Goal: Transaction & Acquisition: Book appointment/travel/reservation

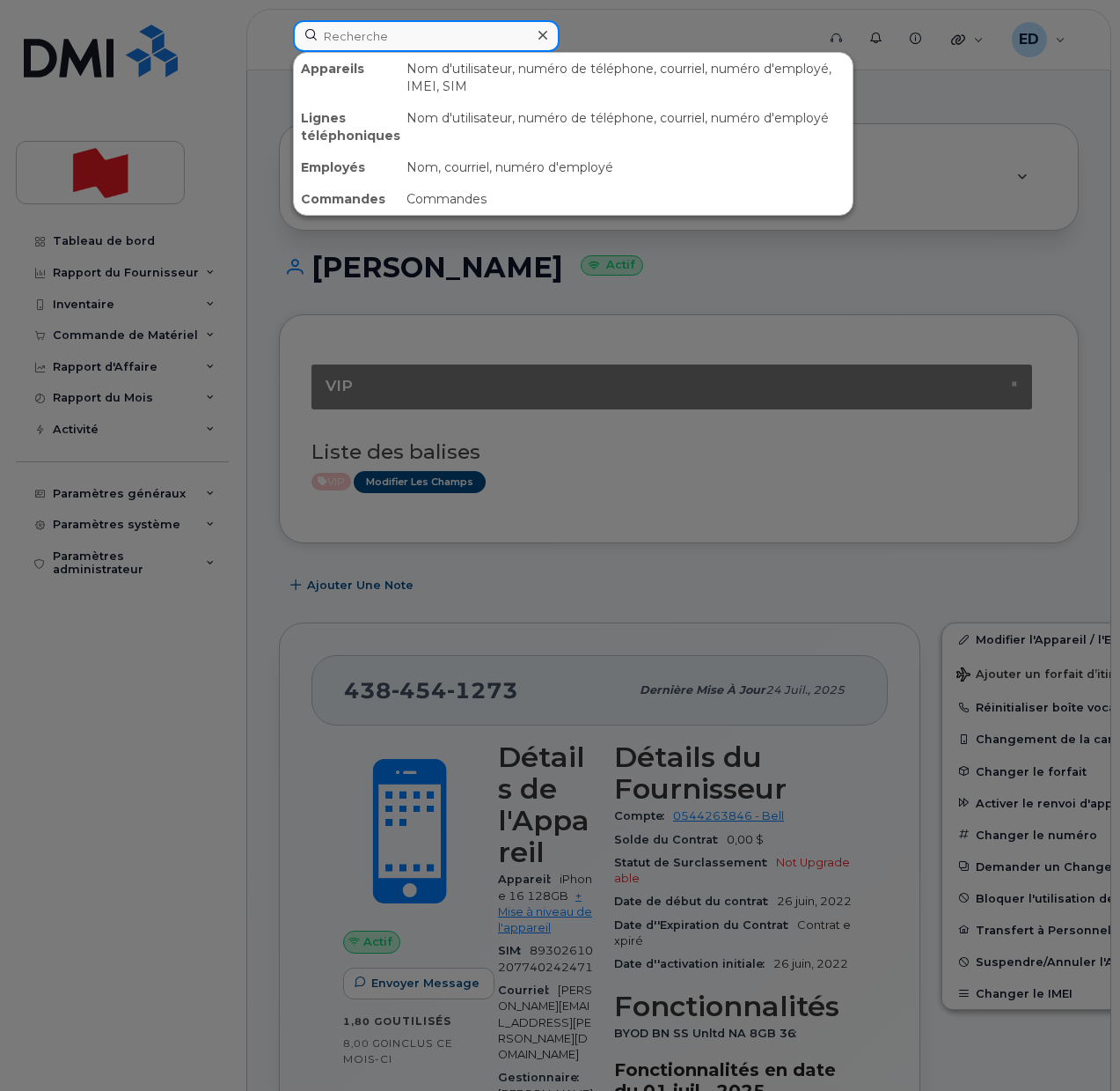
drag, startPoint x: 365, startPoint y: 32, endPoint x: 436, endPoint y: 40, distance: 71.4
click at [367, 33] on input at bounding box center [425, 36] width 266 height 32
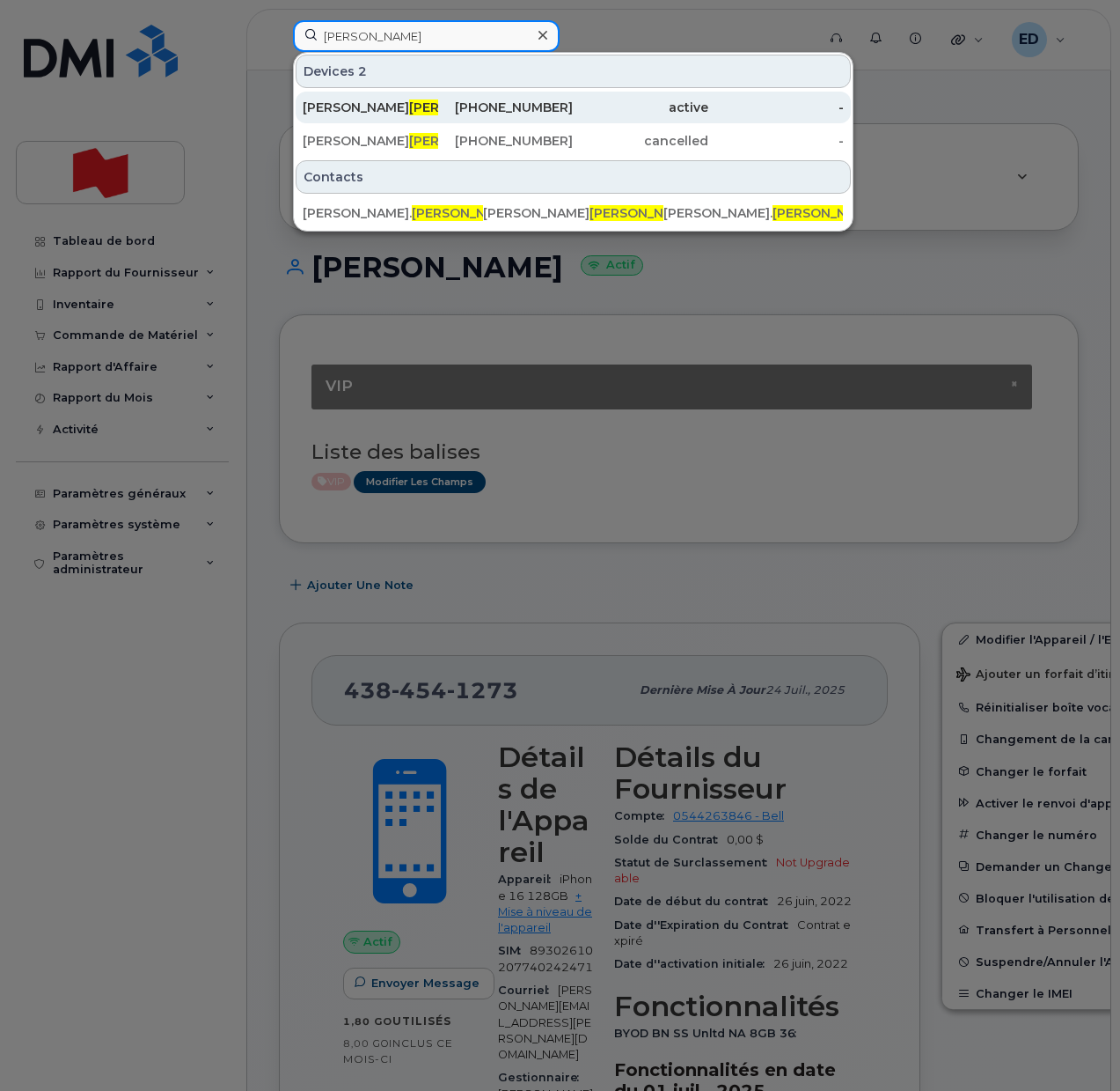
type input "najjar"
click at [330, 108] on div "Jimmy Najjar" at bounding box center [371, 107] width 135 height 17
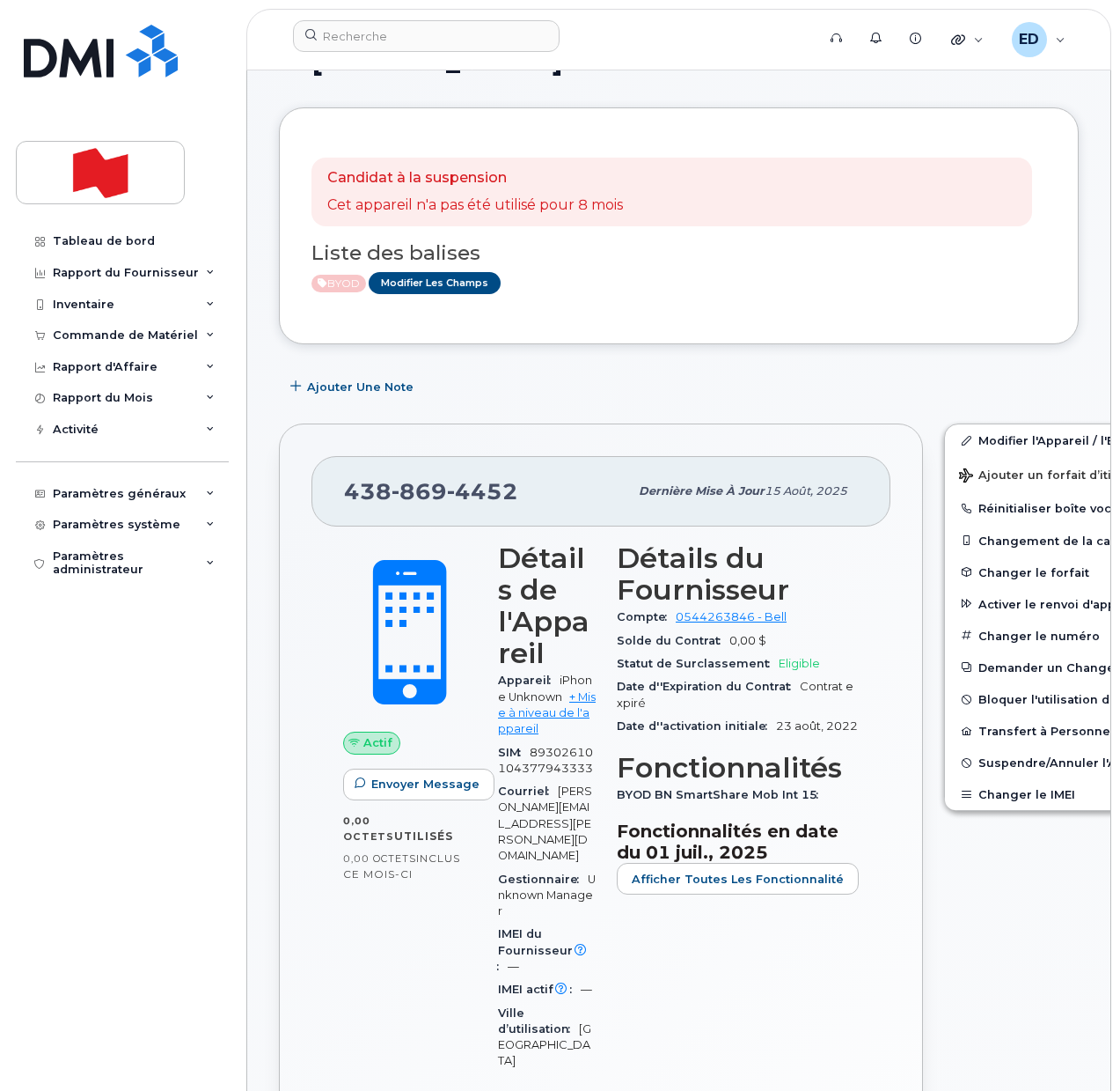
scroll to position [220, 0]
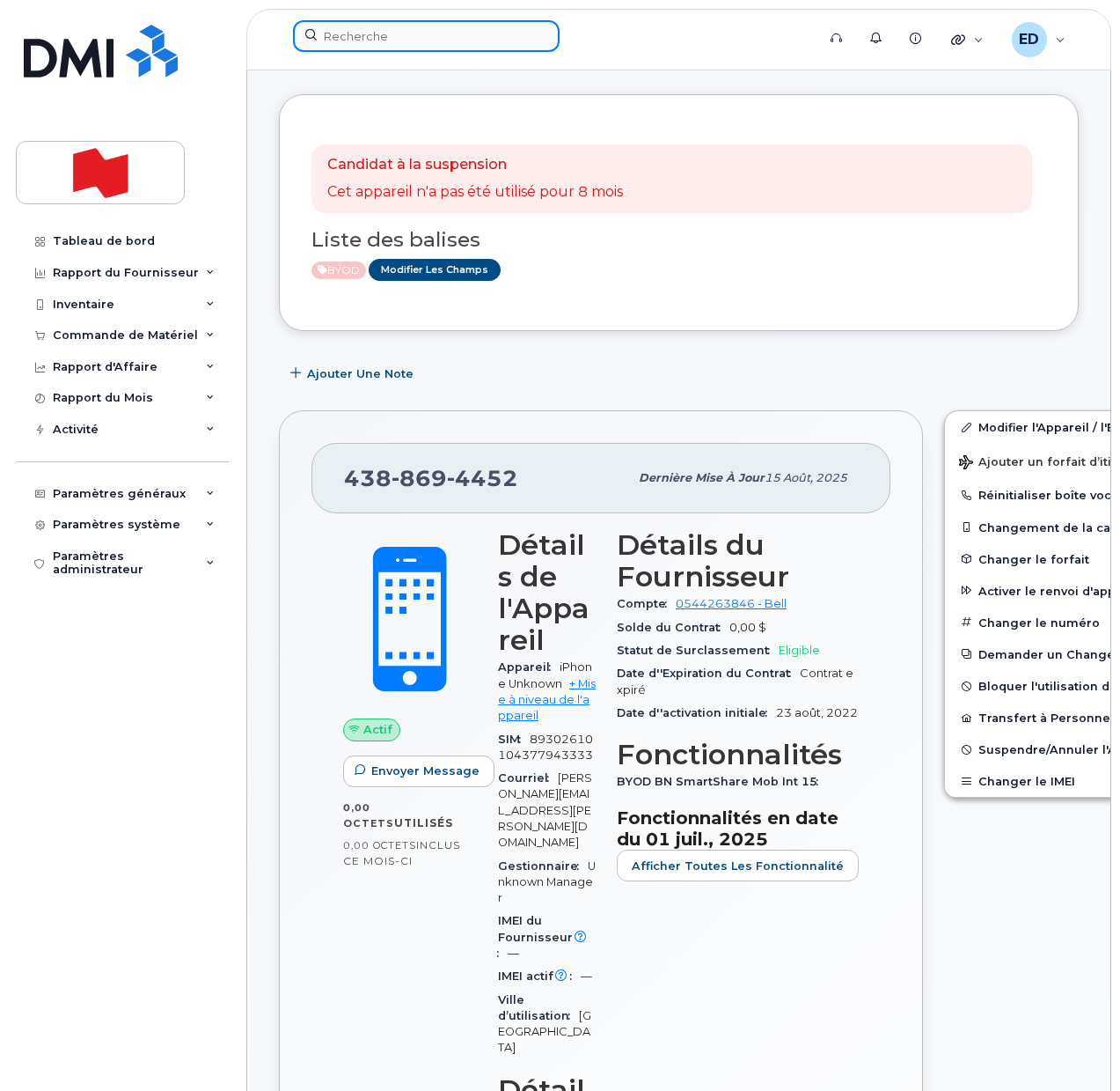
click at [389, 39] on input at bounding box center [425, 36] width 266 height 32
paste input "438 864-4176"
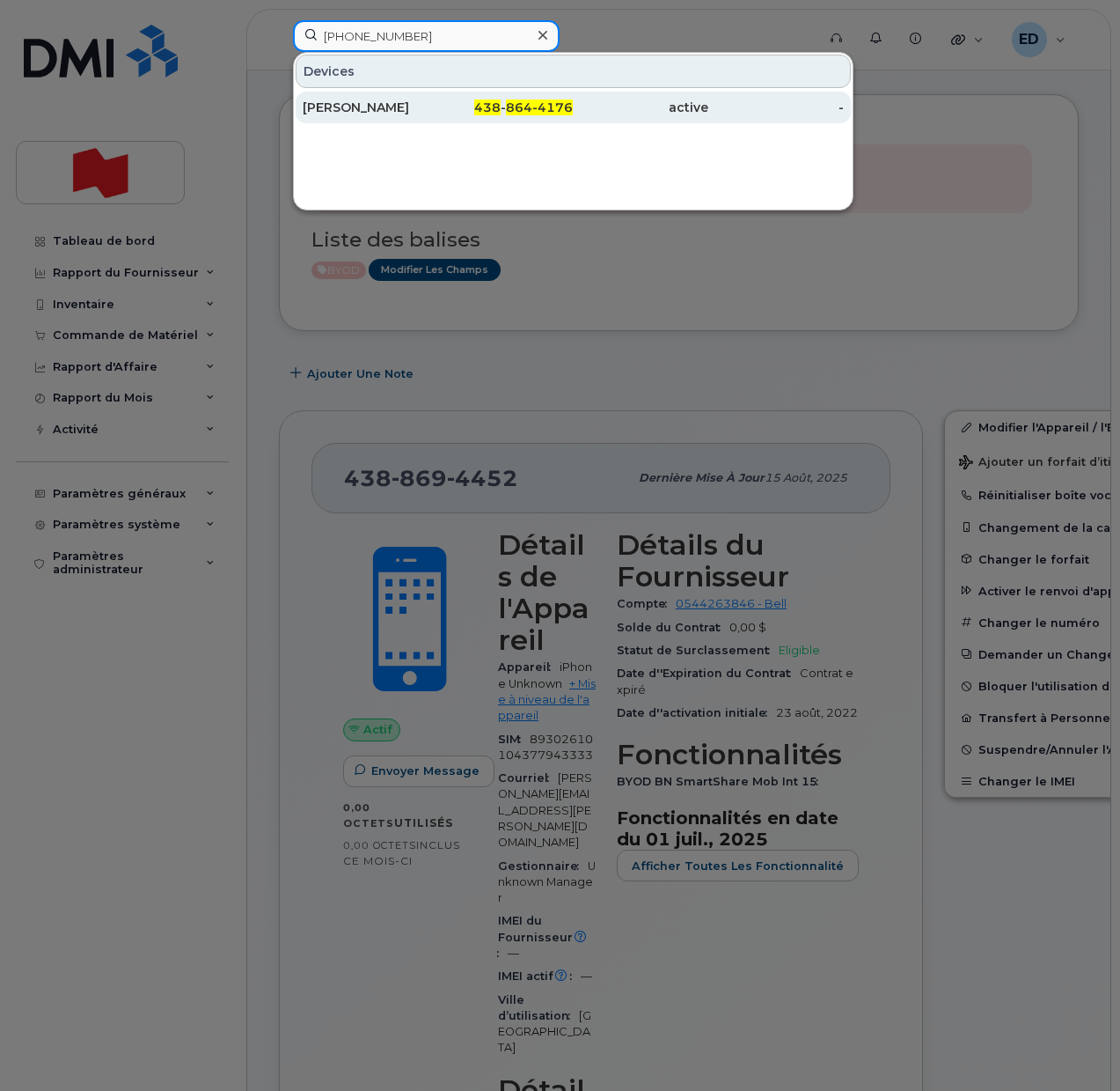
type input "438 864-4176"
click at [363, 113] on div "Maxime Hubert" at bounding box center [371, 107] width 135 height 17
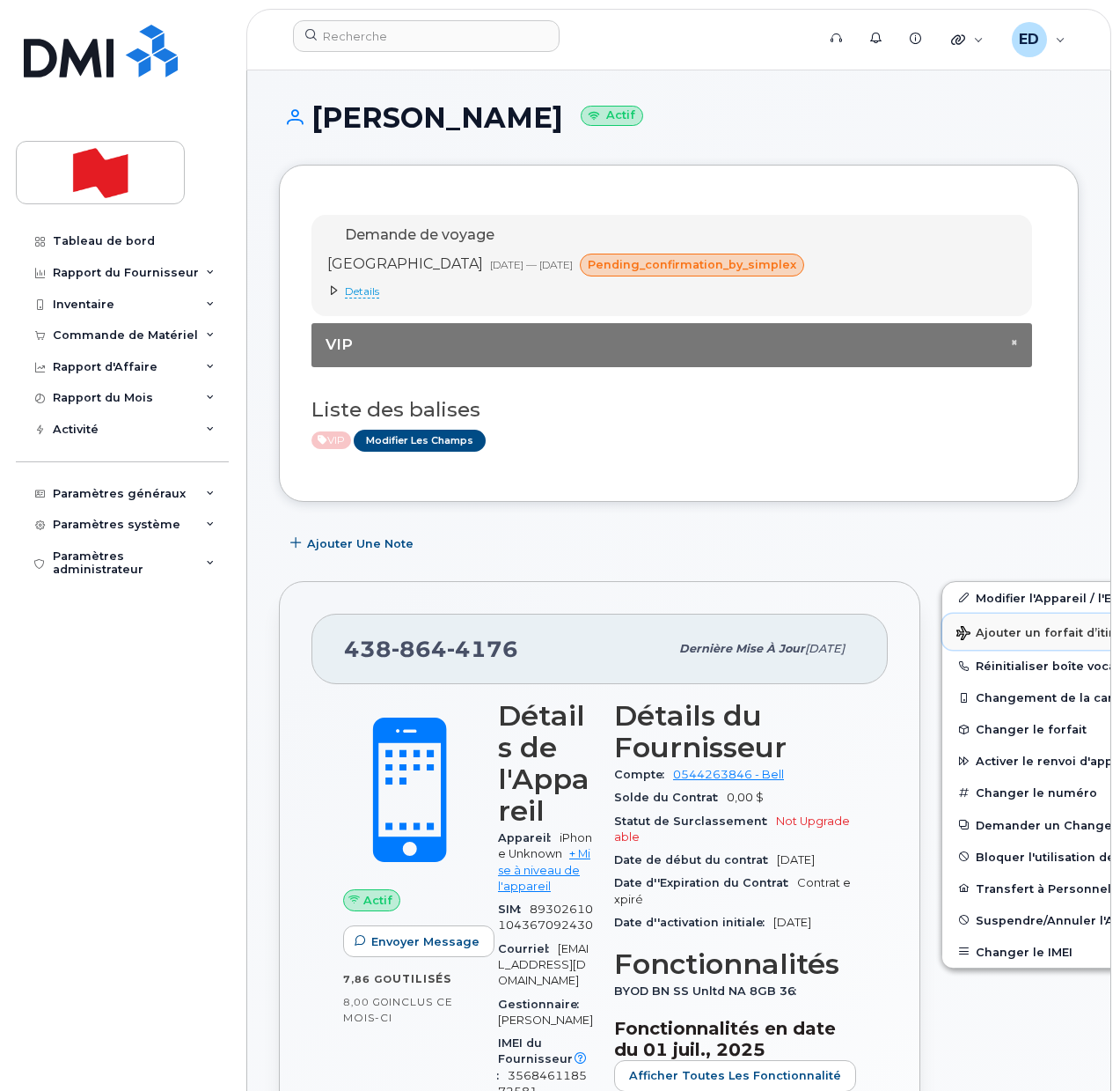
click at [978, 626] on span "Ajouter un forfait d’itinérance" at bounding box center [1057, 634] width 202 height 16
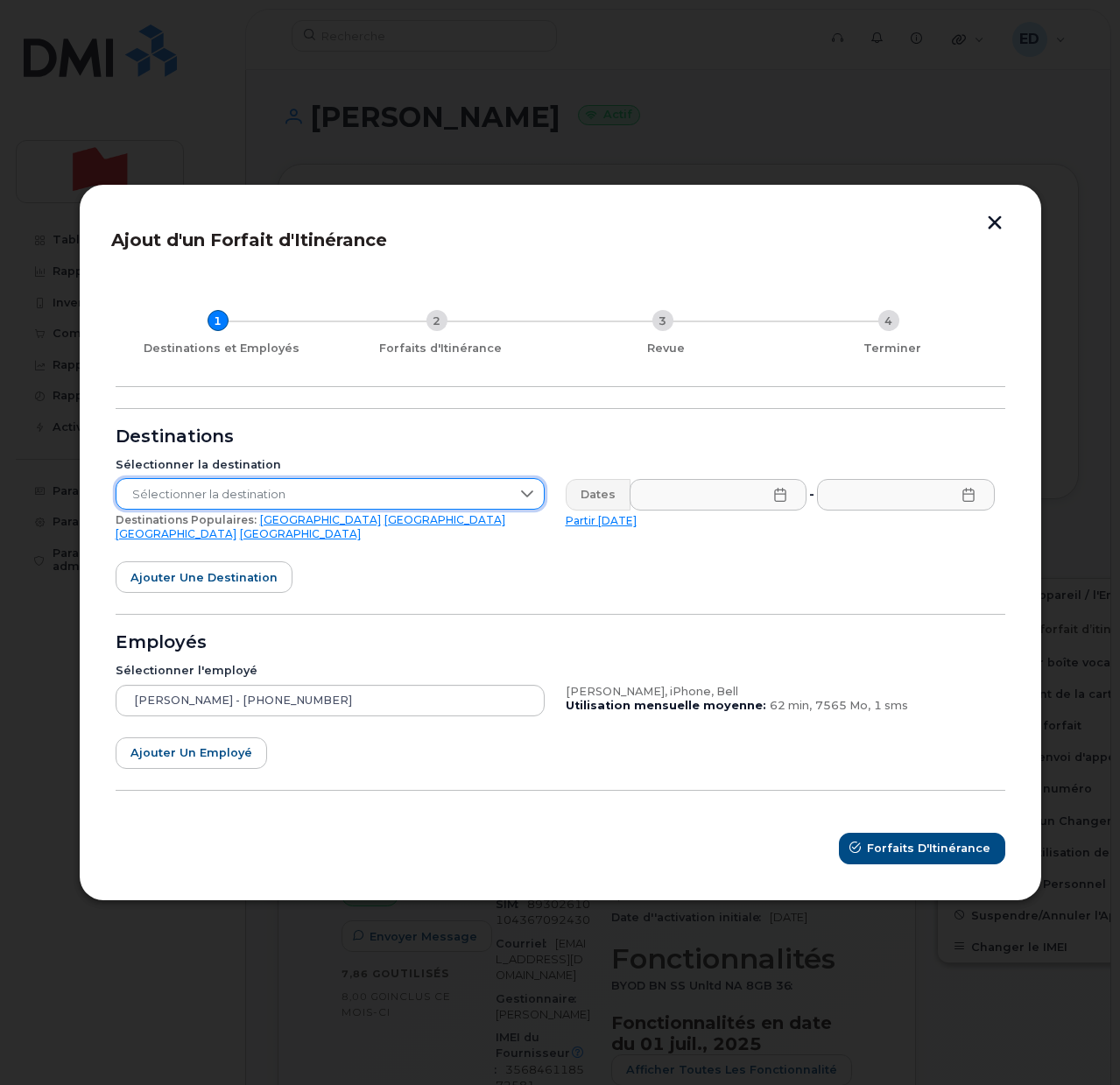
click at [402, 506] on span "Sélectionner la destination" at bounding box center [313, 494] width 394 height 32
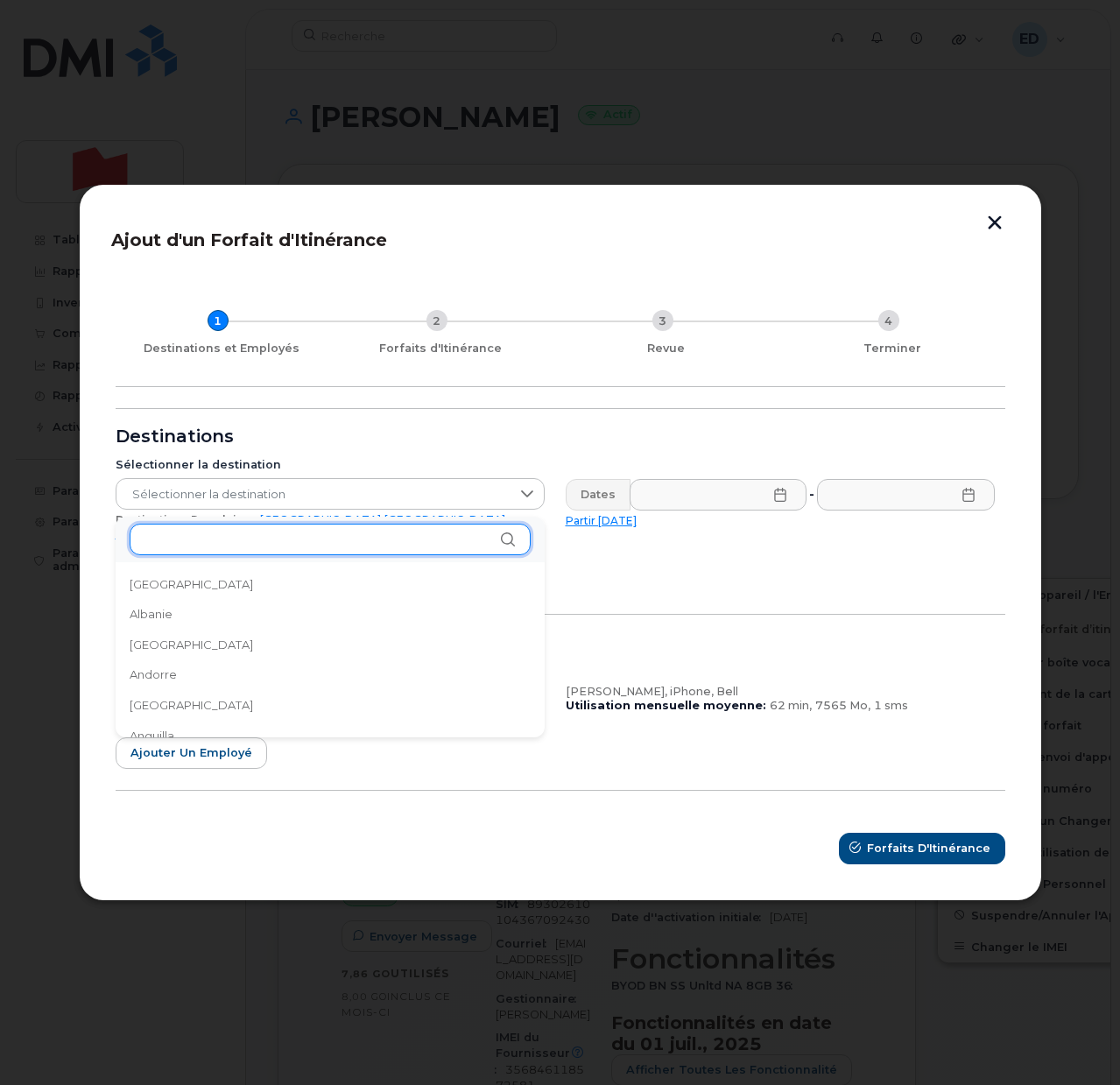
click at [246, 540] on input "text" at bounding box center [330, 539] width 401 height 32
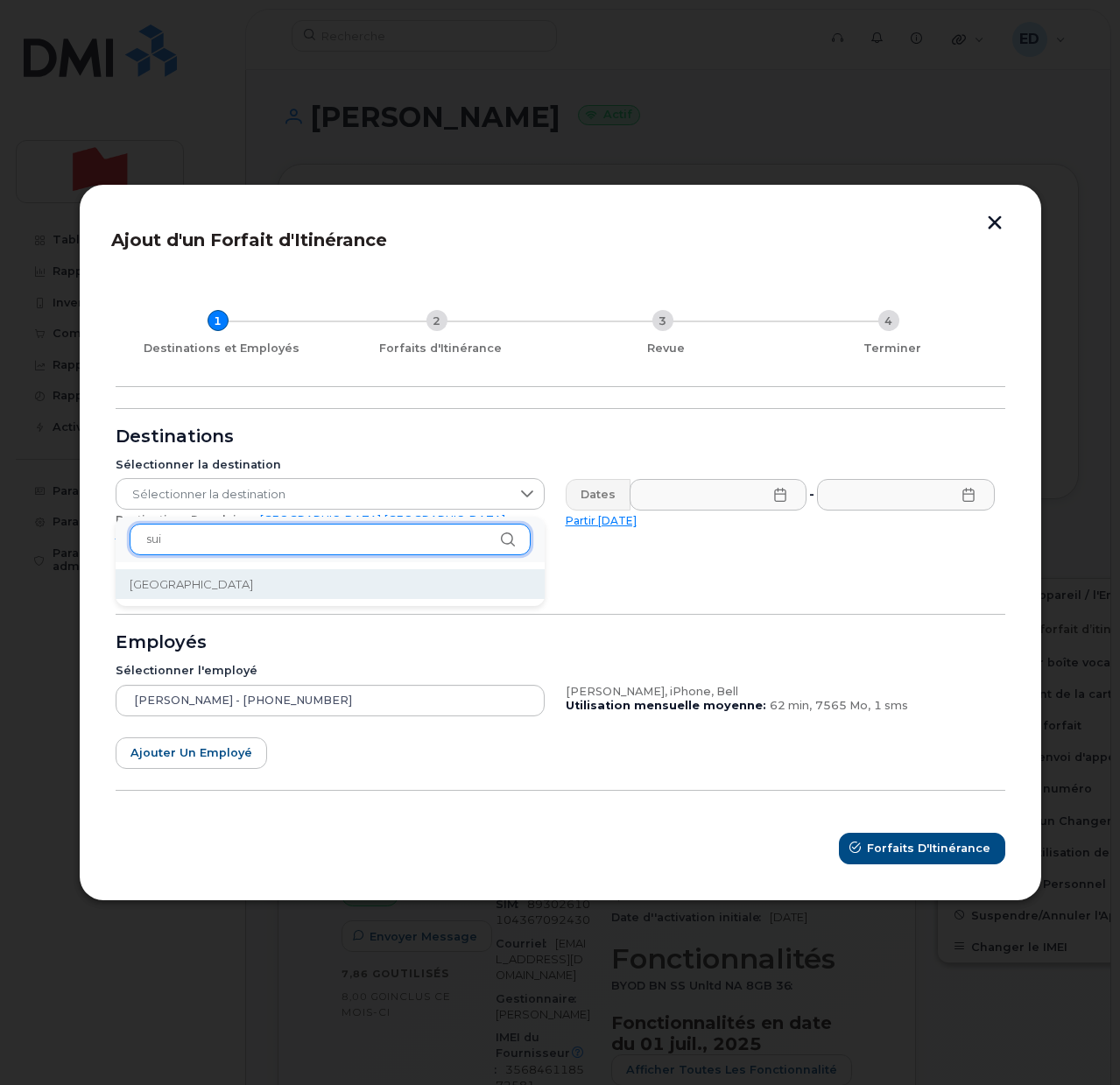
type input "sui"
click at [187, 572] on li "Suisse" at bounding box center [330, 584] width 429 height 31
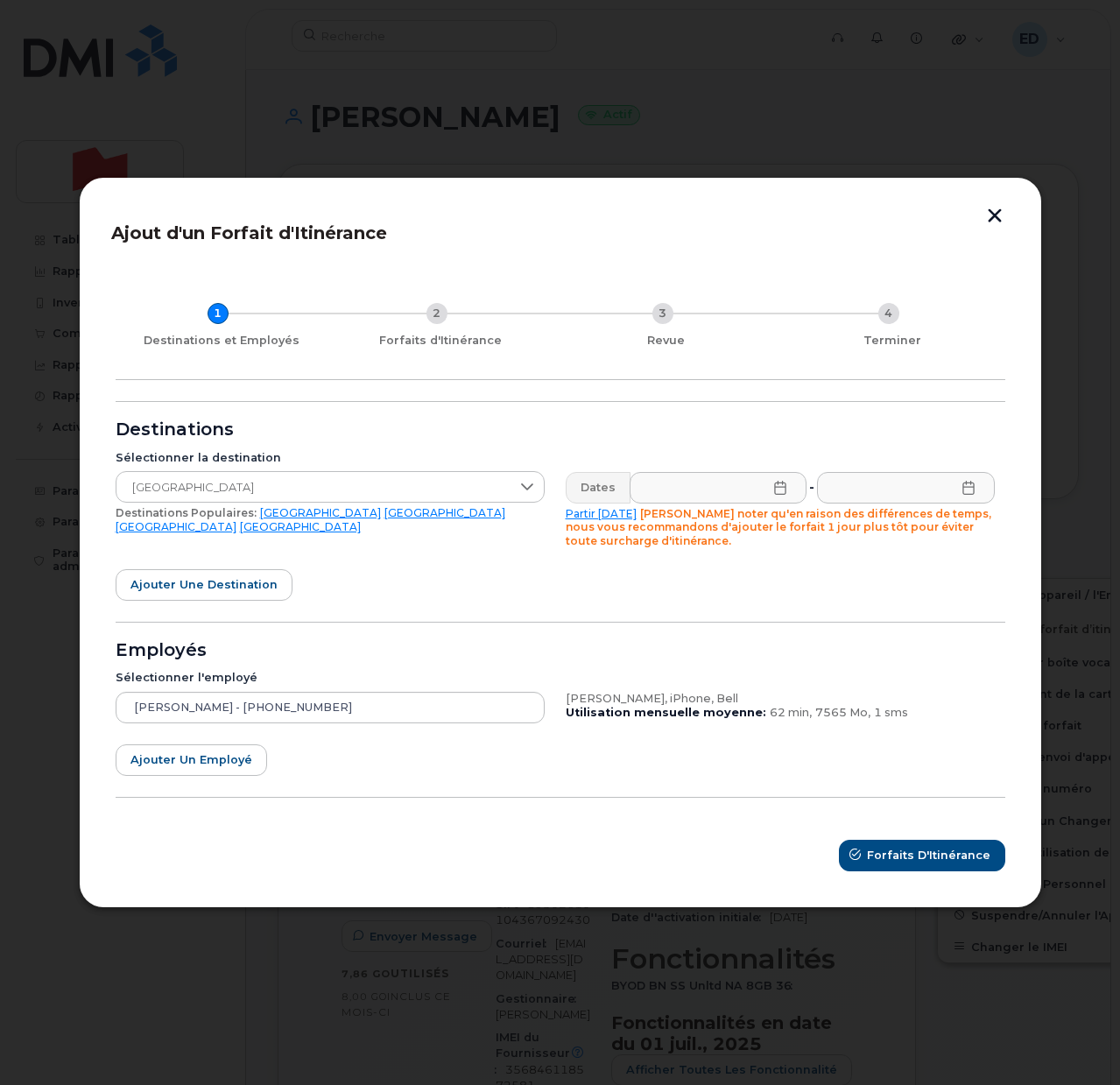
click at [779, 485] on icon at bounding box center [779, 487] width 14 height 14
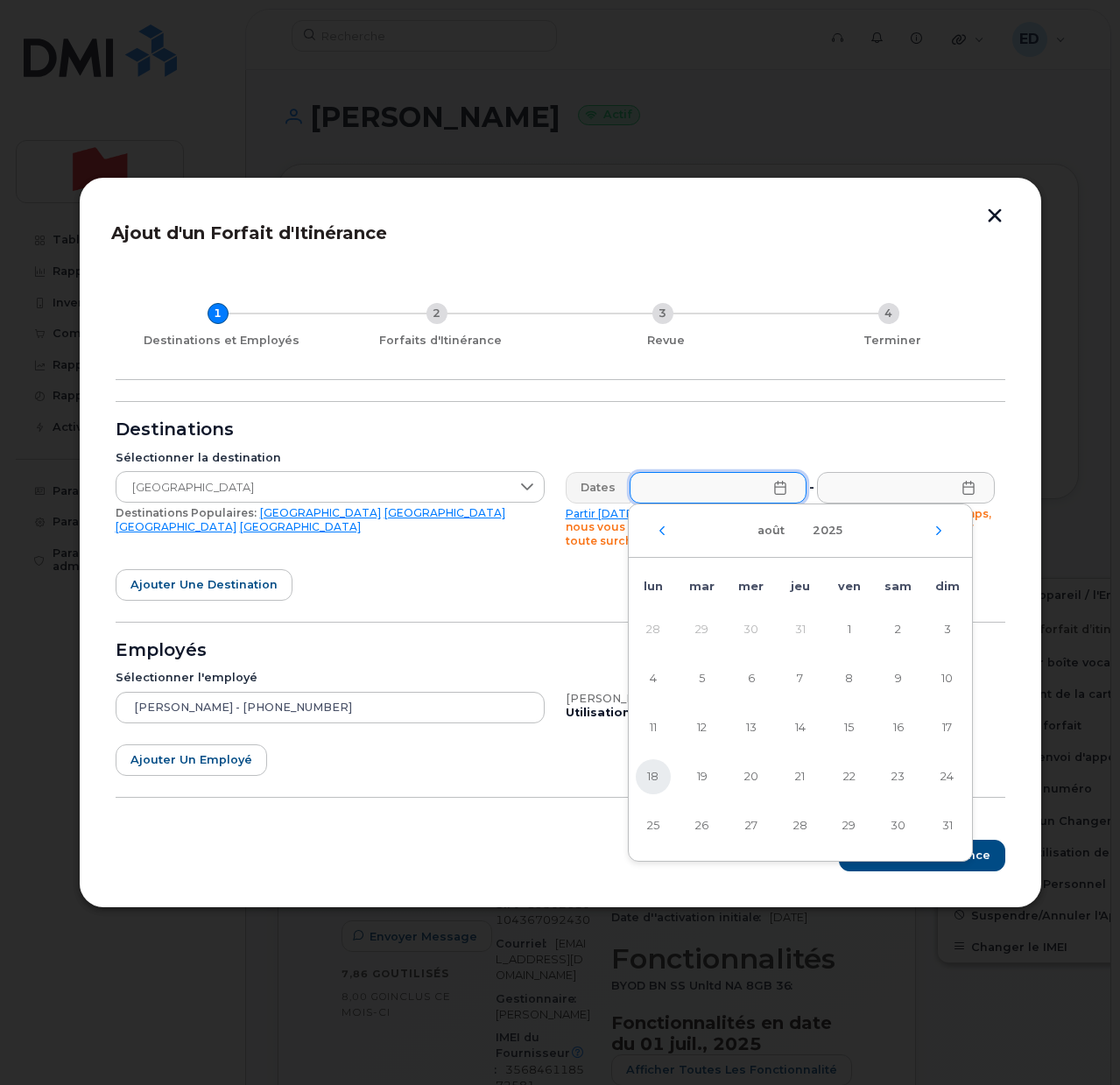
click at [650, 768] on span "18" at bounding box center [653, 776] width 35 height 35
type input "18/08/2025"
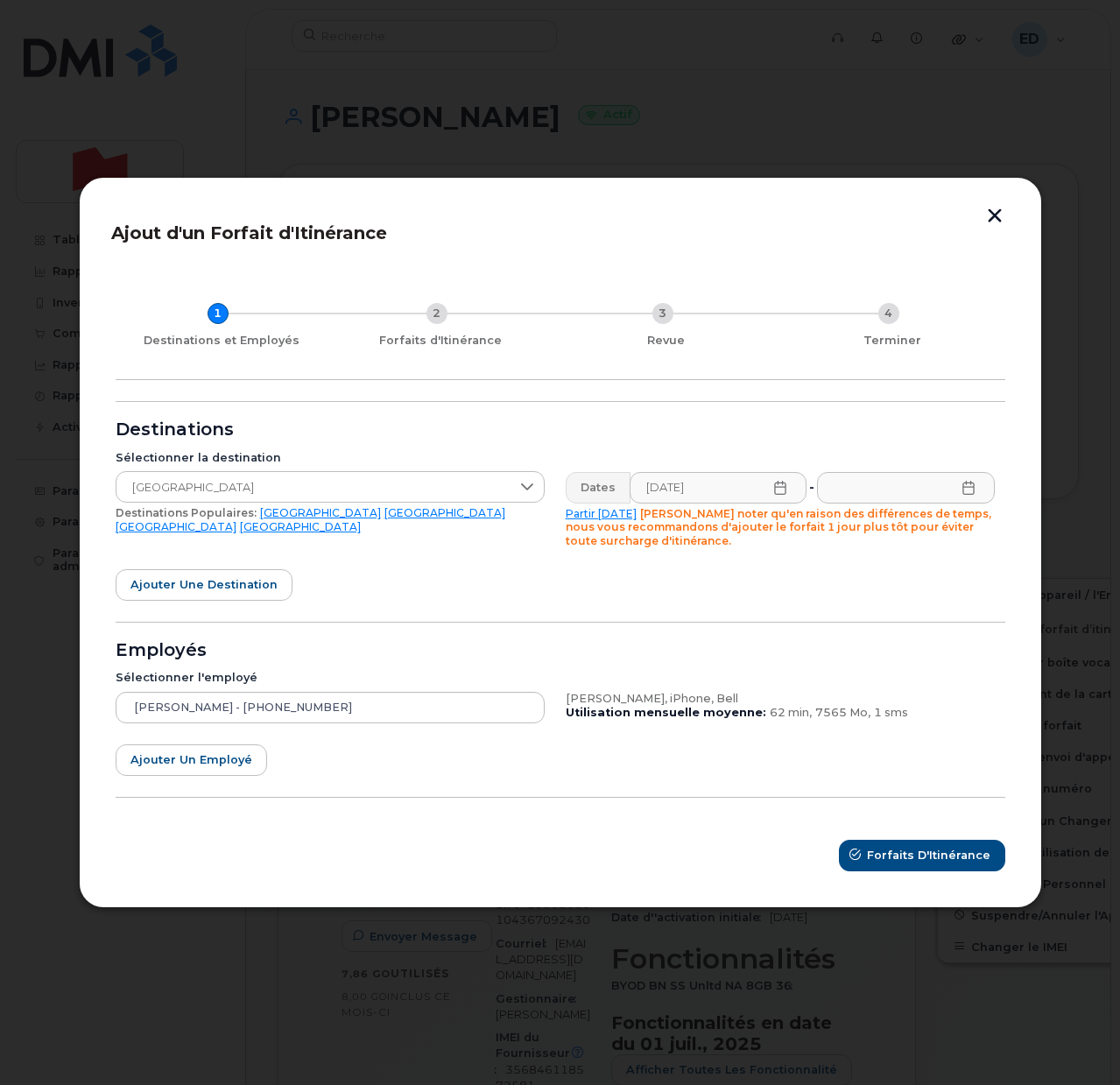
click at [972, 483] on icon at bounding box center [968, 487] width 14 height 14
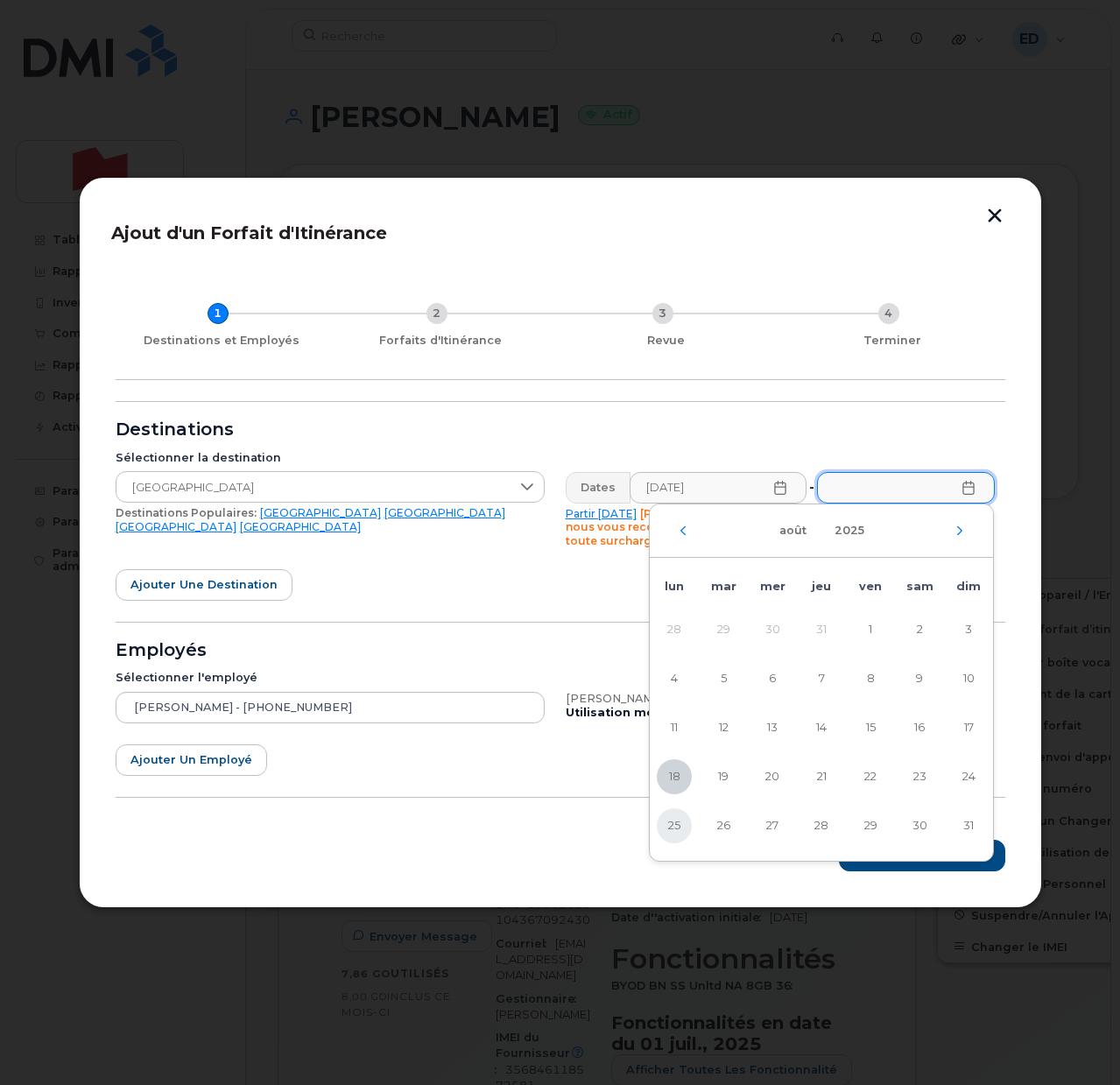
click at [666, 830] on span "25" at bounding box center [674, 826] width 35 height 35
type input "25/08/2025"
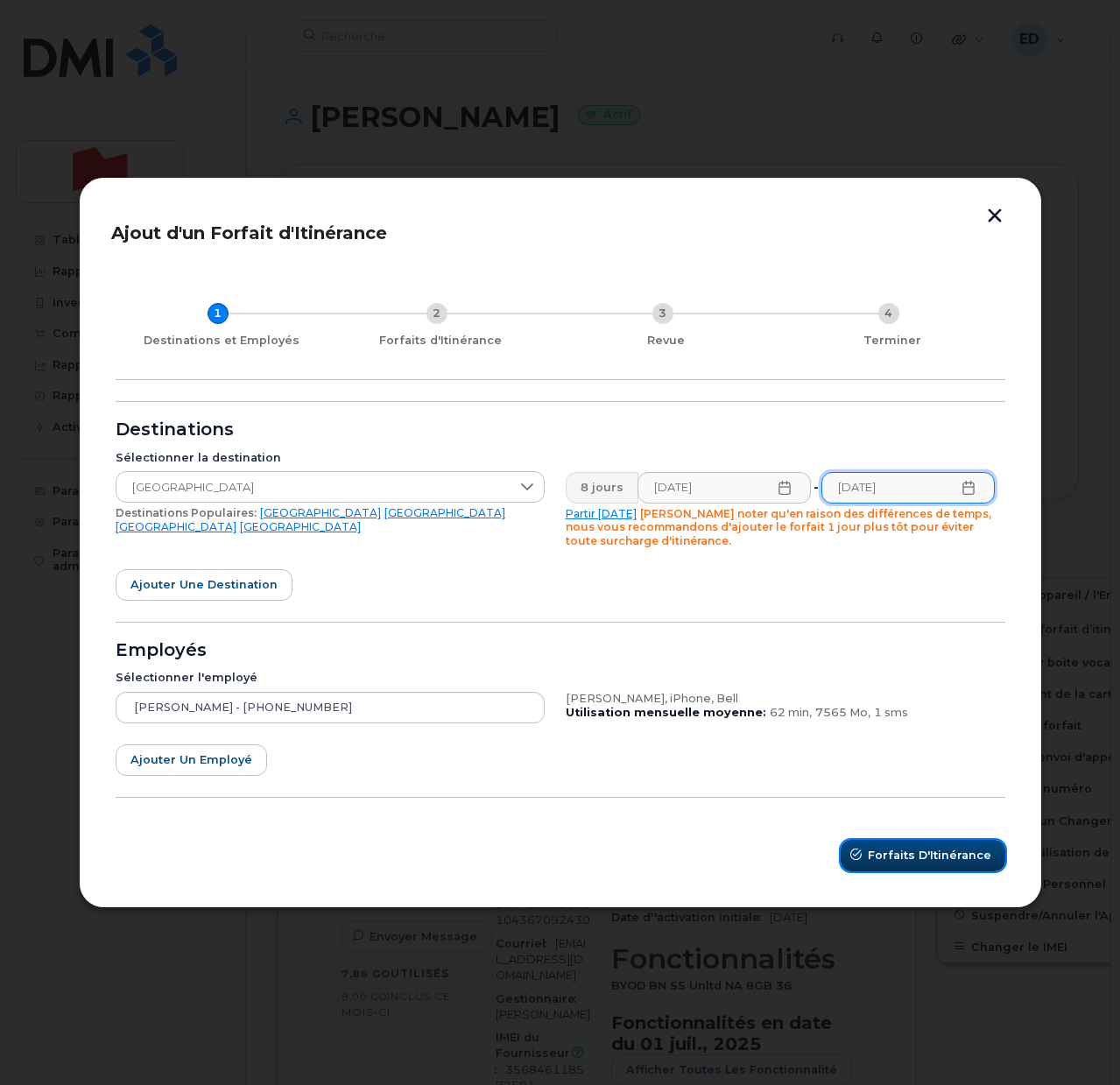
click at [904, 861] on span "Forfaits d'Itinérance" at bounding box center [930, 855] width 124 height 16
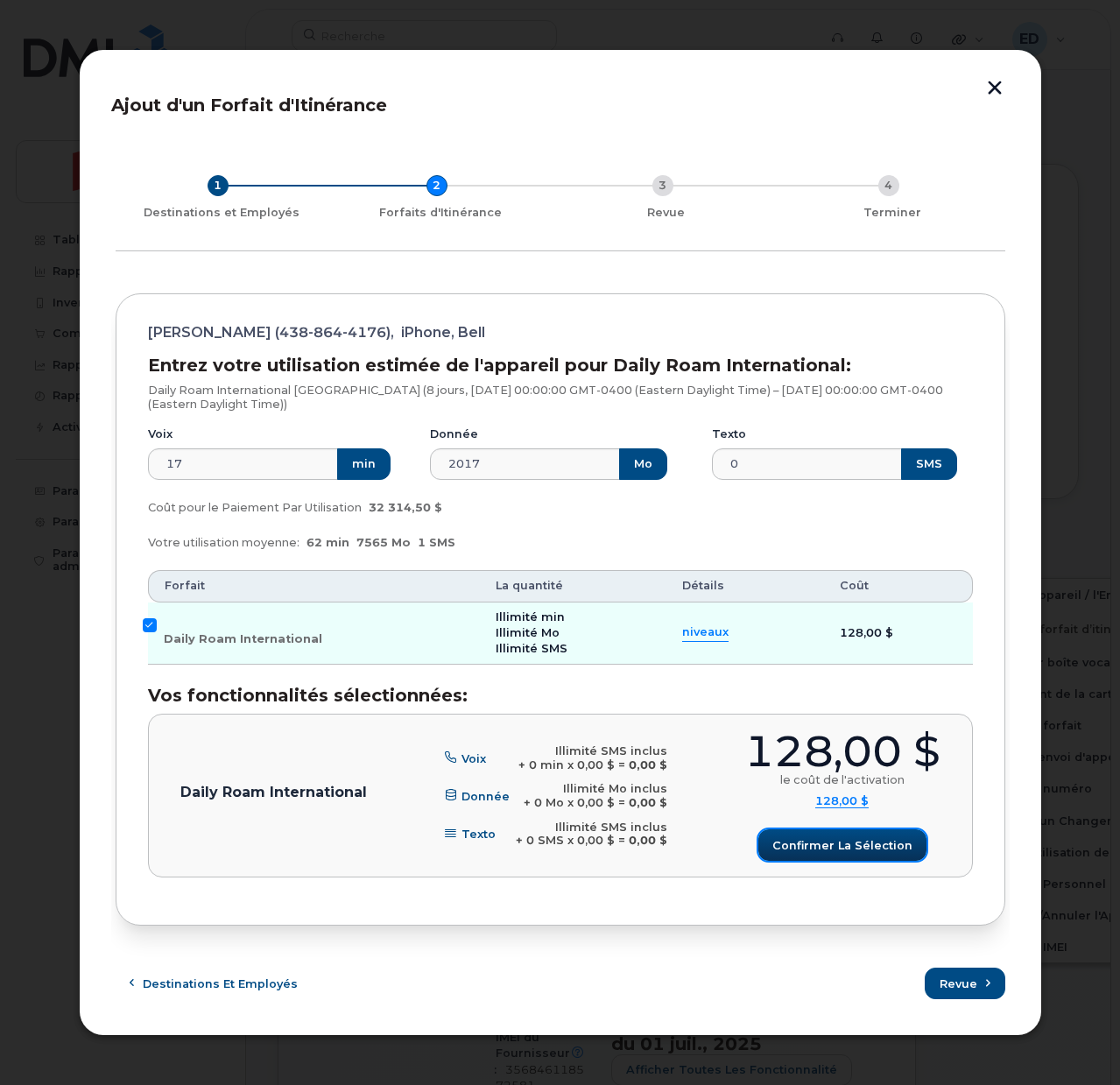
drag, startPoint x: 820, startPoint y: 844, endPoint x: 844, endPoint y: 889, distance: 51.0
click at [820, 848] on span "Confirmer la sélection" at bounding box center [842, 845] width 140 height 16
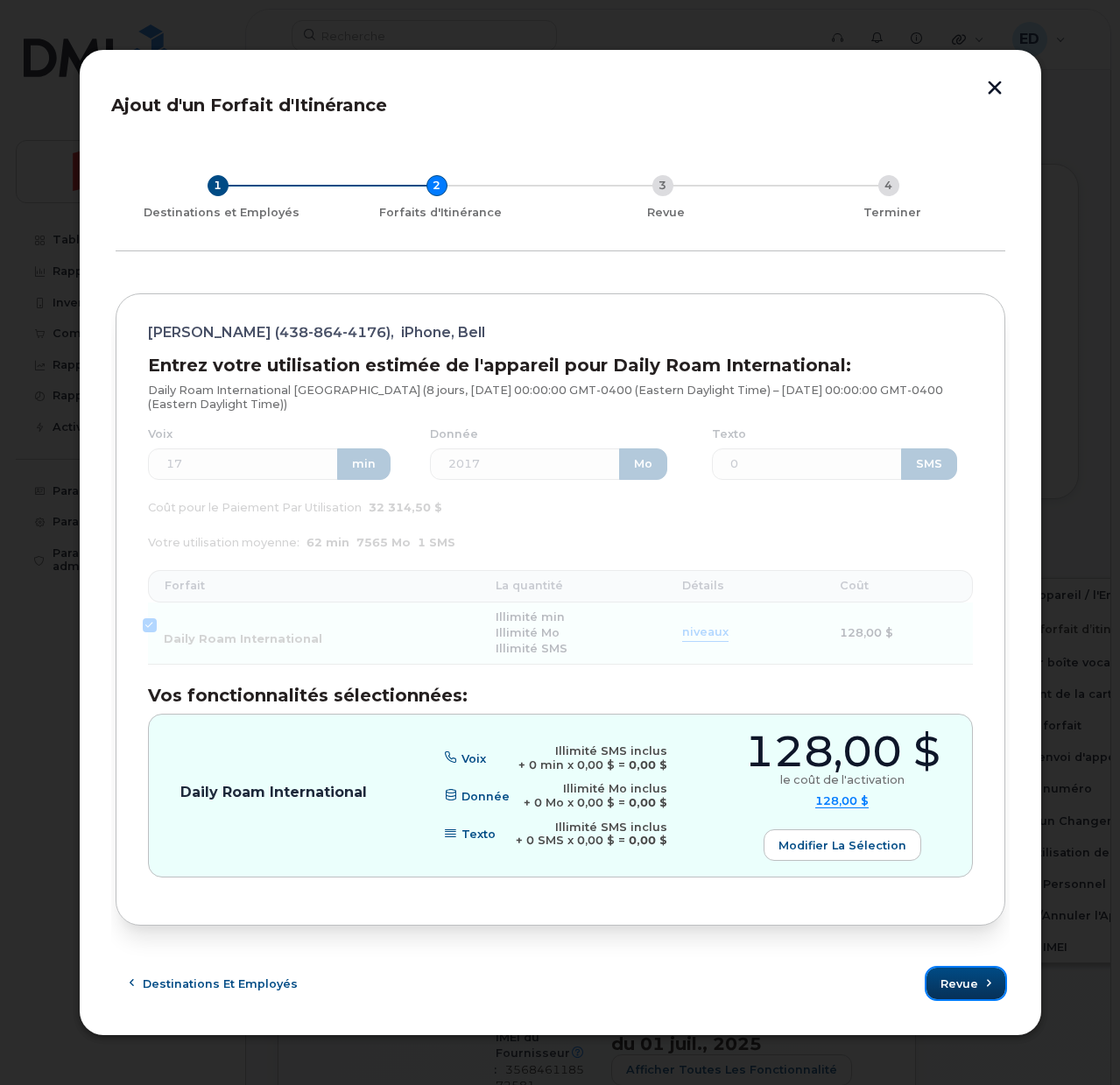
click at [975, 970] on button "Revue" at bounding box center [966, 983] width 79 height 32
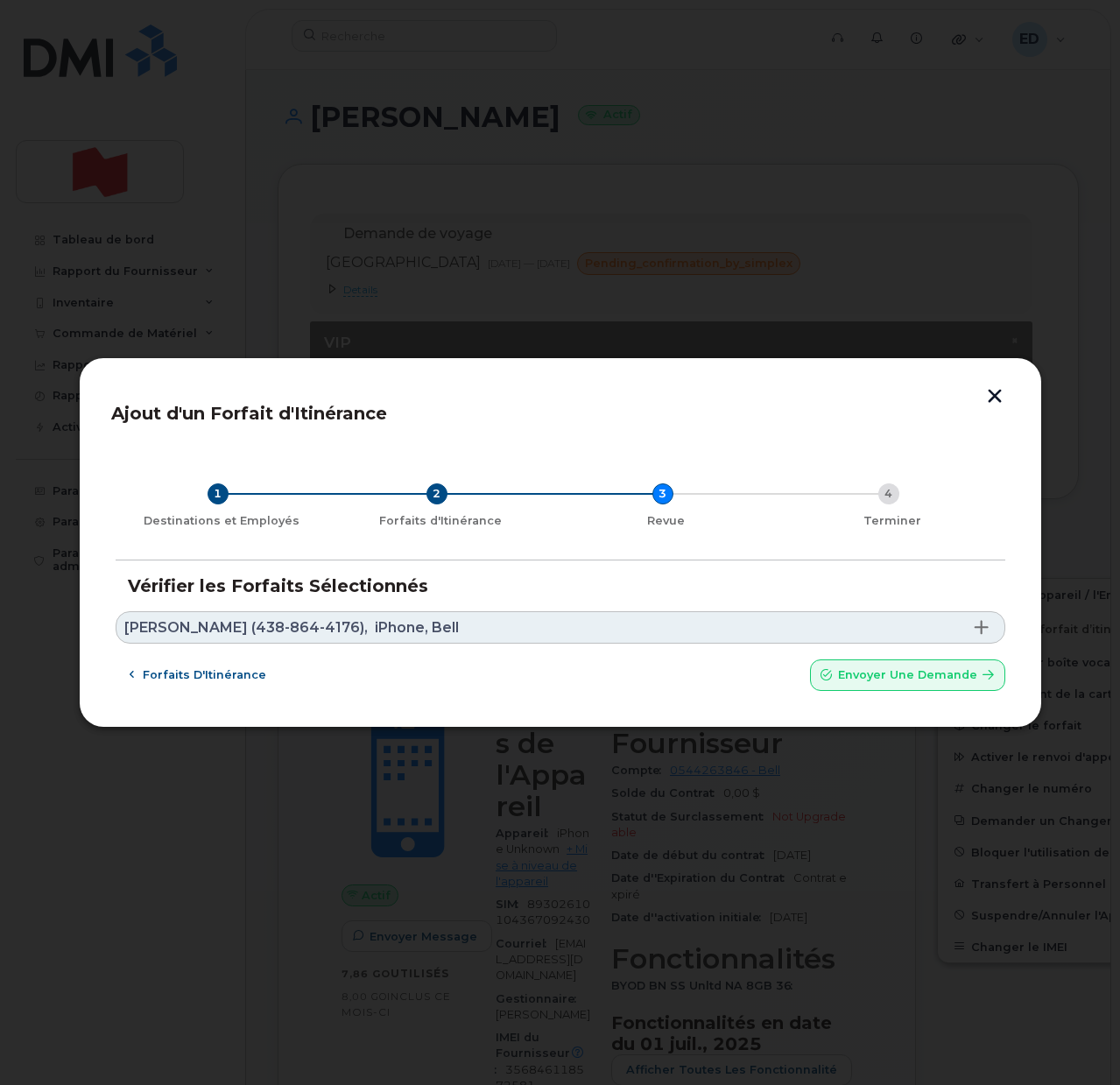
click at [468, 633] on link "Maxime Hubert (438-864-4176), iPhone, Bell" at bounding box center [560, 627] width 890 height 33
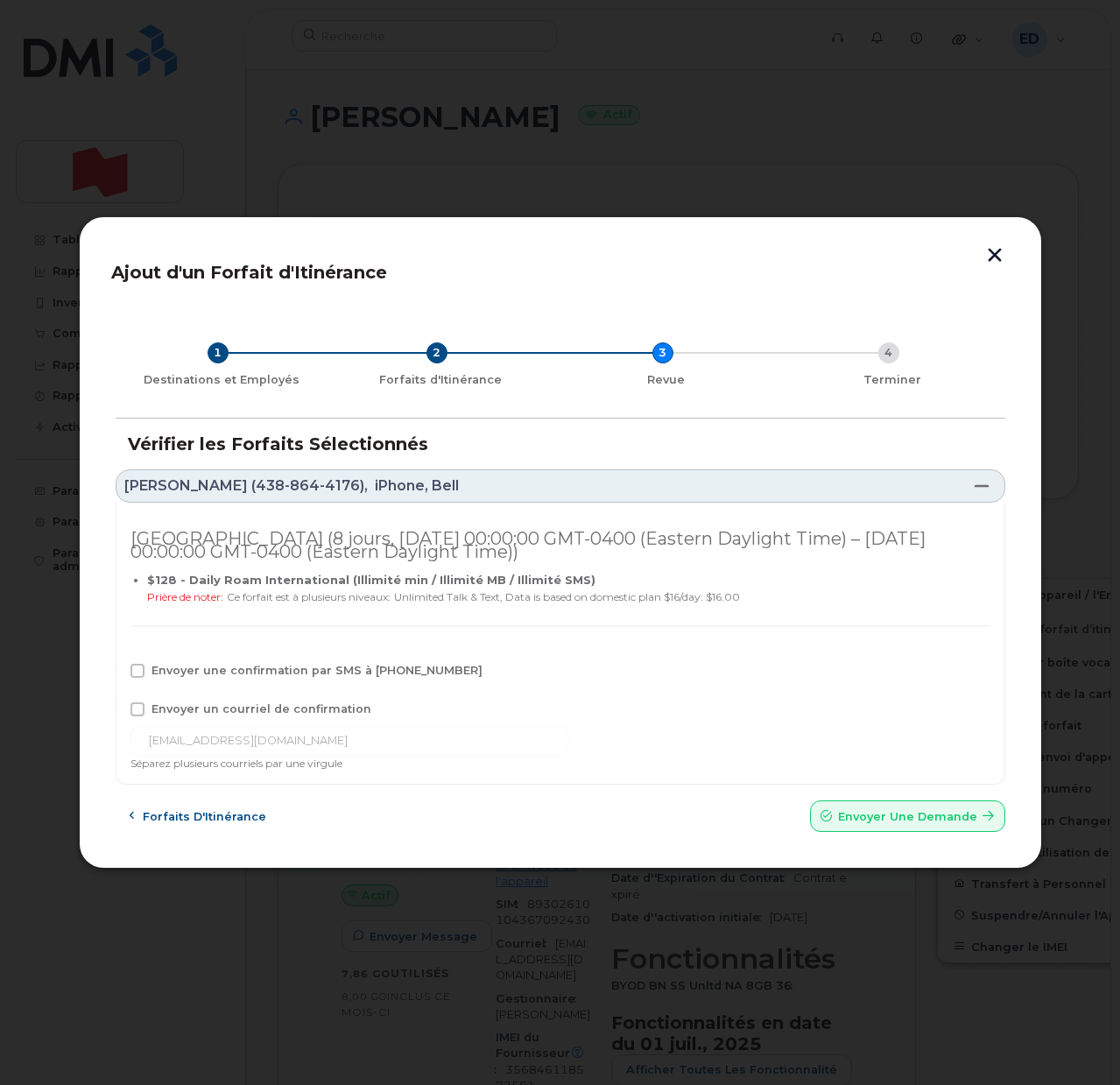
click at [140, 702] on span at bounding box center [137, 708] width 14 height 14
click at [118, 702] on input "Envoyer un courriel de confirmation" at bounding box center [114, 706] width 9 height 9
checkbox input "true"
click at [140, 666] on span at bounding box center [137, 670] width 14 height 14
click at [118, 666] on input "Envoyer une confirmation par SMS à 438-864-4176" at bounding box center [114, 668] width 9 height 9
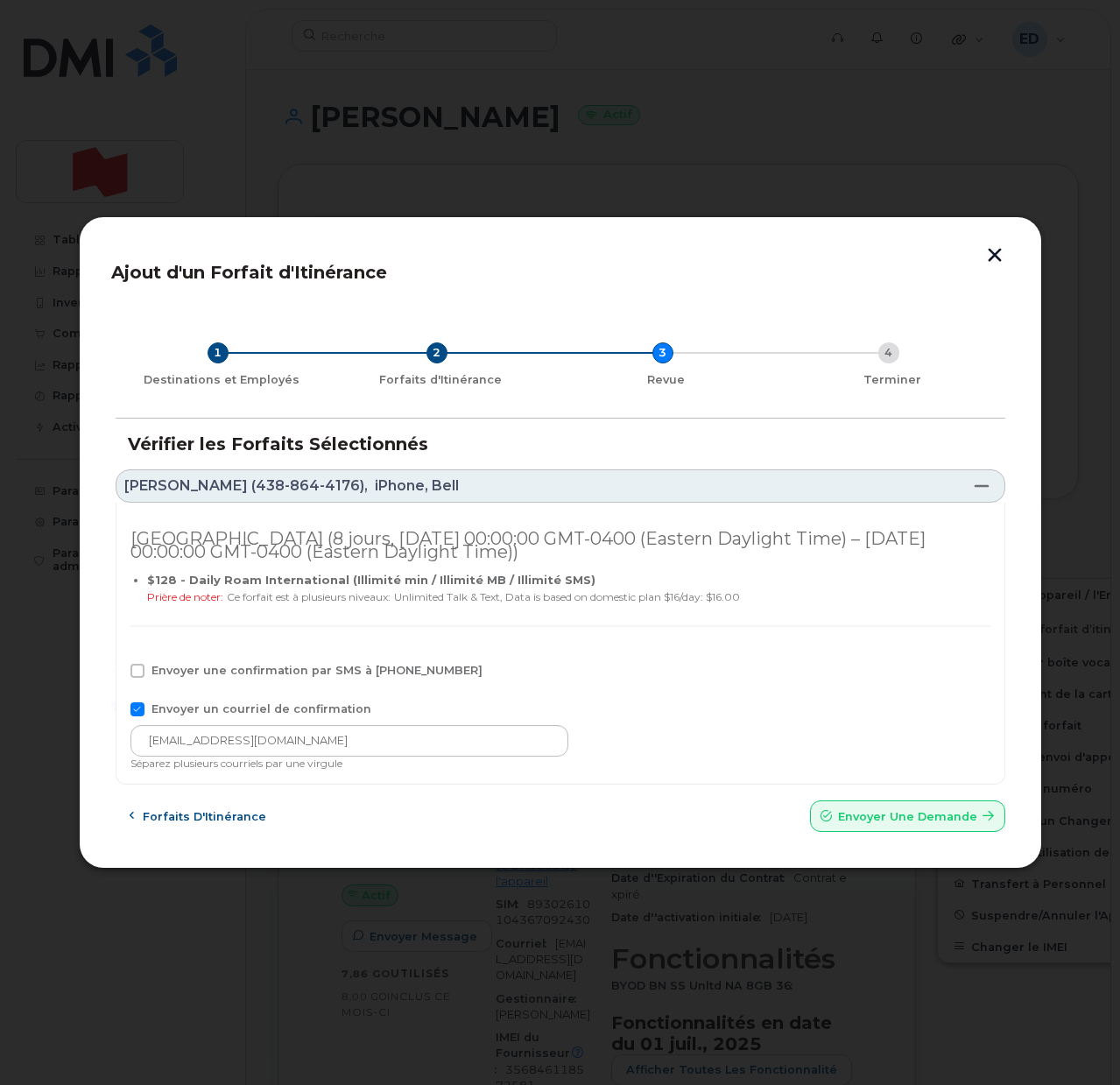
checkbox input "true"
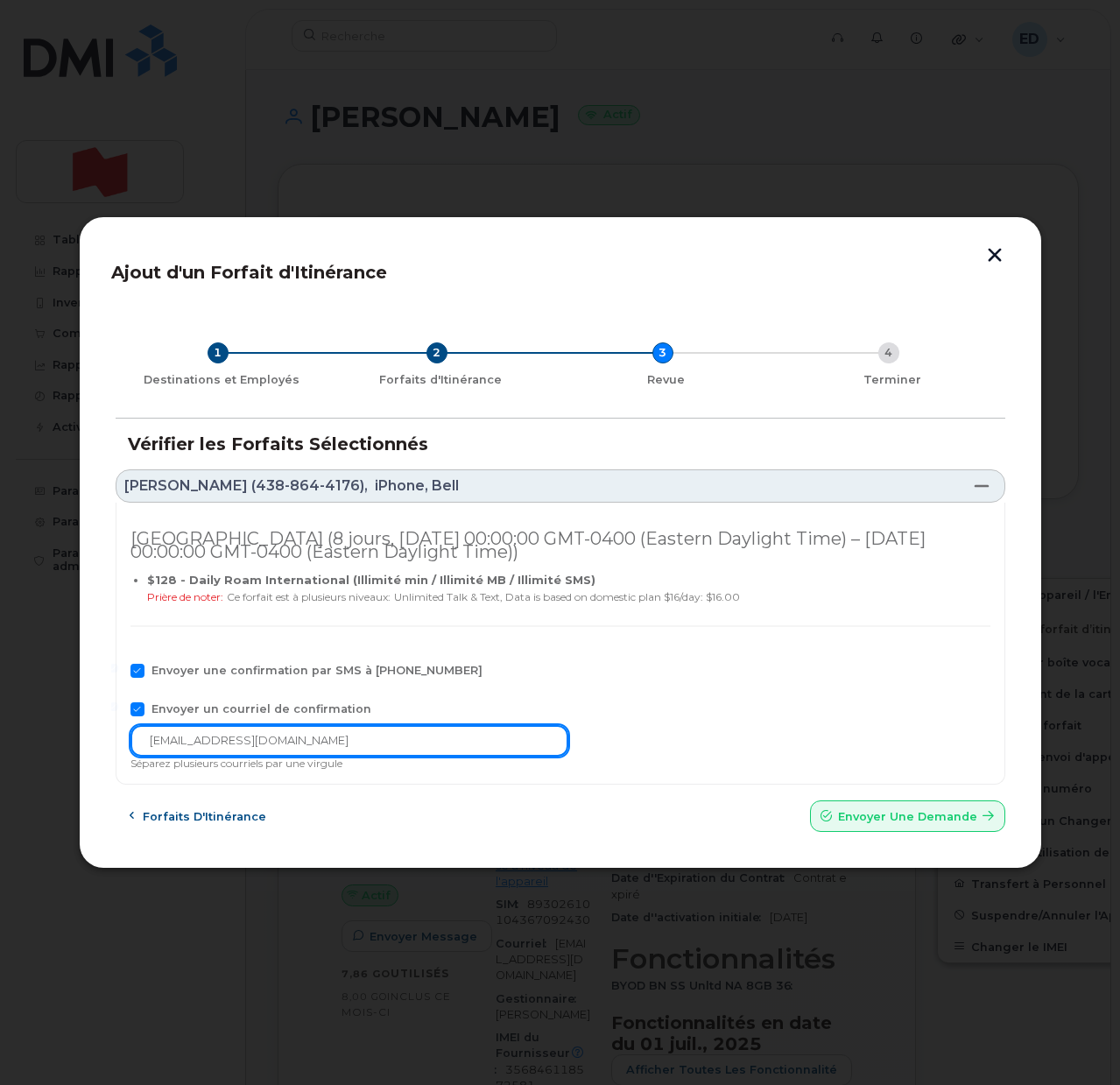
drag, startPoint x: 323, startPoint y: 739, endPoint x: 121, endPoint y: 751, distance: 202.4
click at [121, 751] on div "Suisse (8 jours, Mon Aug 18 2025 00:00:00 GMT-0400 (Eastern Daylight Time) – Mo…" at bounding box center [560, 644] width 890 height 283
paste input "telecom-voix"
type input "telecom-voix@bnc.ca"
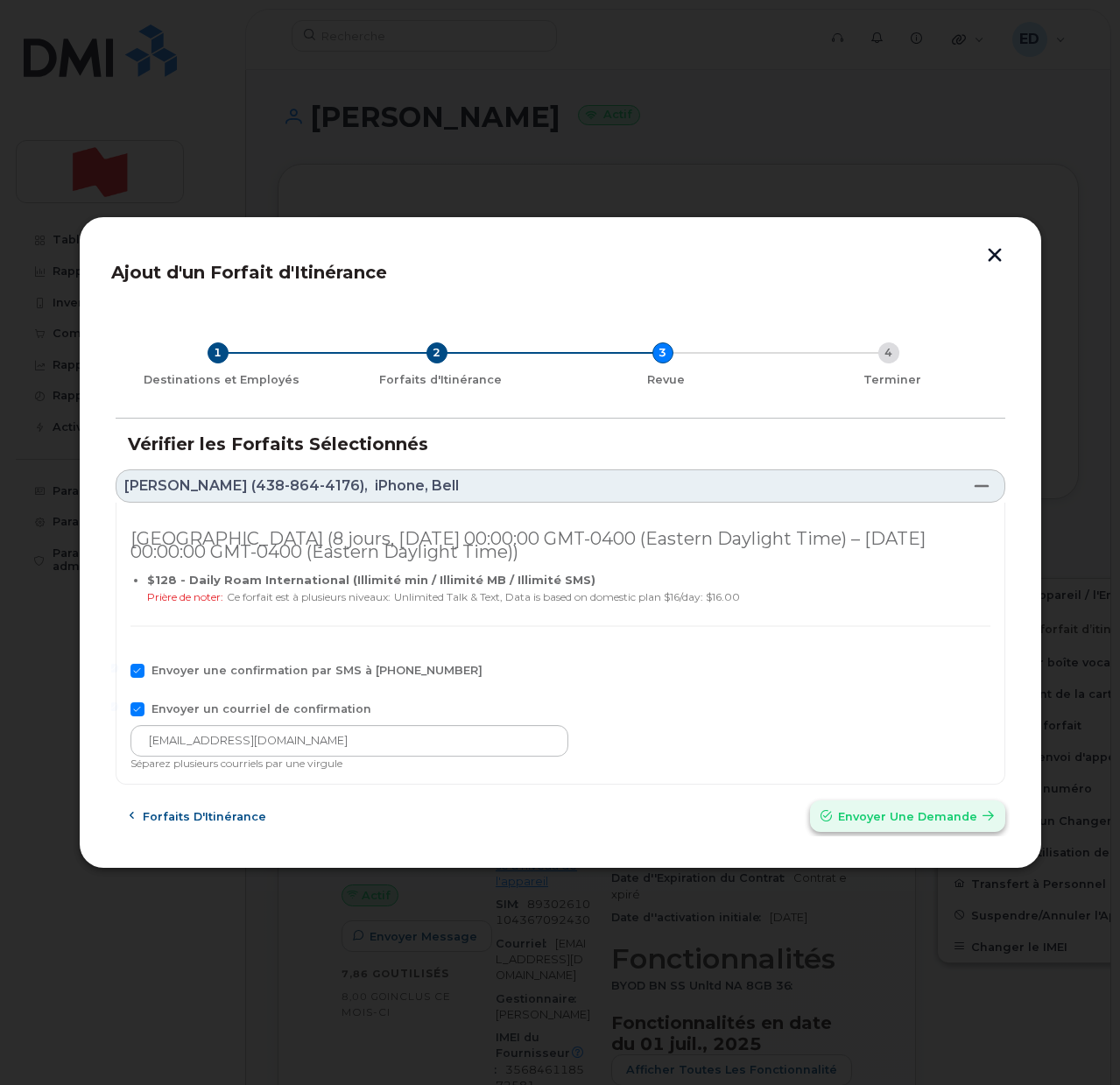
click at [873, 813] on span "Envoyer une Demande" at bounding box center [907, 816] width 139 height 16
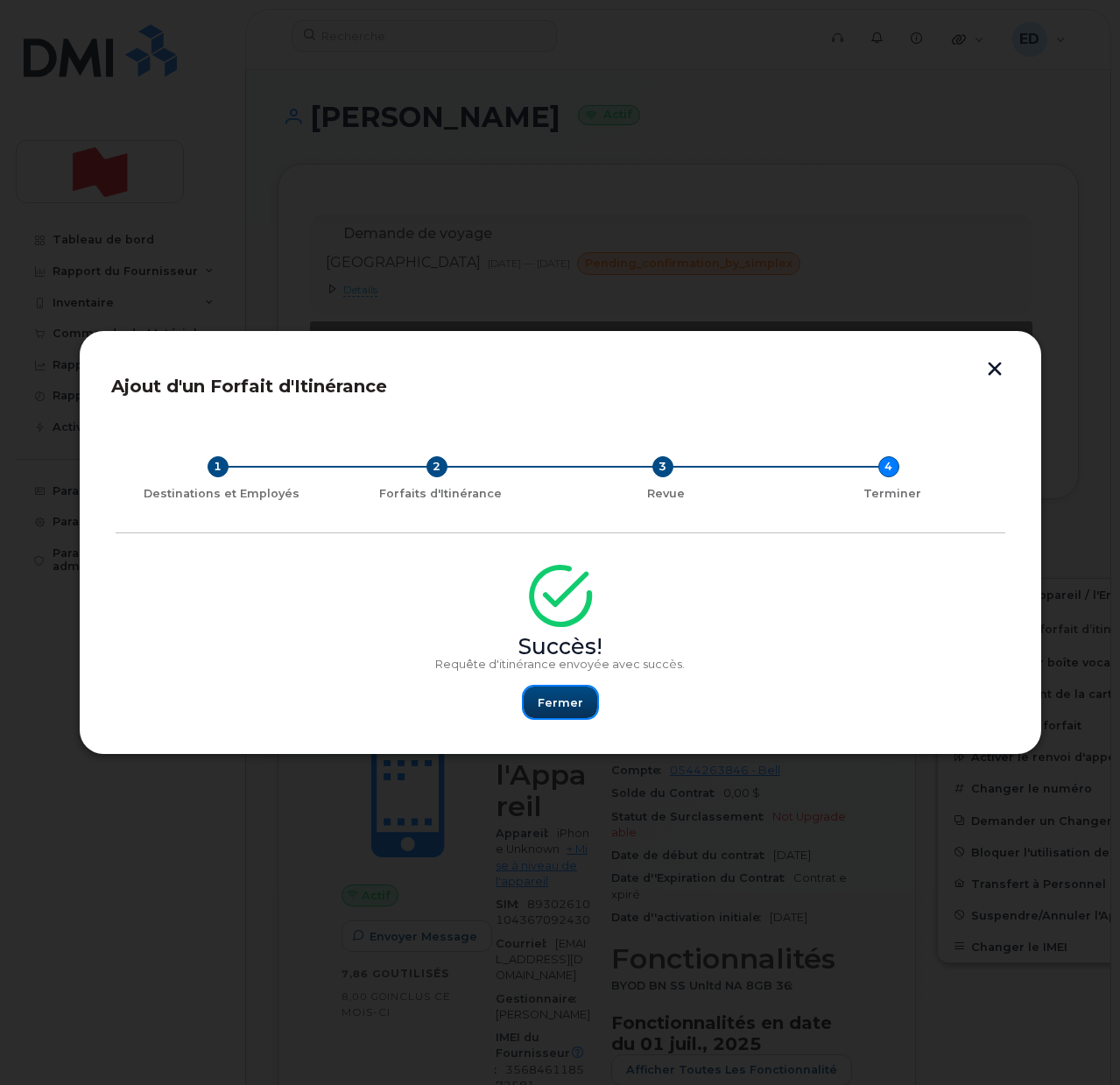
click at [559, 705] on span "Fermer" at bounding box center [561, 703] width 46 height 16
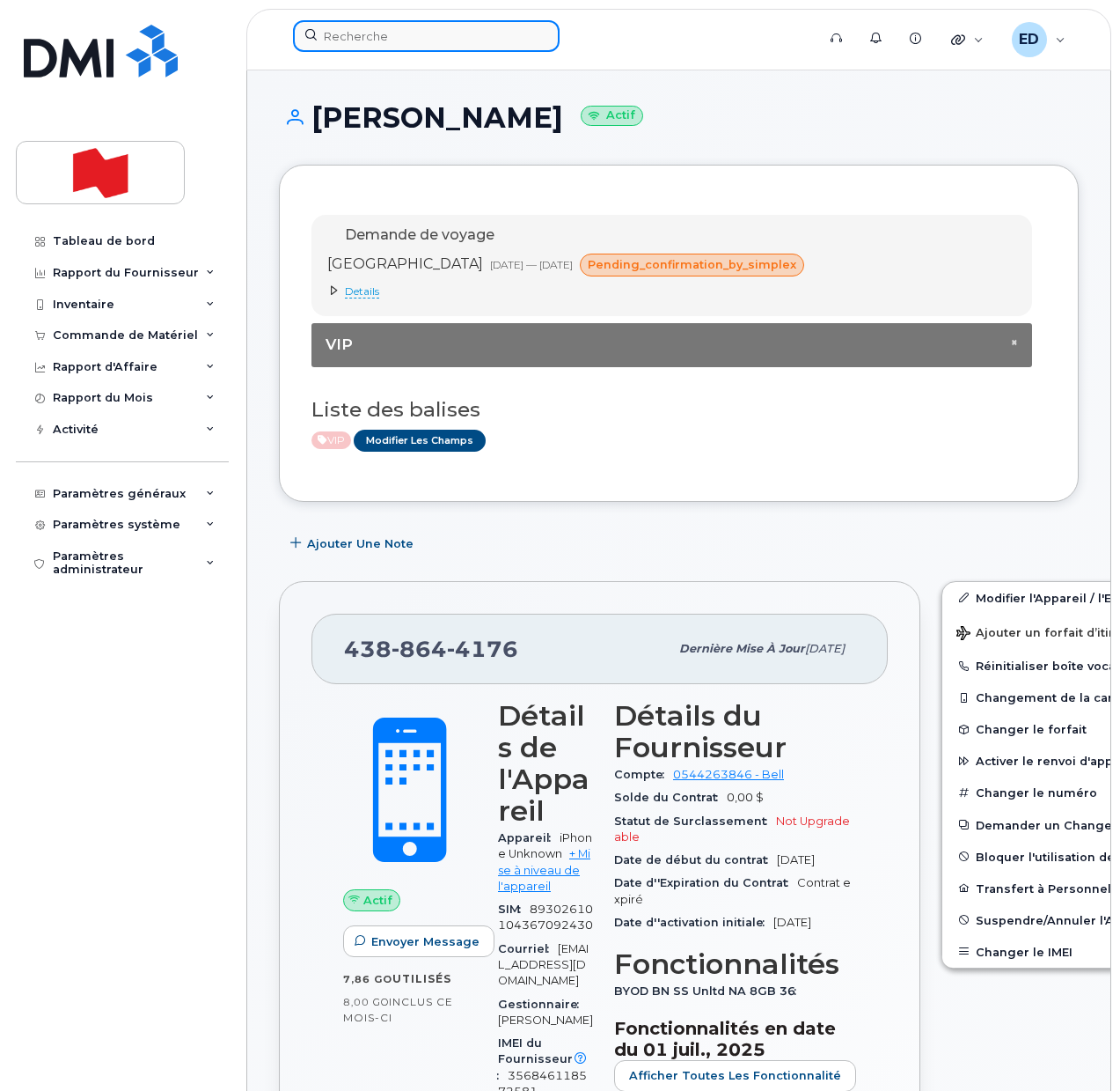
click at [376, 36] on input at bounding box center [425, 36] width 266 height 32
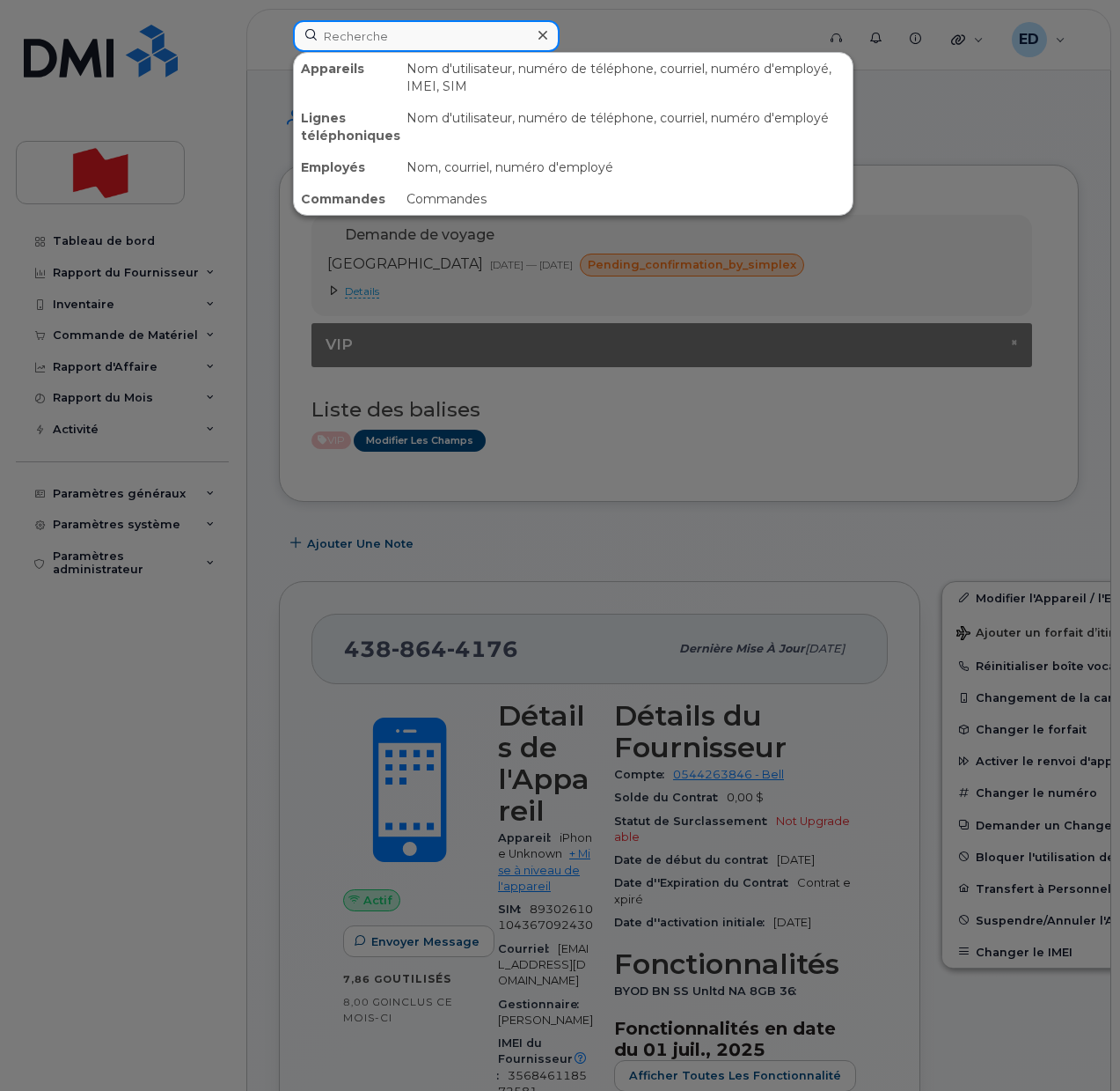
paste input "5142102485"
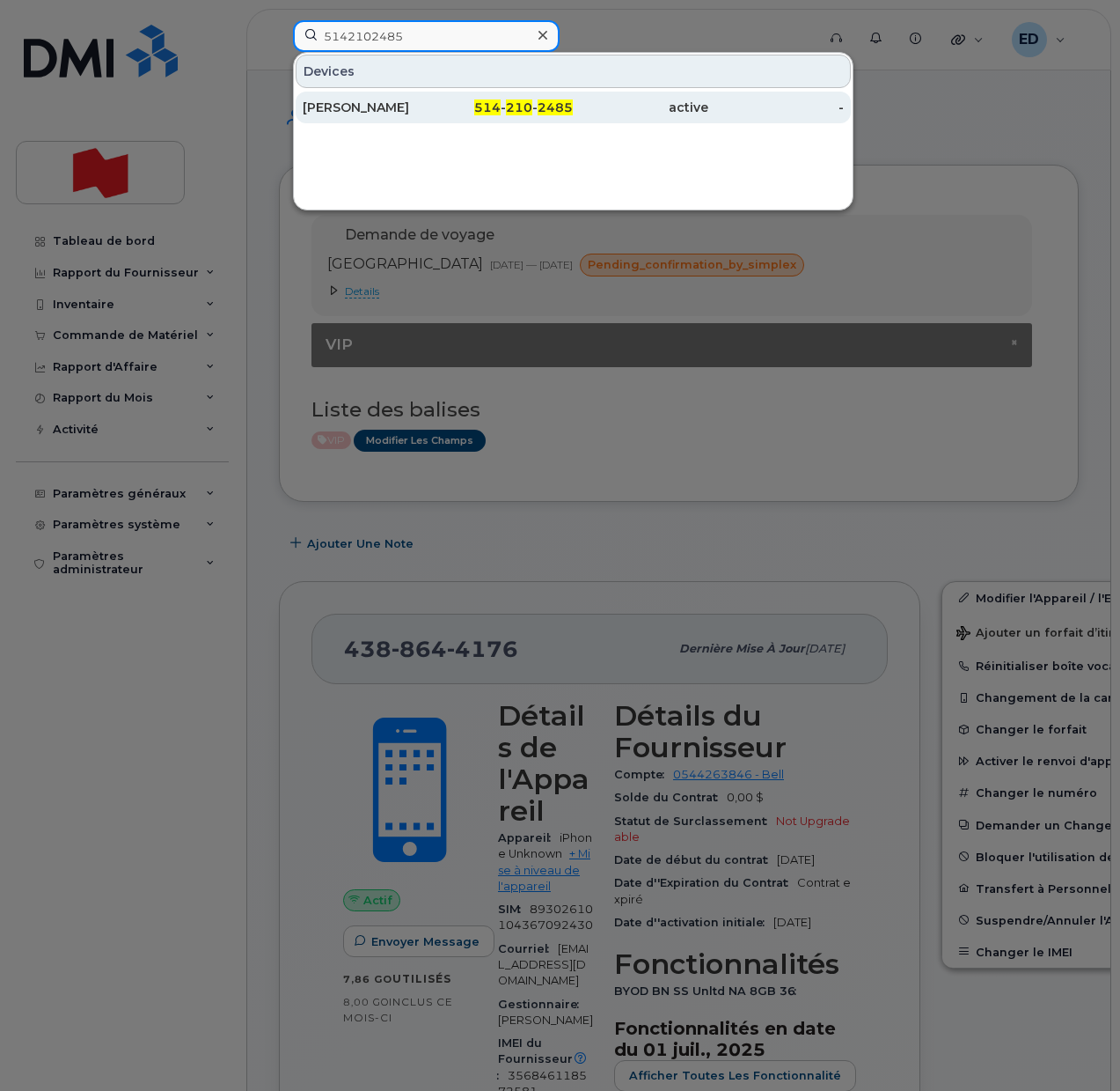
type input "5142102485"
click at [369, 112] on div "Fabian Ho" at bounding box center [371, 107] width 135 height 17
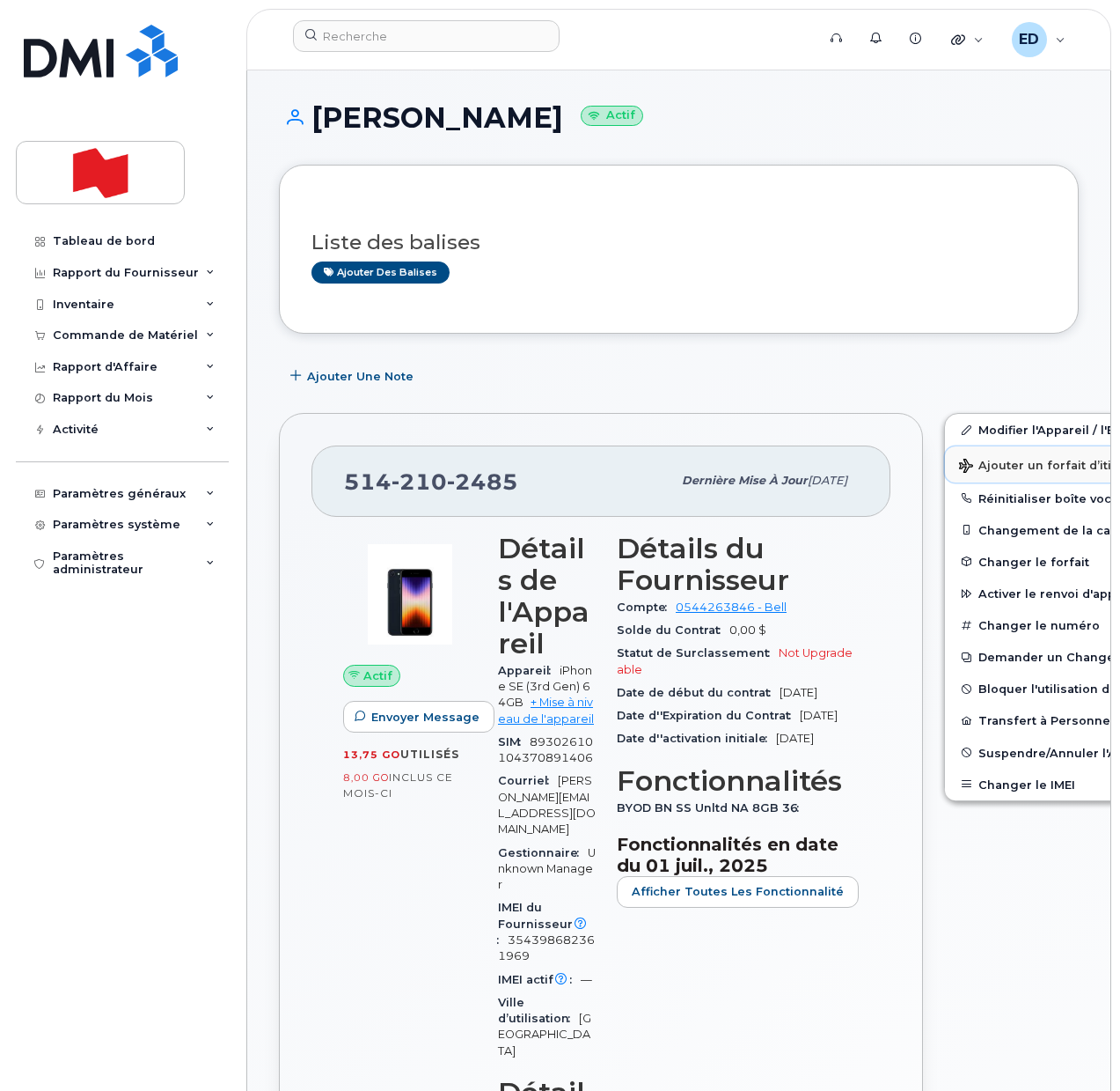
click at [964, 469] on span "Ajouter un forfait d’itinérance" at bounding box center [1060, 467] width 202 height 16
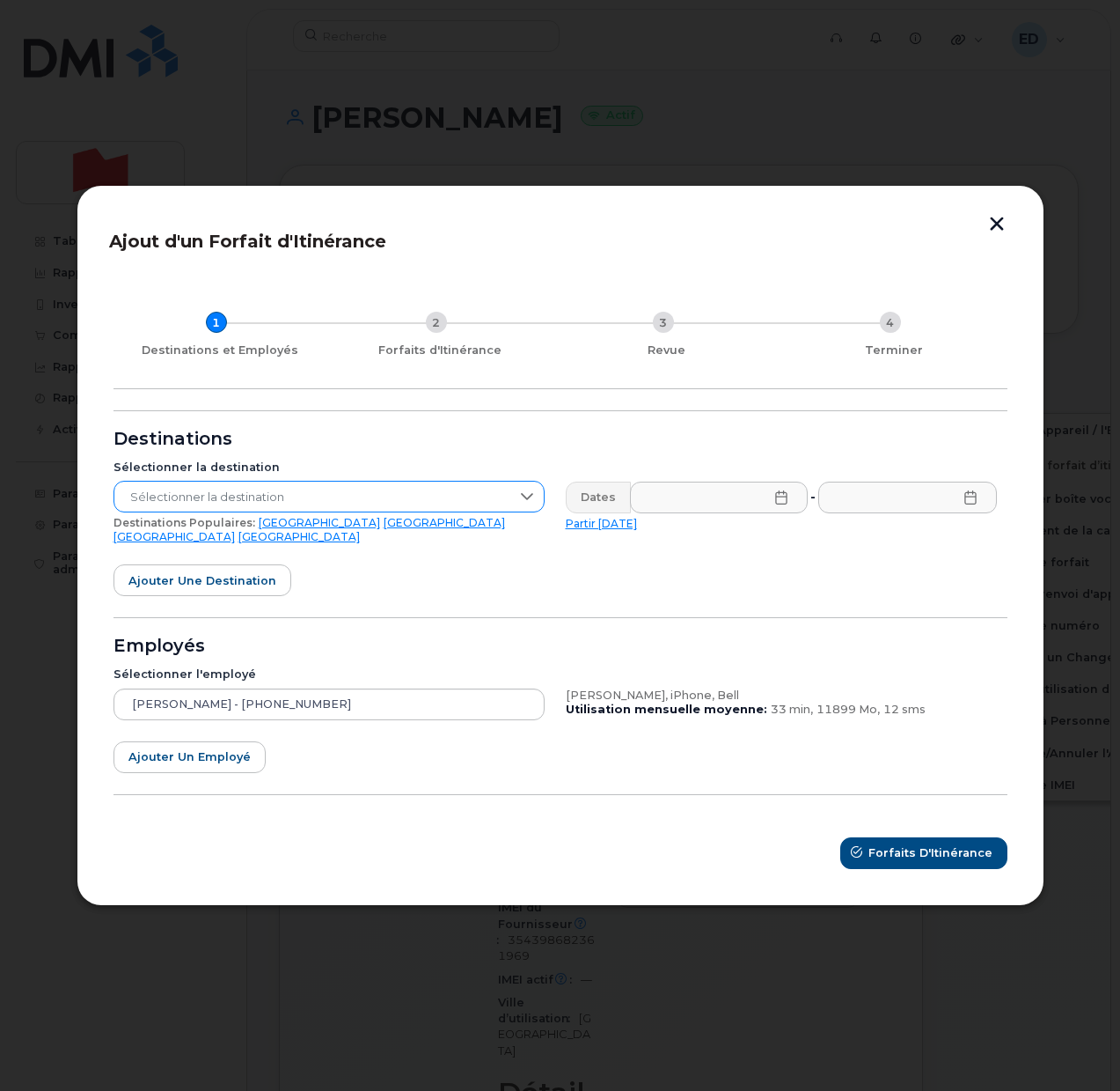
click at [309, 502] on span "Sélectionner la destination" at bounding box center [312, 497] width 396 height 32
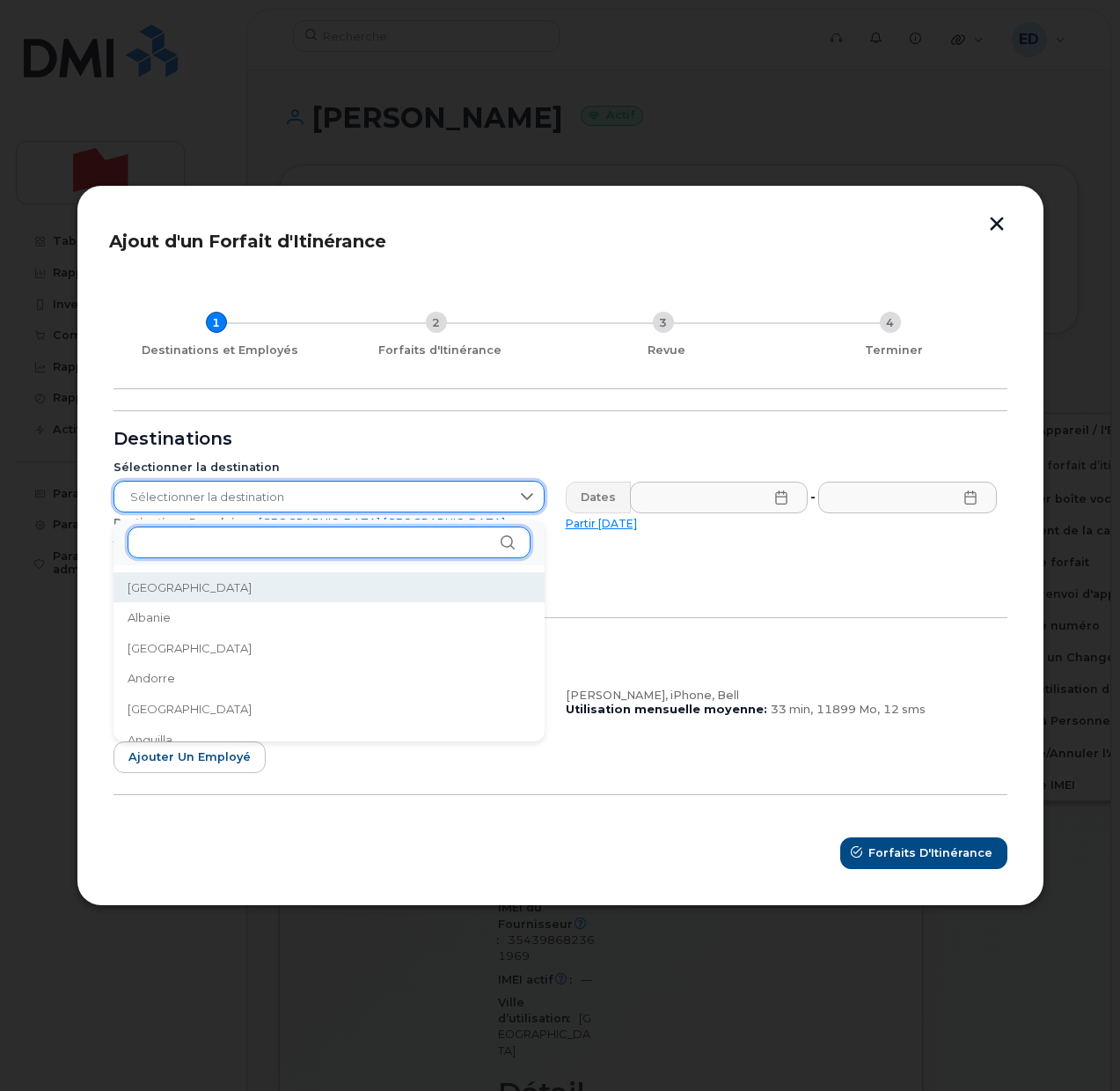
click at [193, 542] on input "text" at bounding box center [328, 542] width 403 height 32
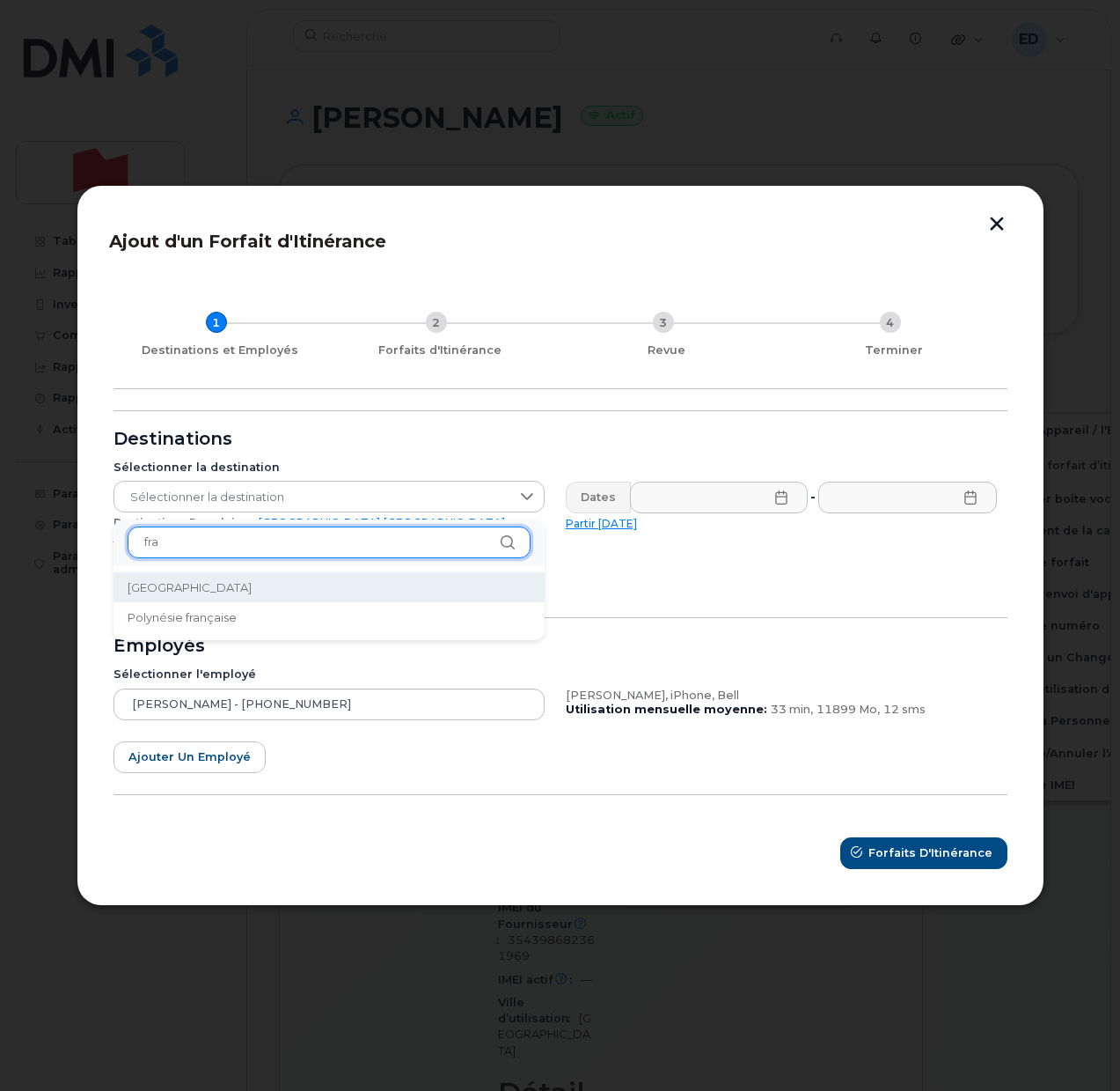
type input "fra"
click at [179, 593] on li "France" at bounding box center [328, 588] width 431 height 31
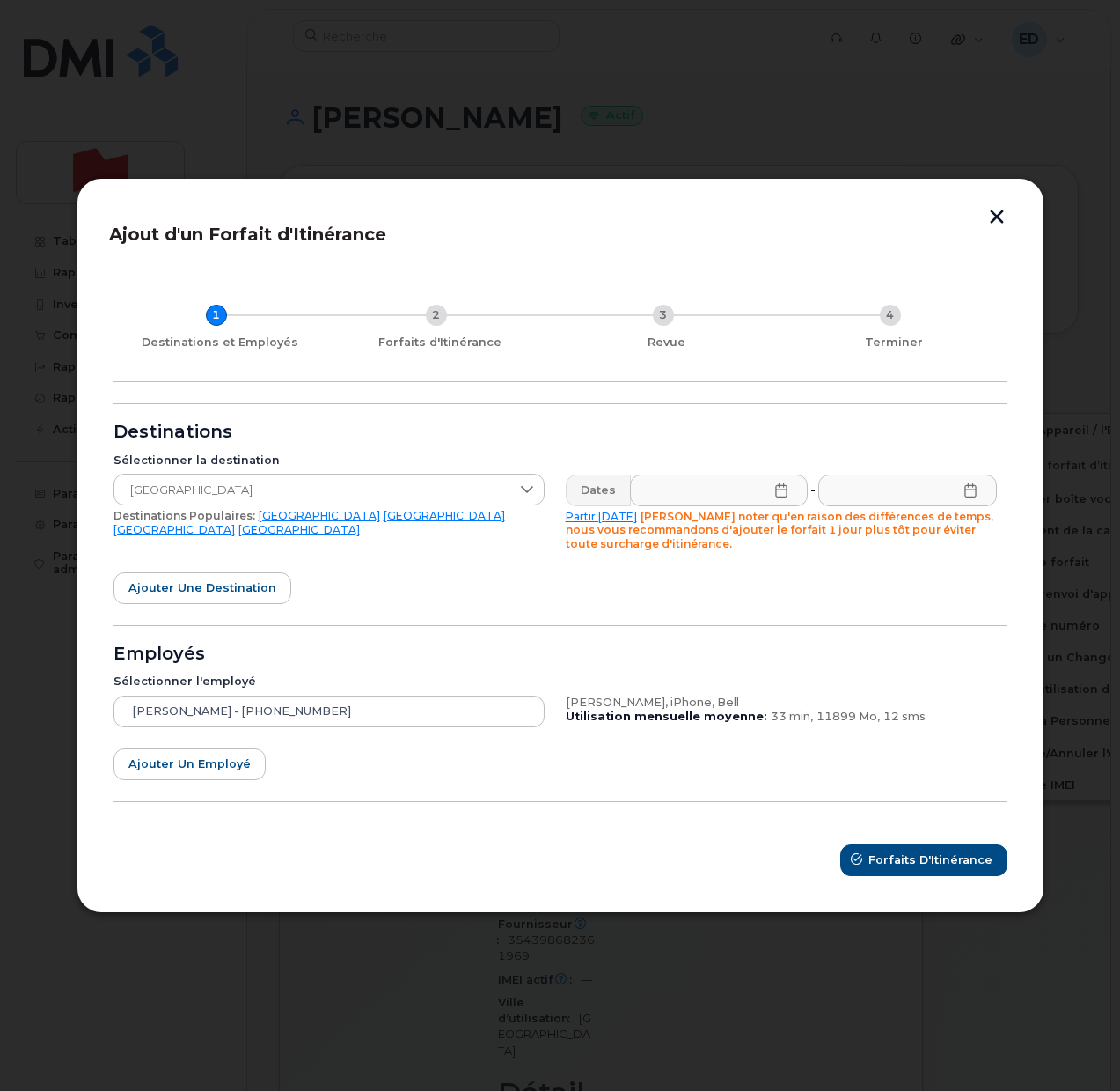
click at [779, 490] on icon at bounding box center [781, 490] width 14 height 14
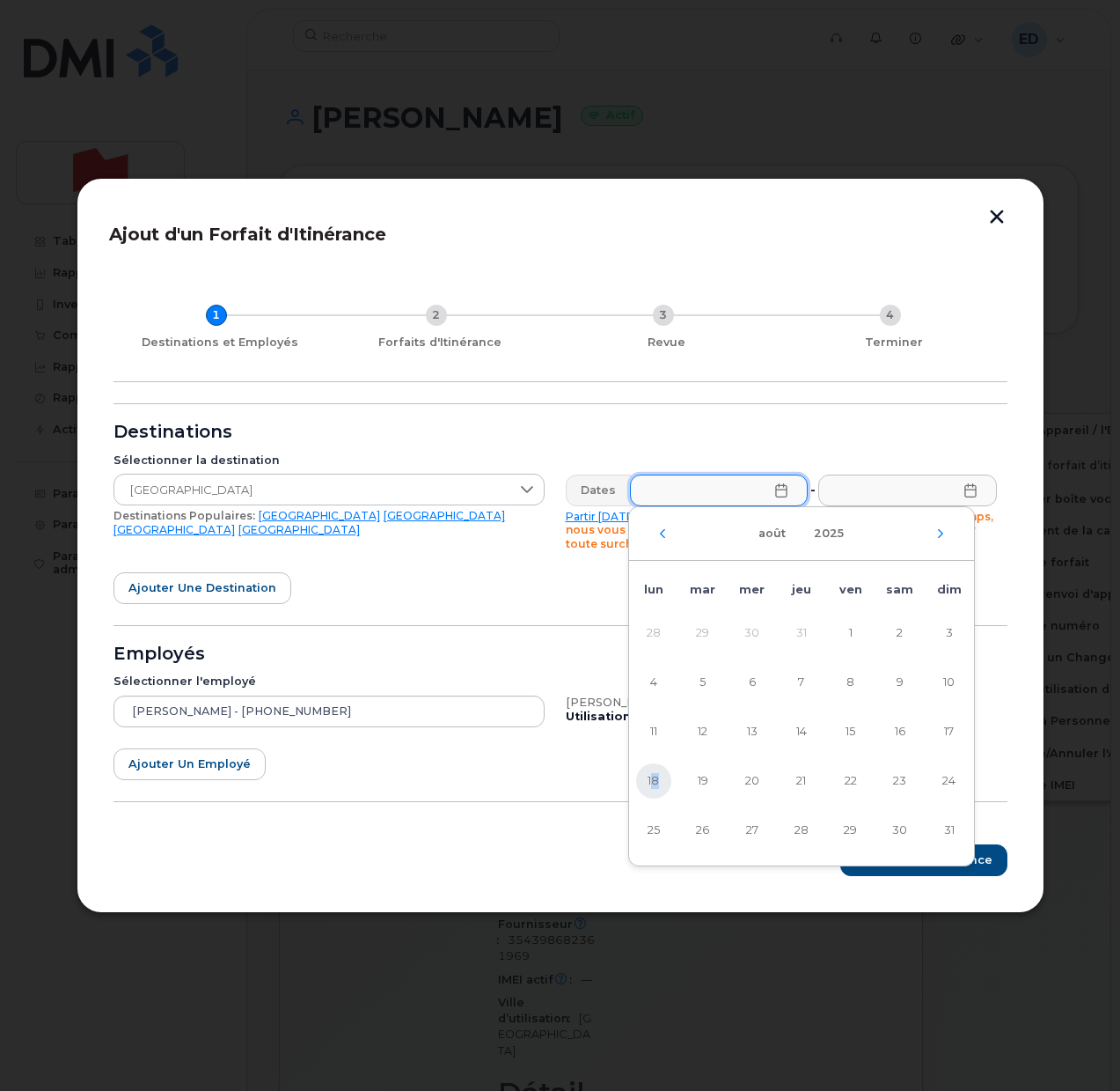
click at [655, 783] on span "18" at bounding box center [653, 781] width 35 height 35
type input "18/08/2025"
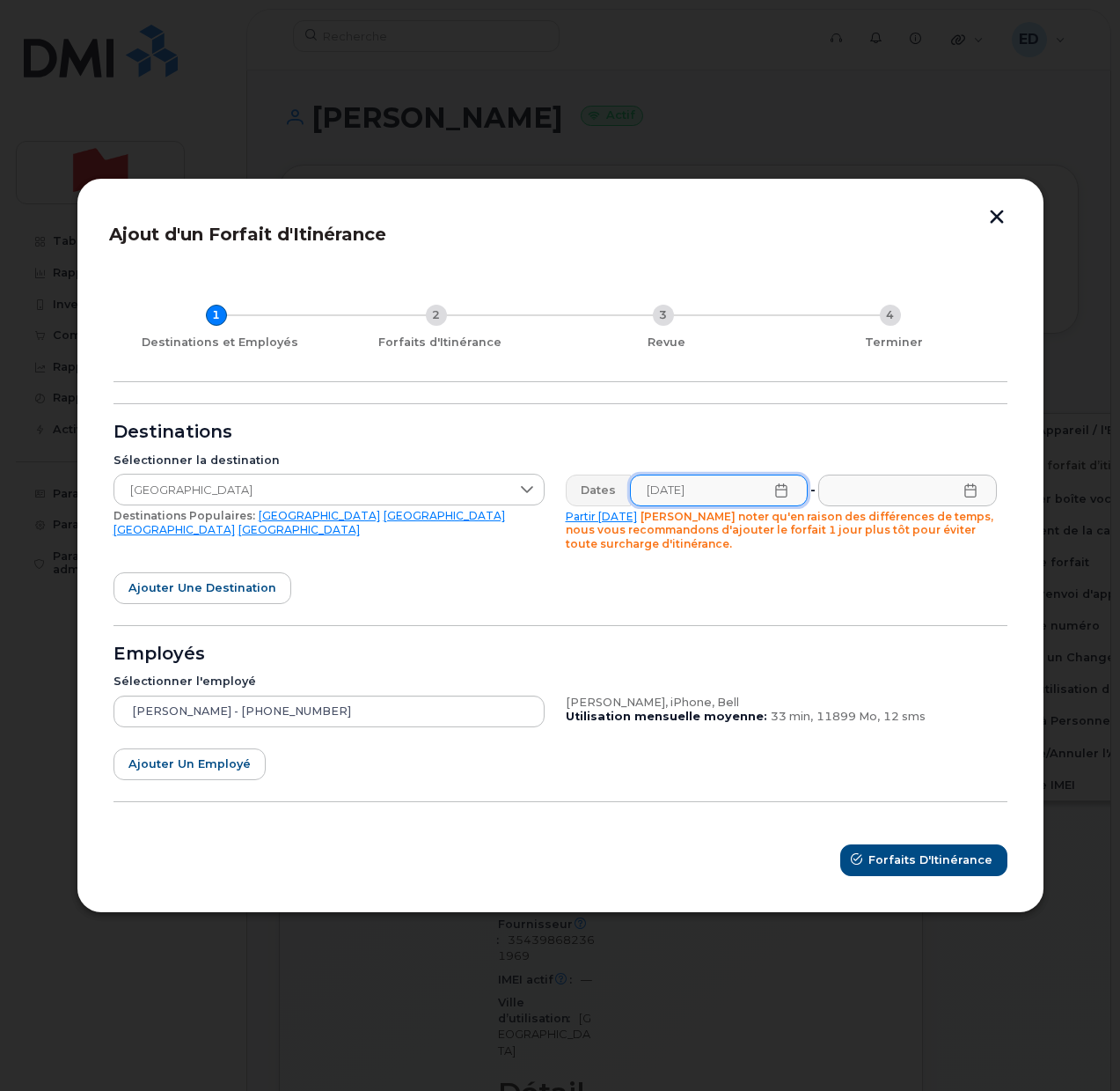
click at [972, 493] on icon at bounding box center [970, 490] width 14 height 14
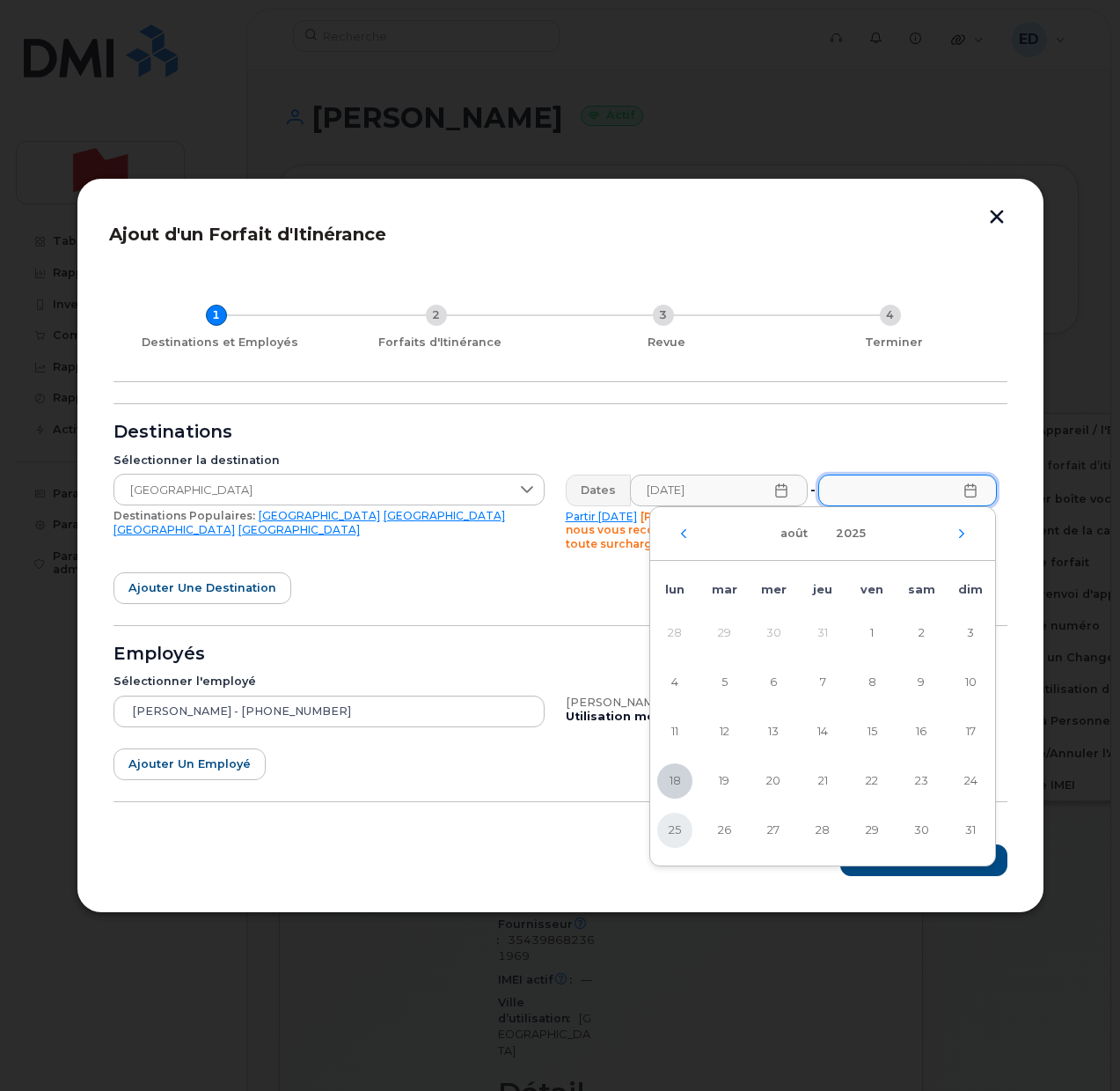
click at [675, 834] on span "25" at bounding box center [674, 830] width 35 height 35
type input "25/08/2025"
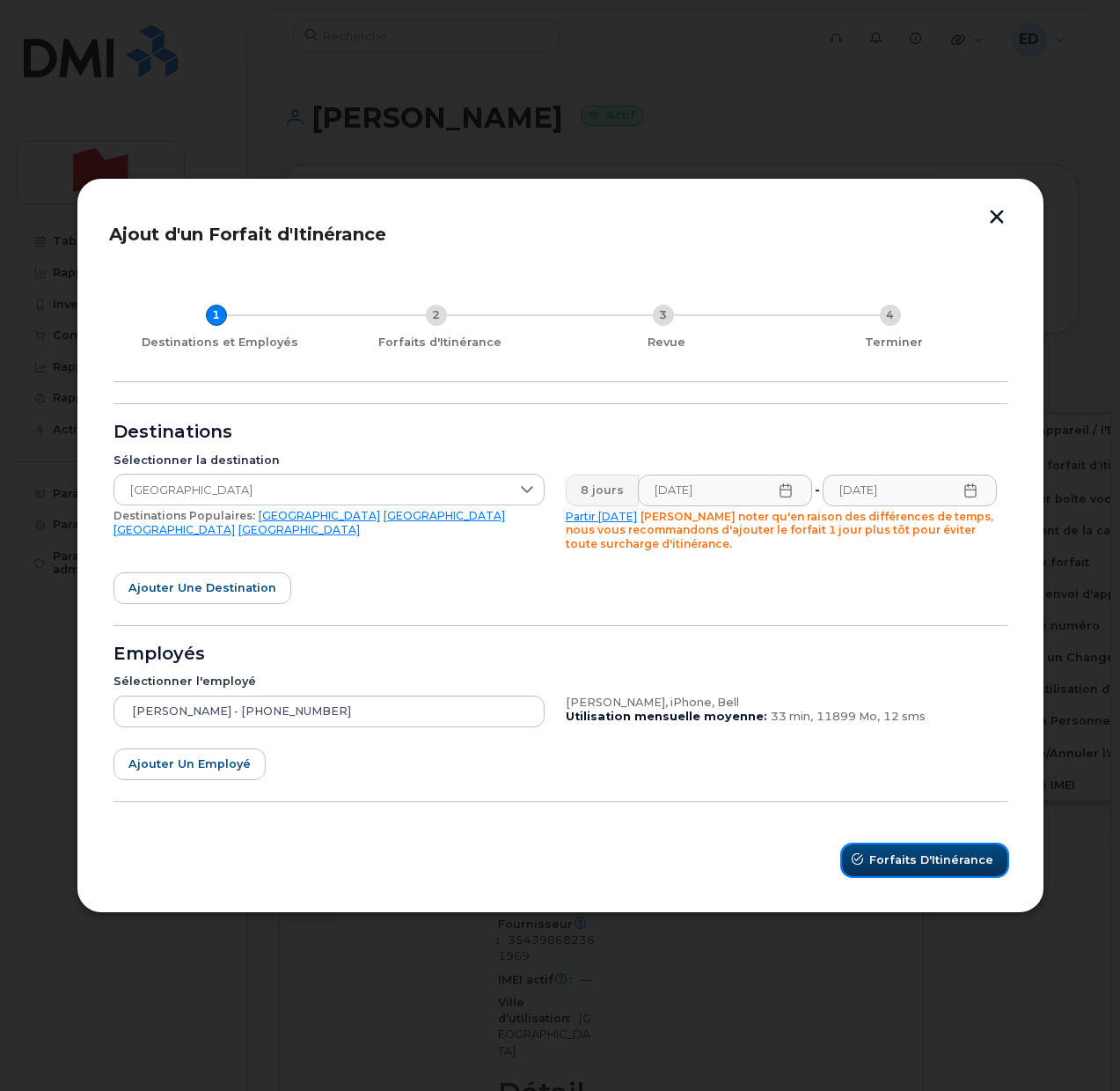
click at [887, 869] on button "Forfaits d'Itinérance" at bounding box center [924, 859] width 166 height 32
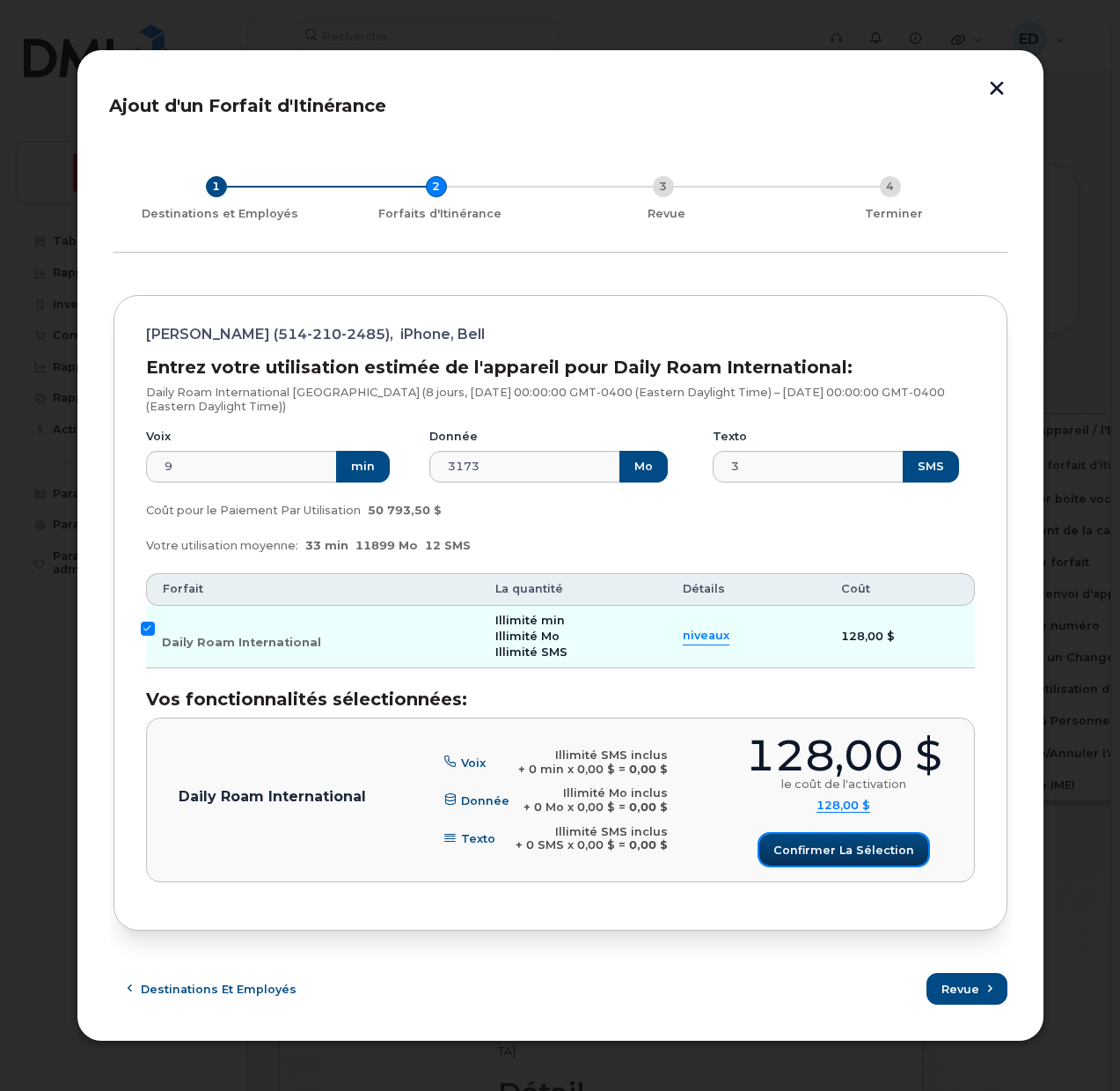
click at [817, 850] on span "Confirmer la sélection" at bounding box center [844, 849] width 141 height 16
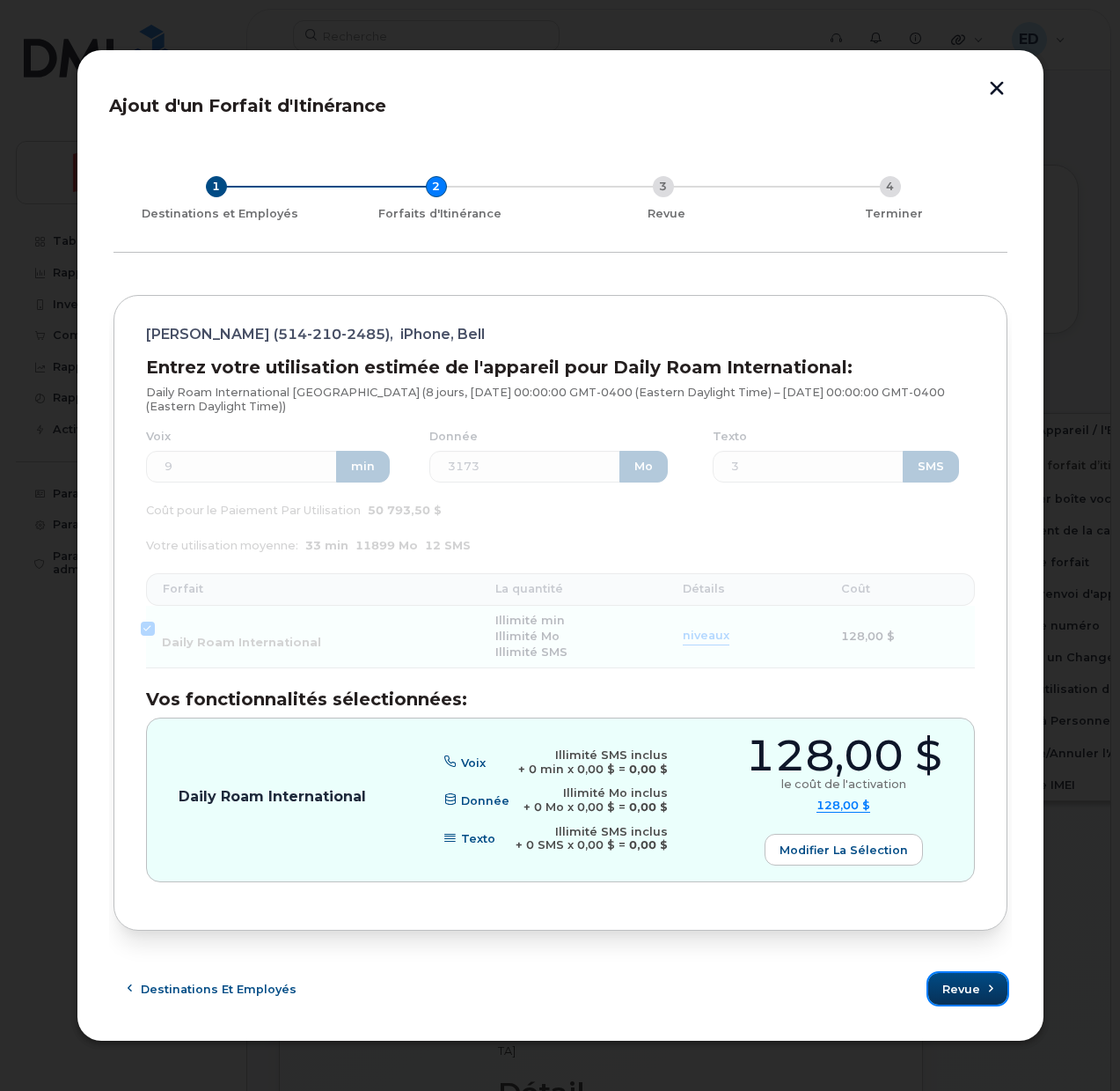
click at [948, 984] on span "Revue" at bounding box center [961, 988] width 38 height 16
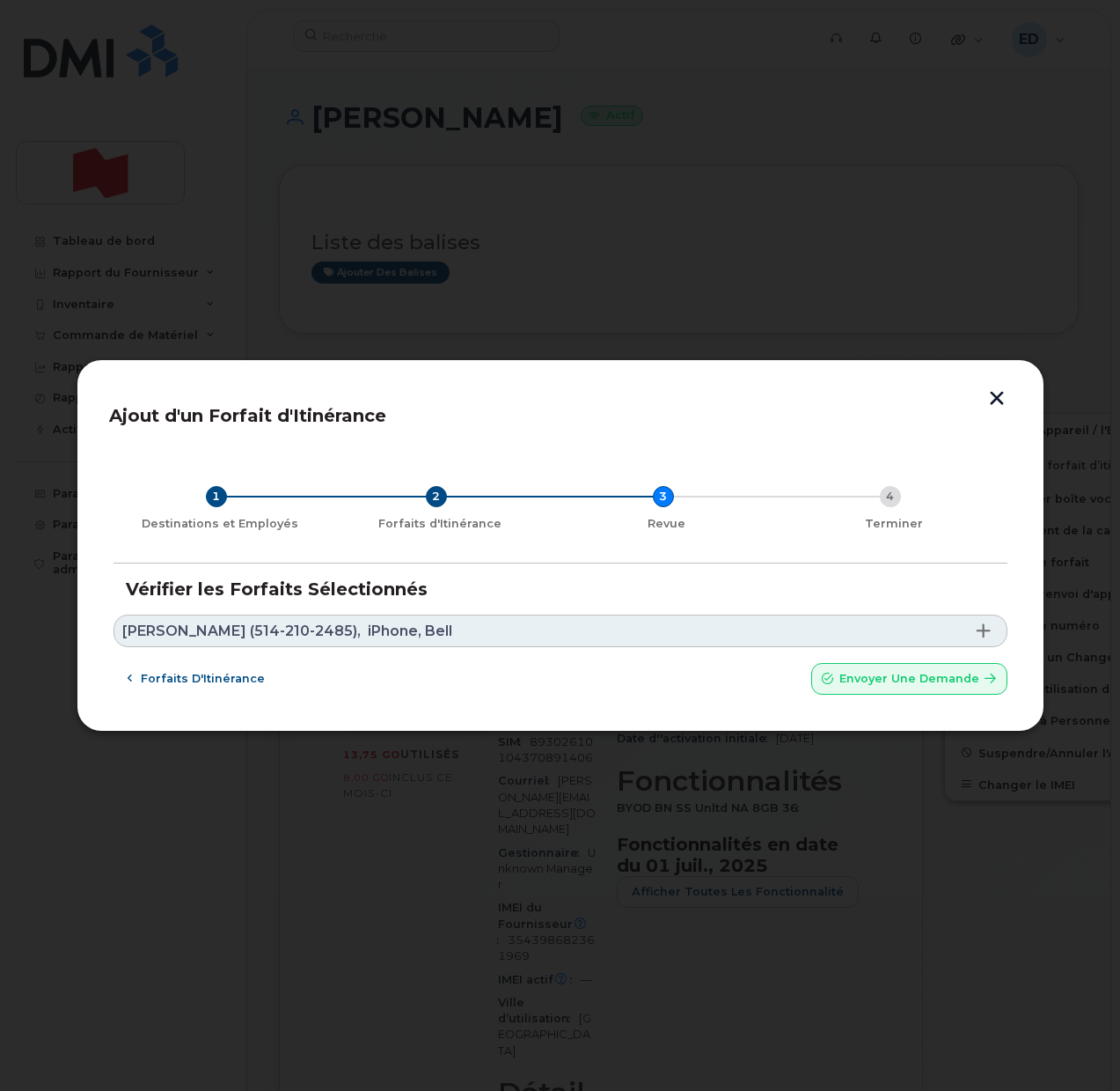
click at [507, 637] on link "Fabian Ho (514-210-2485), iPhone, Bell" at bounding box center [560, 631] width 894 height 33
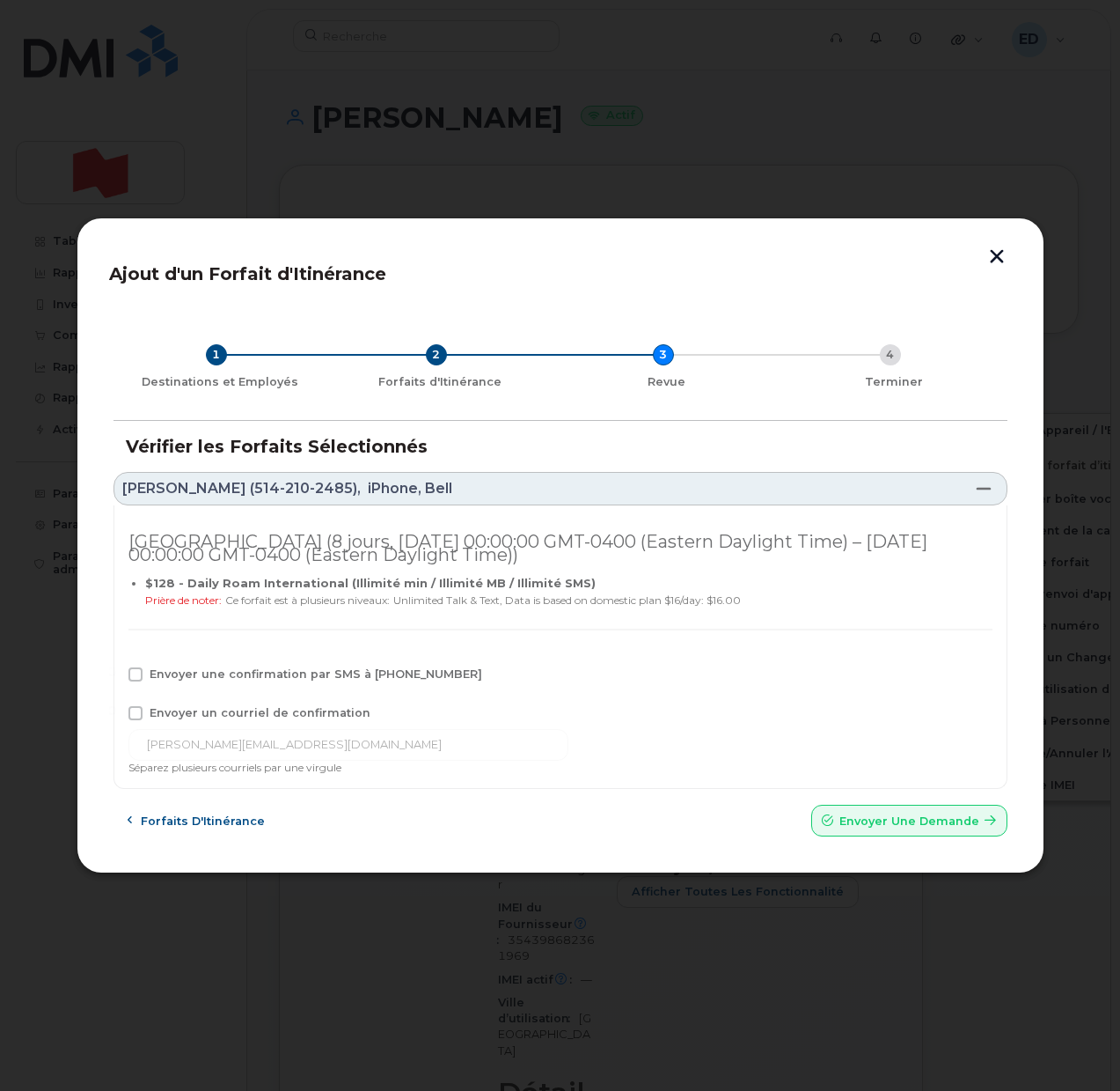
drag, startPoint x: 402, startPoint y: 489, endPoint x: 99, endPoint y: 492, distance: 303.0
click at [99, 492] on div "Ajout d'un Forfait d'Itinérance 1 Destinations et Employés 2 Forfaits d'Itinéra…" at bounding box center [561, 546] width 968 height 656
click at [159, 714] on span "Envoyer un courriel de confirmation" at bounding box center [259, 712] width 221 height 13
click at [116, 714] on input "Envoyer un courriel de confirmation" at bounding box center [112, 710] width 9 height 9
checkbox input "true"
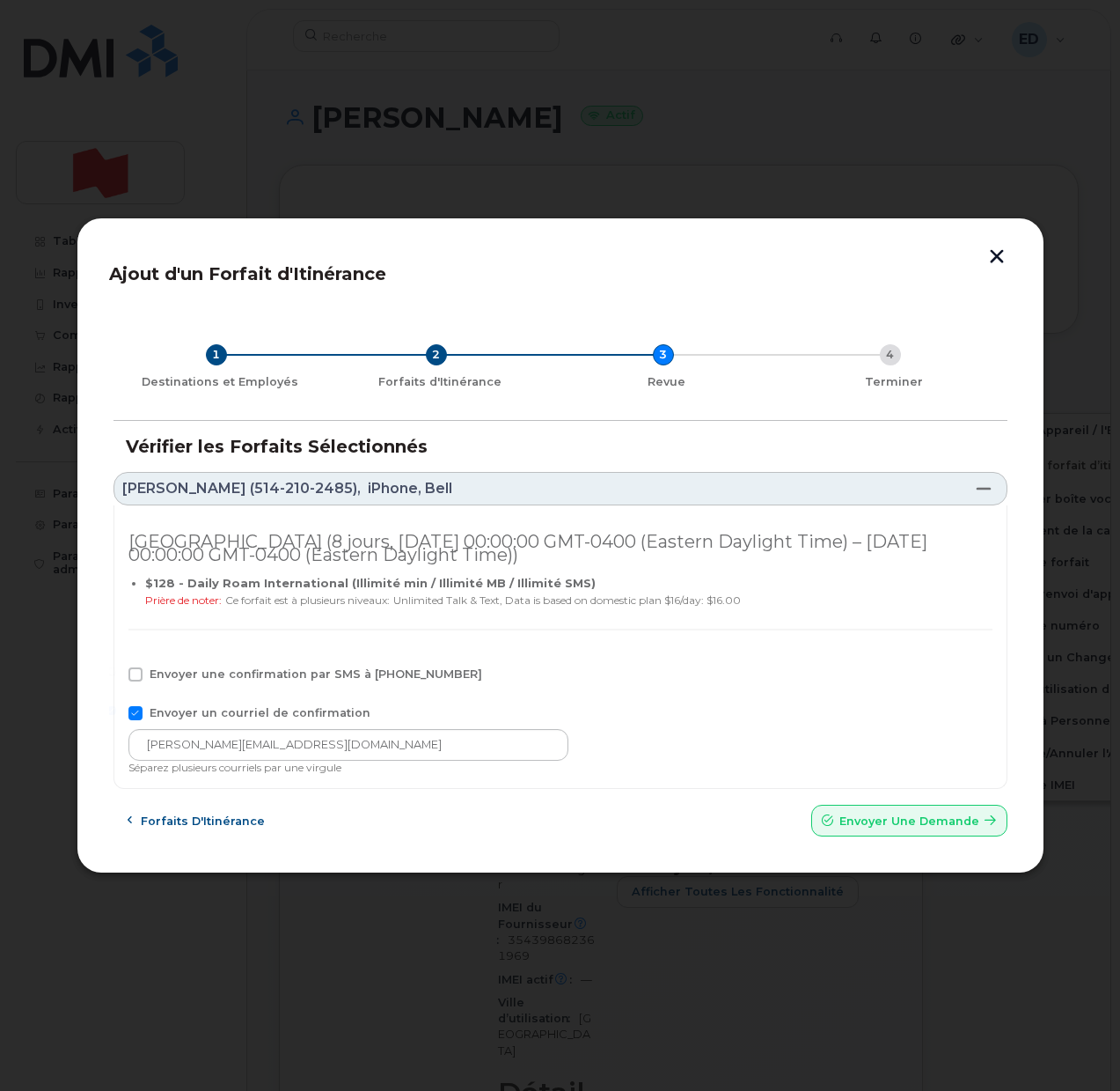
click at [151, 664] on div "France (8 jours, Mon Aug 18 2025 00:00:00 GMT-0400 (Eastern Daylight Time) – Mo…" at bounding box center [560, 593] width 864 height 148
click at [170, 676] on span "Envoyer une confirmation par SMS à 514-210-2485" at bounding box center [316, 674] width 333 height 13
click at [116, 676] on input "Envoyer une confirmation par SMS à 514-210-2485" at bounding box center [112, 672] width 9 height 9
checkbox input "true"
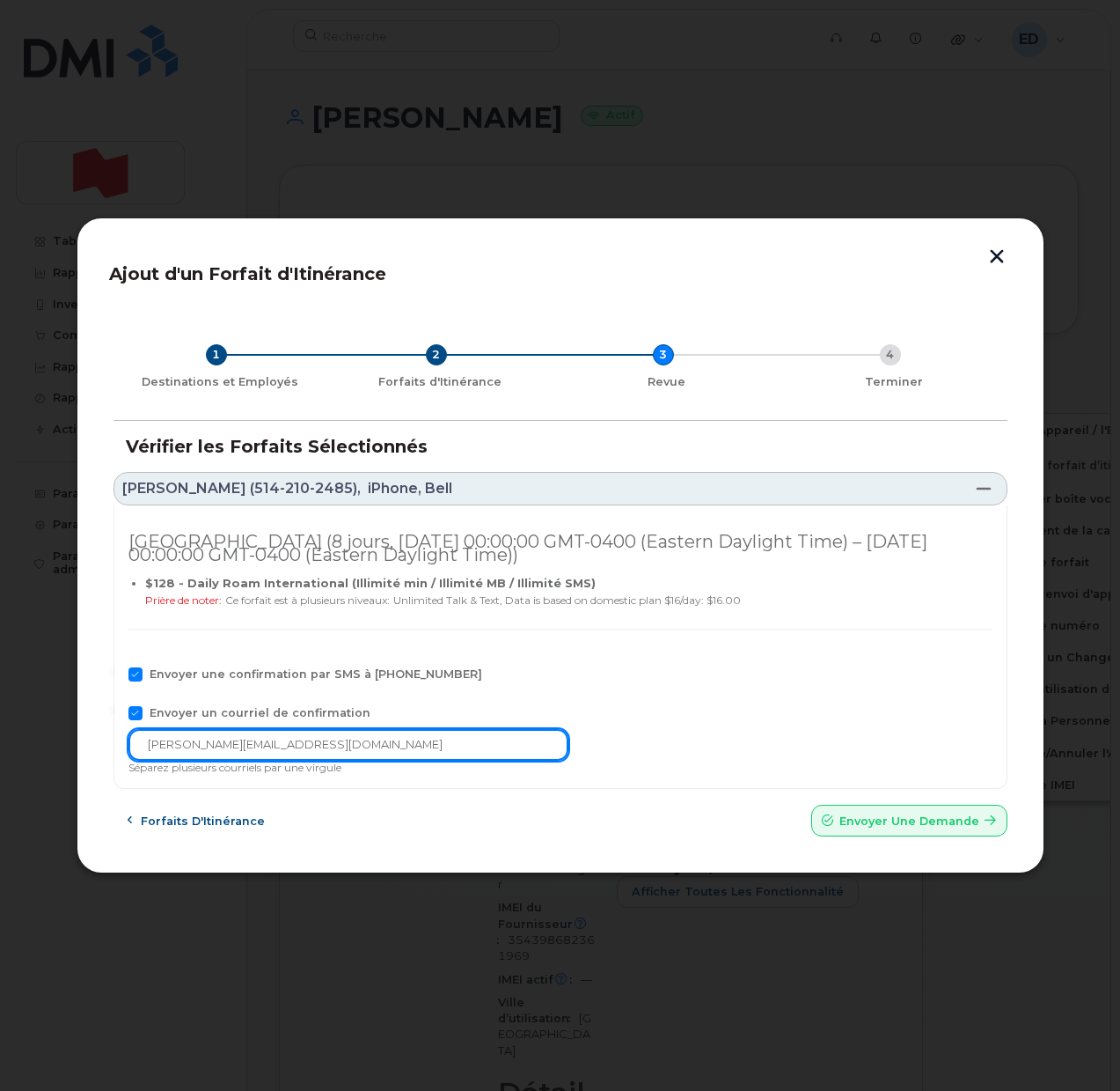
drag, startPoint x: 294, startPoint y: 745, endPoint x: 165, endPoint y: 748, distance: 129.0
click at [165, 748] on input "fabian.ho@bnc.ca" at bounding box center [348, 744] width 440 height 32
paste input "telecom-voix"
drag, startPoint x: 328, startPoint y: 737, endPoint x: 121, endPoint y: 740, distance: 207.0
click at [124, 740] on div "France (8 jours, Mon Aug 18 2025 00:00:00 GMT-0400 (Eastern Daylight Time) – Mo…" at bounding box center [560, 647] width 894 height 285
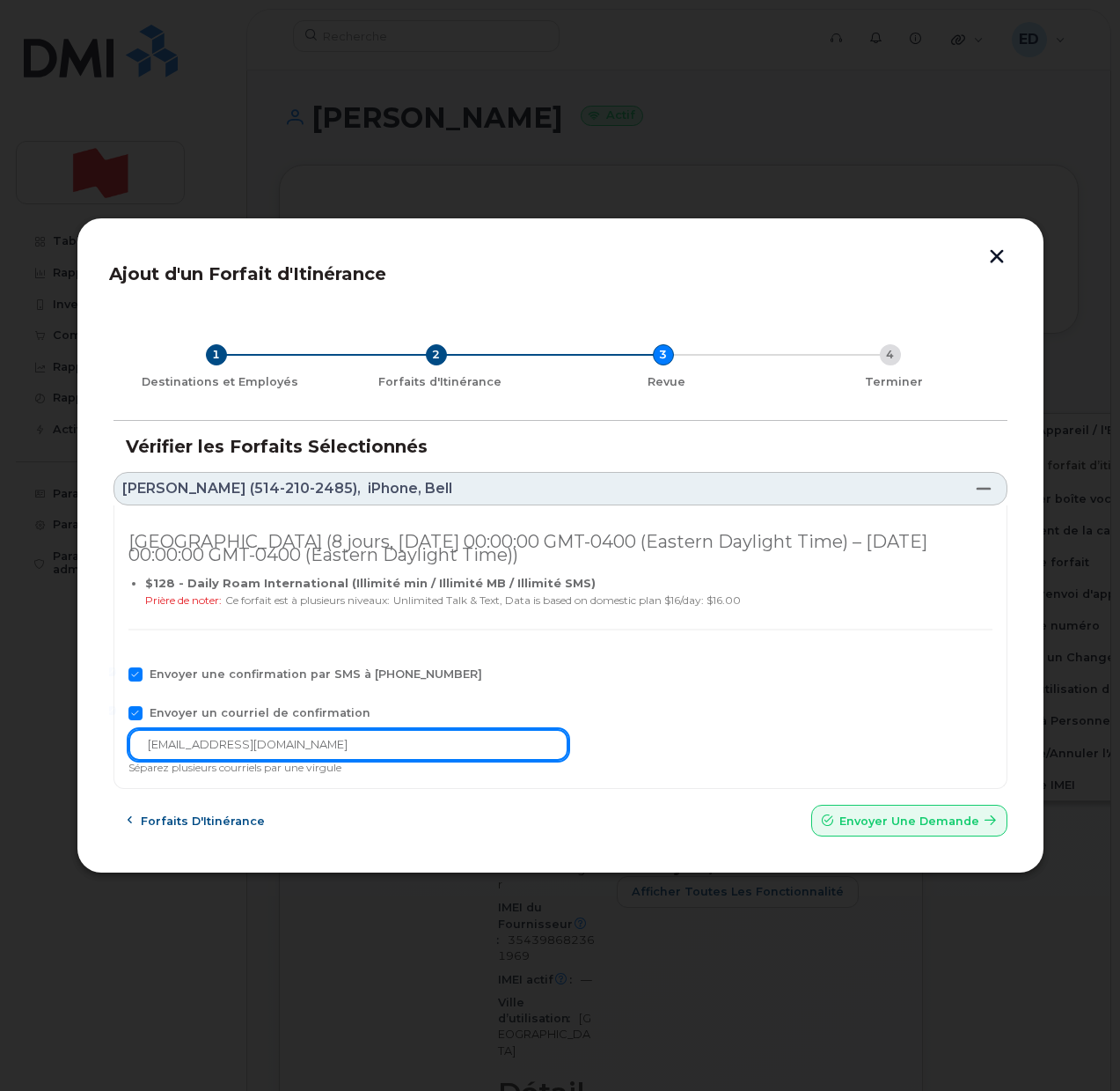
paste input "text"
type input "telecom-voix@bnc.ca"
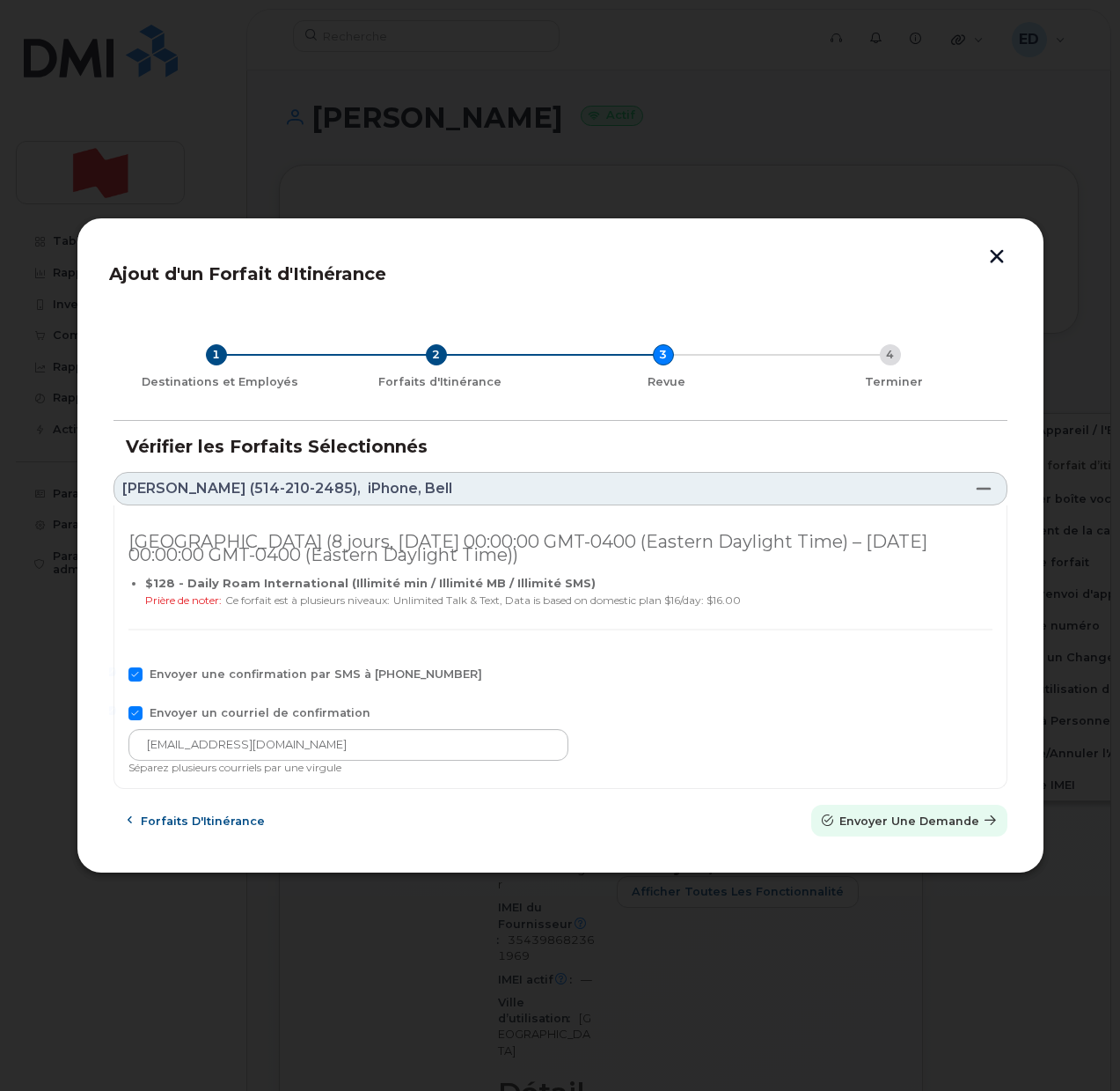
click at [879, 815] on span "Envoyer une Demande" at bounding box center [910, 821] width 140 height 16
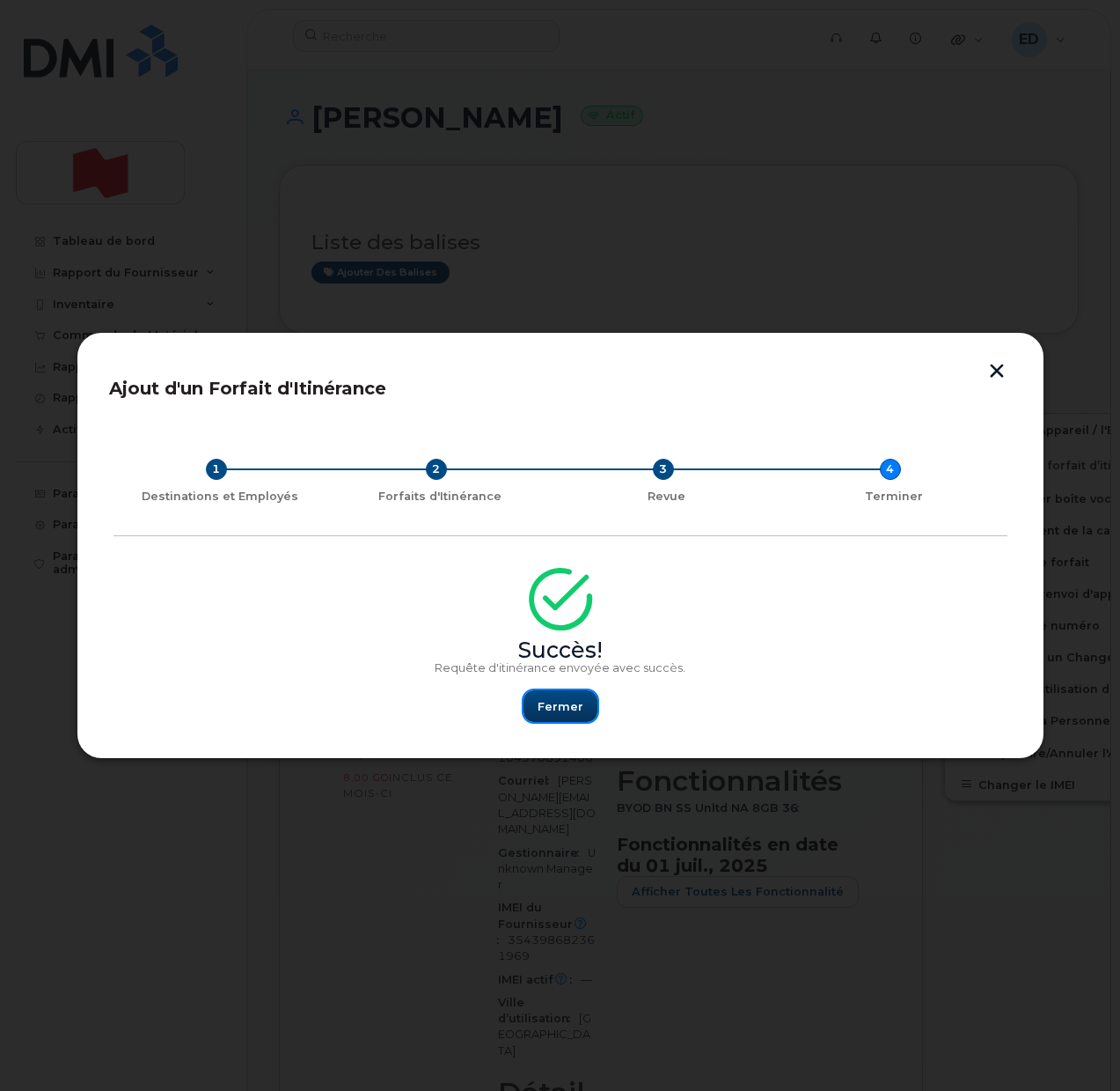
click at [552, 708] on span "Fermer" at bounding box center [561, 707] width 46 height 16
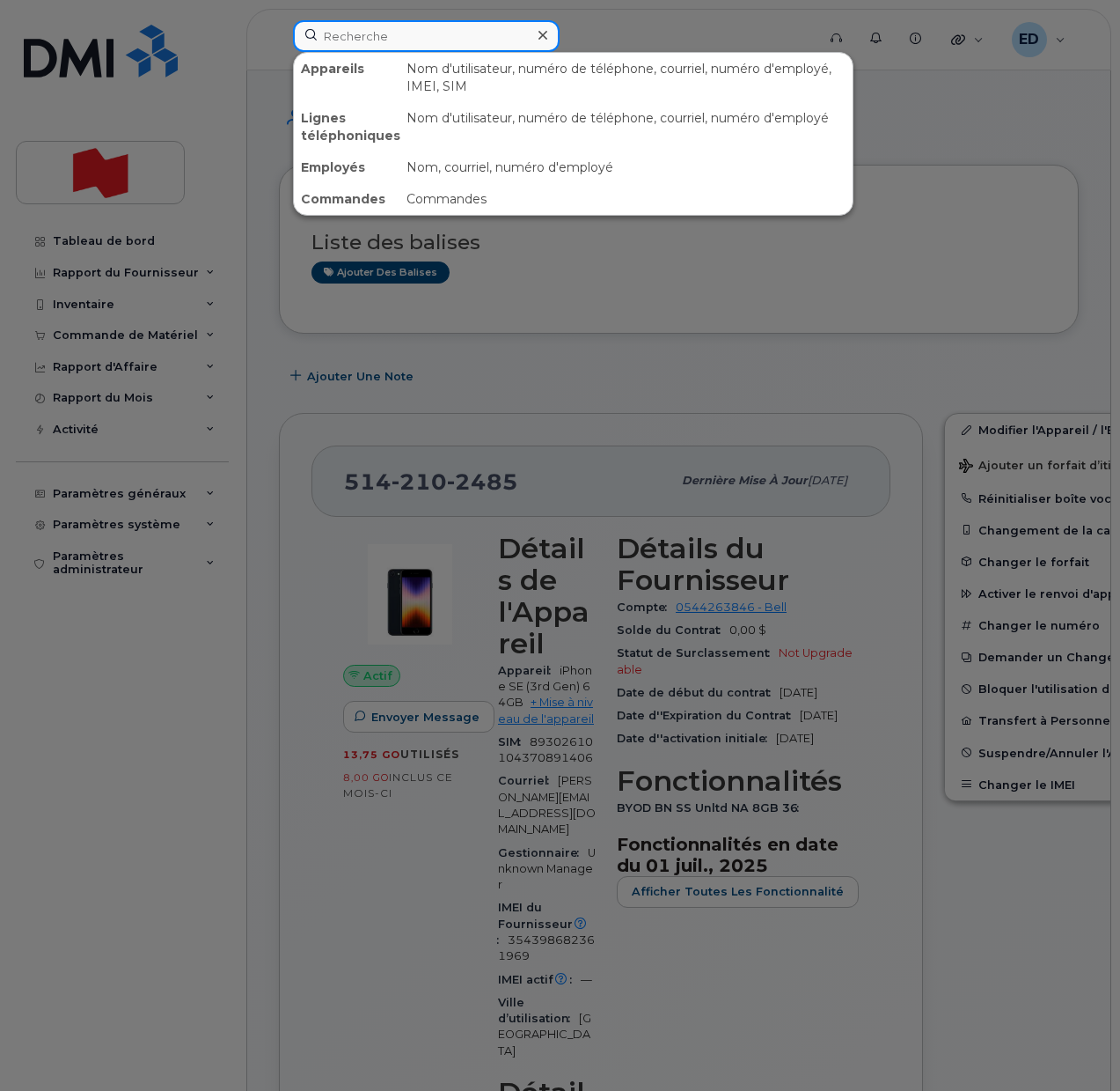
click at [393, 38] on input at bounding box center [425, 36] width 266 height 32
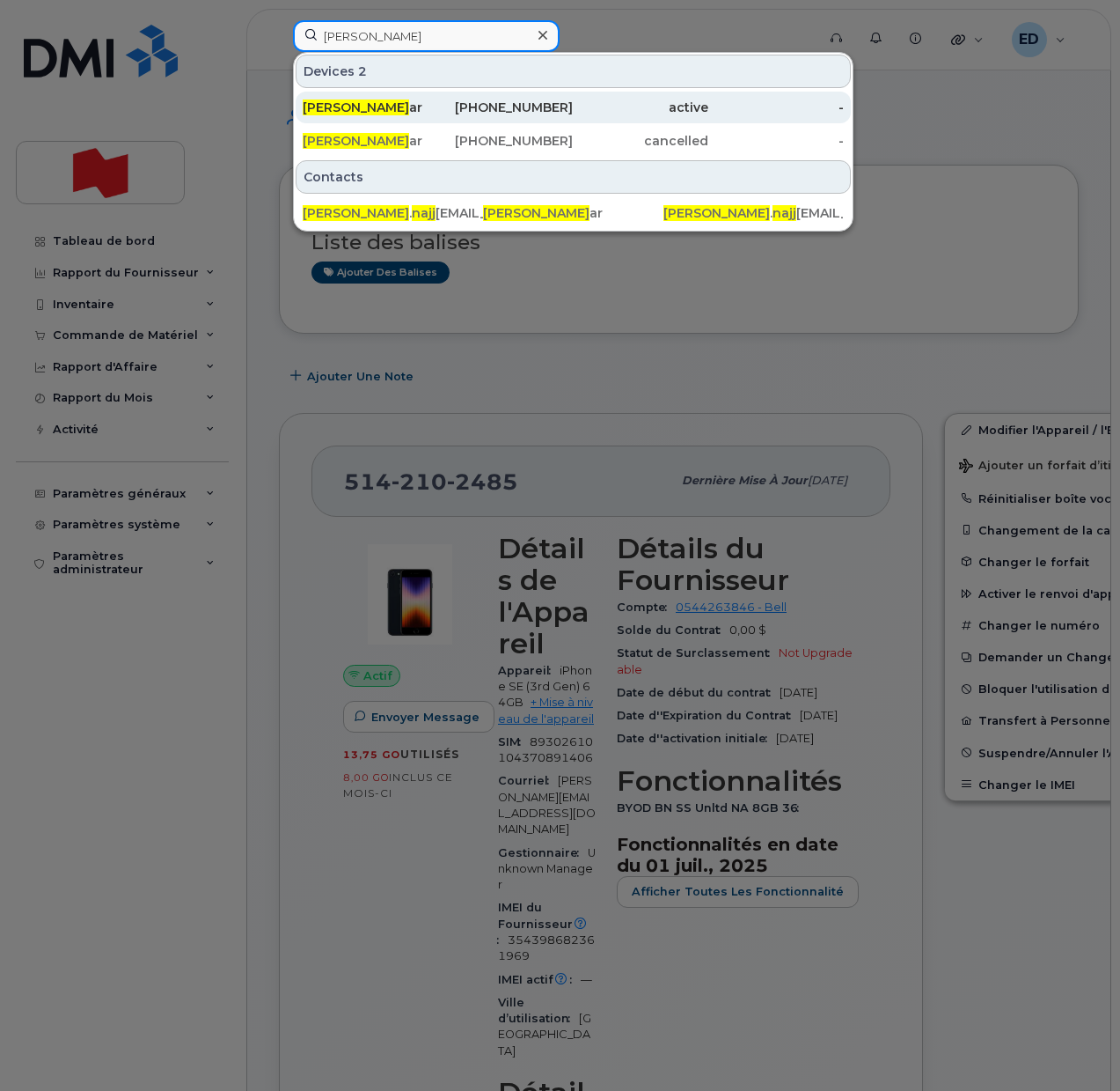
type input "jimmy najj"
click at [360, 108] on span "Jimmy Najj" at bounding box center [356, 107] width 106 height 16
click at [330, 99] on div "Jimmy Najj ar" at bounding box center [371, 107] width 135 height 17
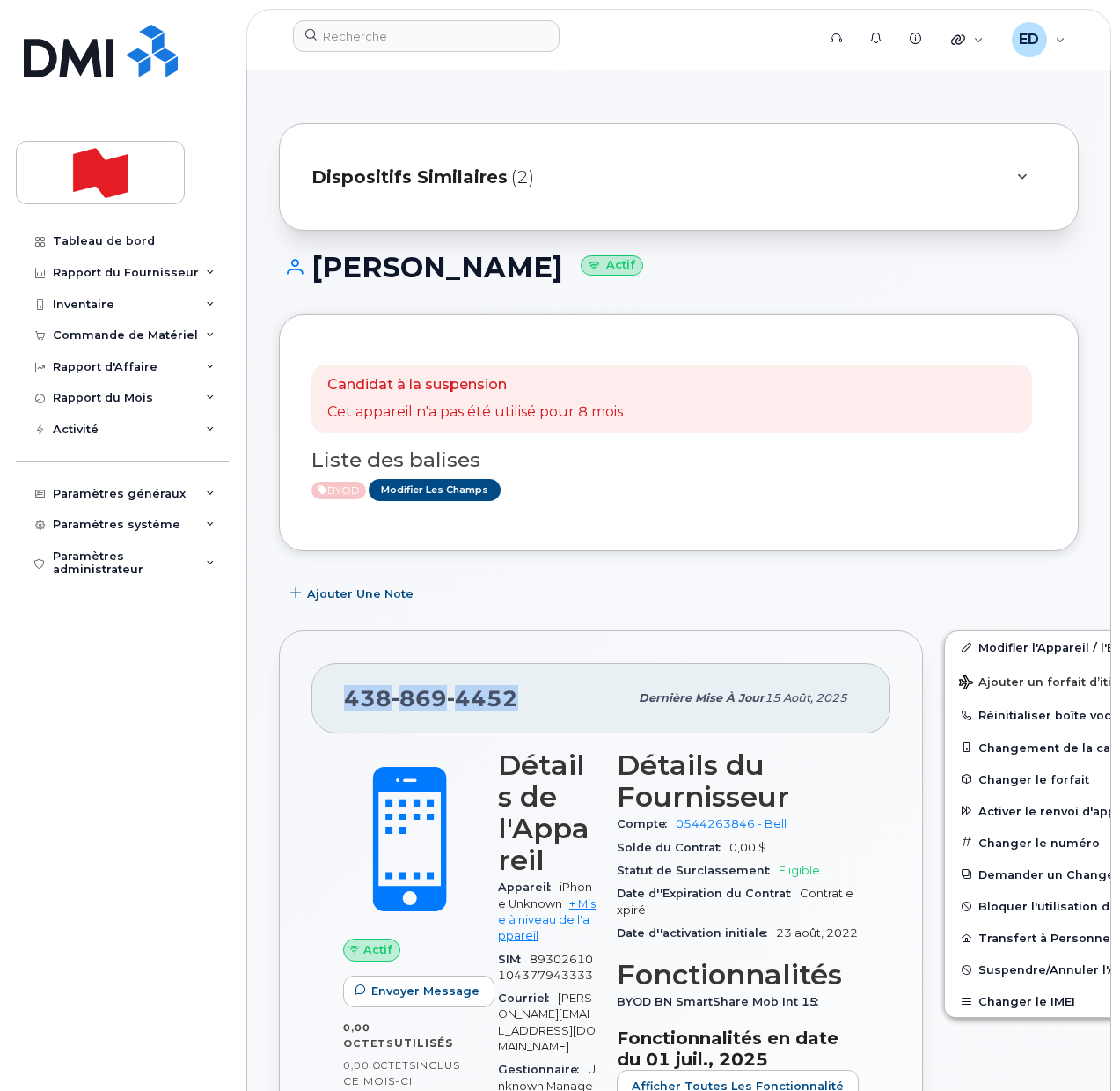
drag, startPoint x: 520, startPoint y: 692, endPoint x: 349, endPoint y: 697, distance: 171.1
click at [349, 697] on div "[PHONE_NUMBER]" at bounding box center [486, 697] width 285 height 37
copy span "[PHONE_NUMBER]"
drag, startPoint x: 808, startPoint y: 84, endPoint x: 592, endPoint y: 85, distance: 216.0
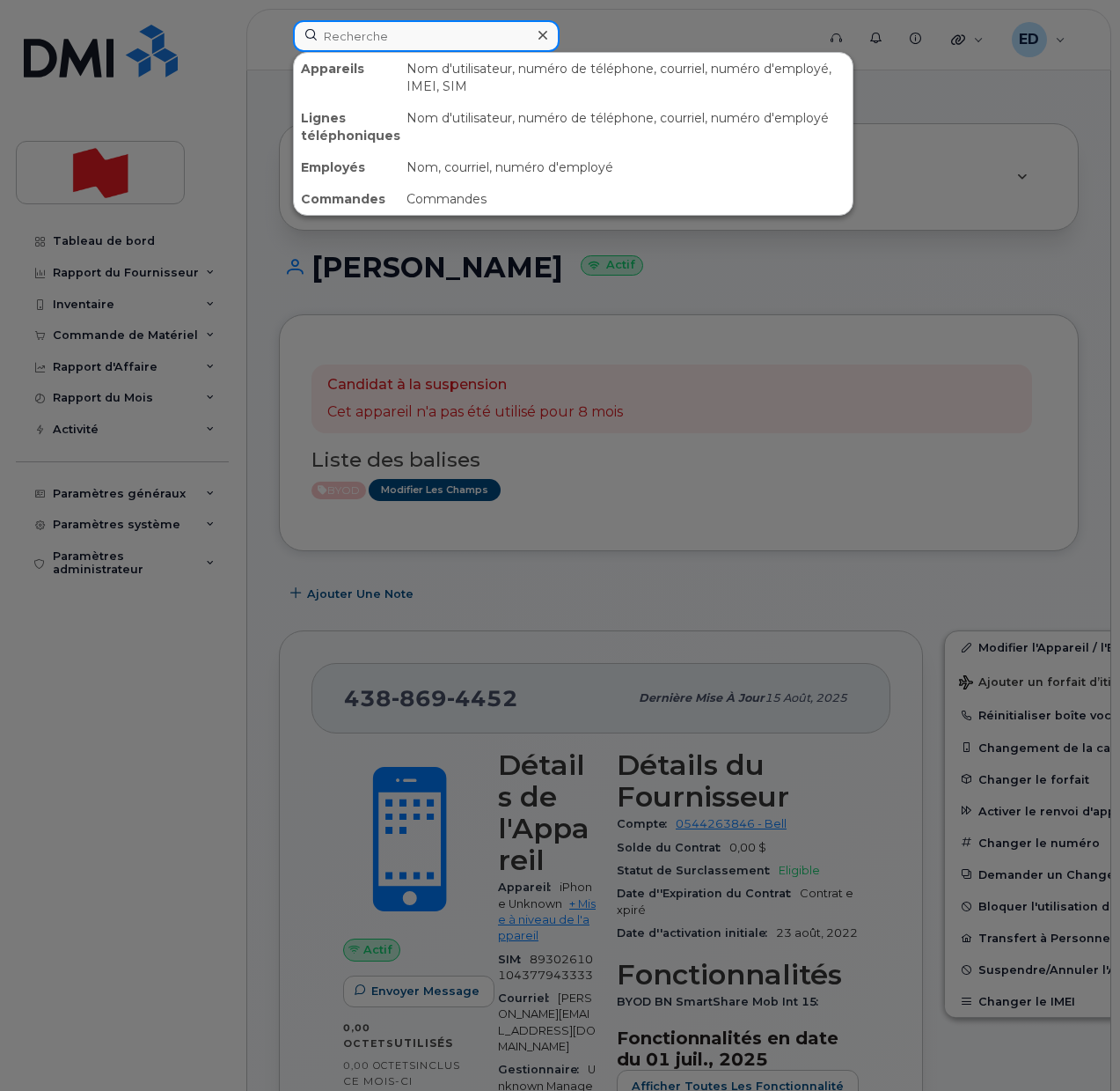
drag, startPoint x: 369, startPoint y: 35, endPoint x: 379, endPoint y: 35, distance: 10.0
click at [371, 35] on input at bounding box center [425, 36] width 266 height 32
paste input "[PHONE_NUMBER]"
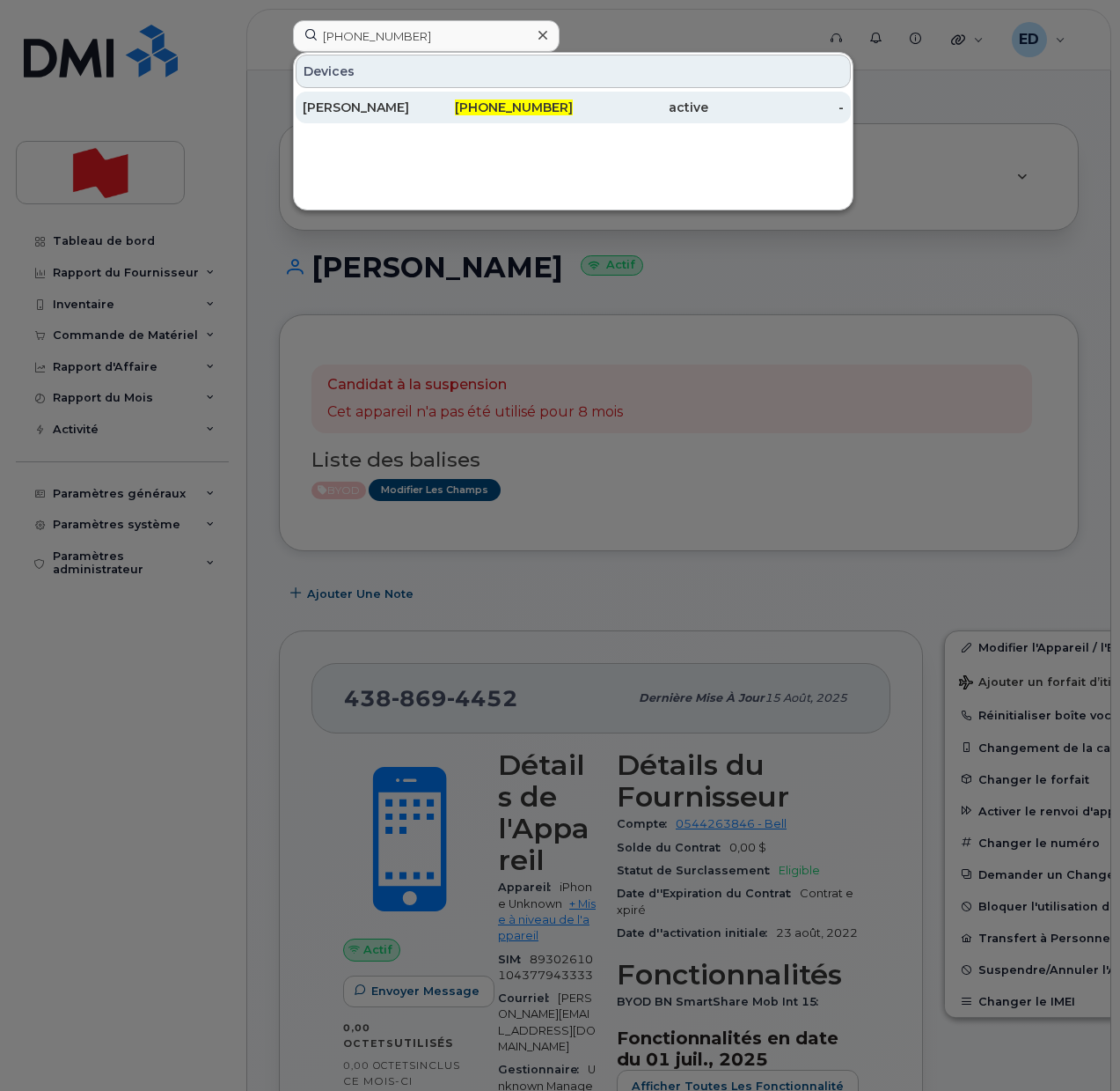
click at [357, 104] on div "[PERSON_NAME]" at bounding box center [371, 107] width 135 height 17
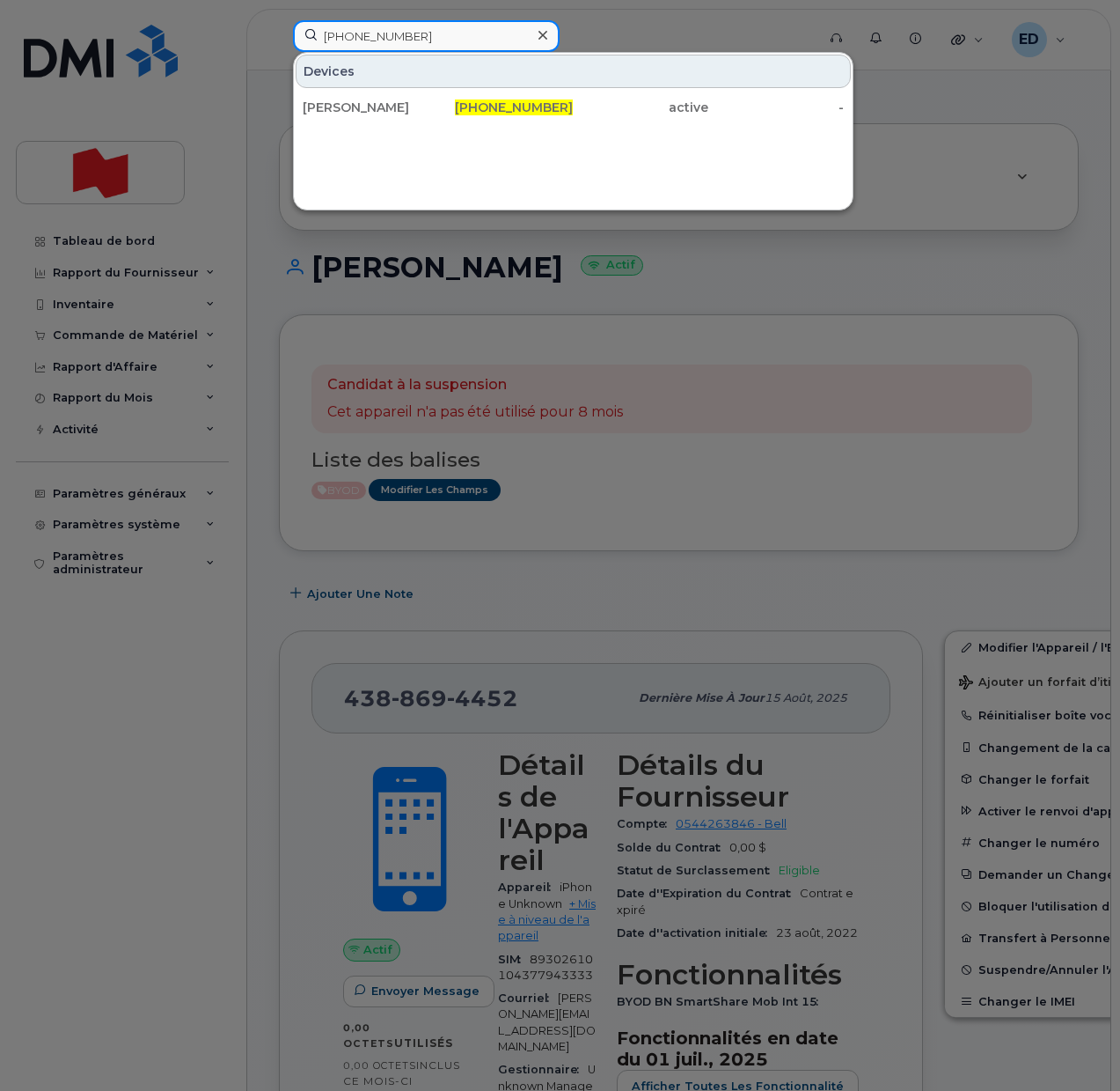
click at [447, 35] on input "[PHONE_NUMBER]" at bounding box center [425, 36] width 266 height 32
drag, startPoint x: 444, startPoint y: 38, endPoint x: 317, endPoint y: 46, distance: 127.3
click at [310, 42] on input "[PHONE_NUMBER]" at bounding box center [425, 36] width 266 height 32
paste input "[PERSON_NAME][EMAIL_ADDRESS][DOMAIN_NAME]"
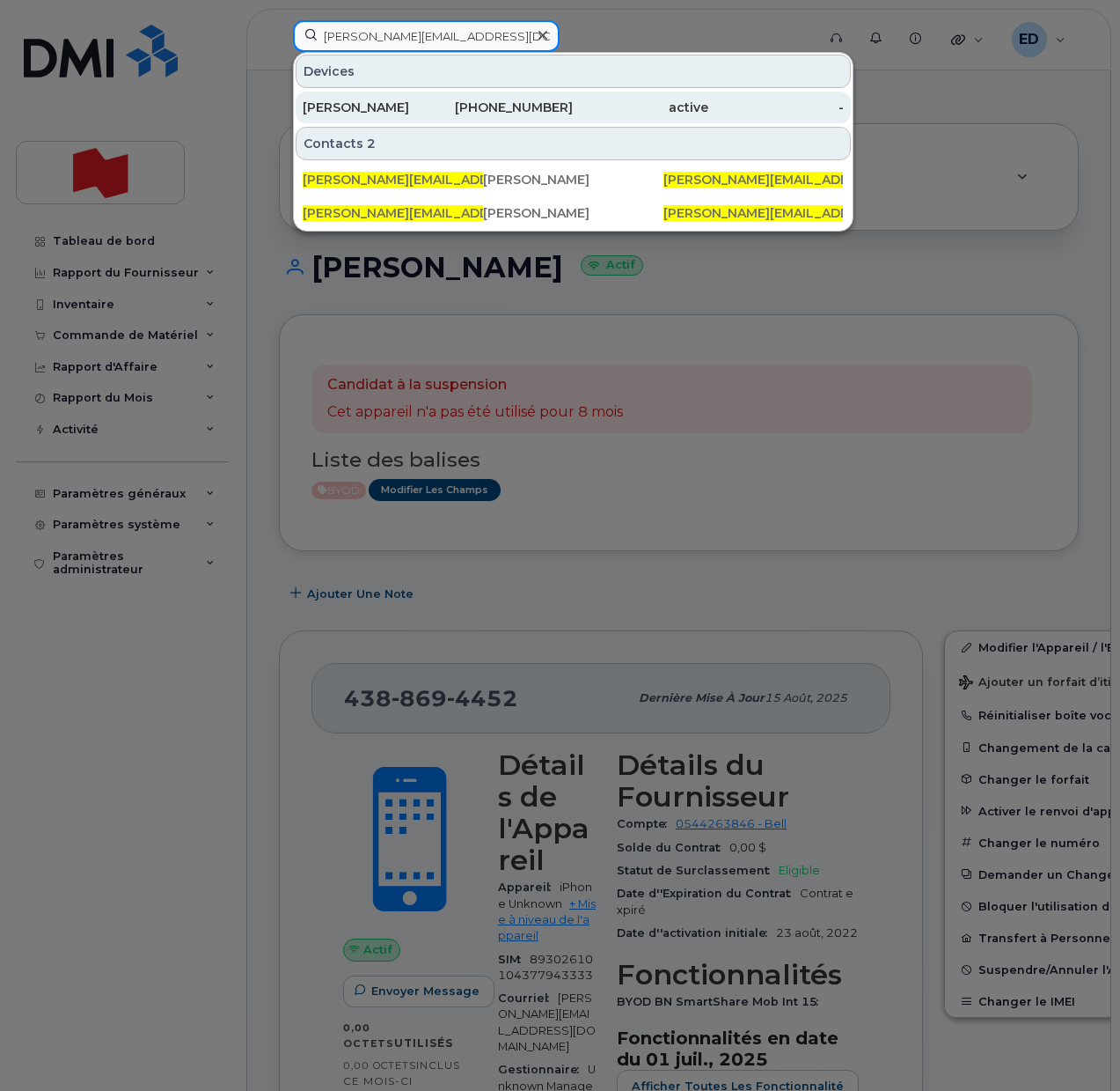
type input "[PERSON_NAME][EMAIL_ADDRESS][DOMAIN_NAME]"
click at [362, 112] on div "[PERSON_NAME]" at bounding box center [371, 107] width 135 height 17
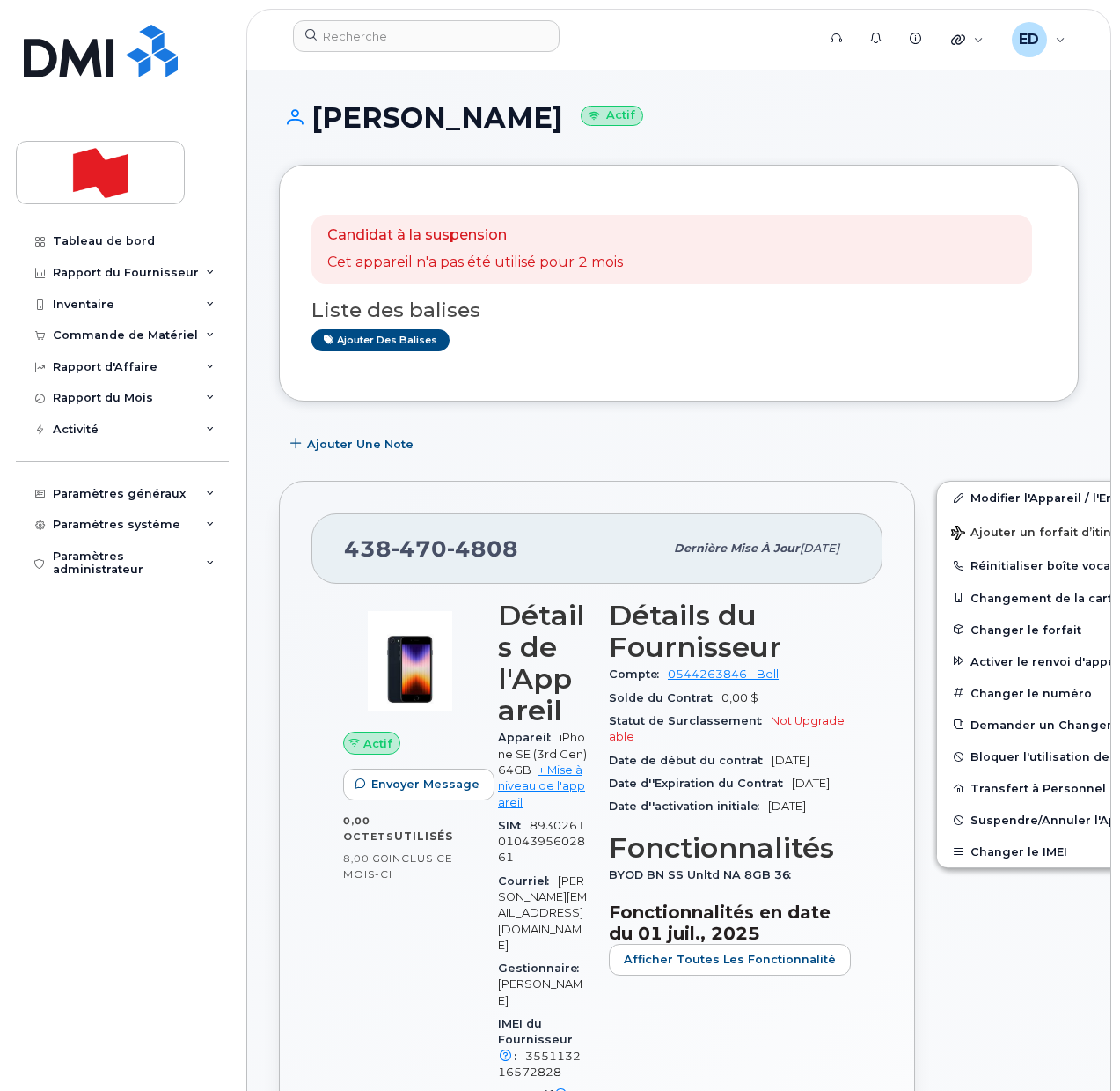
drag, startPoint x: 555, startPoint y: 122, endPoint x: 316, endPoint y: 127, distance: 239.1
click at [316, 127] on h1 "[PERSON_NAME] Actif" at bounding box center [679, 118] width 800 height 31
copy h1 "[PERSON_NAME]"
drag, startPoint x: 513, startPoint y: 548, endPoint x: 351, endPoint y: 551, distance: 162.0
click at [351, 551] on span "[PHONE_NUMBER]" at bounding box center [431, 548] width 174 height 27
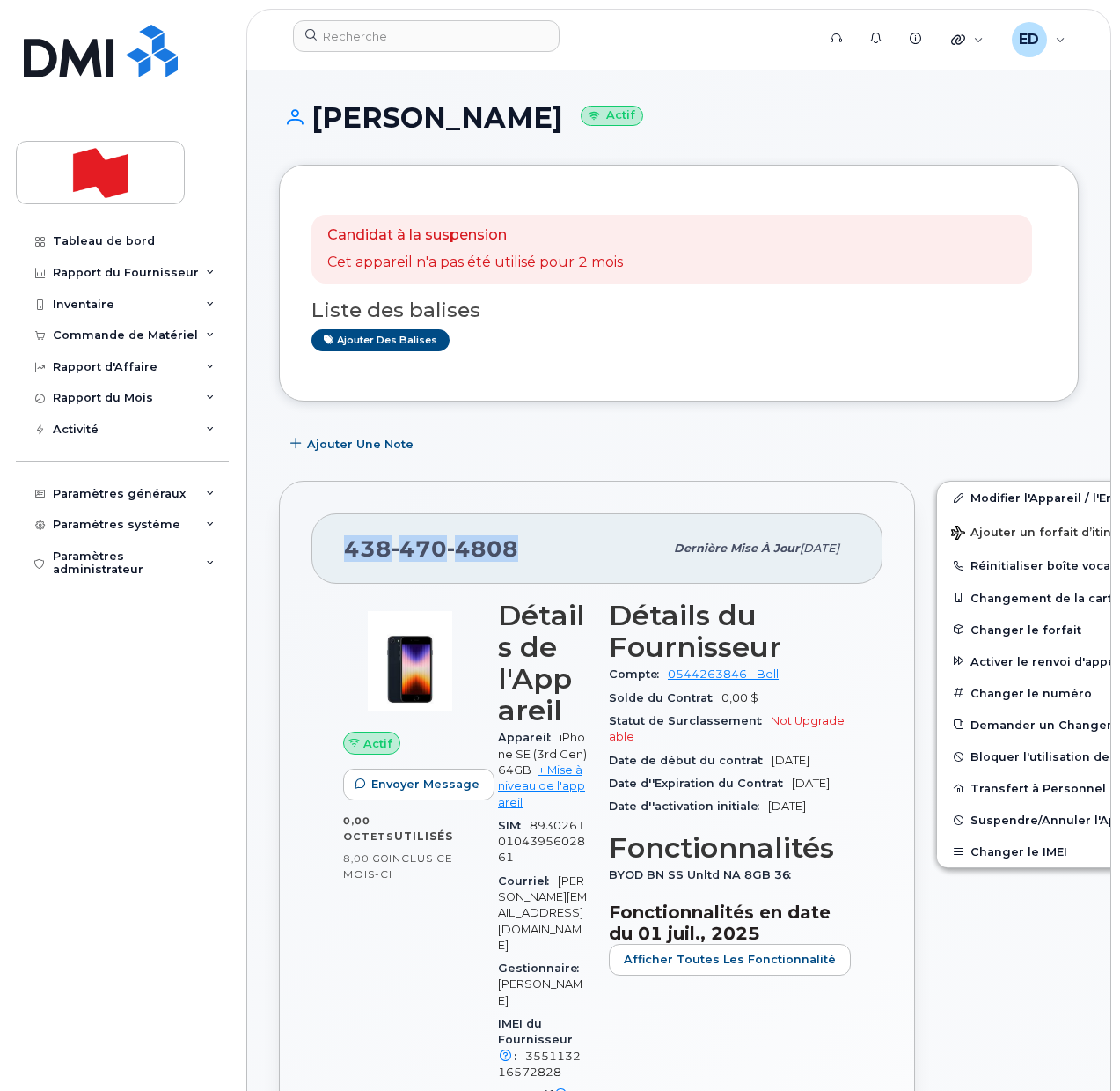
copy span "[PHONE_NUMBER]"
drag, startPoint x: 699, startPoint y: 378, endPoint x: 674, endPoint y: 393, distance: 29.2
click at [699, 378] on div "Candidat à la suspension Cet appareil n'a pas été utilisé pour 2 mois Liste des…" at bounding box center [679, 283] width 800 height 237
click at [960, 500] on link "Modifier l'Appareil / l'Employé" at bounding box center [1073, 497] width 273 height 32
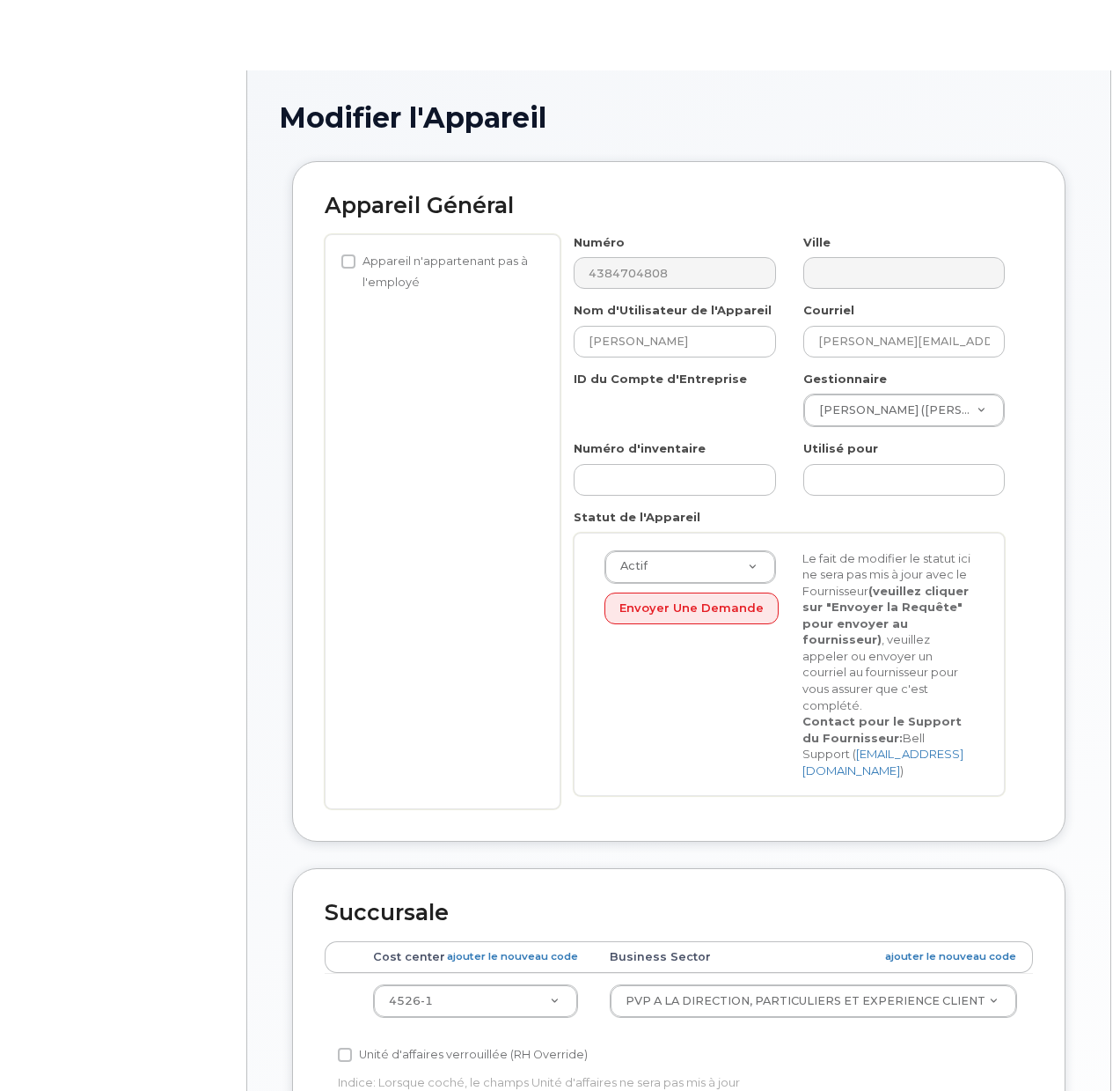
select select "22917077"
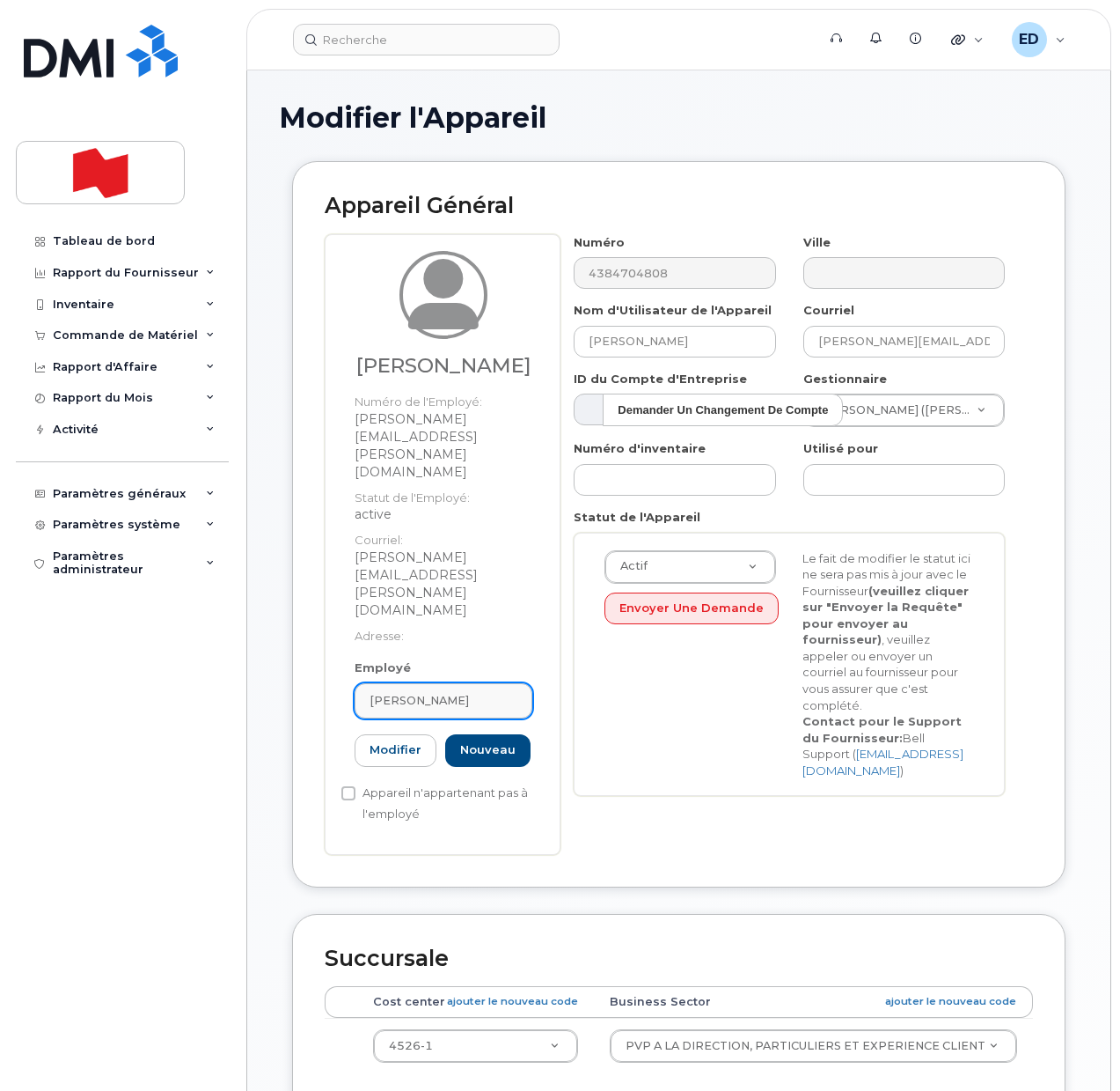
click at [500, 692] on div "[PERSON_NAME]" at bounding box center [444, 700] width 148 height 16
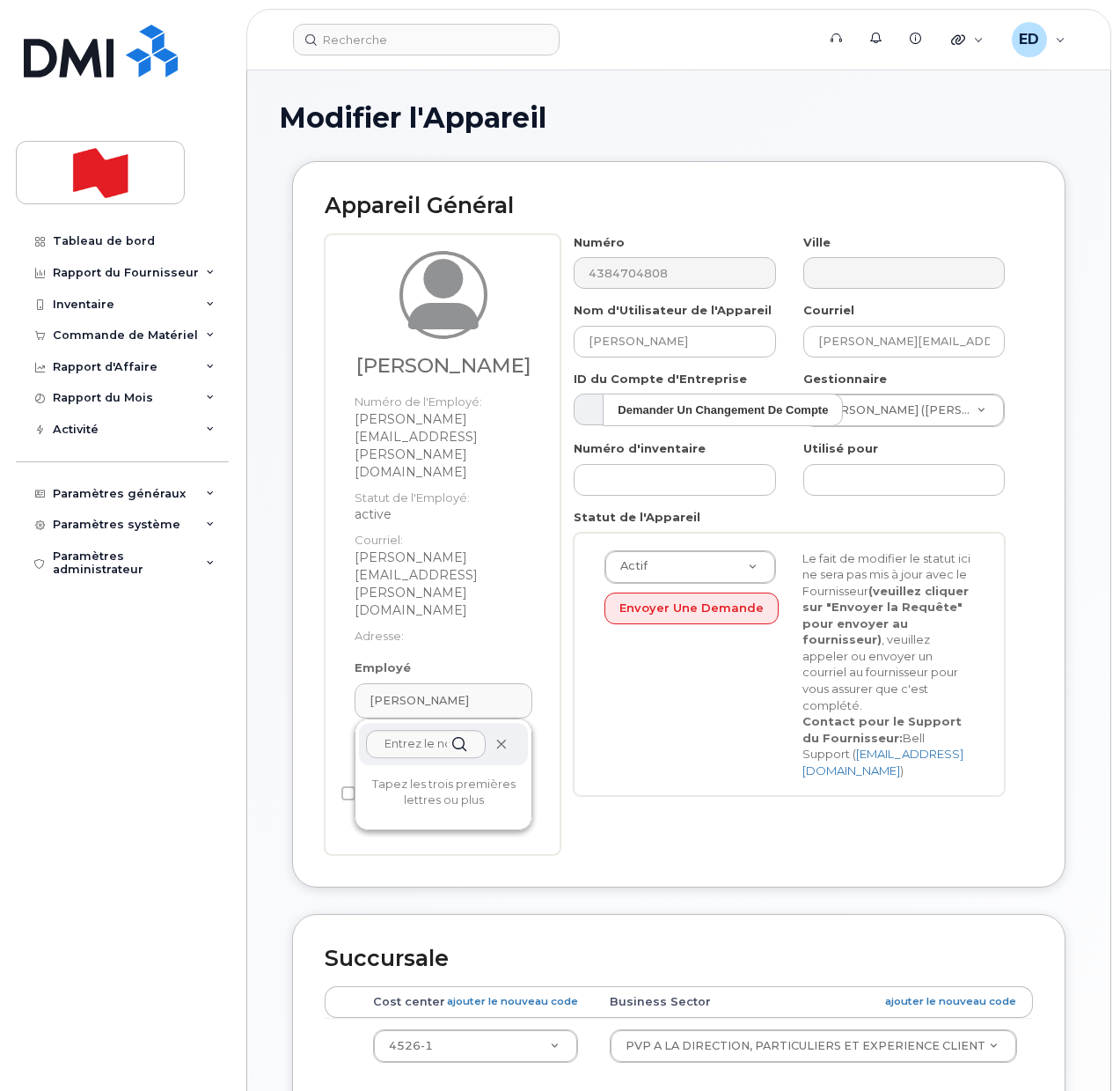
drag, startPoint x: 506, startPoint y: 635, endPoint x: 656, endPoint y: 80, distance: 574.9
click at [506, 739] on icon at bounding box center [501, 744] width 12 height 12
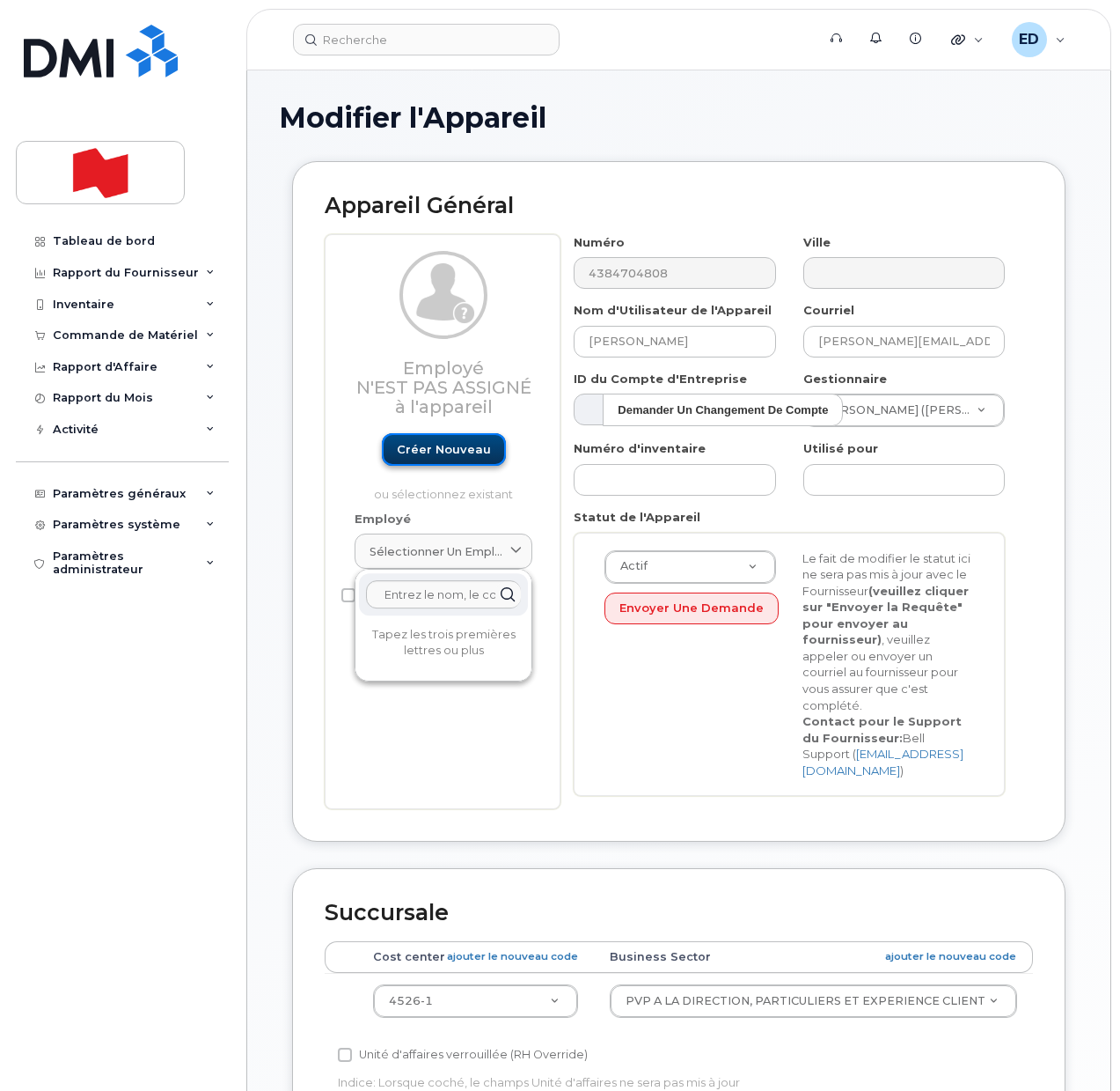
click at [431, 448] on link "Créer nouveau" at bounding box center [444, 449] width 124 height 33
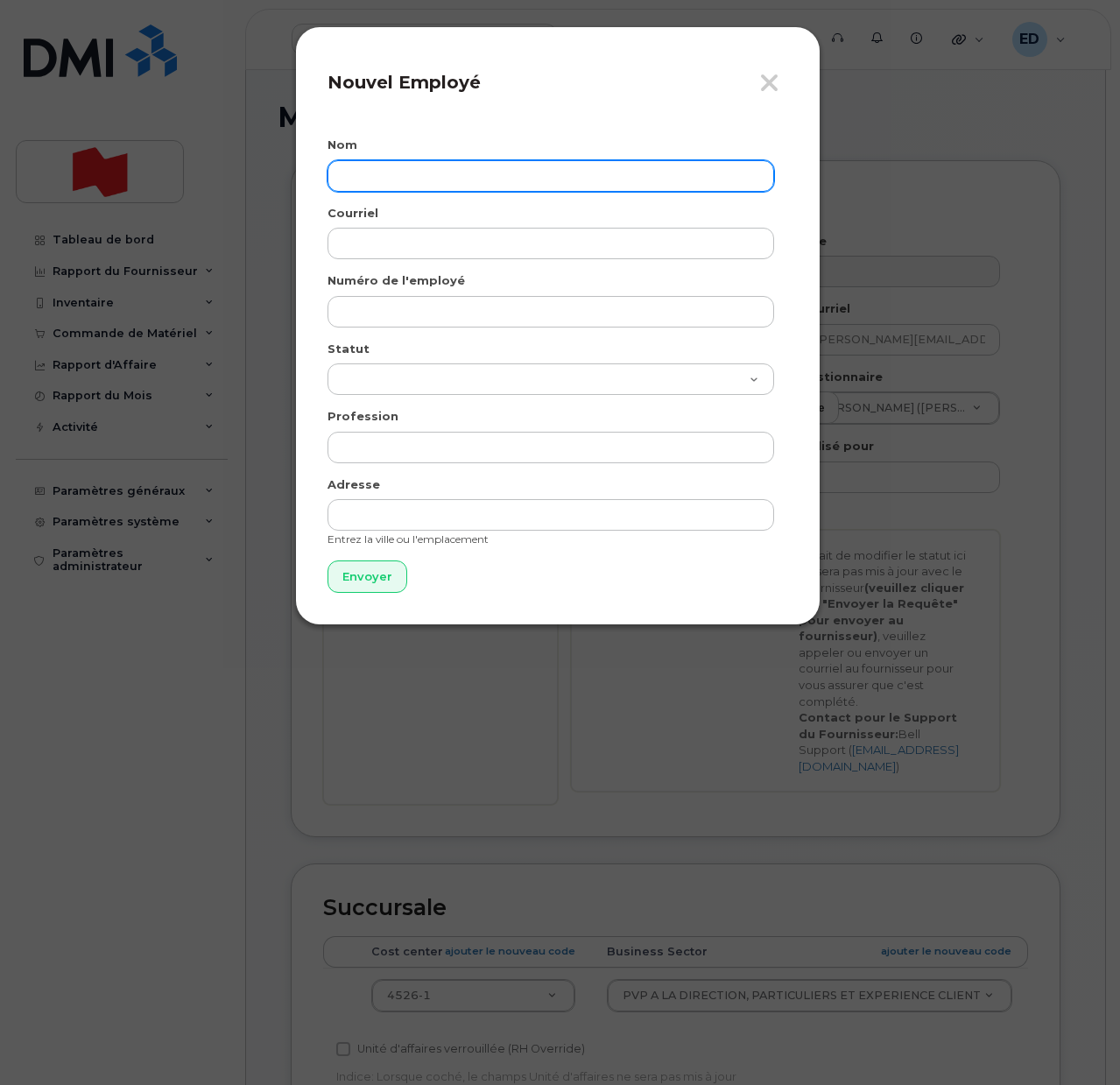
click at [398, 169] on input "text" at bounding box center [551, 176] width 446 height 32
paste input "[PERSON_NAME]"
type input "[PERSON_NAME]"
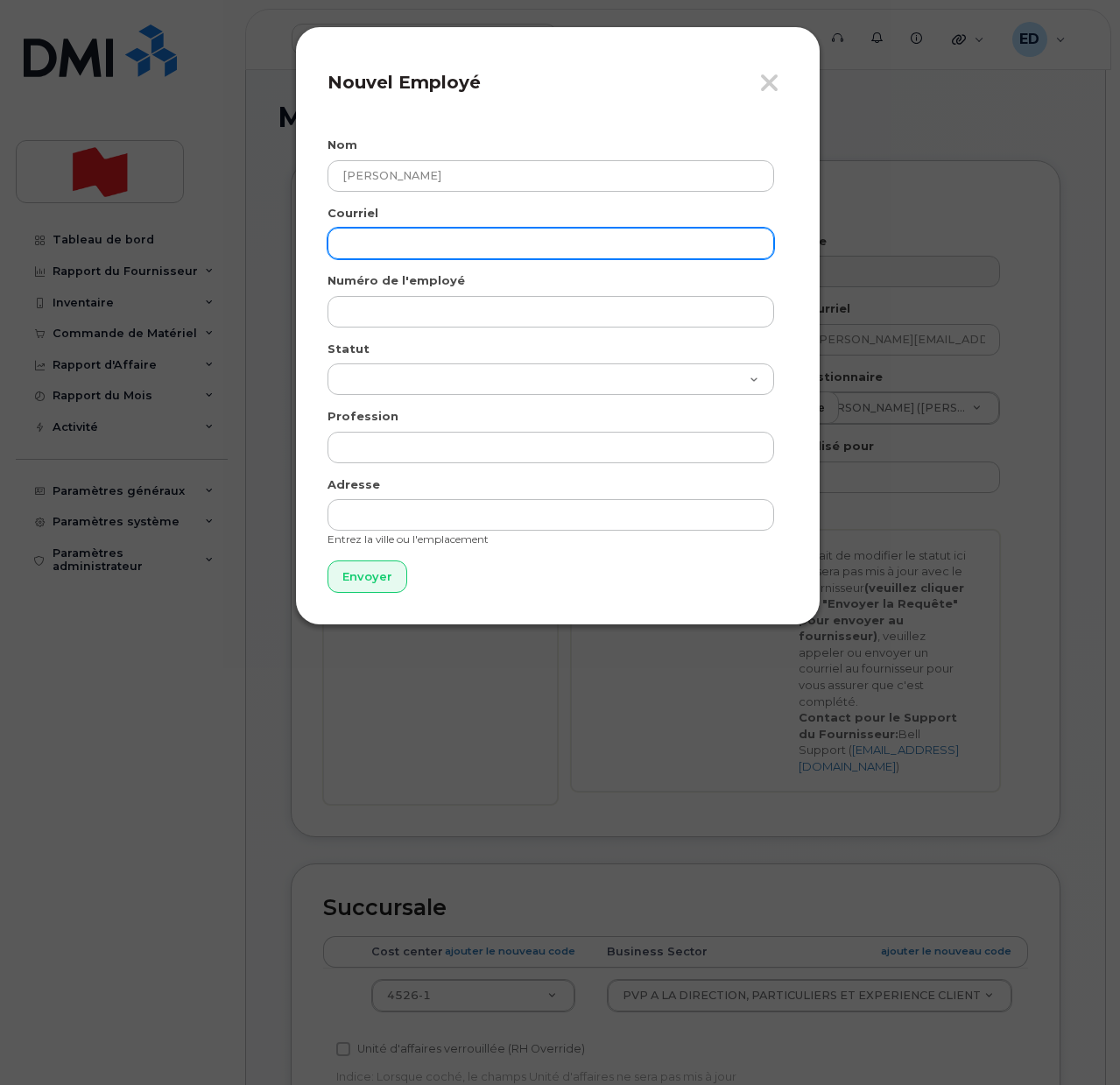
click at [427, 246] on input "email" at bounding box center [551, 243] width 446 height 32
paste input "[PERSON_NAME][EMAIL_ADDRESS][PERSON_NAME][DOMAIN_NAME]"
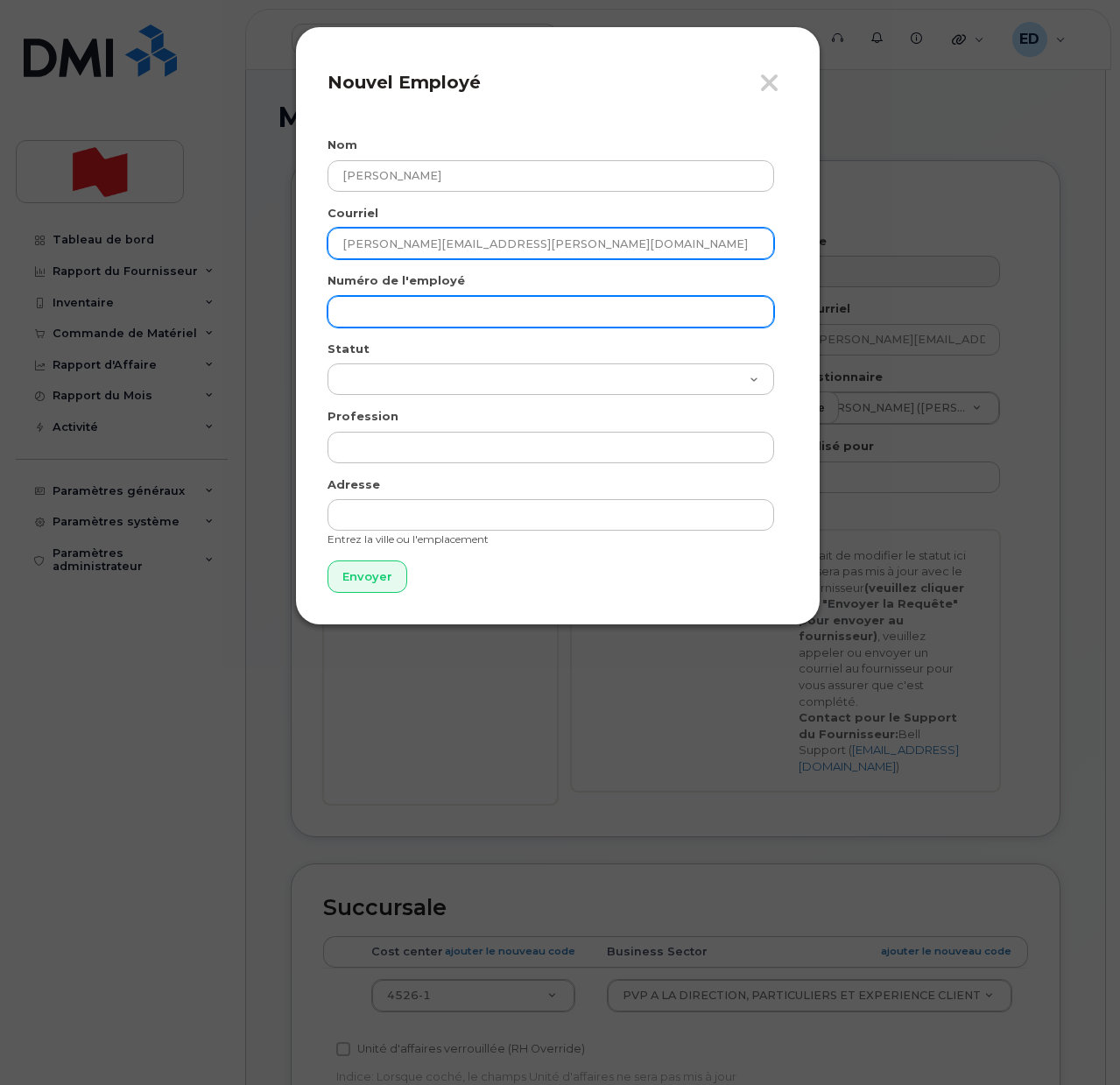
type input "[PERSON_NAME][EMAIL_ADDRESS][PERSON_NAME][DOMAIN_NAME]"
click at [381, 298] on input "text" at bounding box center [551, 311] width 446 height 32
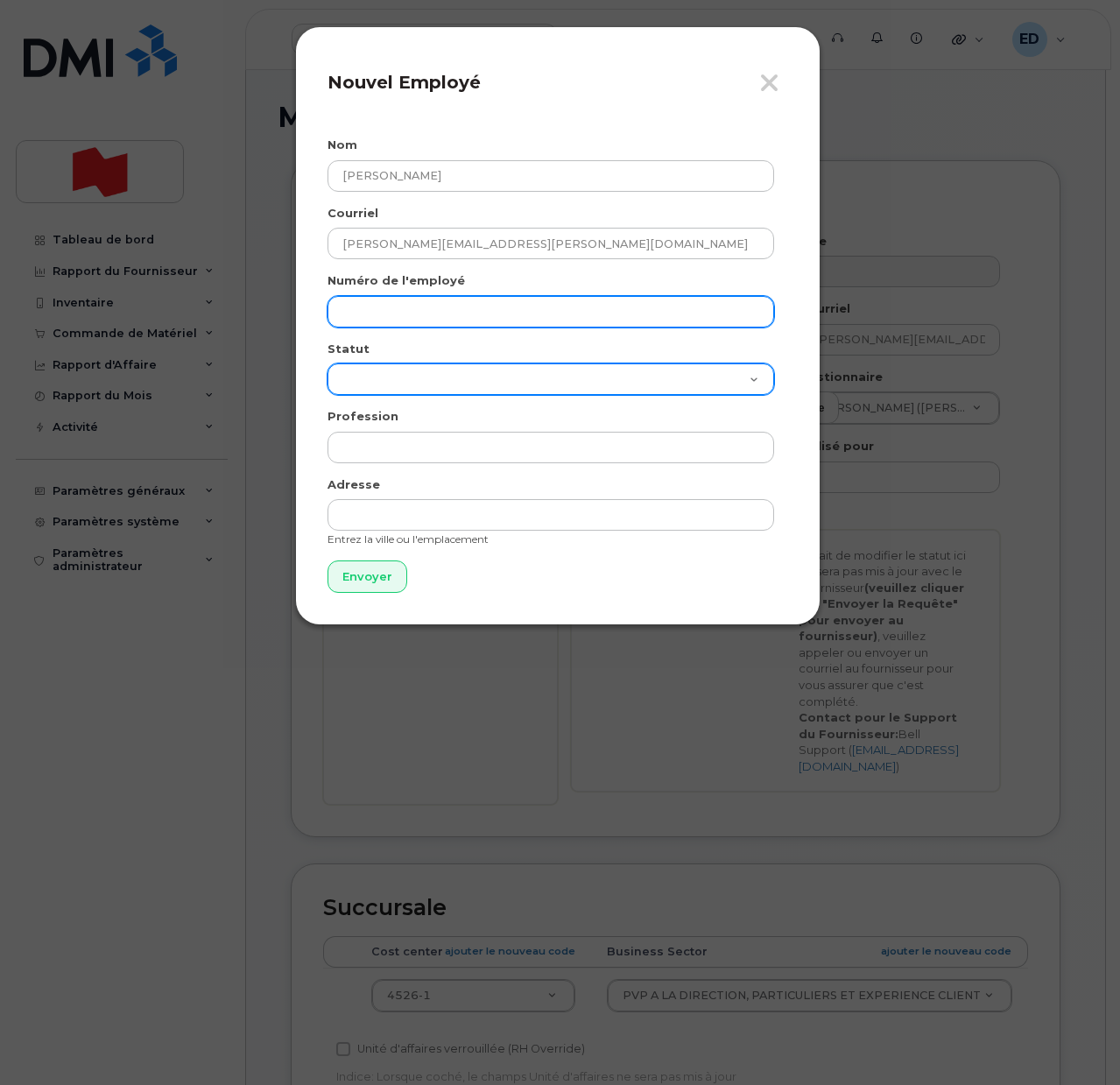
paste input "[PERSON_NAME][EMAIL_ADDRESS][PERSON_NAME][DOMAIN_NAME]"
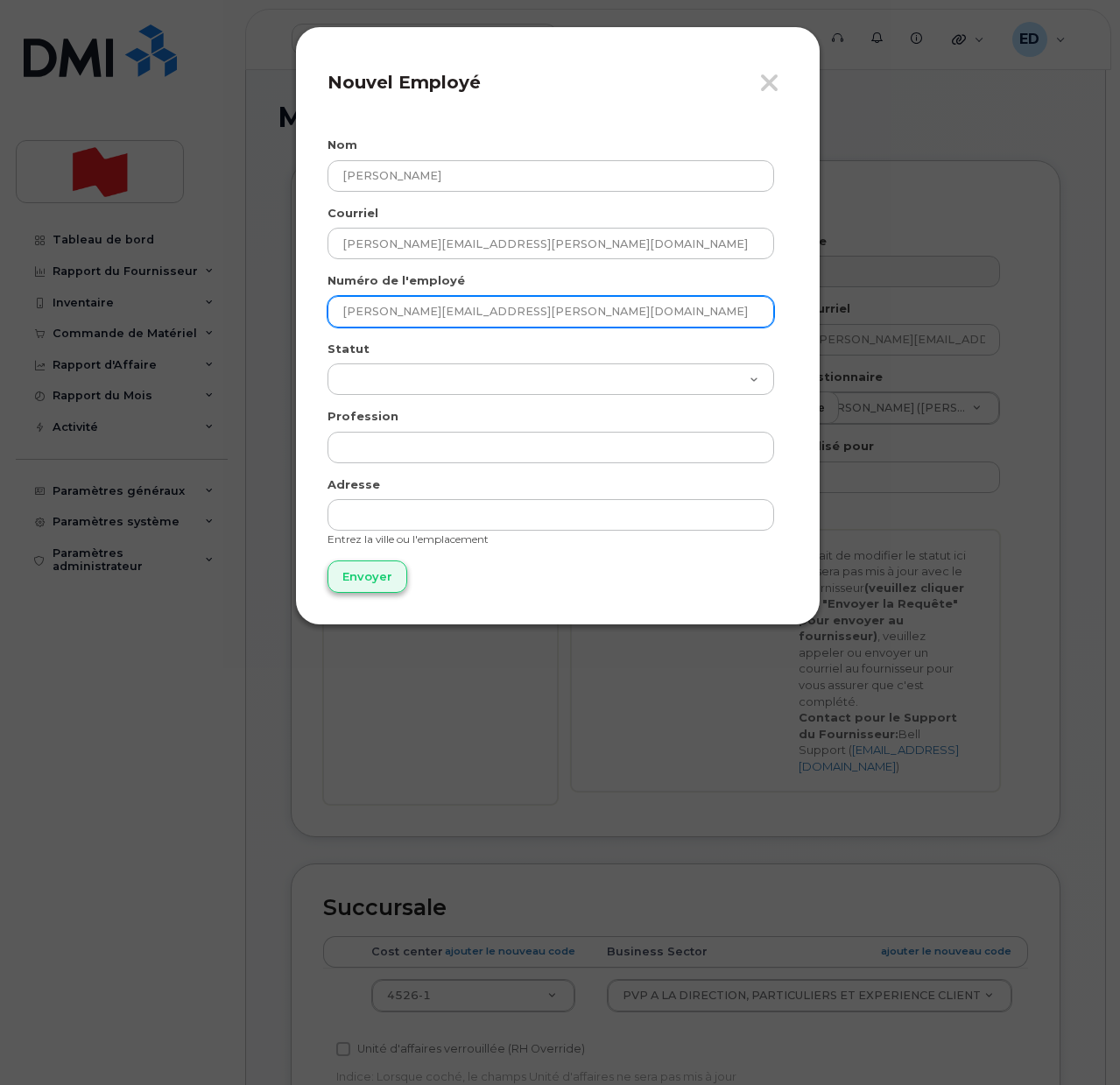
type input "[PERSON_NAME][EMAIL_ADDRESS][PERSON_NAME][DOMAIN_NAME]"
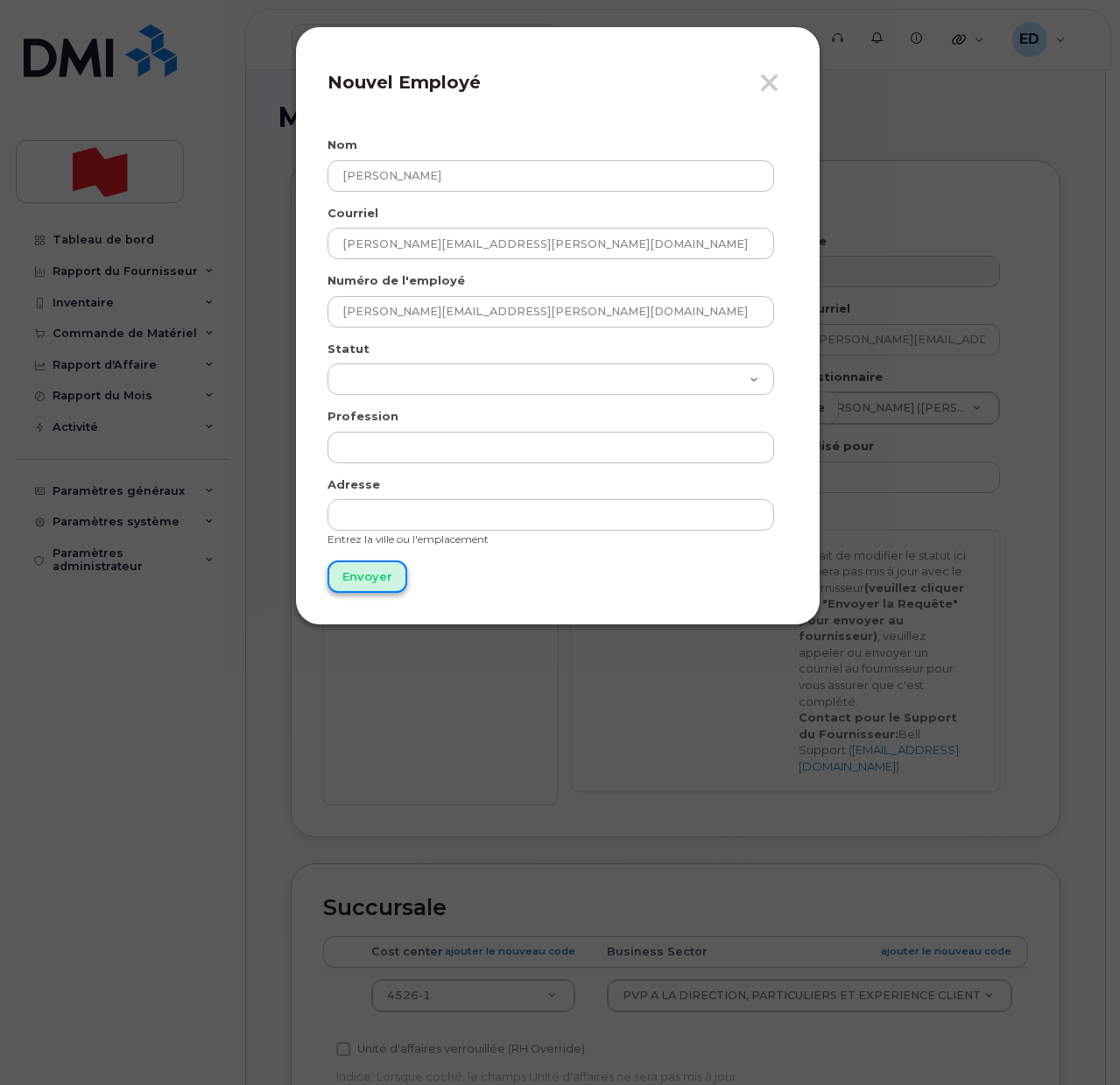
click at [358, 583] on input "Envoyer" at bounding box center [368, 577] width 80 height 33
type input "Envoyer"
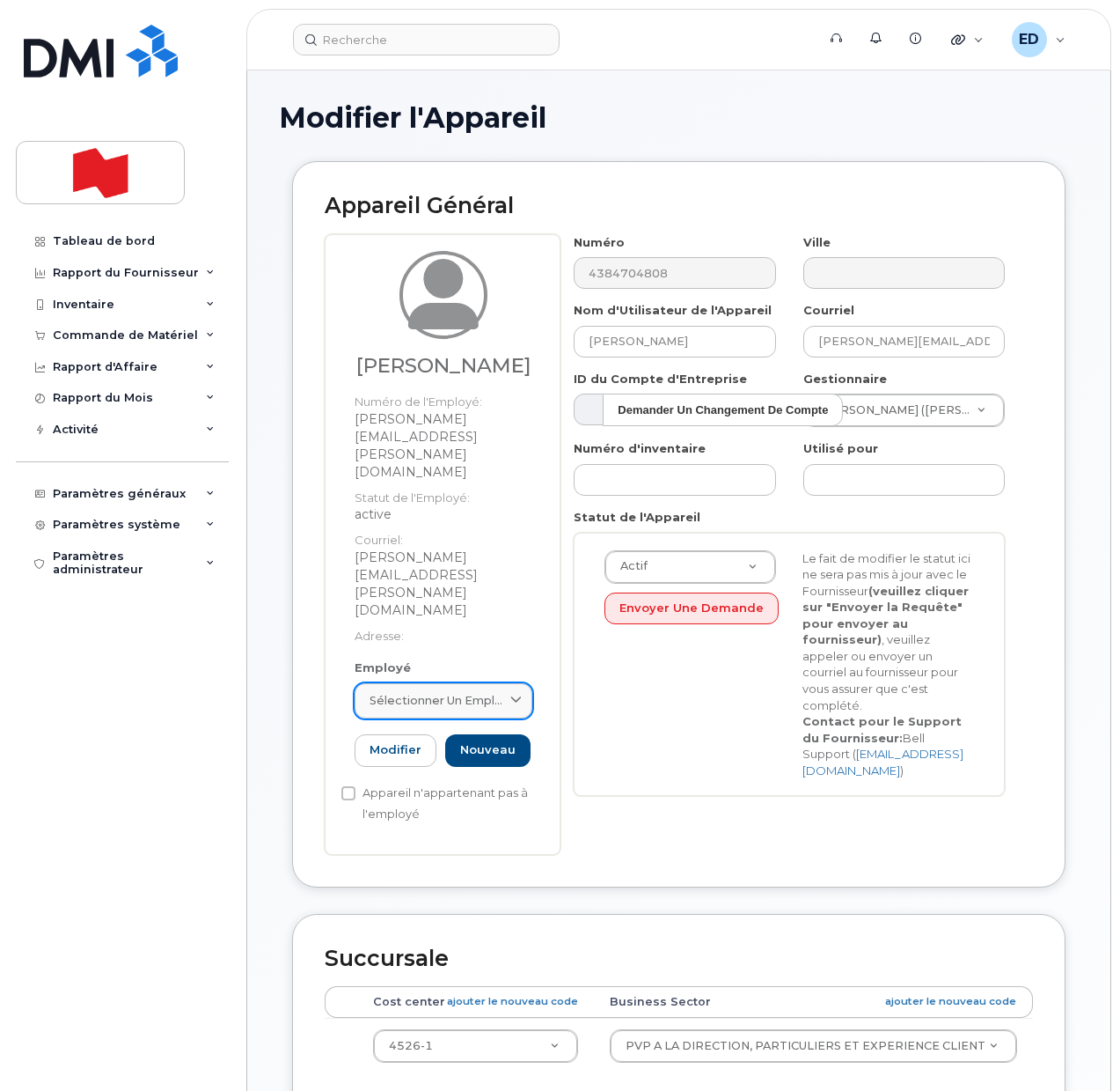
click at [489, 692] on span "Sélectionner un employé" at bounding box center [436, 700] width 134 height 16
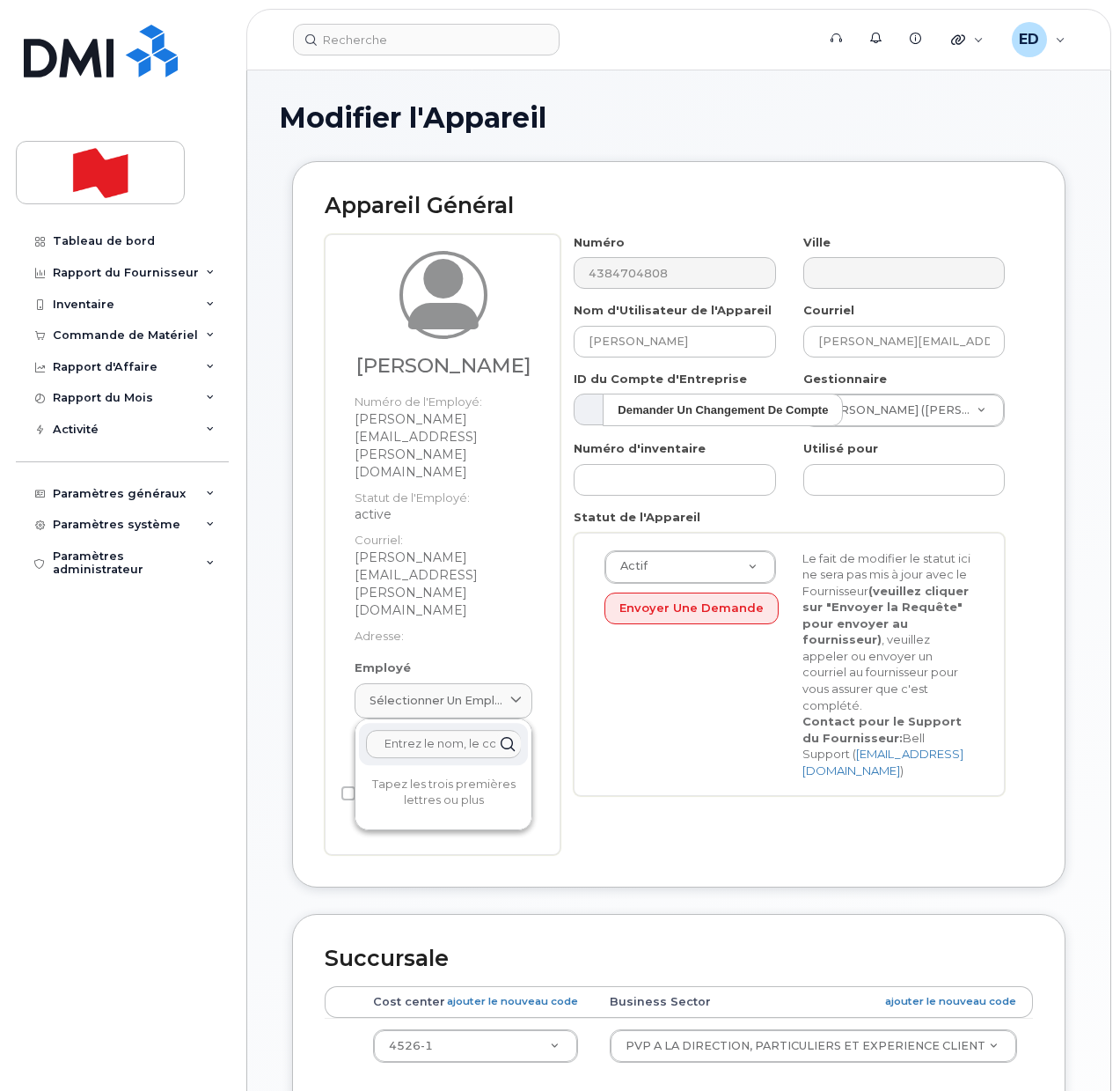
paste input "gabrielle.chicoine@bnc.ca"
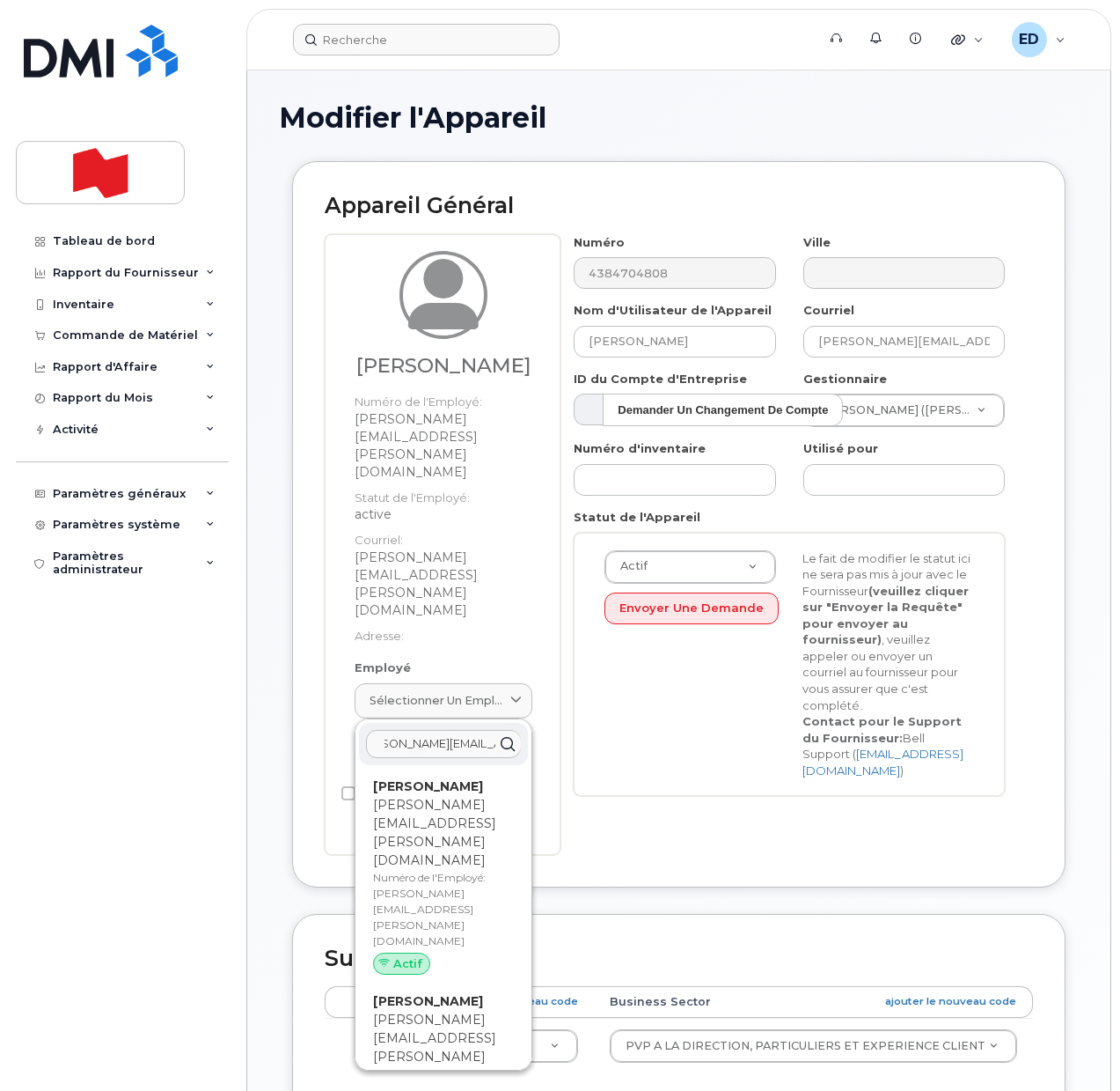
type input "gabrielle.chicoine@bnc.ca"
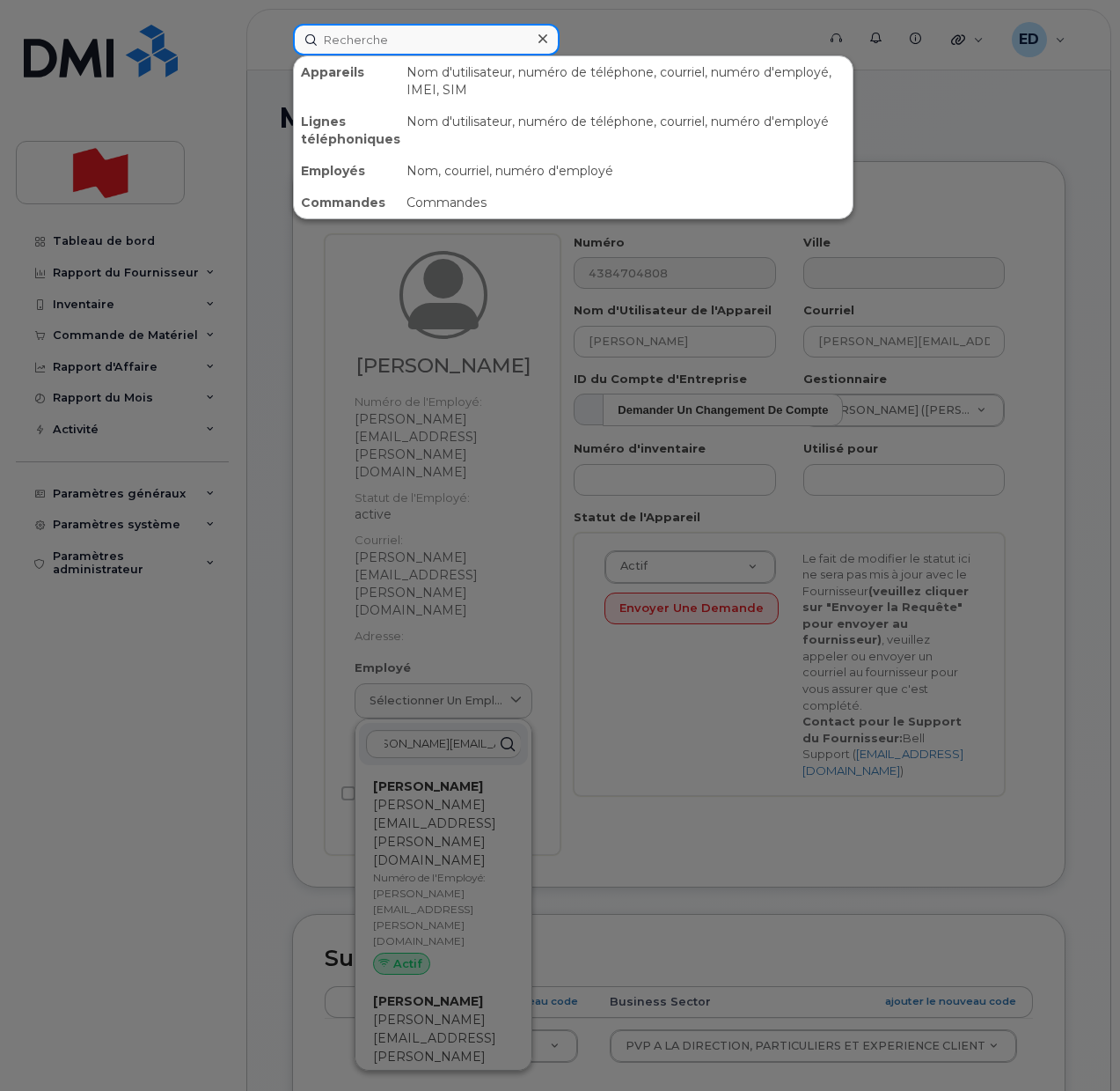
click at [380, 46] on input at bounding box center [425, 39] width 266 height 32
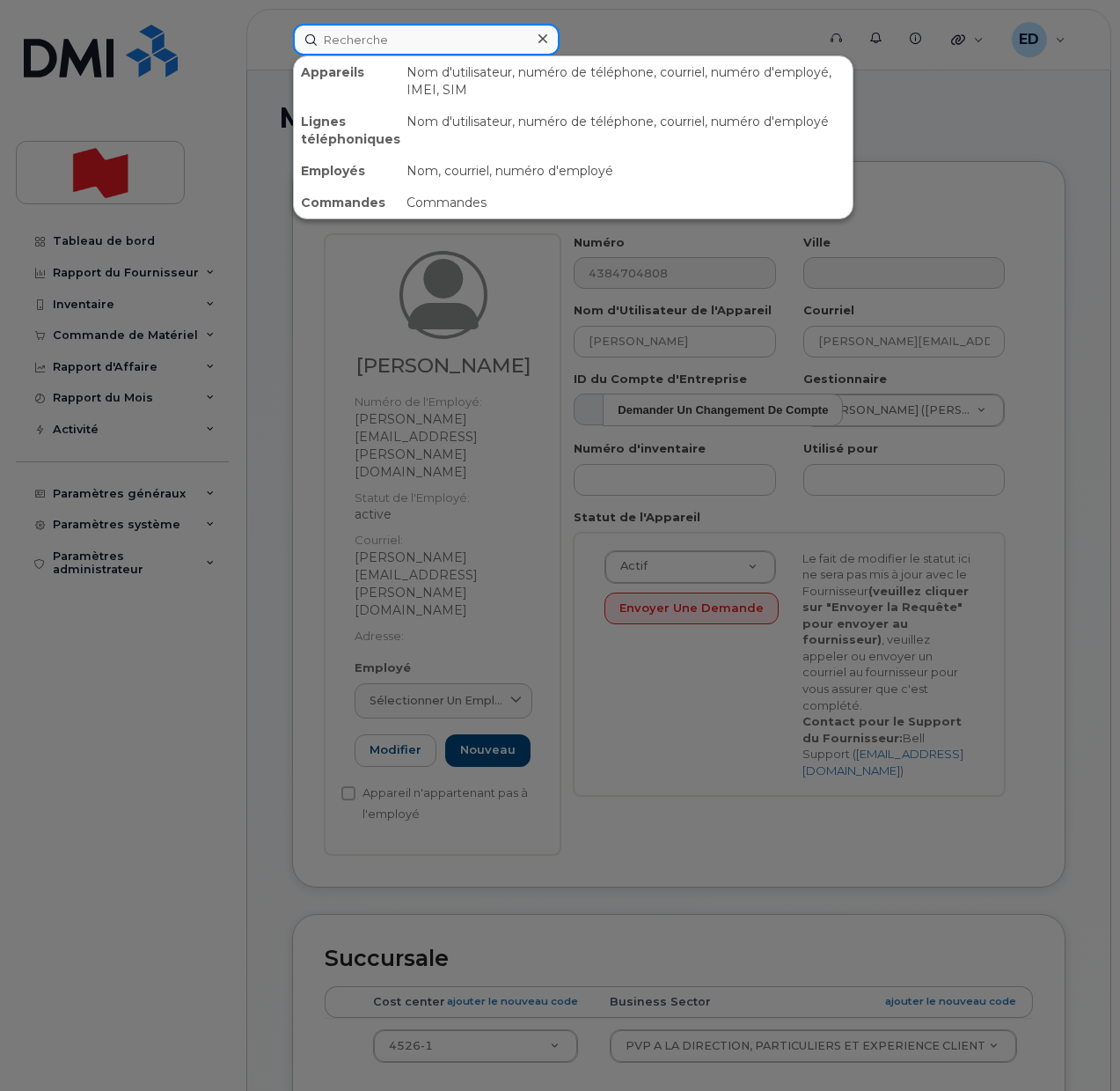
paste input "gabrielle.chicoine@bnc.ca"
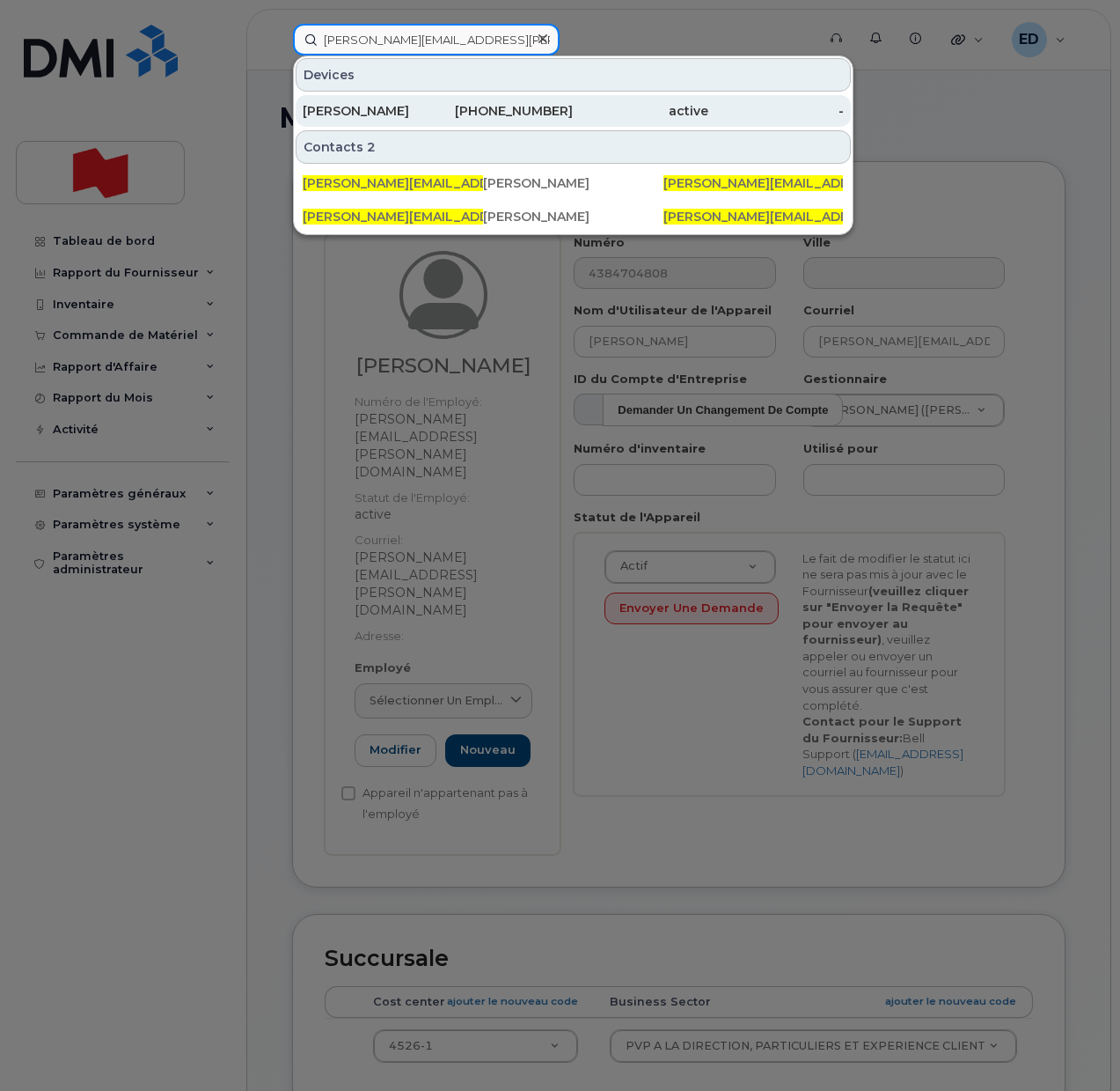
type input "gabrielle.chicoine@bnc.ca"
click at [382, 108] on div "Gabrielle Chicoine" at bounding box center [371, 111] width 135 height 17
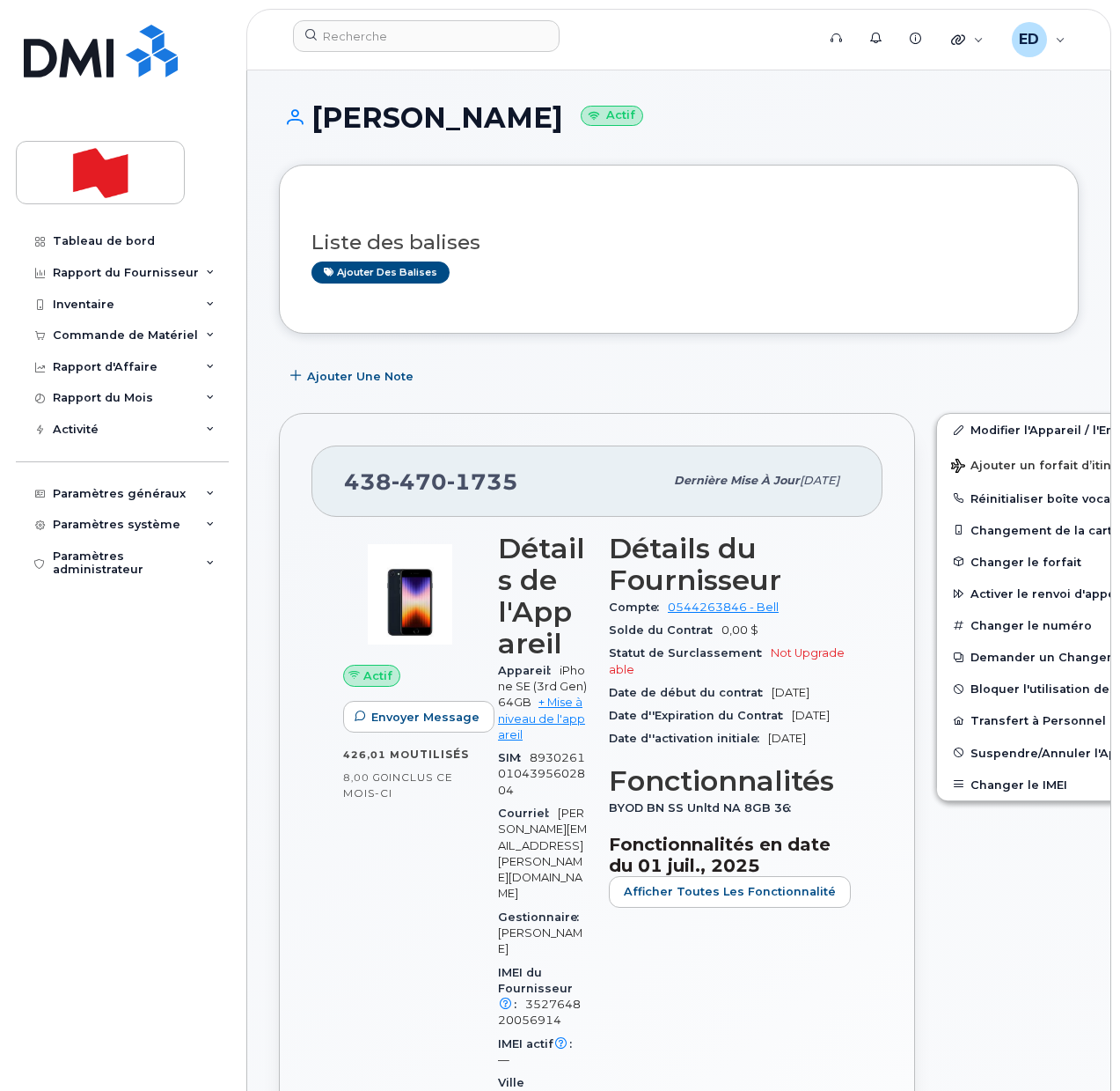
click at [783, 121] on h1 "[PERSON_NAME] Actif" at bounding box center [679, 118] width 800 height 31
drag, startPoint x: 382, startPoint y: 35, endPoint x: 388, endPoint y: 49, distance: 15.2
click at [382, 35] on input at bounding box center [425, 36] width 266 height 32
paste input "[PERSON_NAME]"
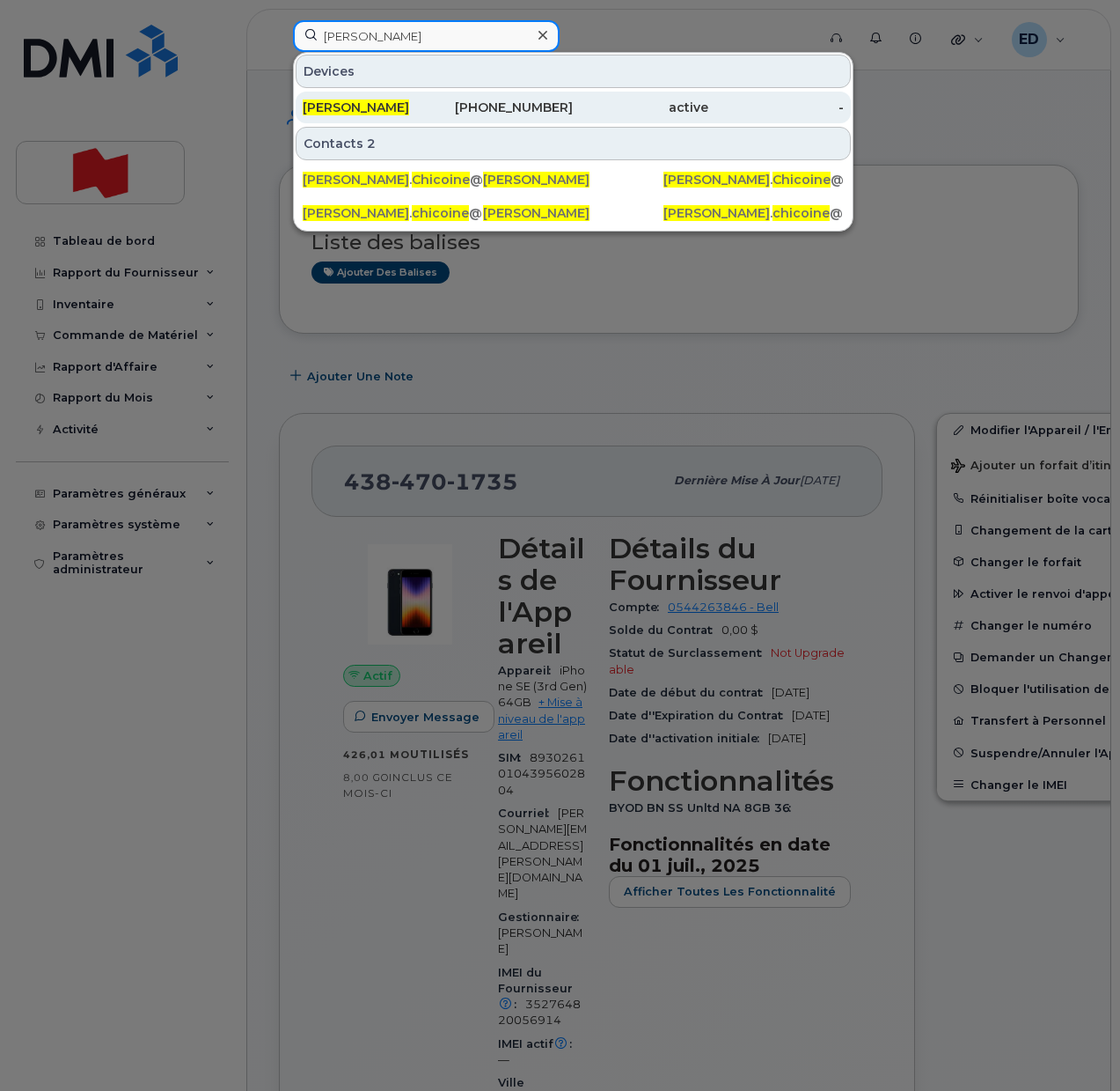
type input "[PERSON_NAME]"
click at [381, 101] on span "[PERSON_NAME]" at bounding box center [356, 107] width 106 height 16
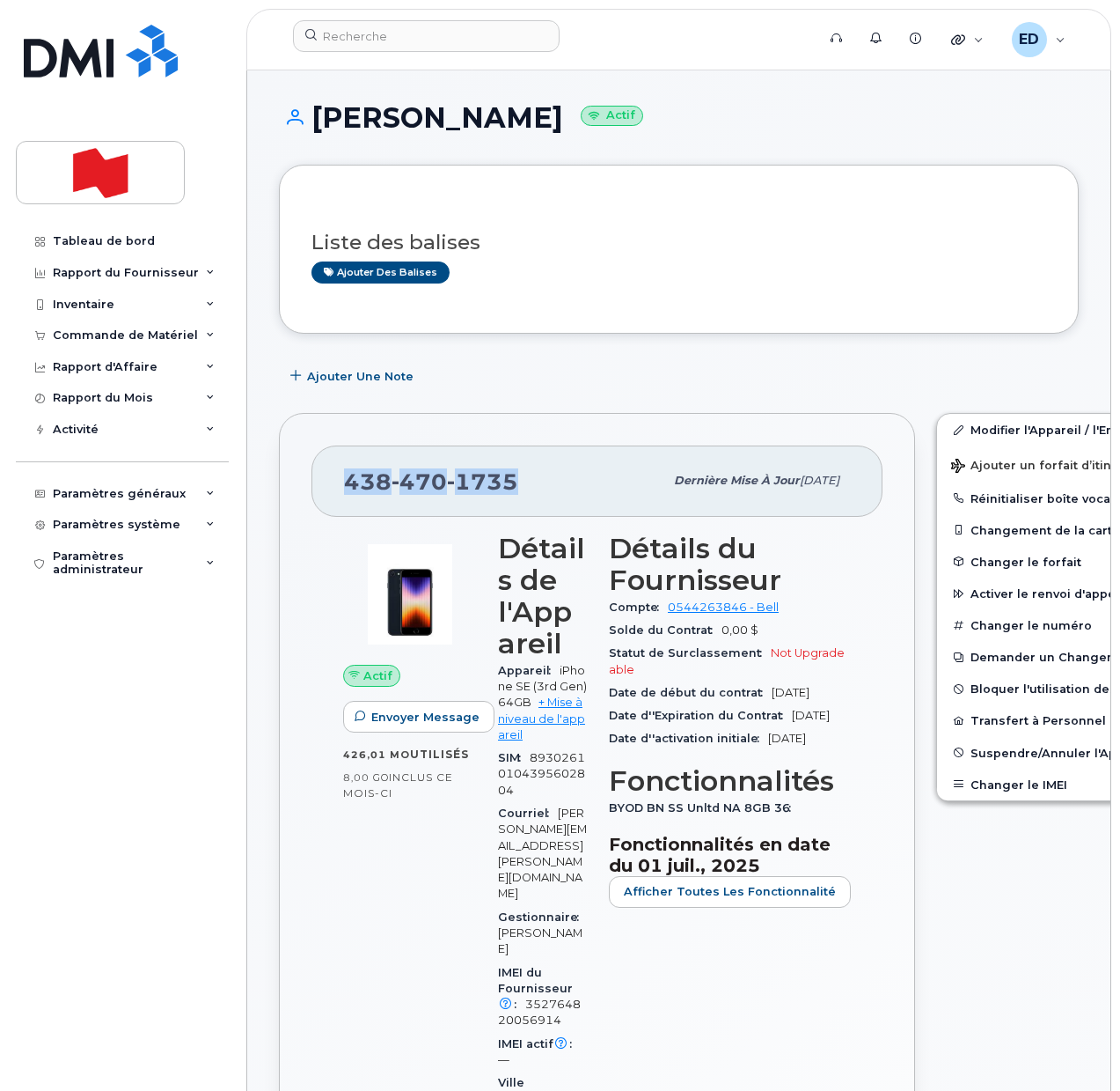
drag, startPoint x: 518, startPoint y: 480, endPoint x: 344, endPoint y: 474, distance: 174.1
click at [344, 474] on div "438 470 1735" at bounding box center [503, 481] width 319 height 37
copy span "438 470 1735"
click at [685, 225] on div "Liste des balises Ajouter des balises" at bounding box center [678, 250] width 735 height 68
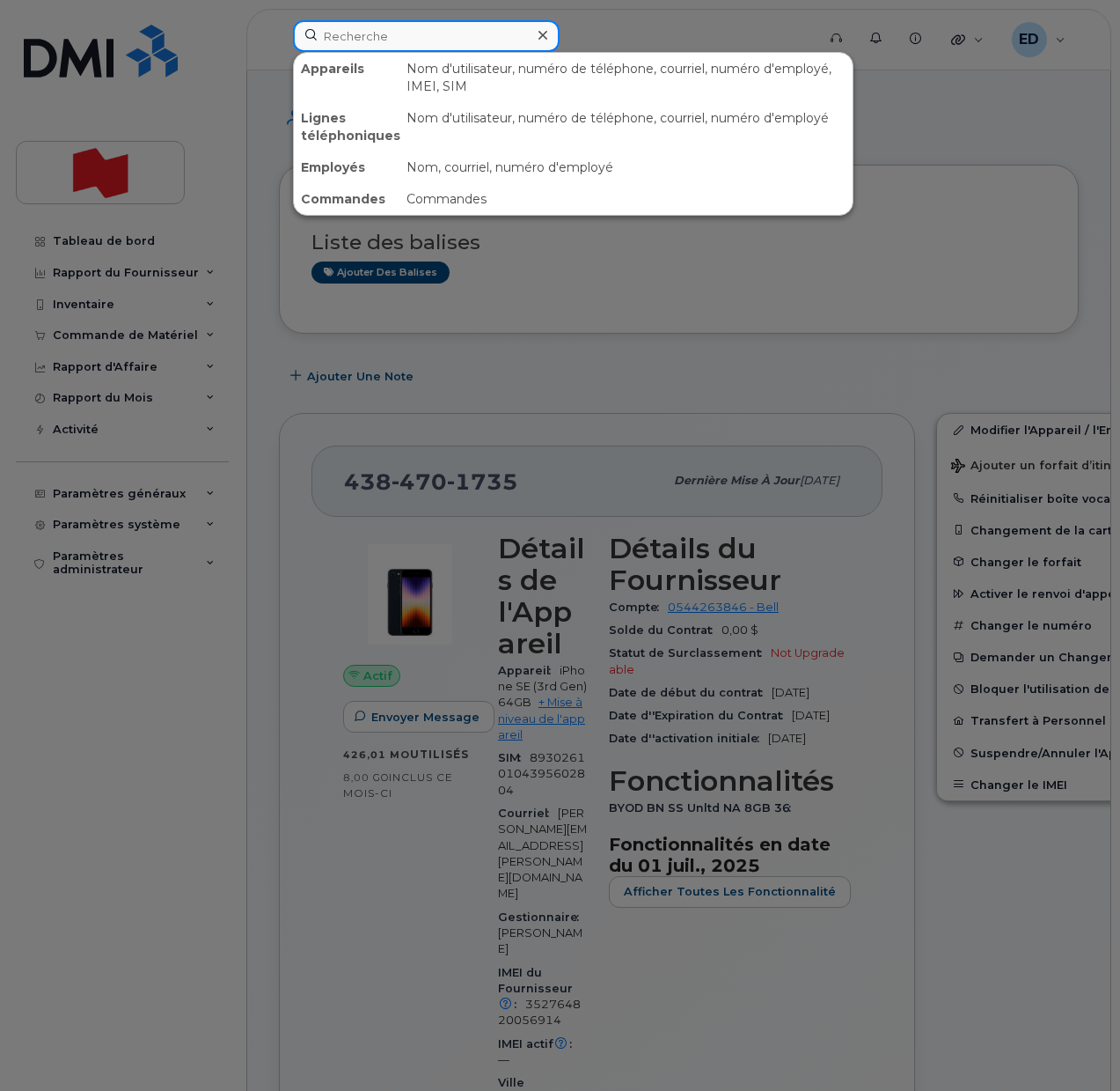
click at [423, 35] on input at bounding box center [425, 36] width 266 height 32
paste input "Haleem Dairo"
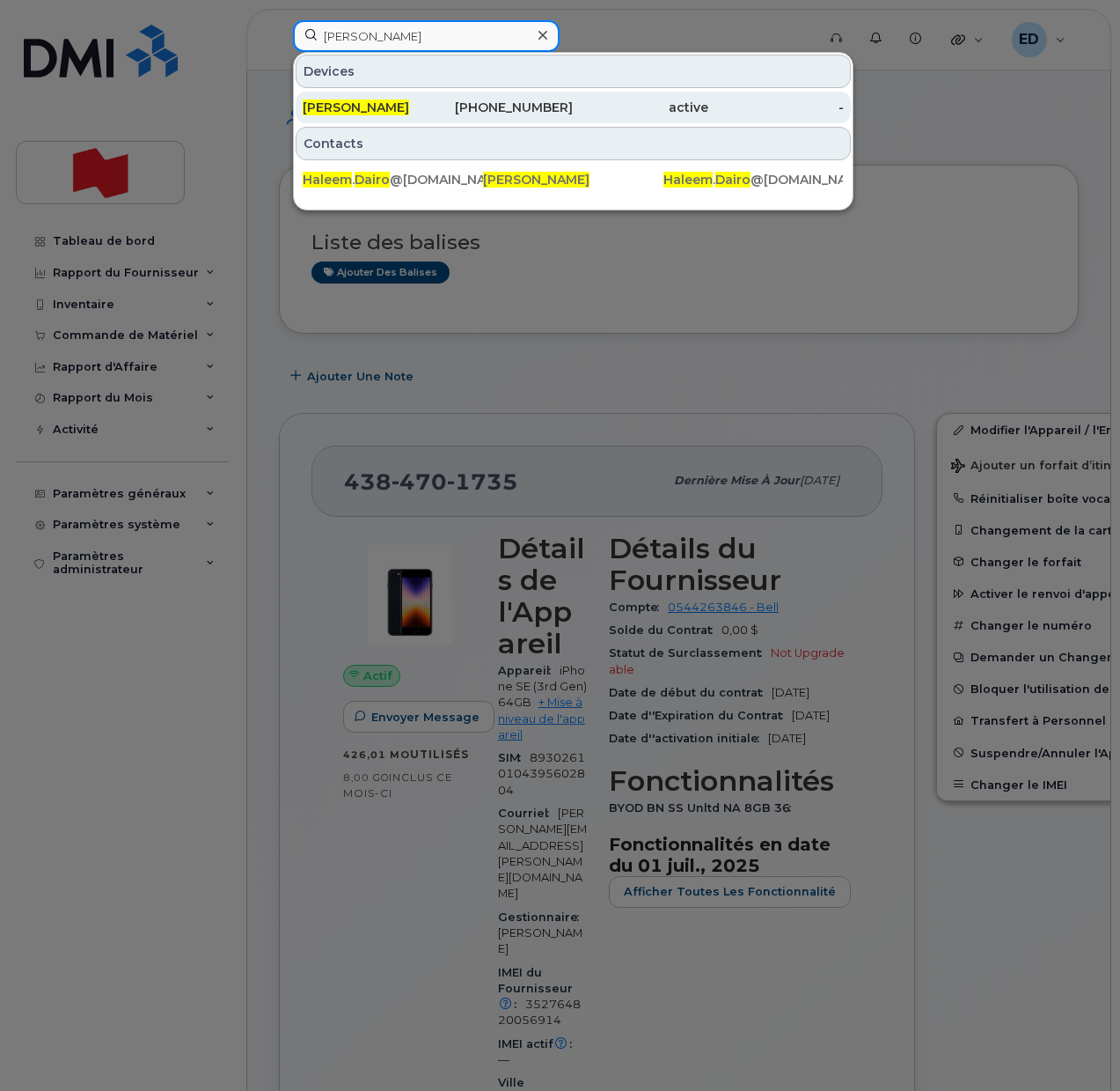
type input "Haleem Dairo"
click at [333, 111] on span "Haleem Dairo" at bounding box center [356, 107] width 106 height 16
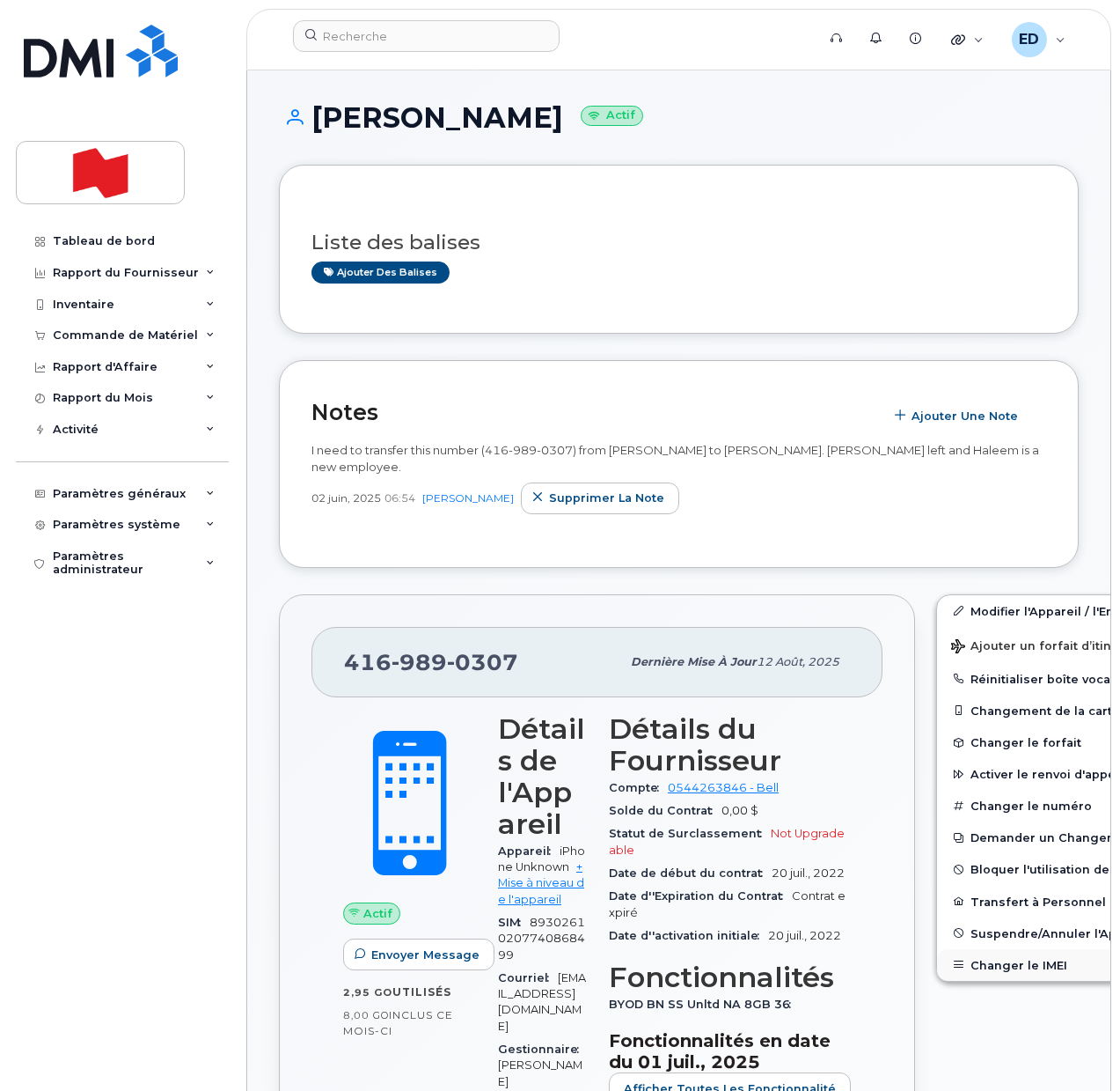
click at [972, 968] on button "Changer le IMEI" at bounding box center [1073, 965] width 273 height 32
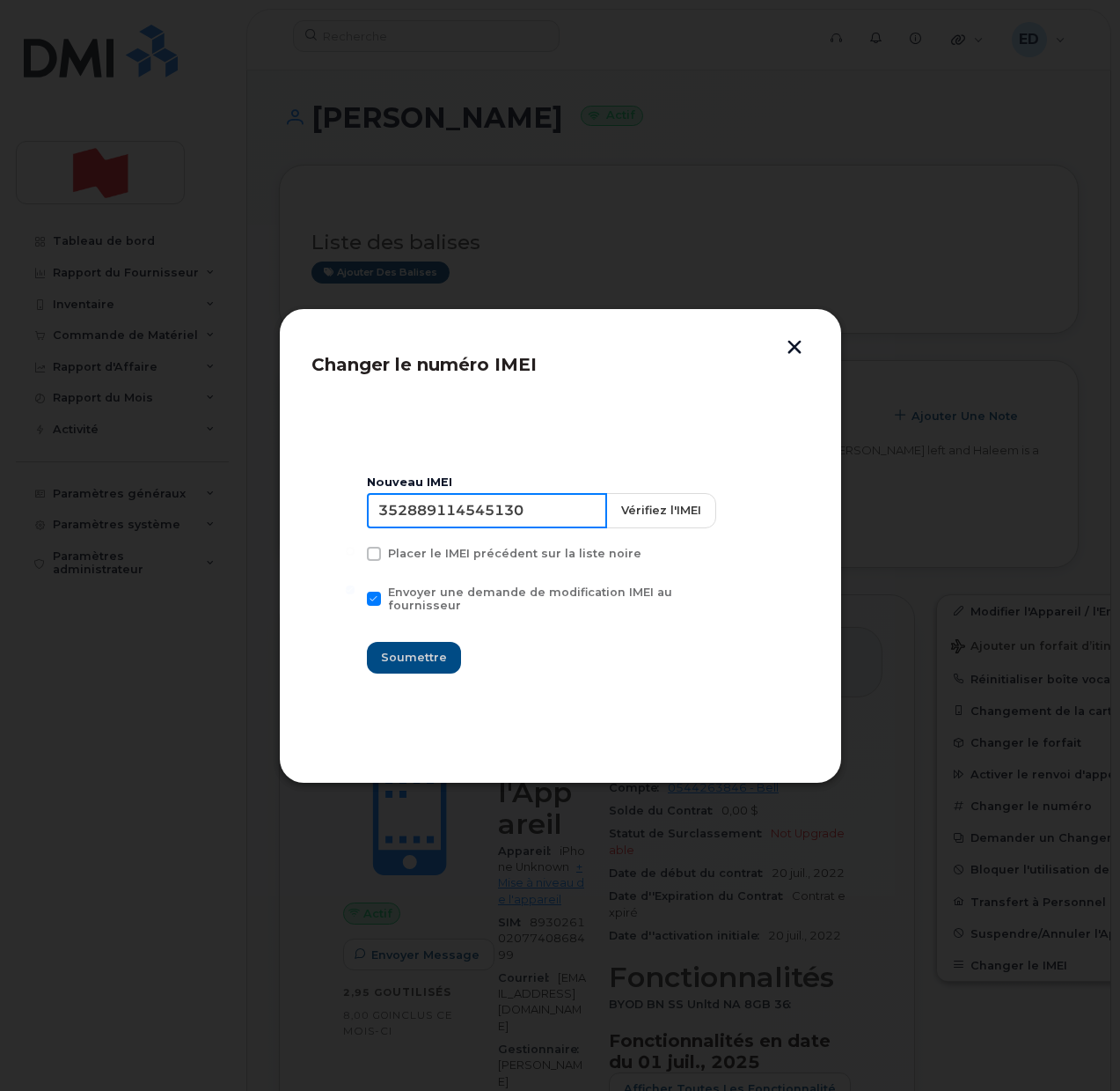
click at [462, 511] on input "352889114545130" at bounding box center [487, 511] width 241 height 35
click at [799, 341] on button "button" at bounding box center [794, 349] width 27 height 18
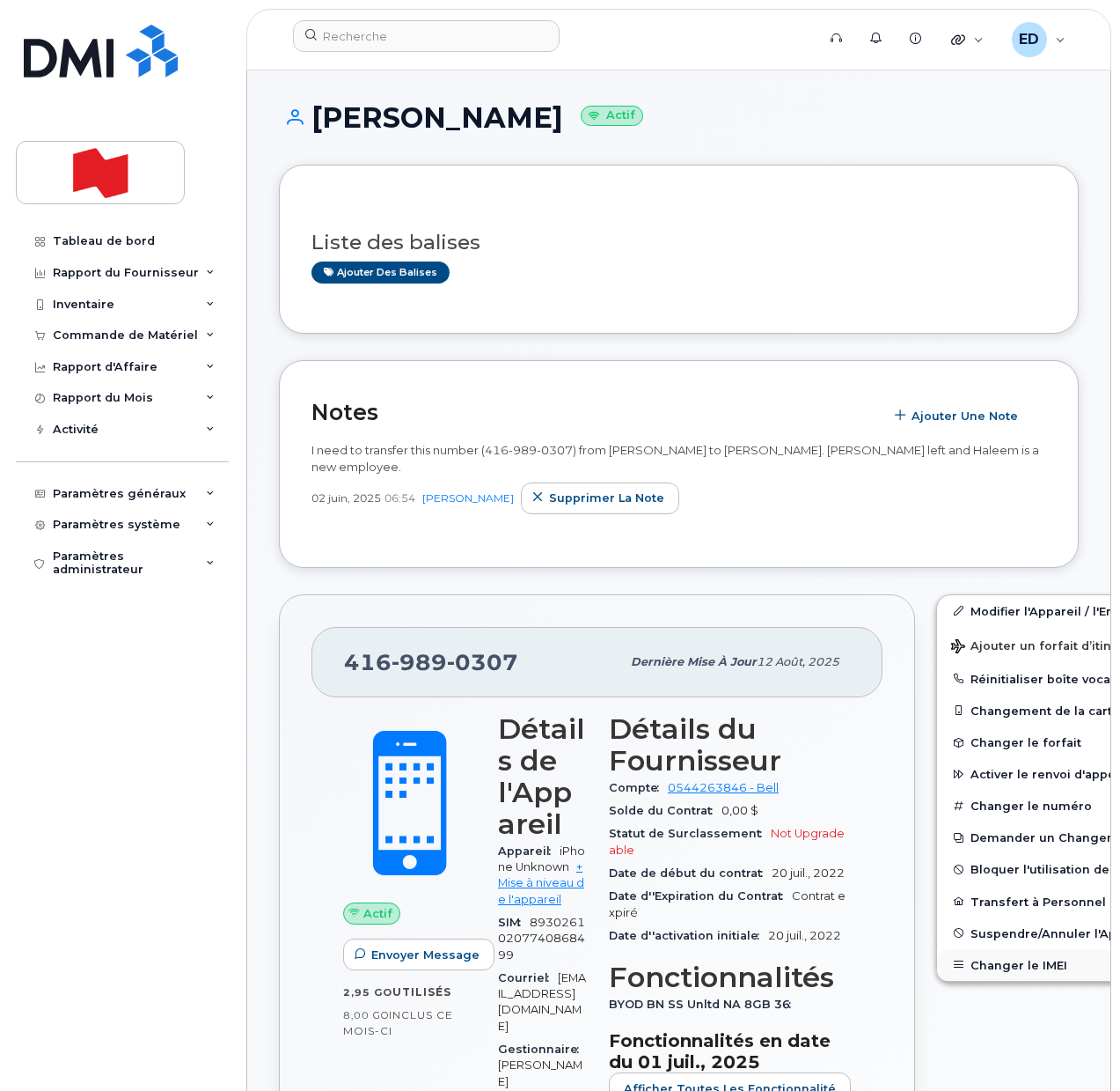
click at [964, 965] on button "Changer le IMEI" at bounding box center [1073, 965] width 273 height 32
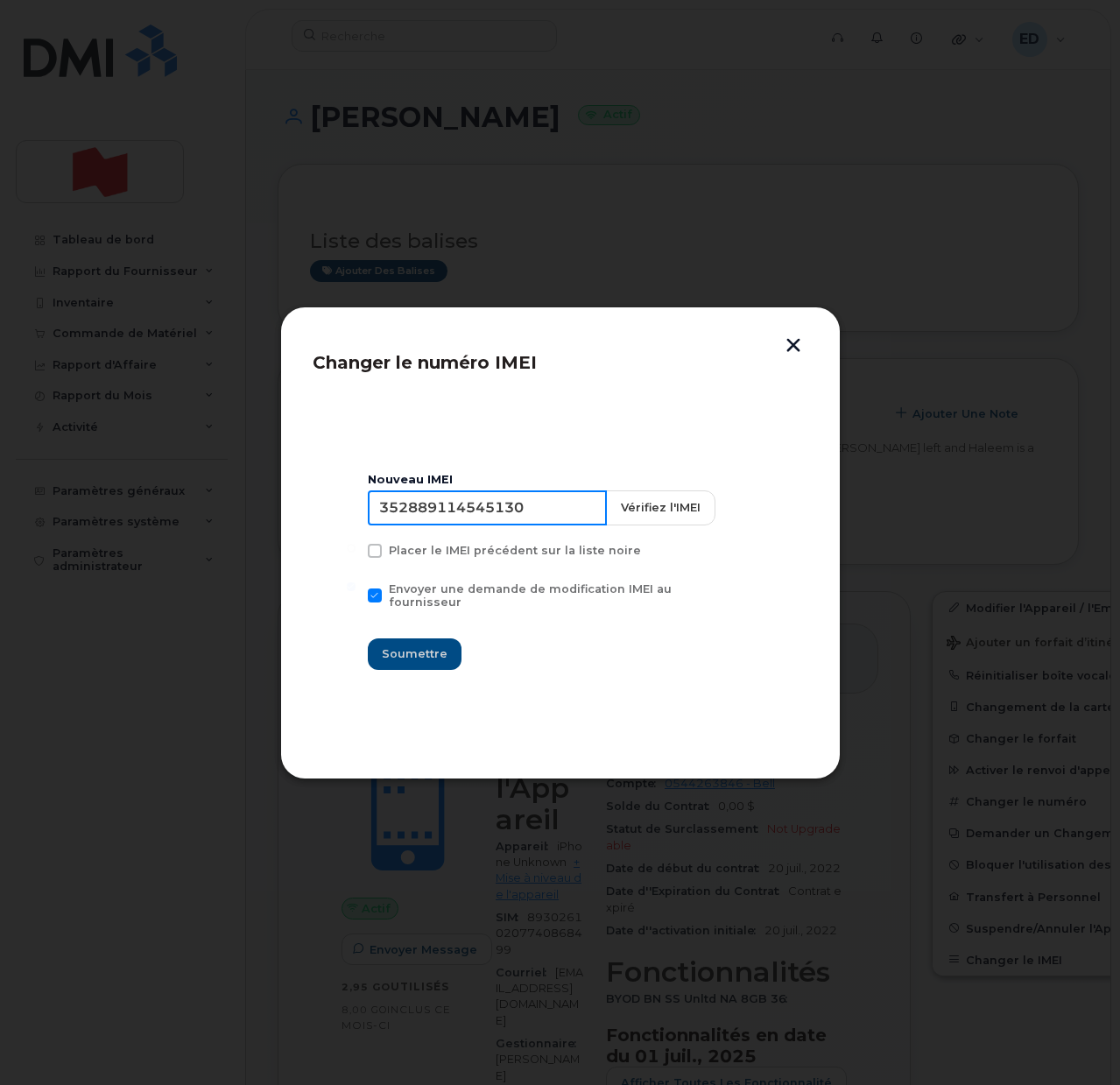
click at [475, 518] on input "352889114545130" at bounding box center [487, 508] width 239 height 35
type input "353927601318170"
click at [417, 645] on span "Soumettre" at bounding box center [414, 654] width 66 height 16
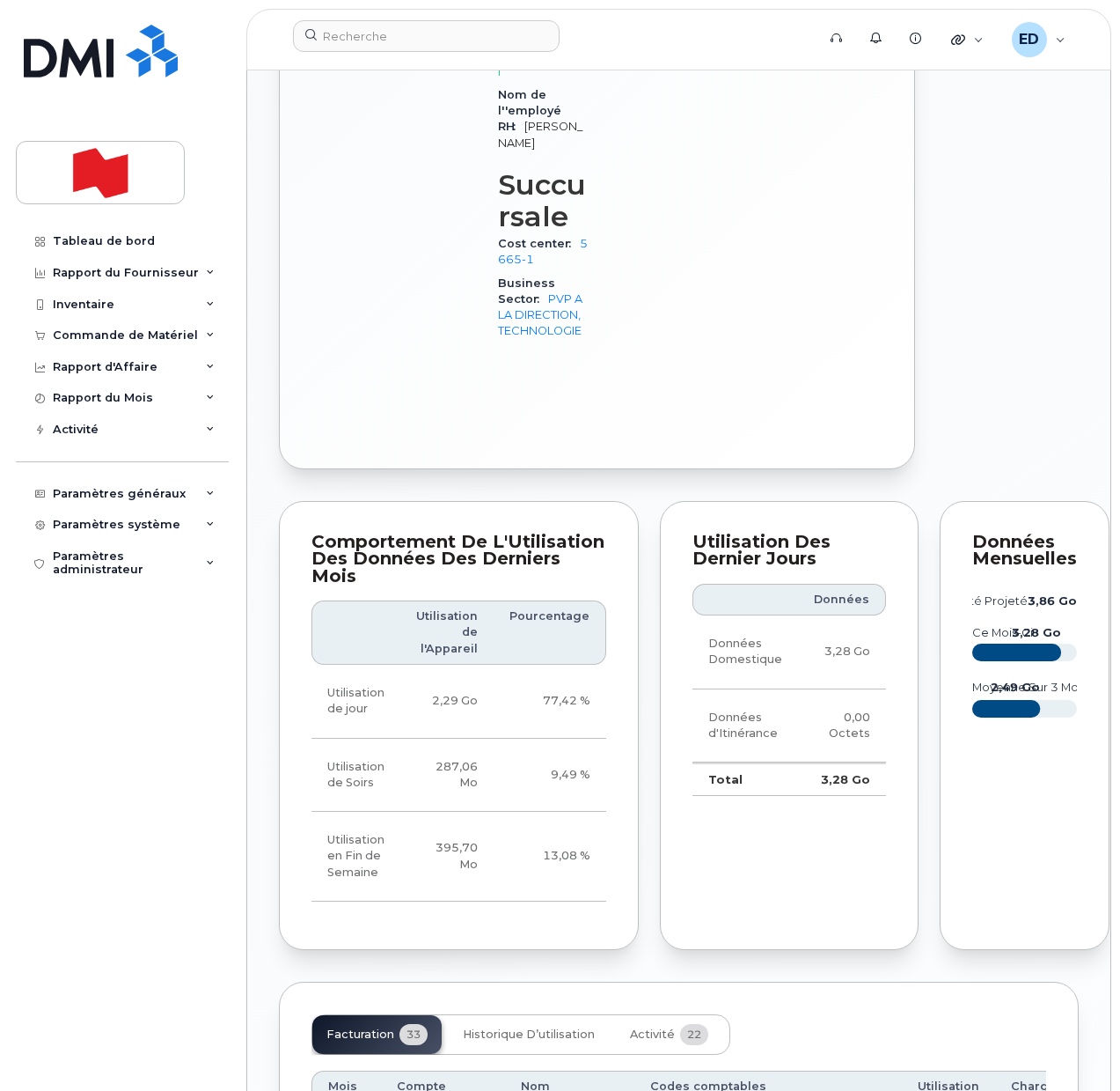
scroll to position [1650, 0]
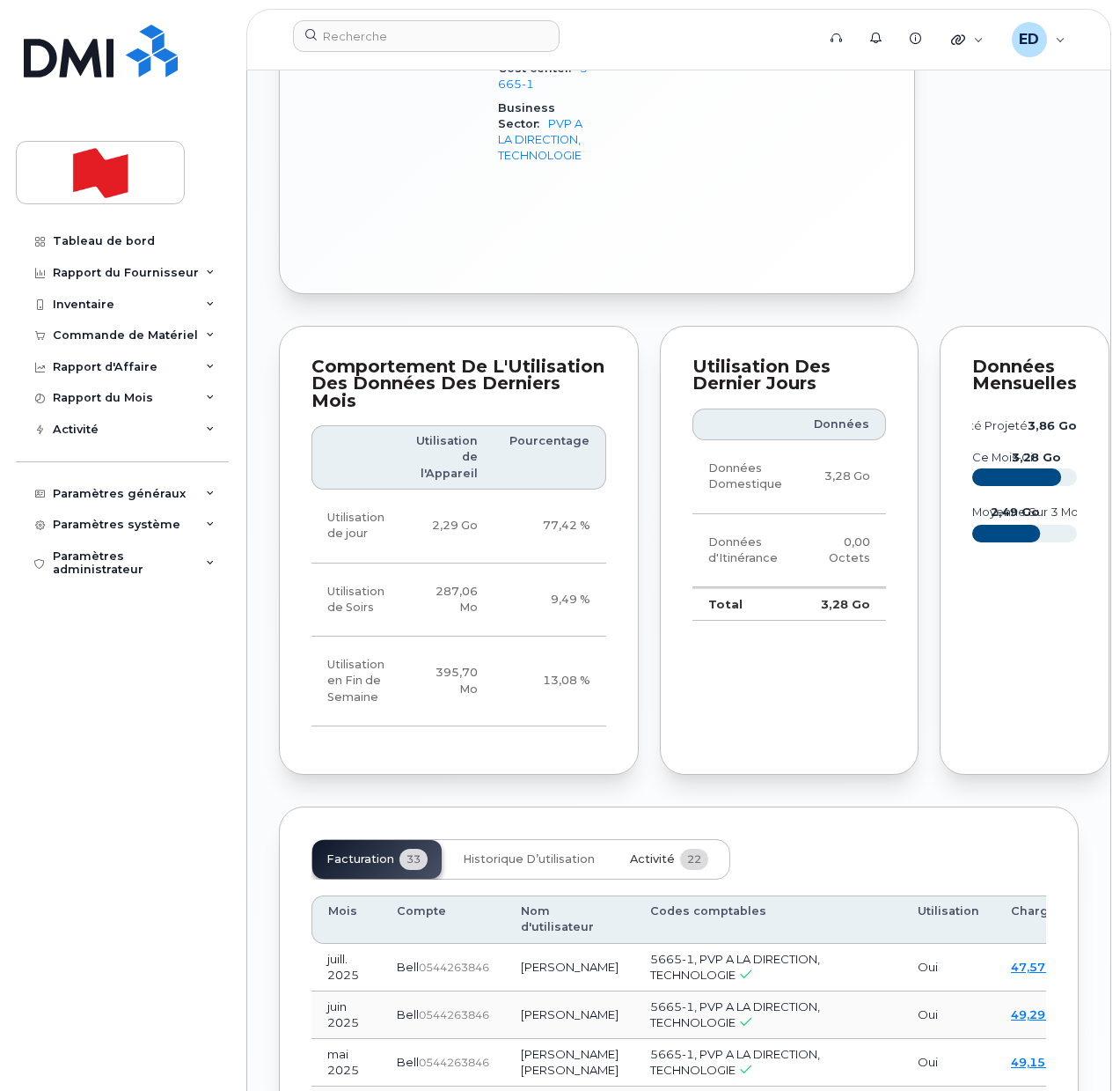
click at [634, 866] on span "Activité" at bounding box center [652, 859] width 45 height 14
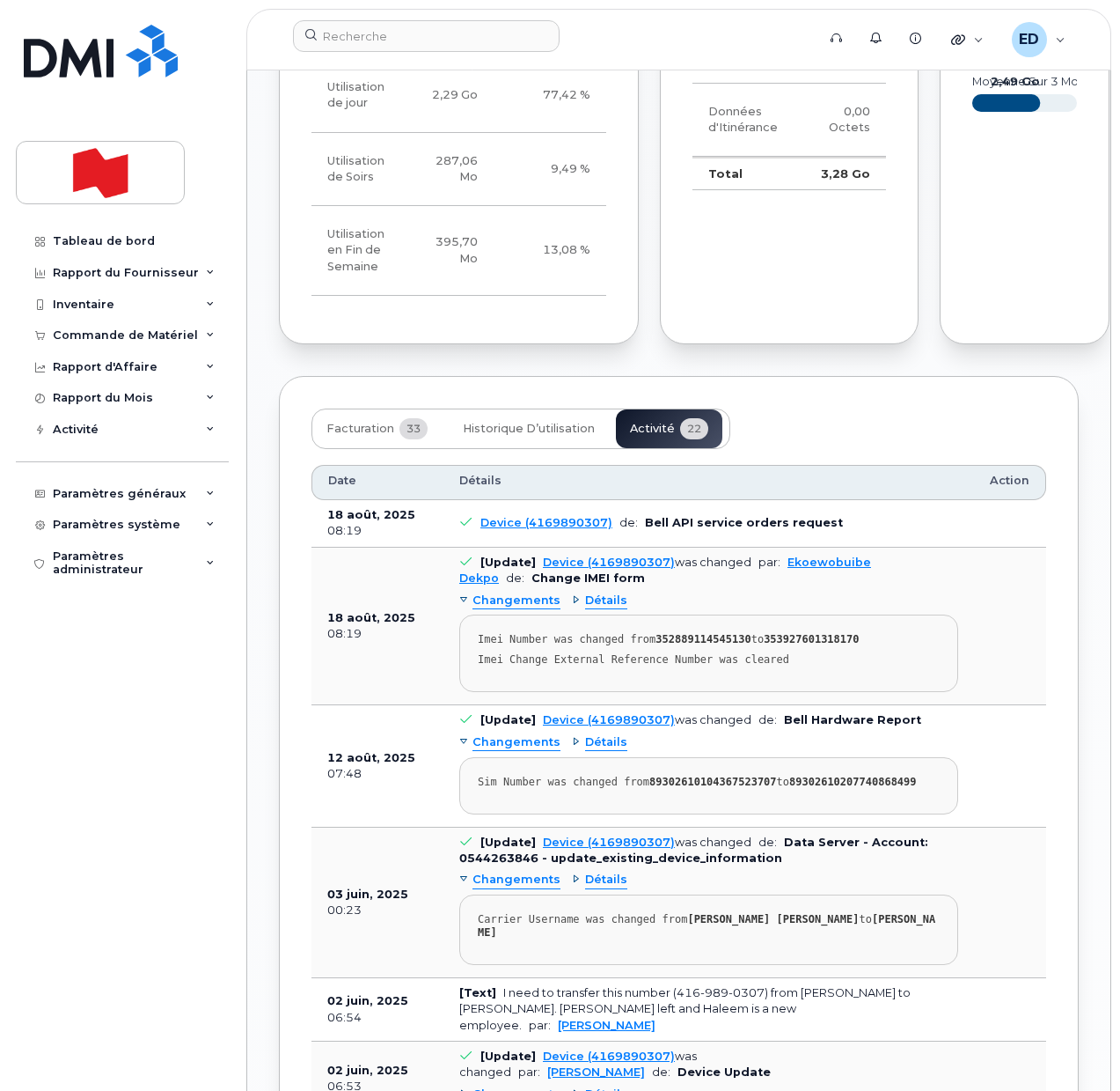
scroll to position [2090, 0]
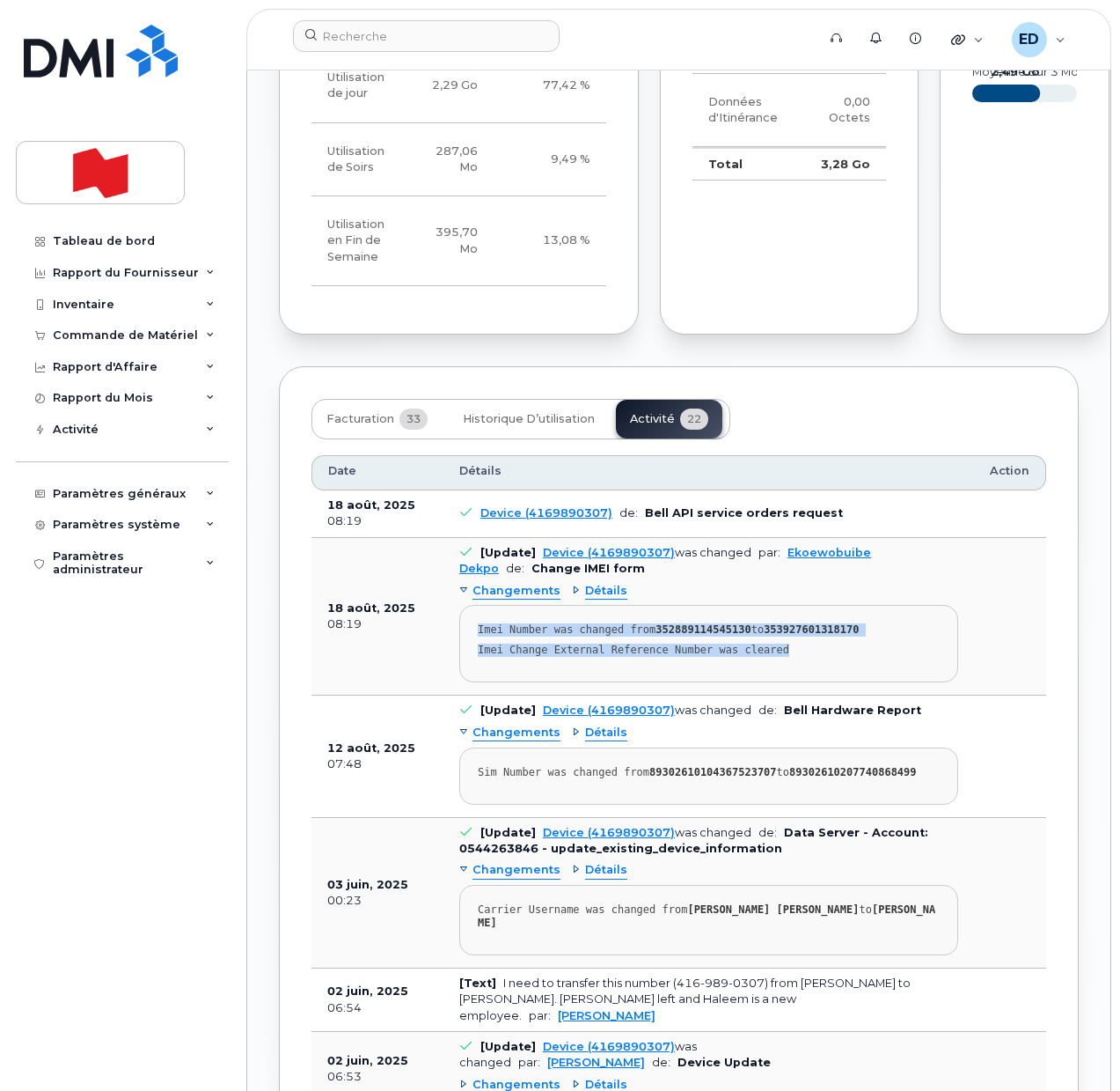
drag, startPoint x: 801, startPoint y: 792, endPoint x: 472, endPoint y: 750, distance: 331.7
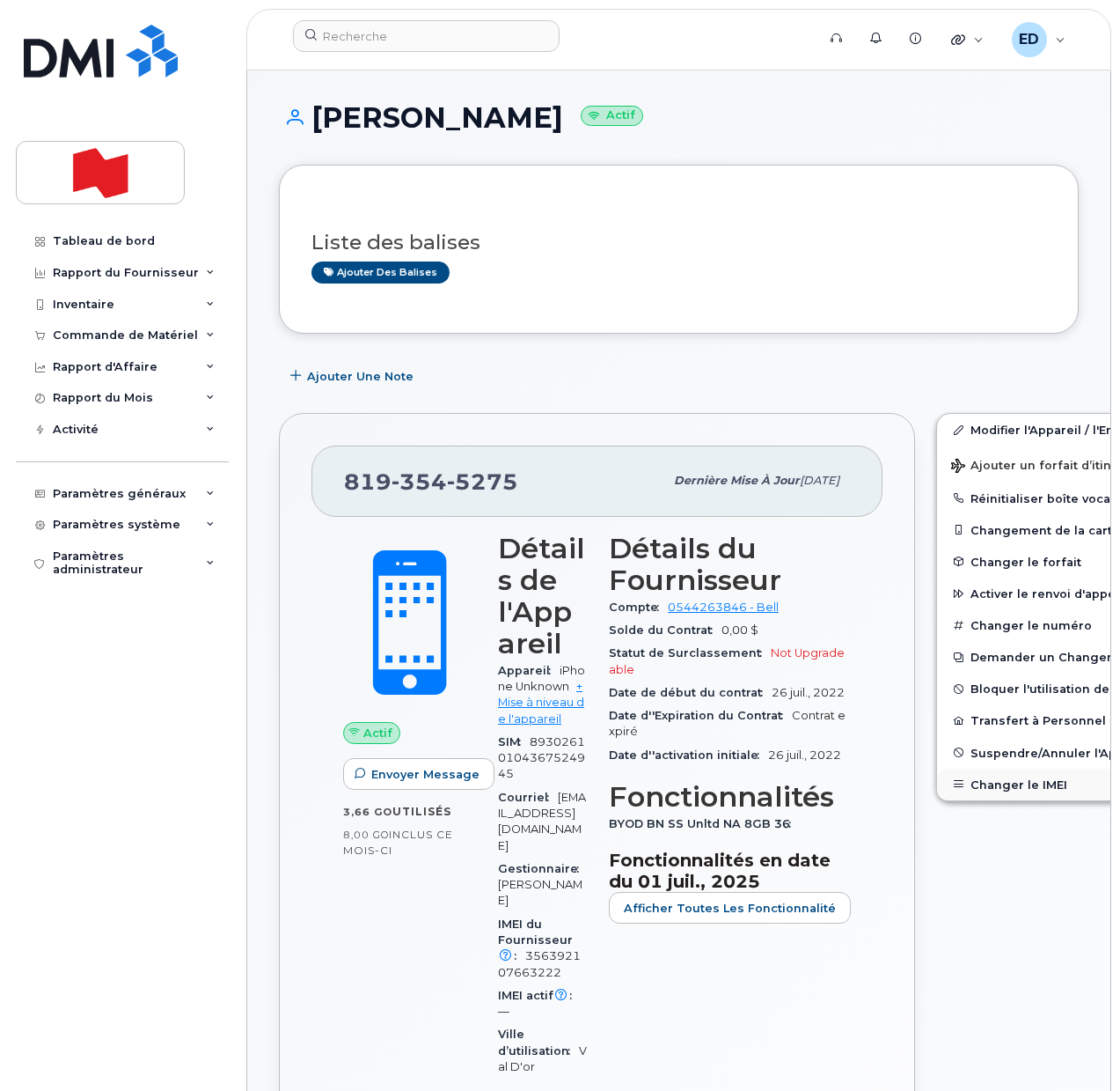
click at [962, 787] on button "Changer le IMEI" at bounding box center [1073, 784] width 273 height 32
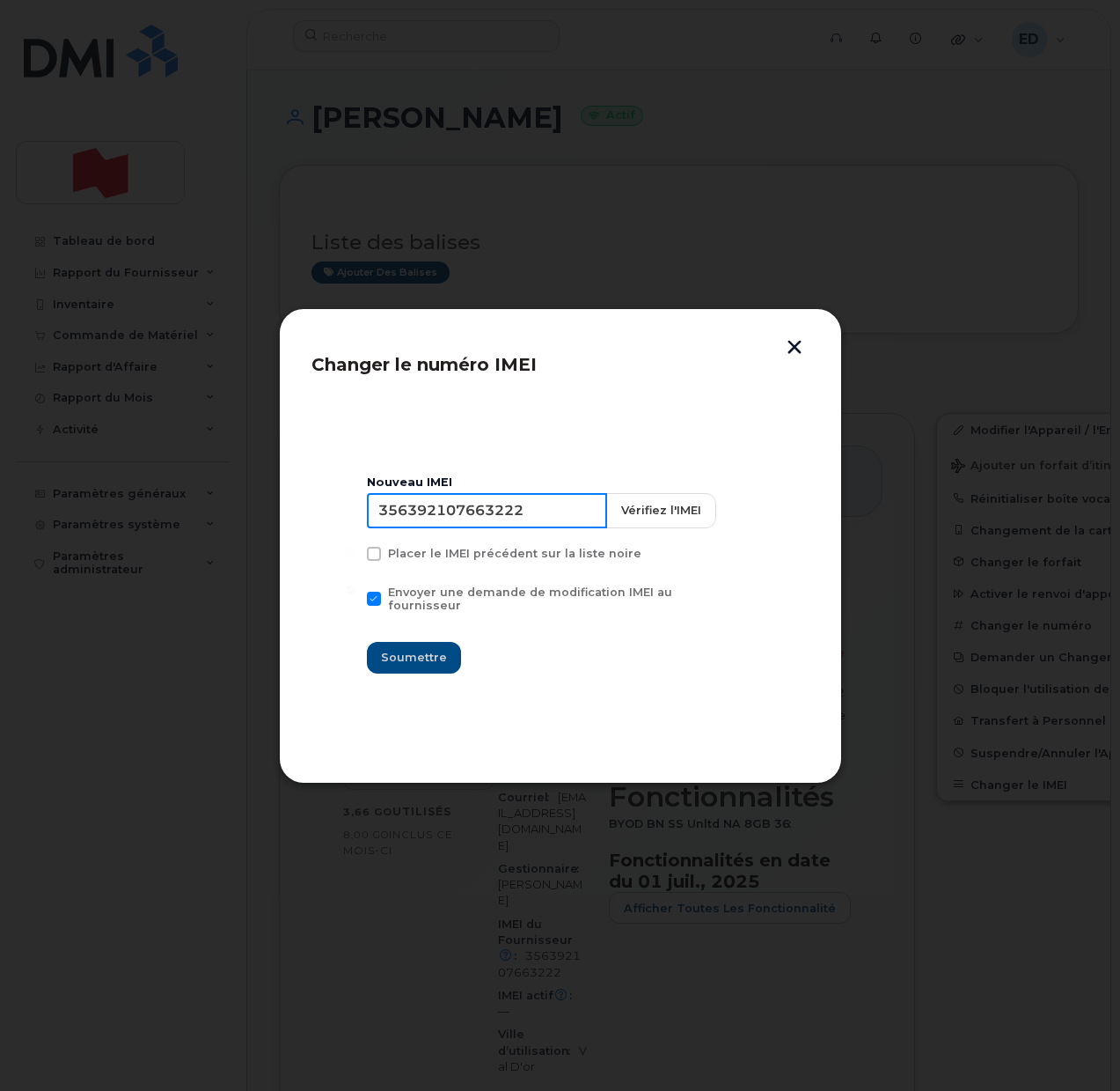
click at [470, 521] on input "356392107663222" at bounding box center [487, 511] width 241 height 35
drag, startPoint x: 99, startPoint y: 847, endPoint x: 301, endPoint y: 786, distance: 211.0
click at [103, 835] on div at bounding box center [560, 546] width 1120 height 1091
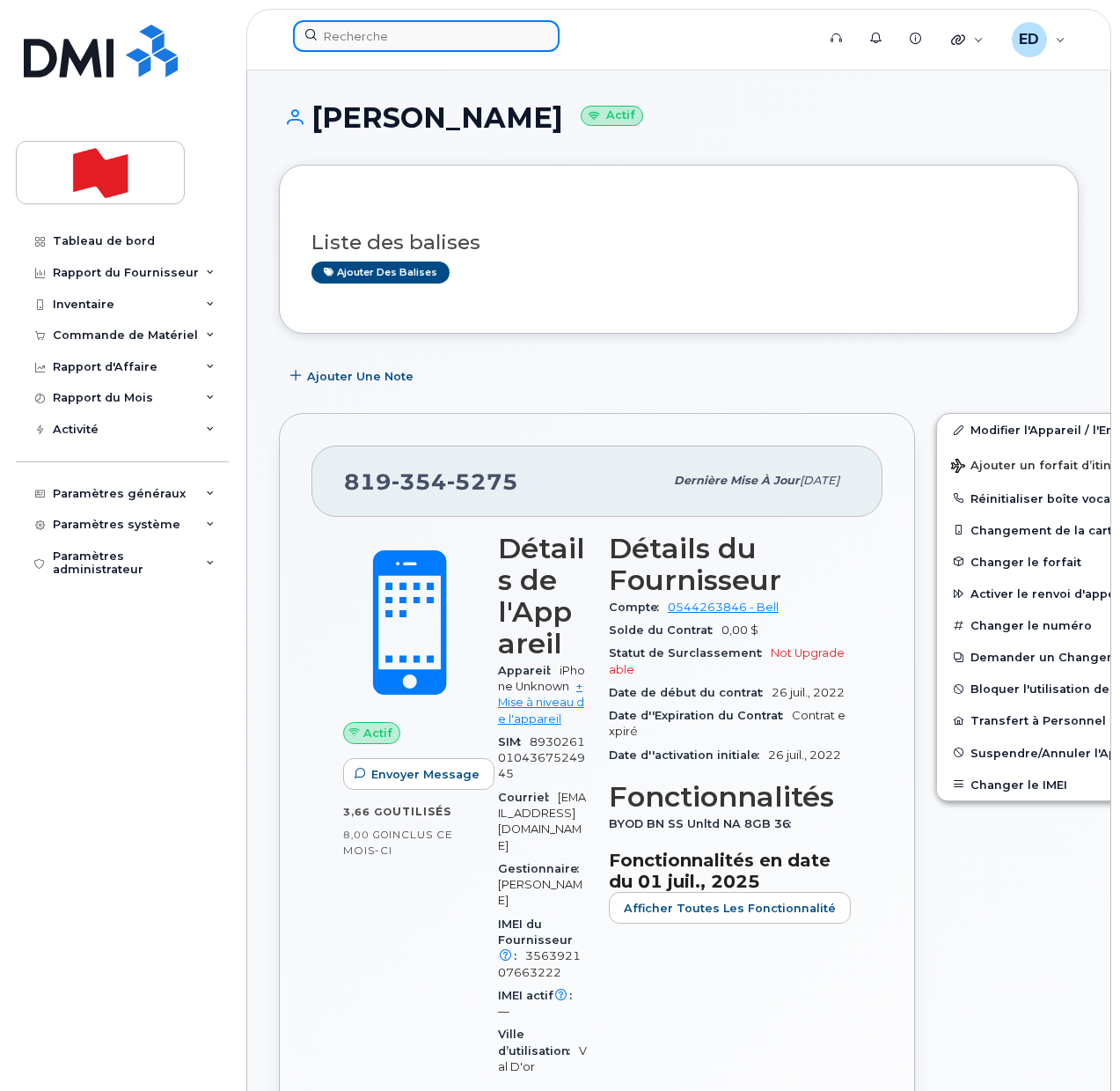
click at [403, 39] on input at bounding box center [425, 36] width 266 height 32
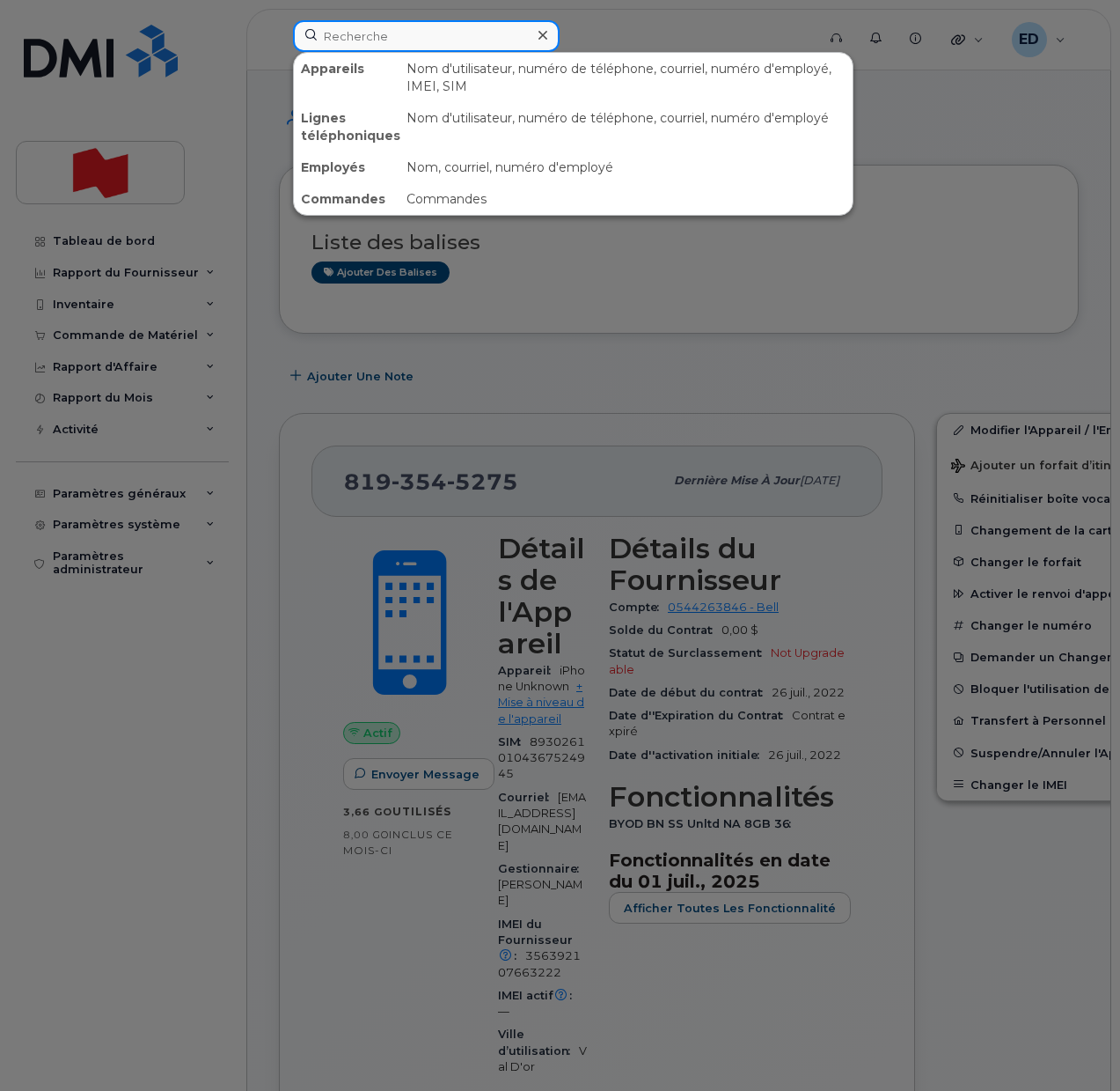
paste input "raymondjr.chevalier@bnc.ca"
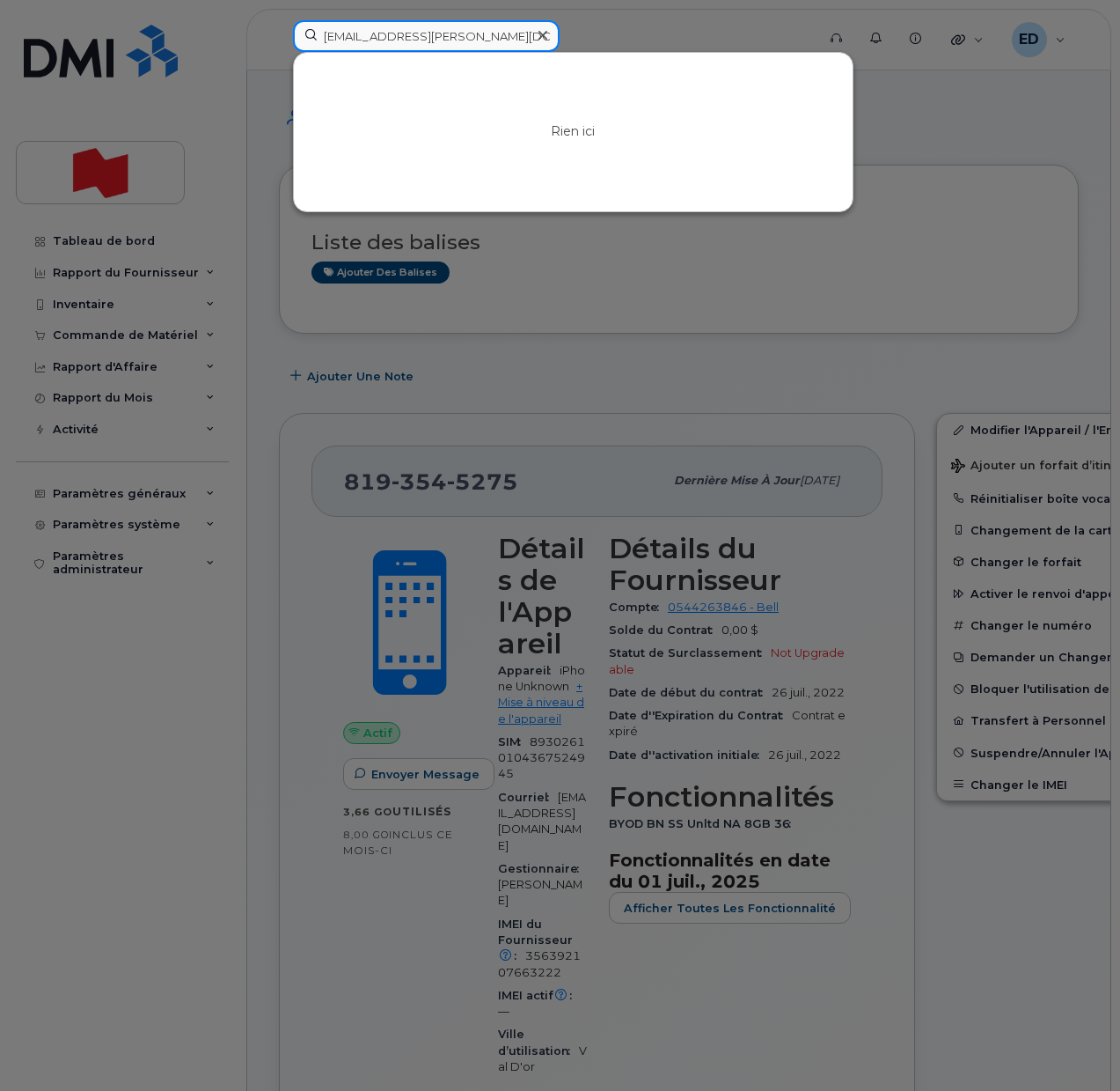
drag, startPoint x: 512, startPoint y: 38, endPoint x: 310, endPoint y: 37, distance: 202.0
click at [297, 38] on input "raymondjr.chevalier@bnc.ca" at bounding box center [425, 36] width 266 height 32
paste input "Raymond Jr. Chevalier"
type input "Raymond Jr. Chevalier"
click at [540, 36] on icon at bounding box center [544, 35] width 9 height 14
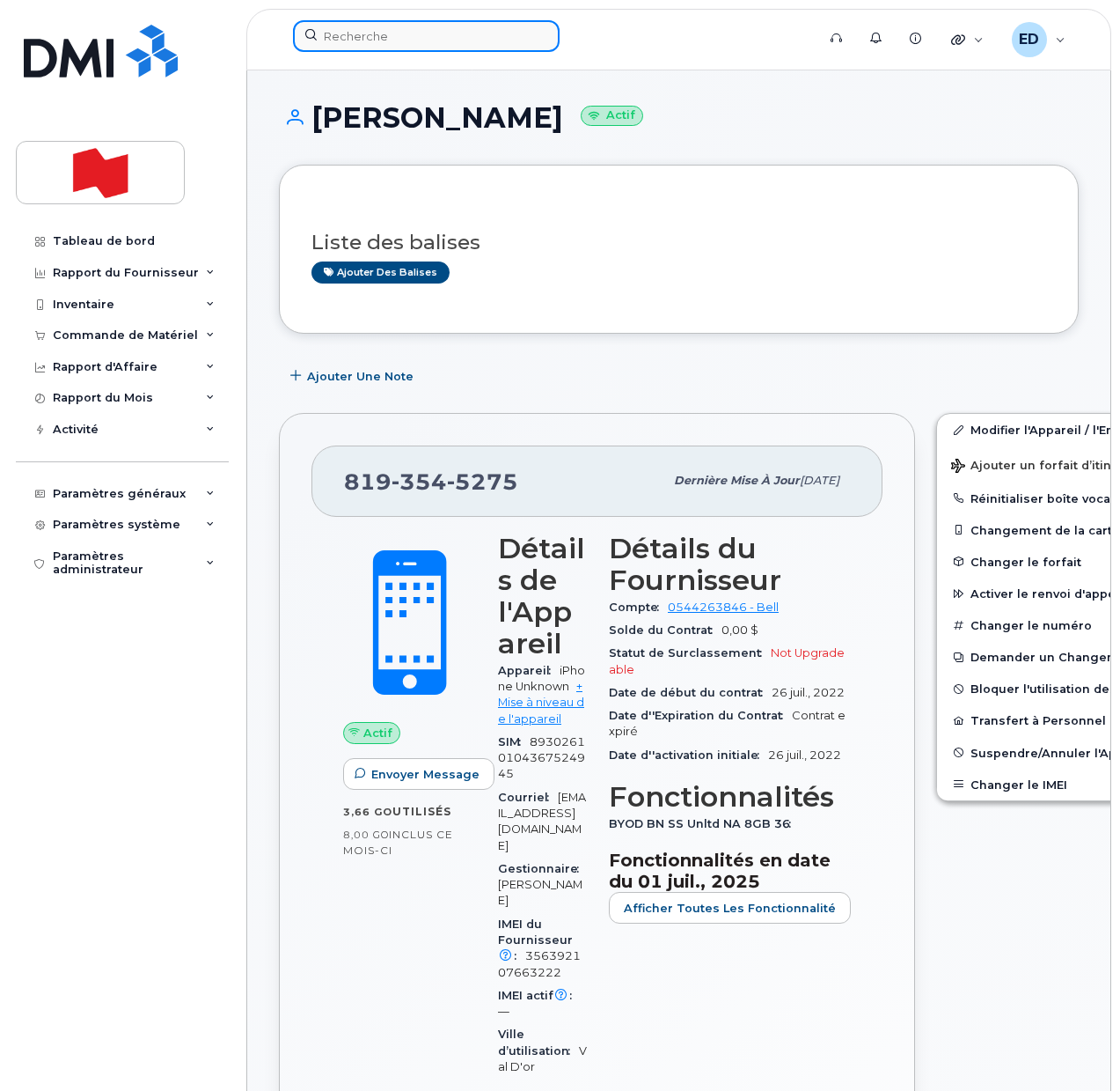
click at [399, 42] on input at bounding box center [425, 36] width 266 height 32
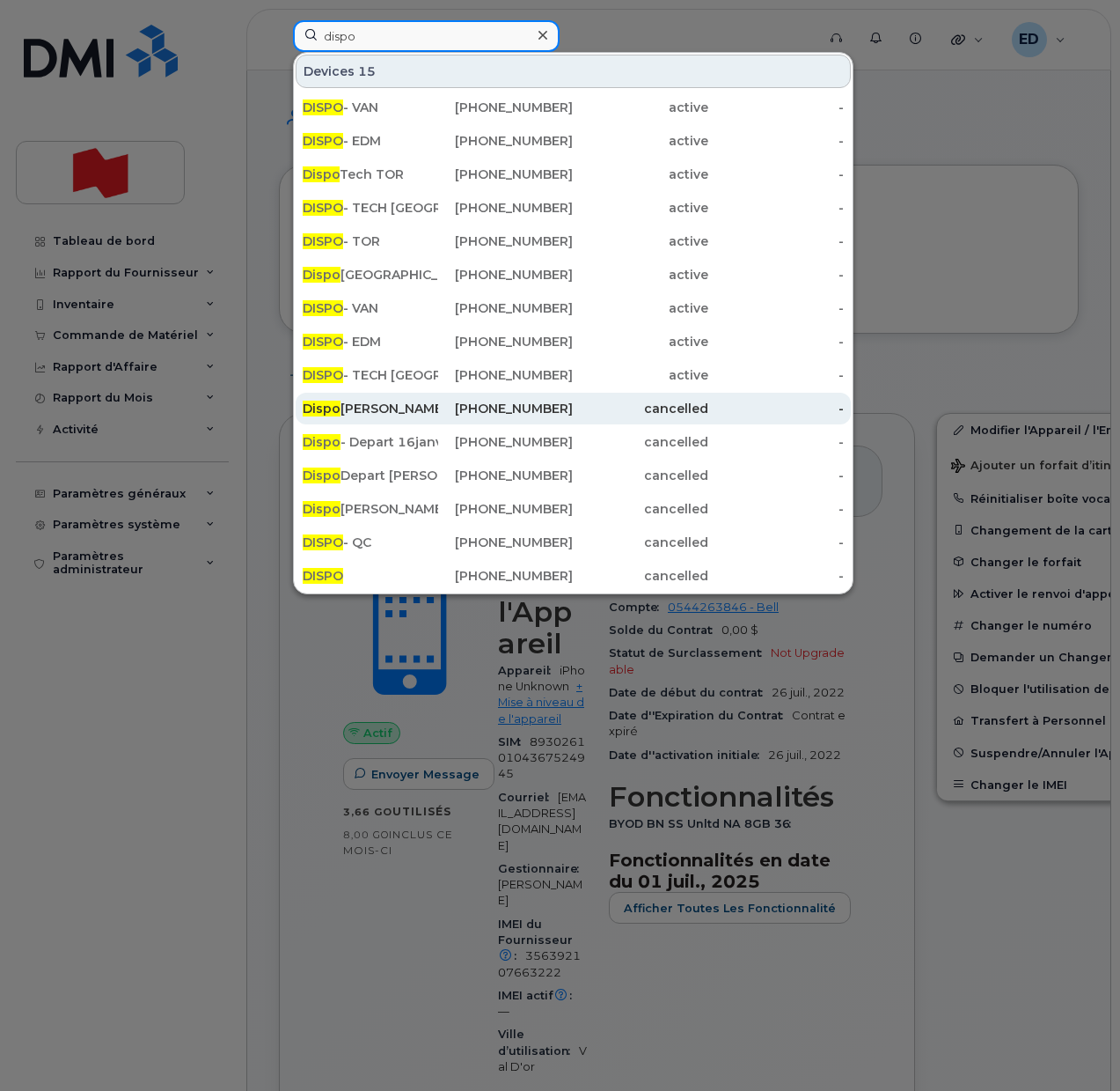
type input "dispo"
click at [384, 405] on div "Dispo Thomas Riley Paterson" at bounding box center [371, 408] width 135 height 17
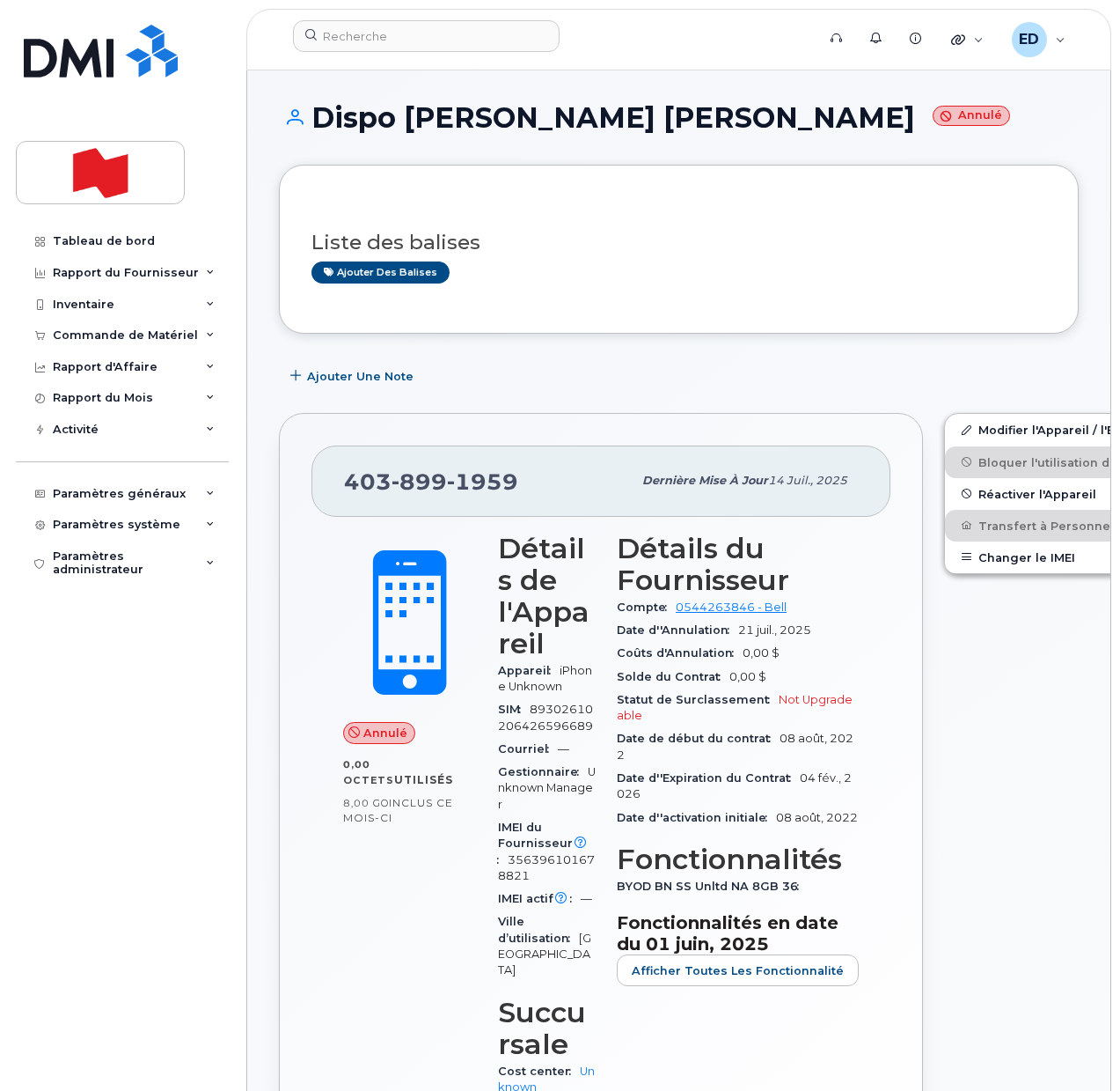
click at [609, 234] on h3 "Liste des balises" at bounding box center [678, 243] width 735 height 22
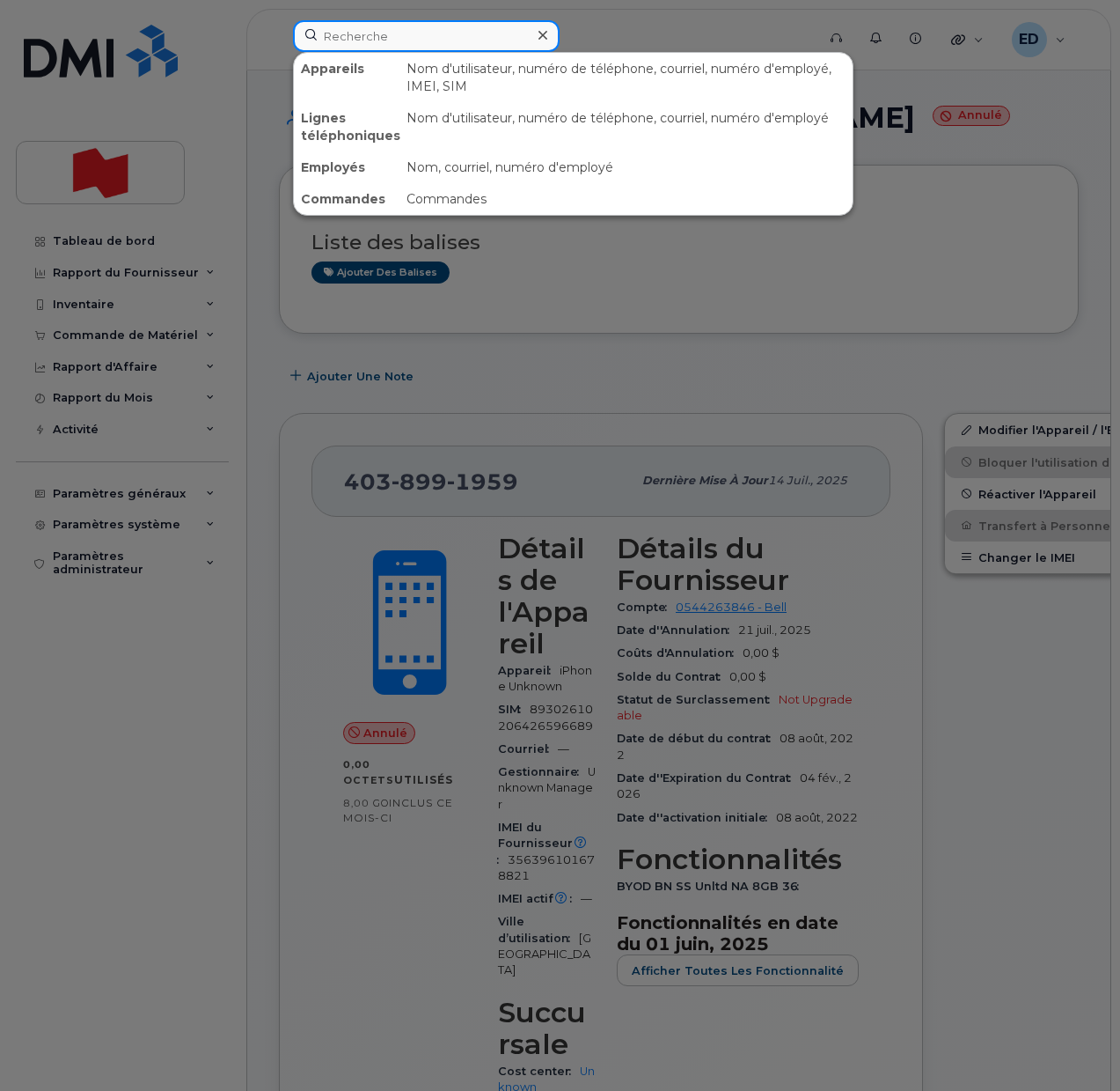
click at [381, 38] on input at bounding box center [425, 36] width 266 height 32
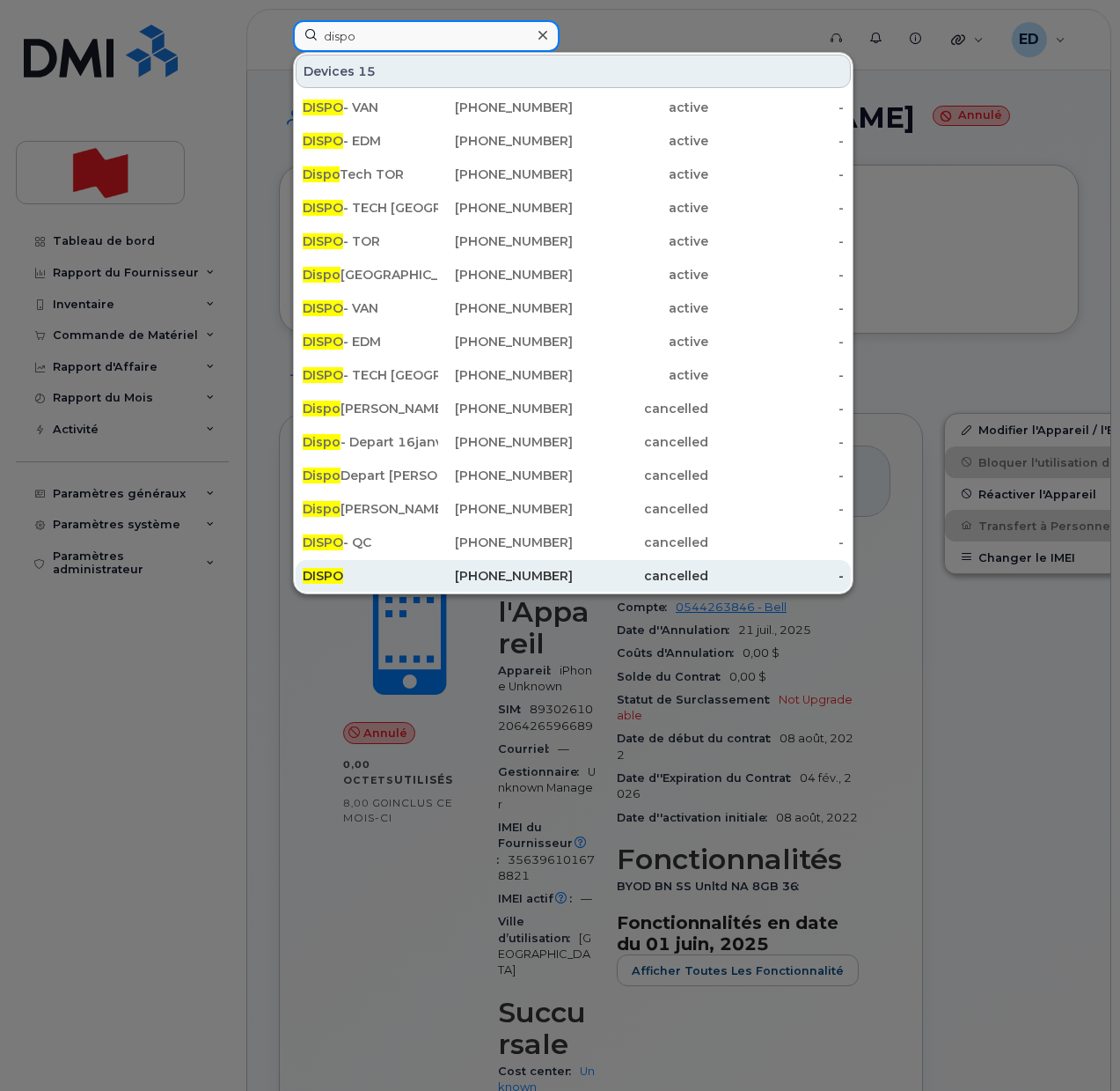
type input "dispo"
click at [363, 577] on div "DISPO" at bounding box center [371, 575] width 135 height 17
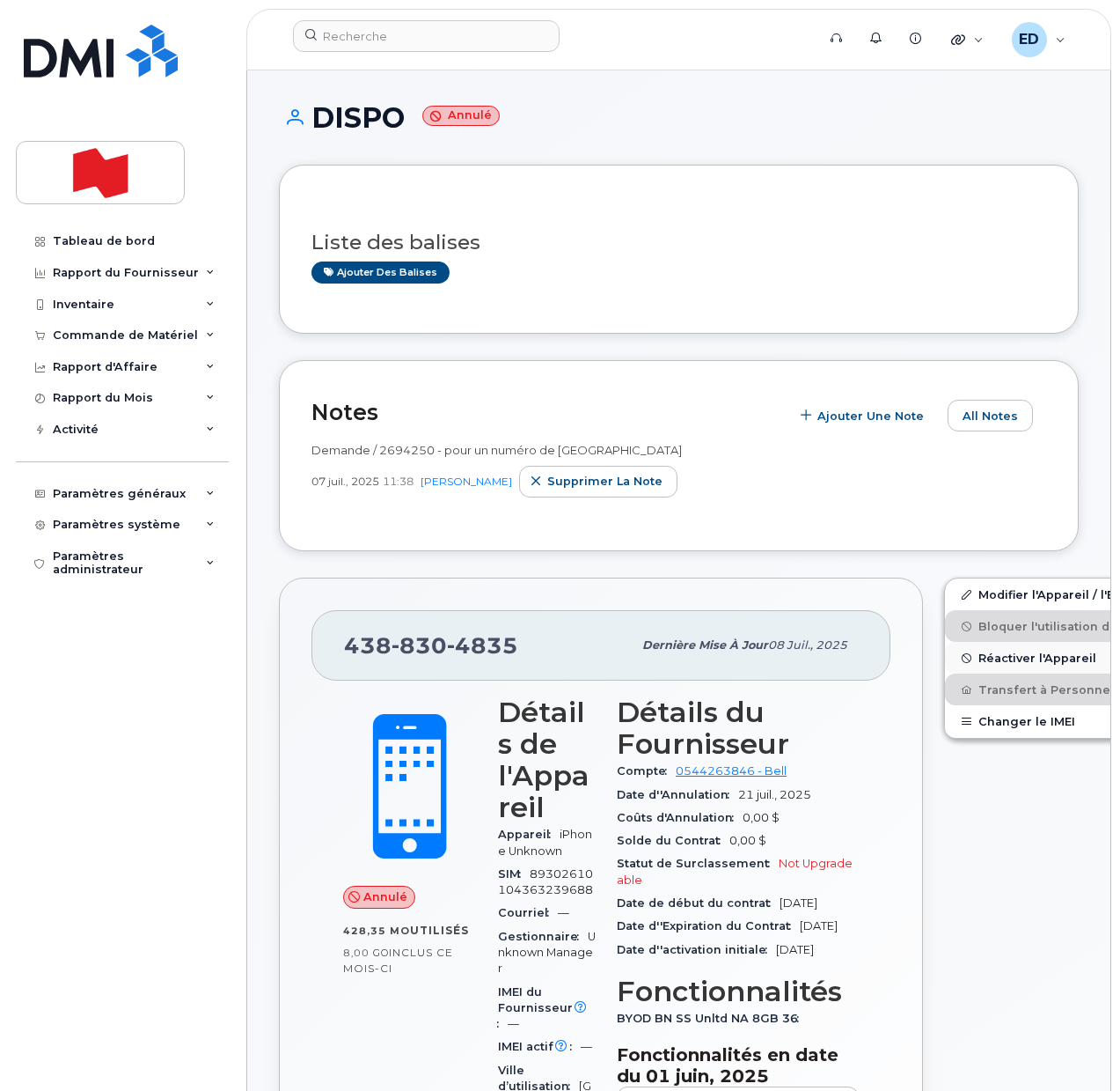
click at [978, 658] on span "Réactiver l'Appareil" at bounding box center [1037, 658] width 118 height 13
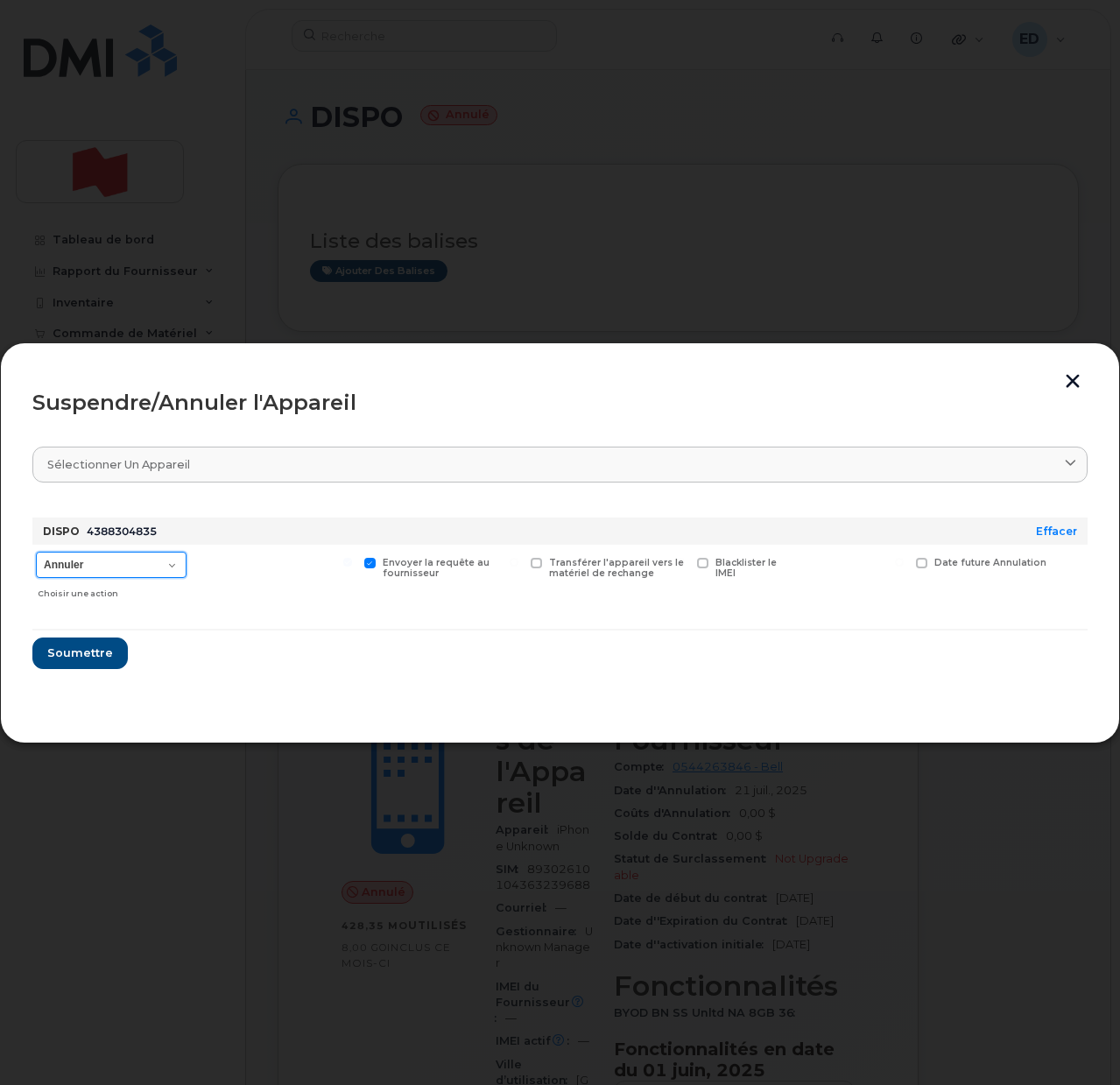
click at [162, 566] on select "Annuler Suspendre - Prolonger la suspension Suspendre - Tarif réduit Suspendre …" at bounding box center [110, 564] width 150 height 26
select select "[object Object]"
click at [36, 552] on select "Annuler Suspendre - Prolonger la suspension Suspendre - Tarif réduit Suspendre …" at bounding box center [110, 564] width 150 height 26
click at [81, 654] on span "Soumettre" at bounding box center [79, 653] width 66 height 16
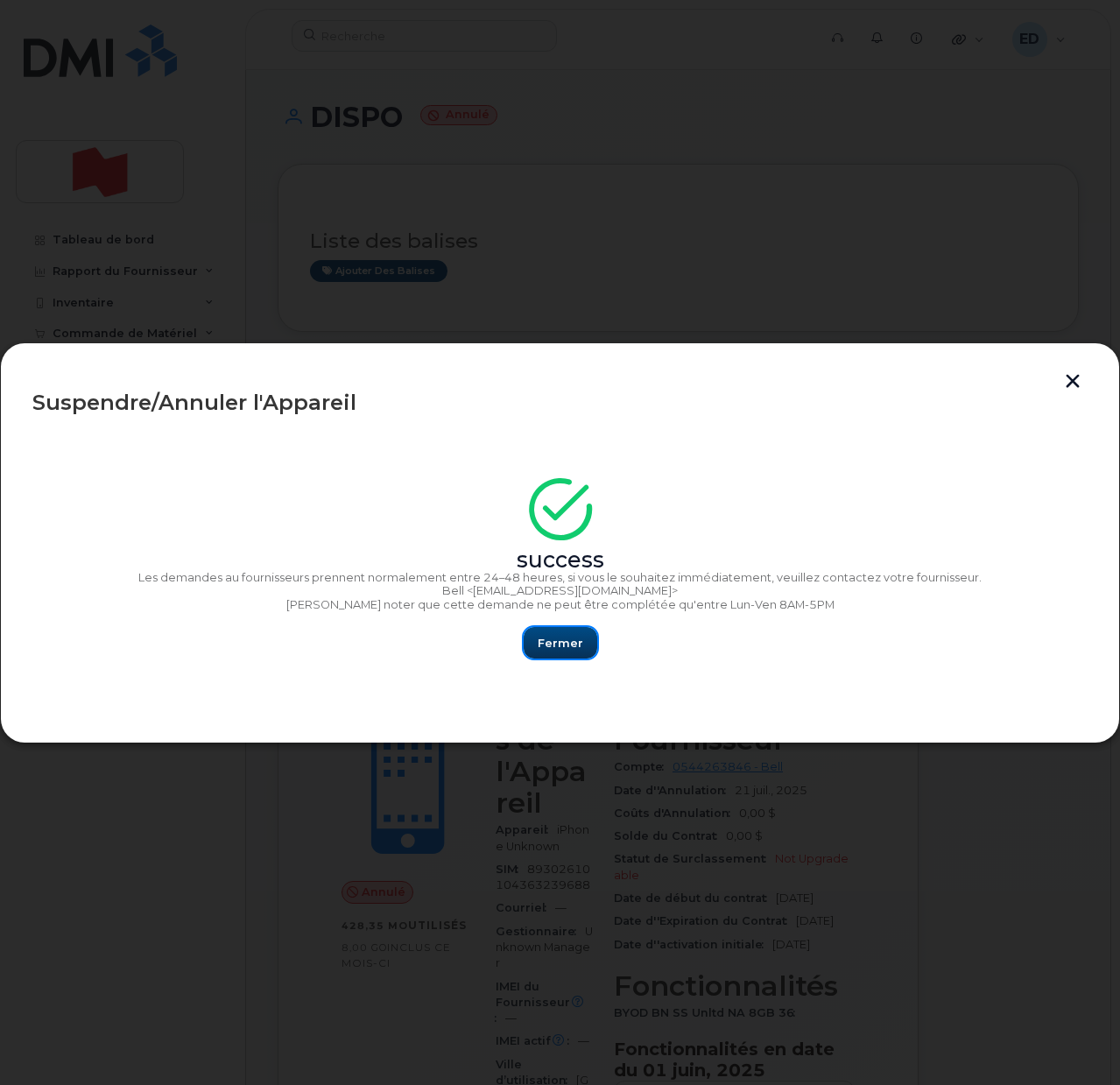
click at [542, 634] on span "Fermer" at bounding box center [561, 643] width 46 height 16
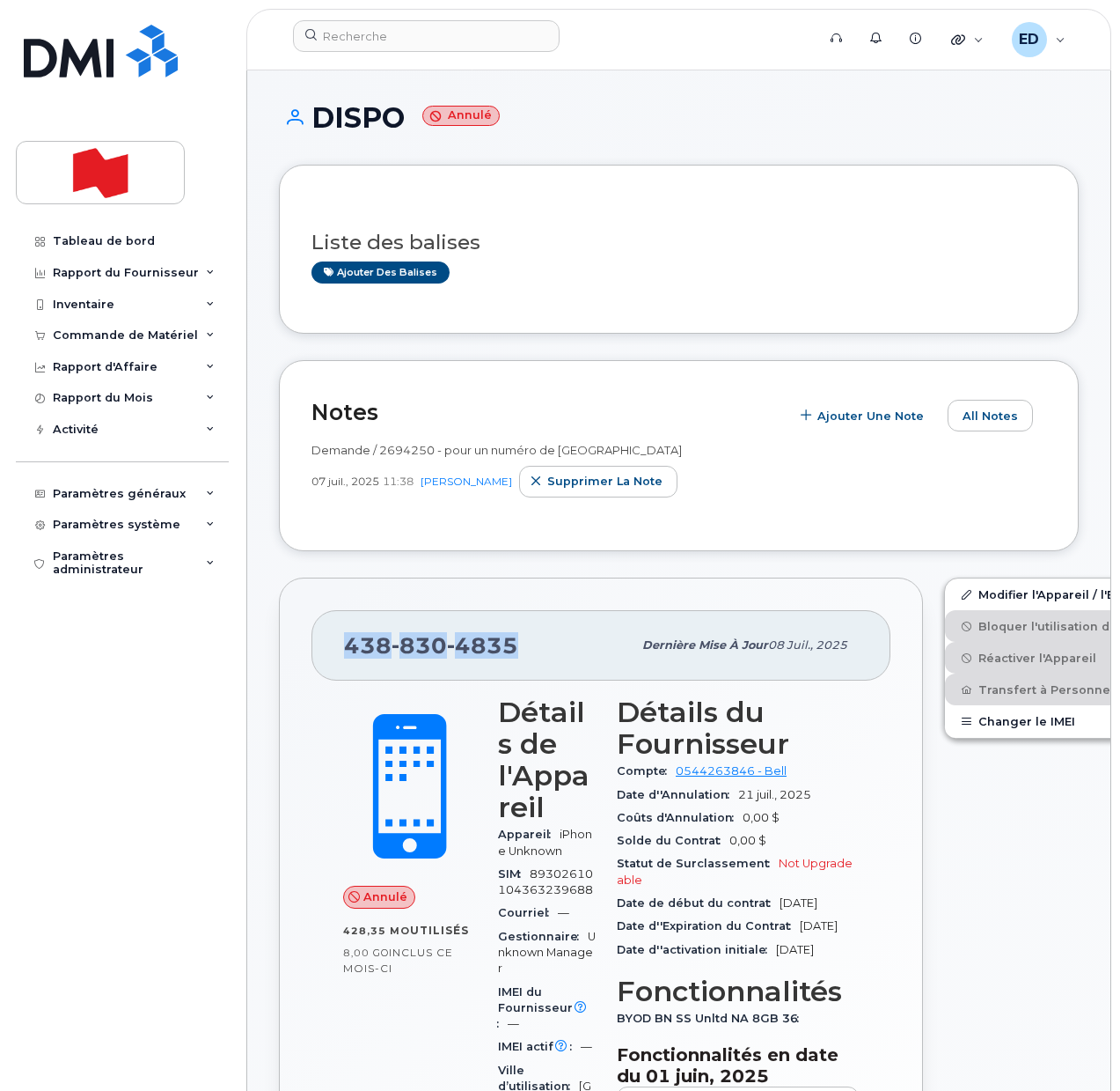
drag, startPoint x: 522, startPoint y: 643, endPoint x: 344, endPoint y: 651, distance: 178.2
click at [344, 651] on div "[PHONE_NUMBER]" at bounding box center [488, 645] width 287 height 37
copy span "[PHONE_NUMBER]"
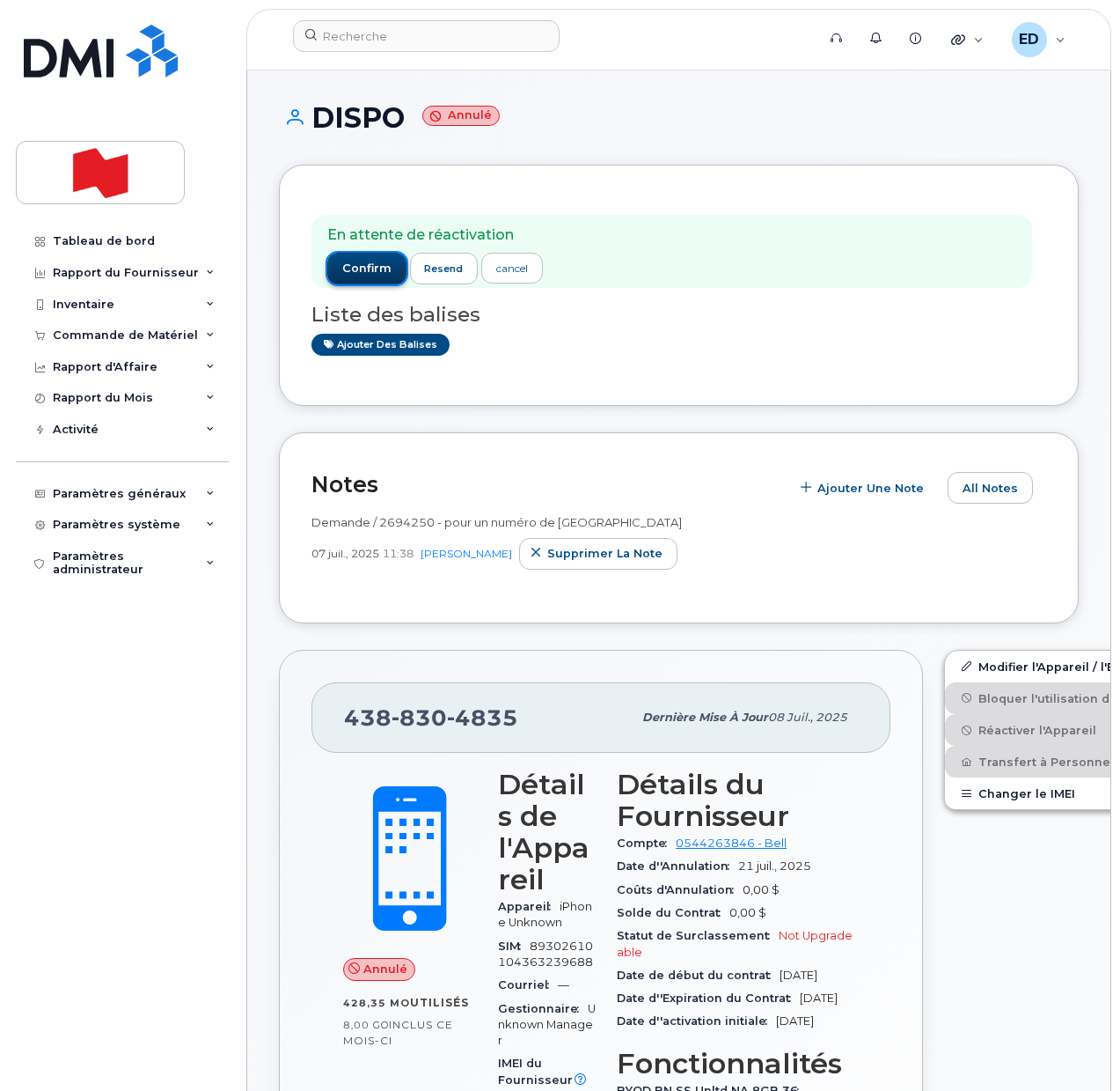
click at [369, 261] on span "confirm" at bounding box center [367, 268] width 49 height 16
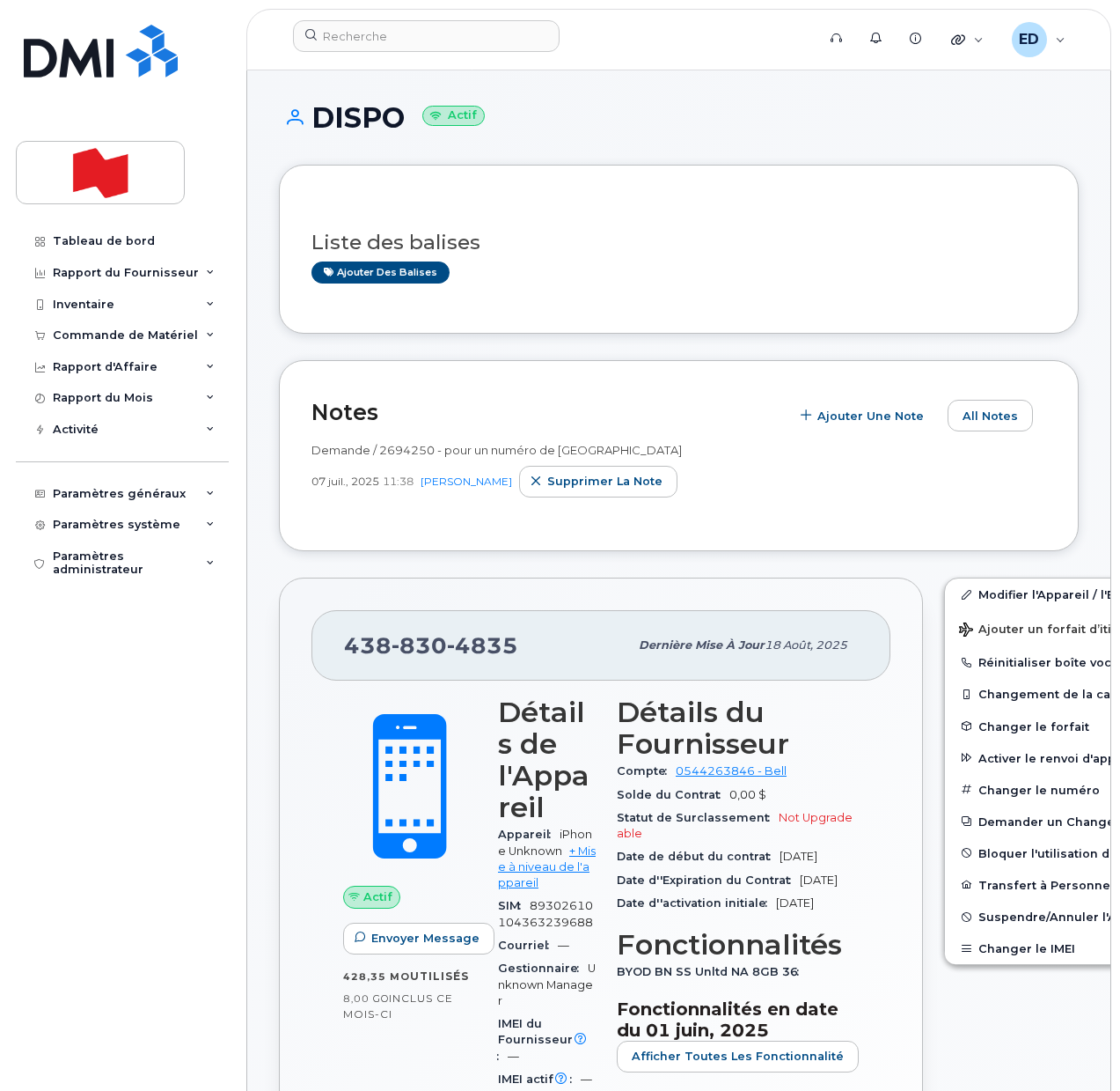
drag, startPoint x: 1085, startPoint y: 340, endPoint x: 1087, endPoint y: 366, distance: 26.1
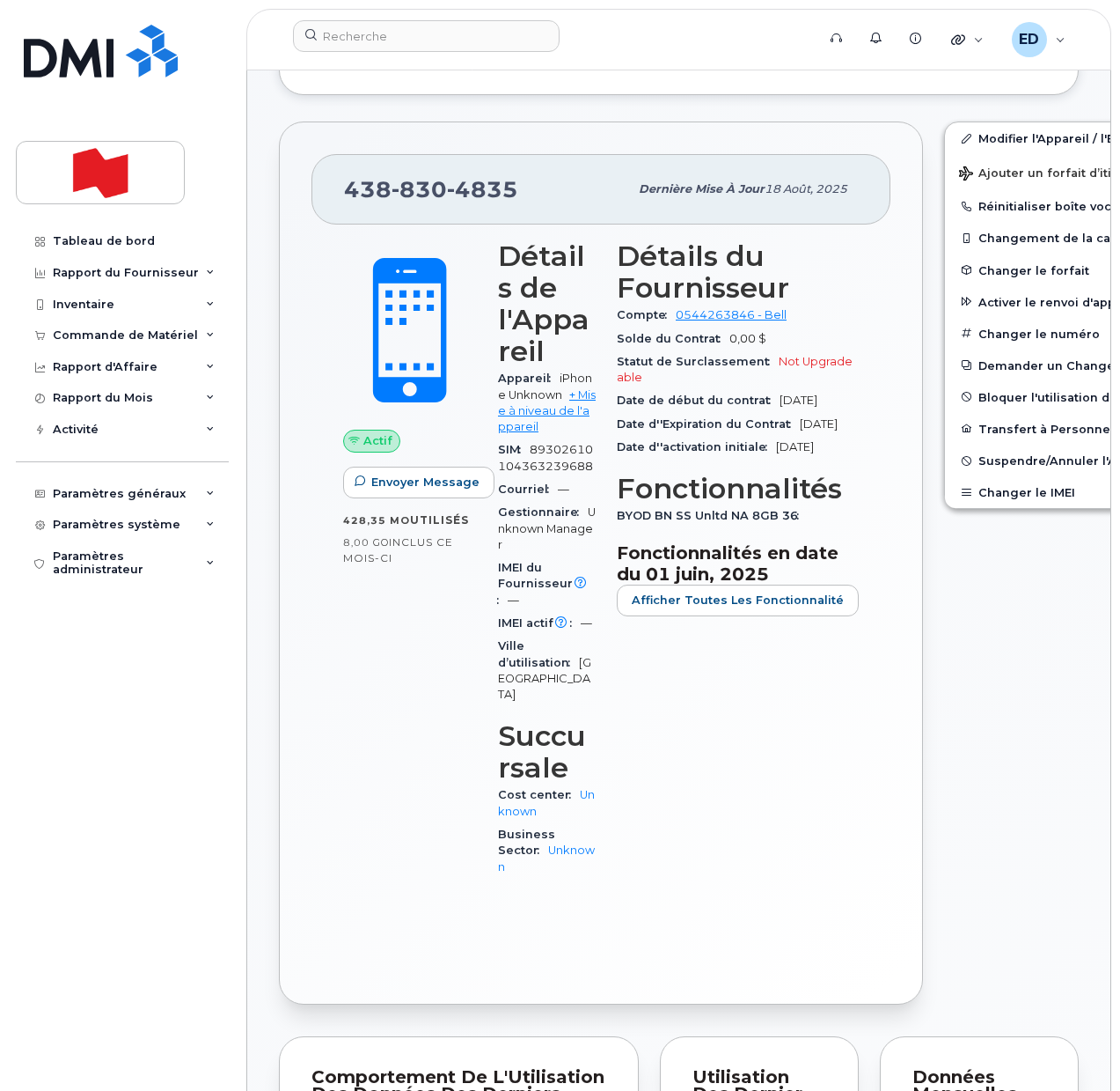
scroll to position [220, 0]
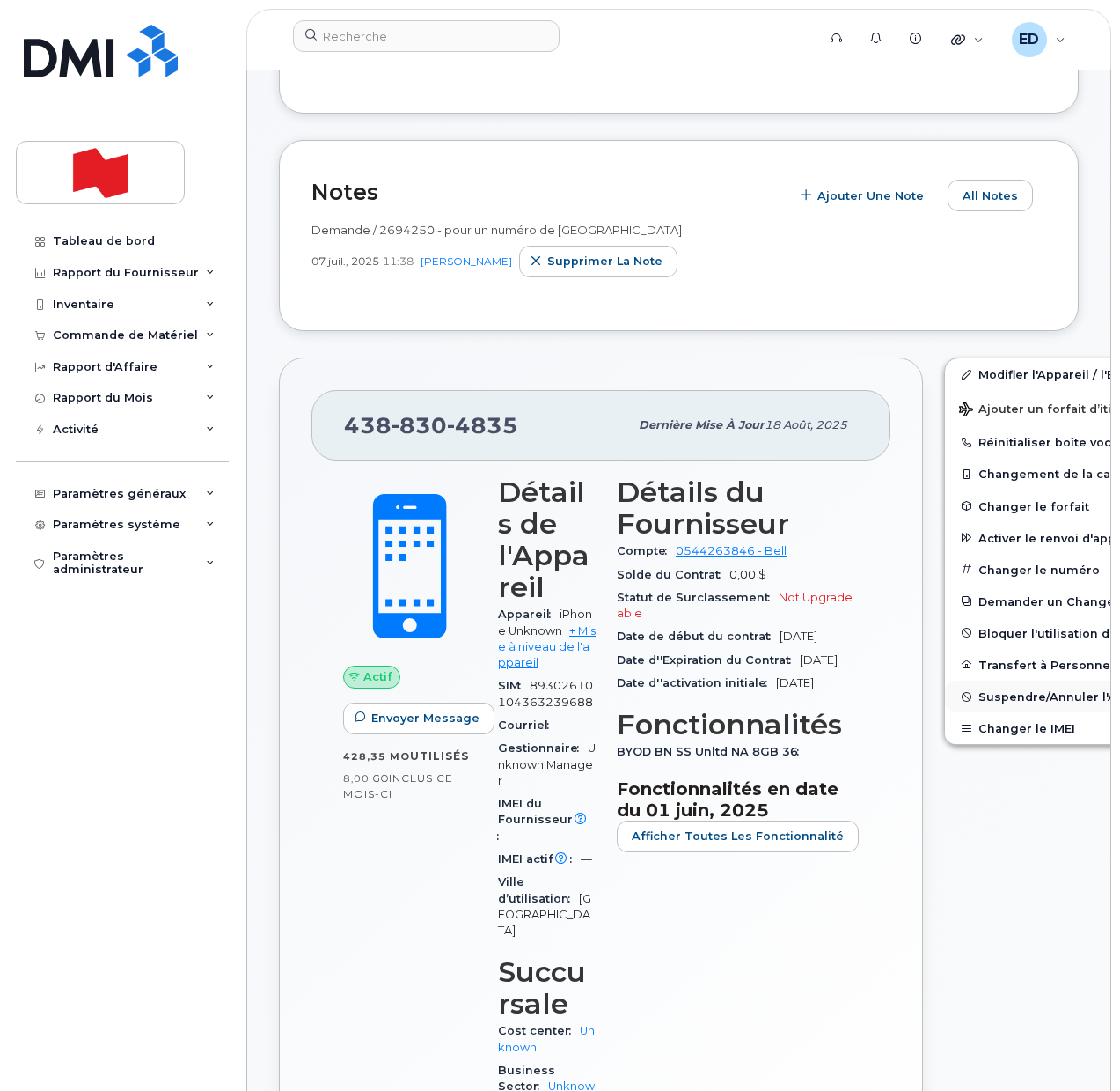
click at [978, 698] on span "Suspendre/Annuler l'Appareil" at bounding box center [1069, 697] width 181 height 13
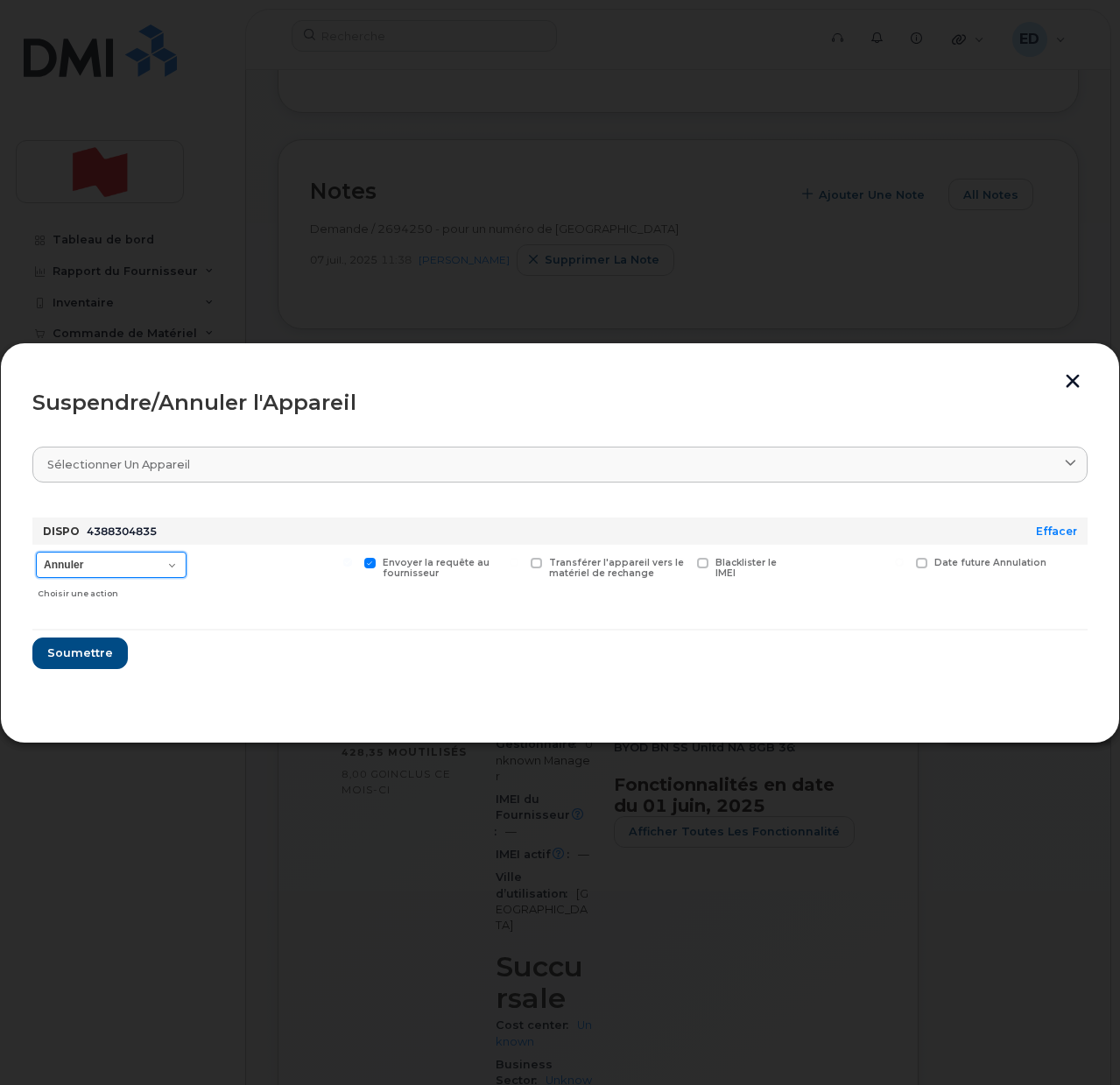
drag, startPoint x: 172, startPoint y: 562, endPoint x: 169, endPoint y: 571, distance: 9.5
click at [171, 566] on select "Annuler Suspendre - Prolonger la suspension Suspendre - Tarif réduit Suspendre …" at bounding box center [110, 564] width 150 height 26
click at [608, 170] on div at bounding box center [560, 542] width 1120 height 1085
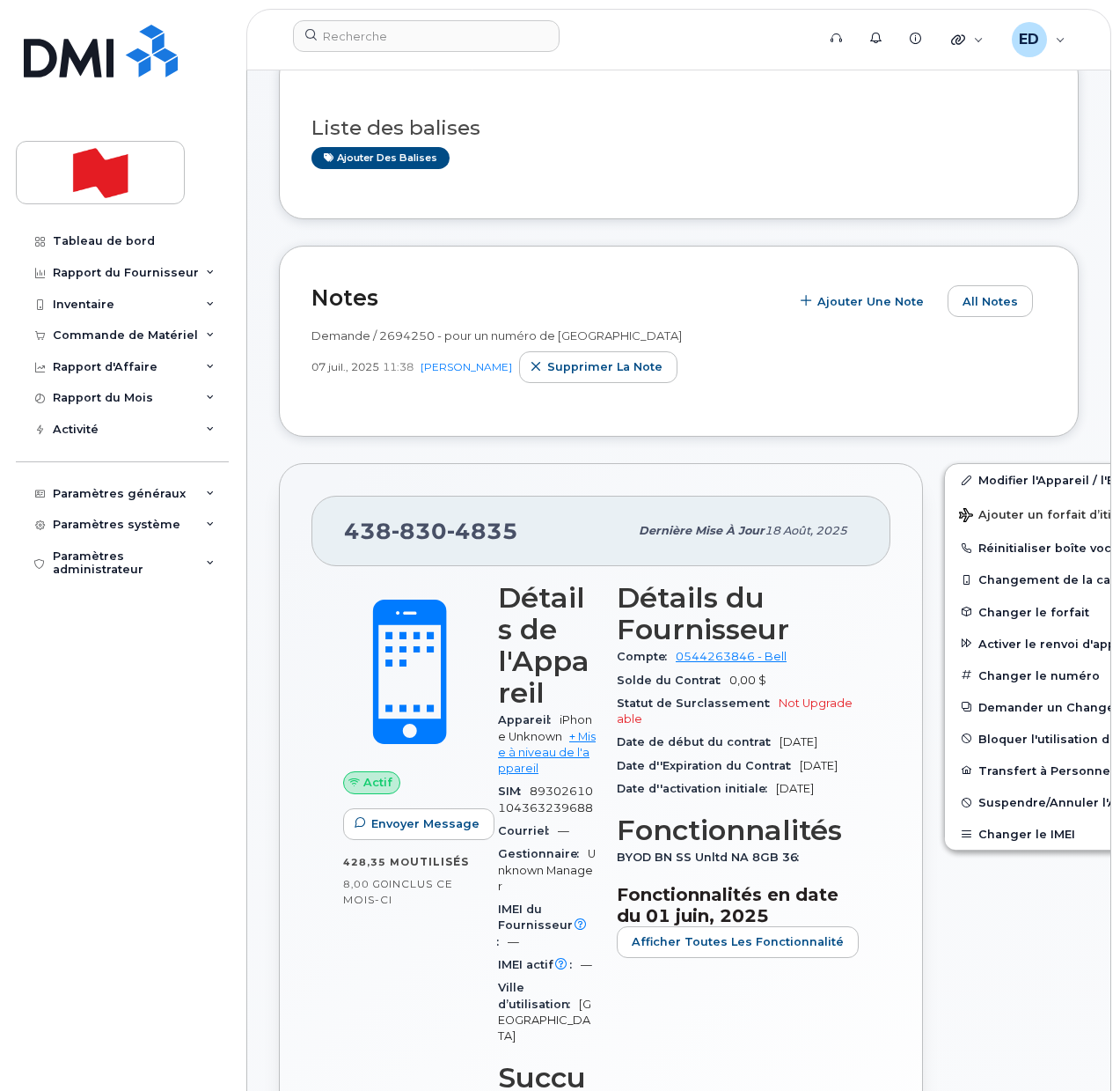
scroll to position [0, 0]
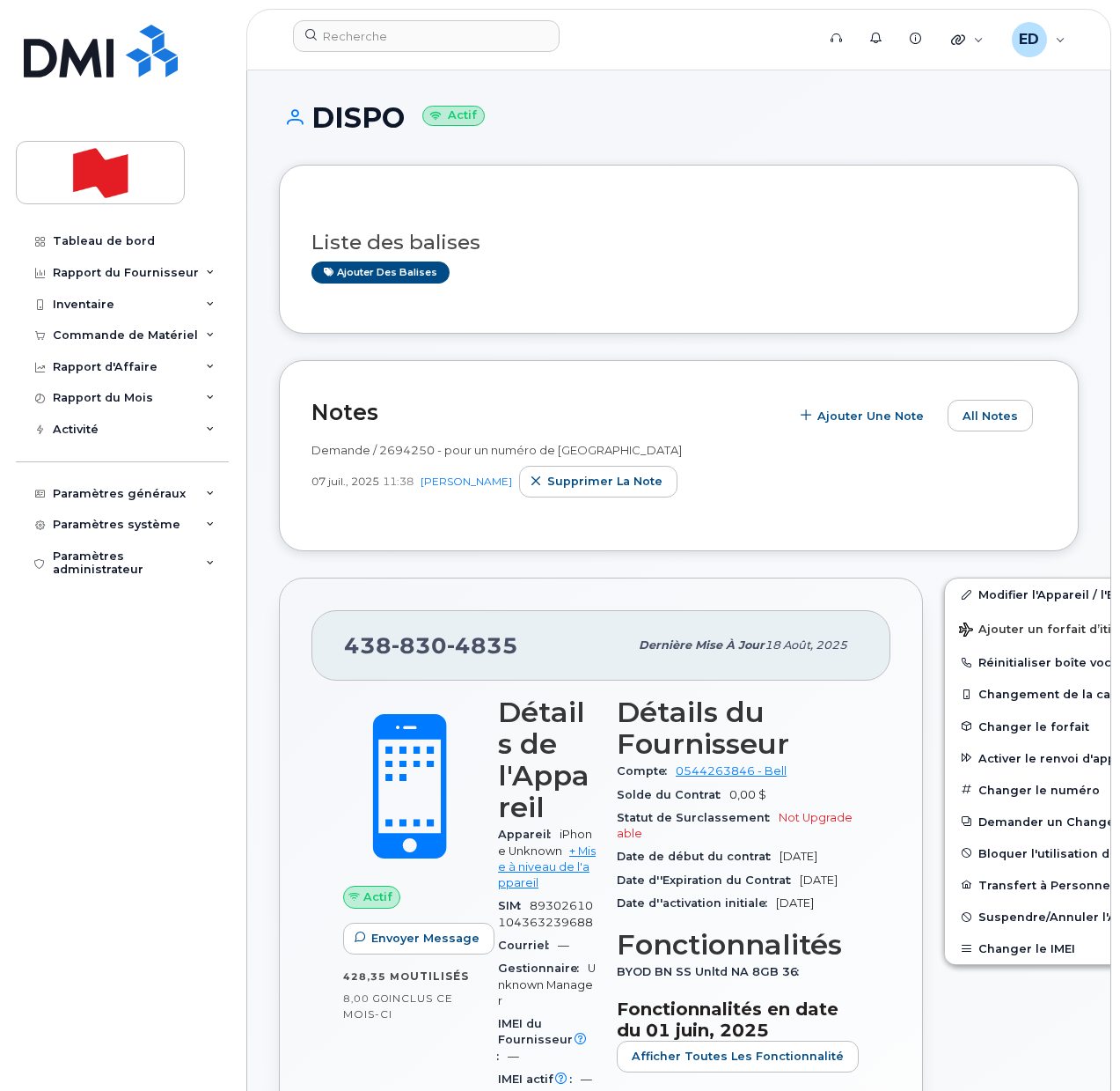
click at [781, 495] on div "07 juil., 2025 11:38 Nancy Robitaille Supprimer la note" at bounding box center [678, 481] width 735 height 32
drag, startPoint x: 525, startPoint y: 644, endPoint x: 350, endPoint y: 658, distance: 175.6
click at [350, 658] on div "438 830 4835" at bounding box center [486, 645] width 285 height 37
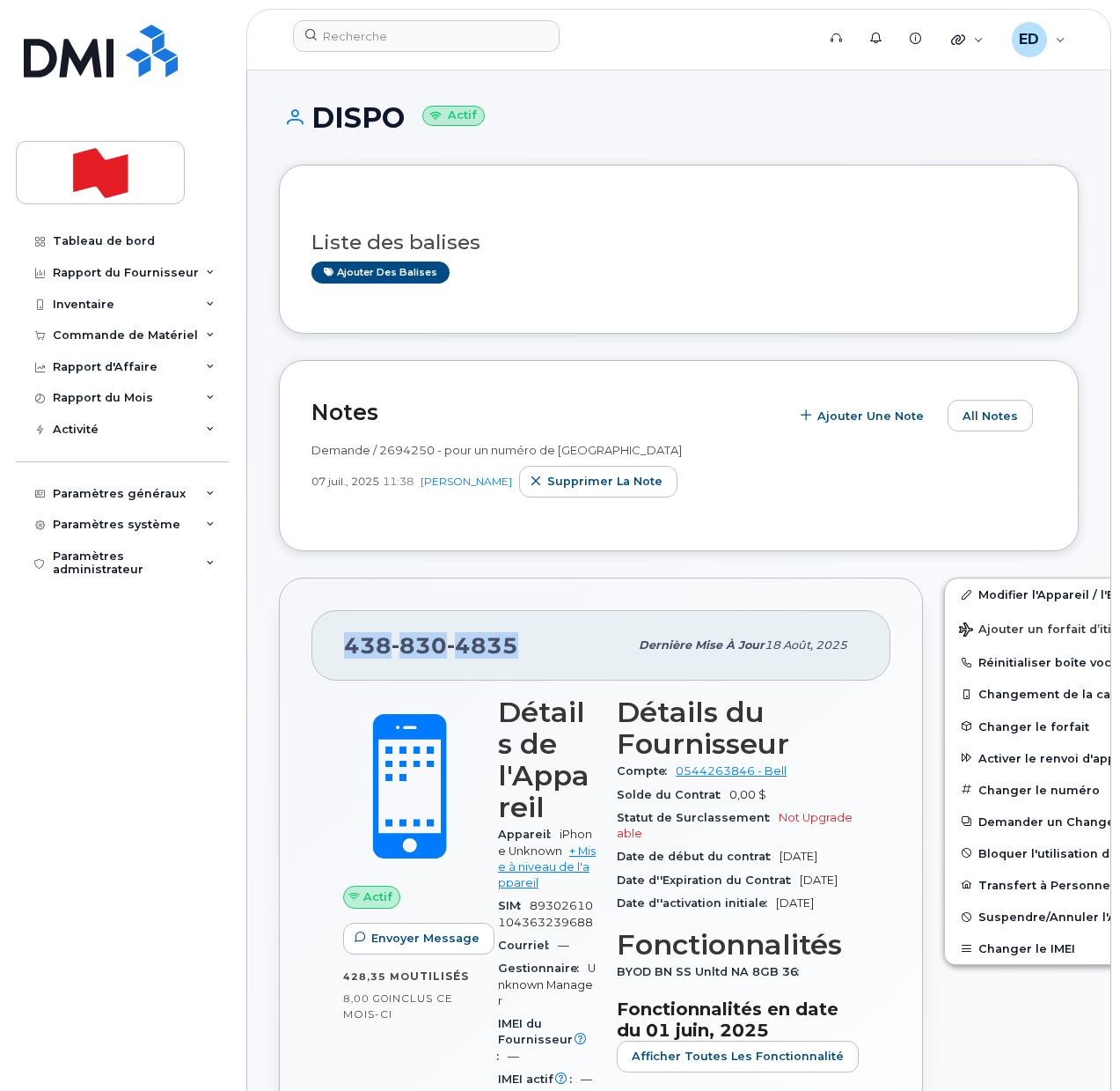
copy span "438 830 4835"
click at [763, 533] on div "Notes Ajouter une Note All Notes Demande / 2694250 - pour un numéro de Toronto …" at bounding box center [679, 455] width 800 height 191
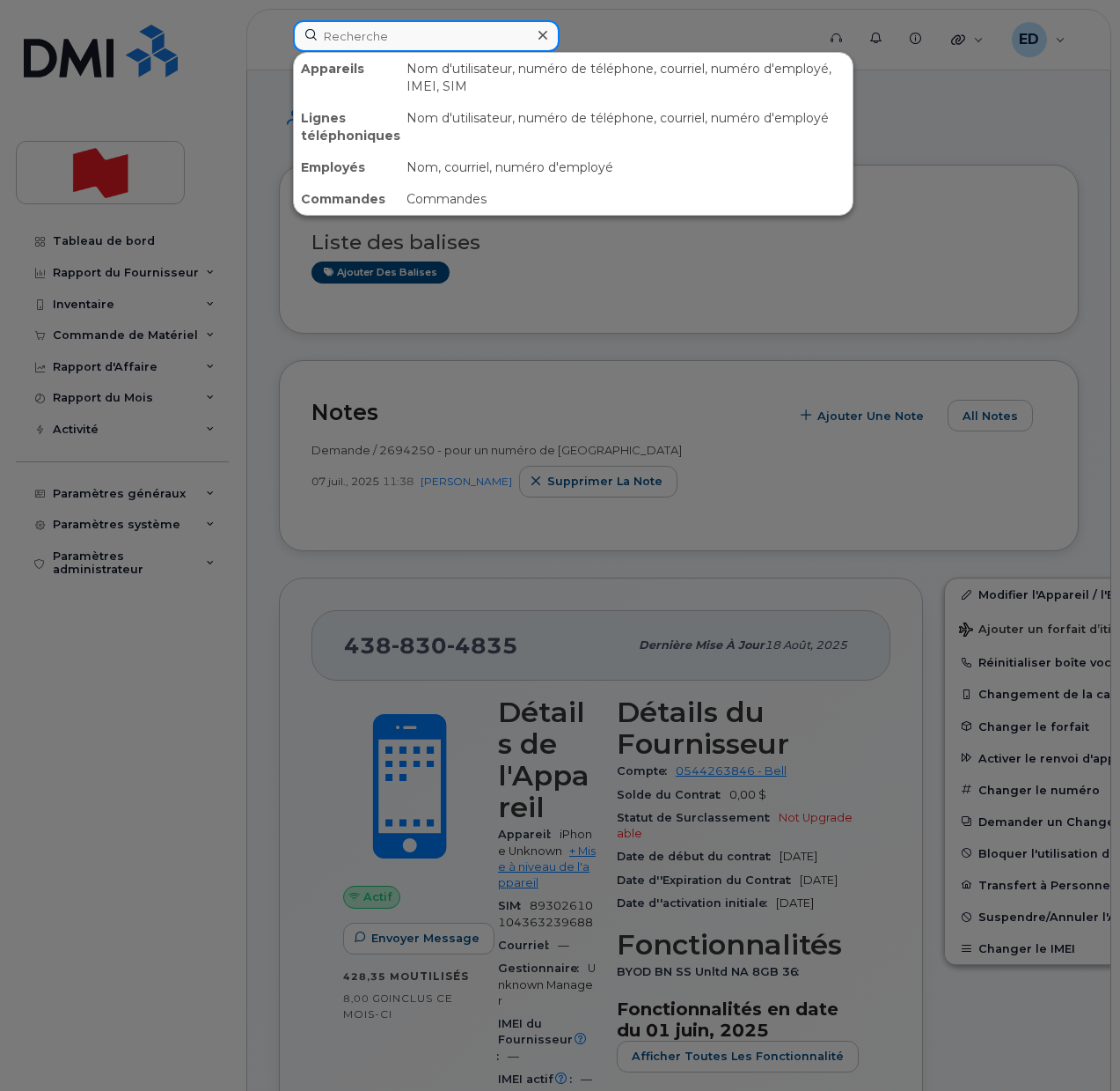
click at [360, 38] on input at bounding box center [425, 36] width 266 height 32
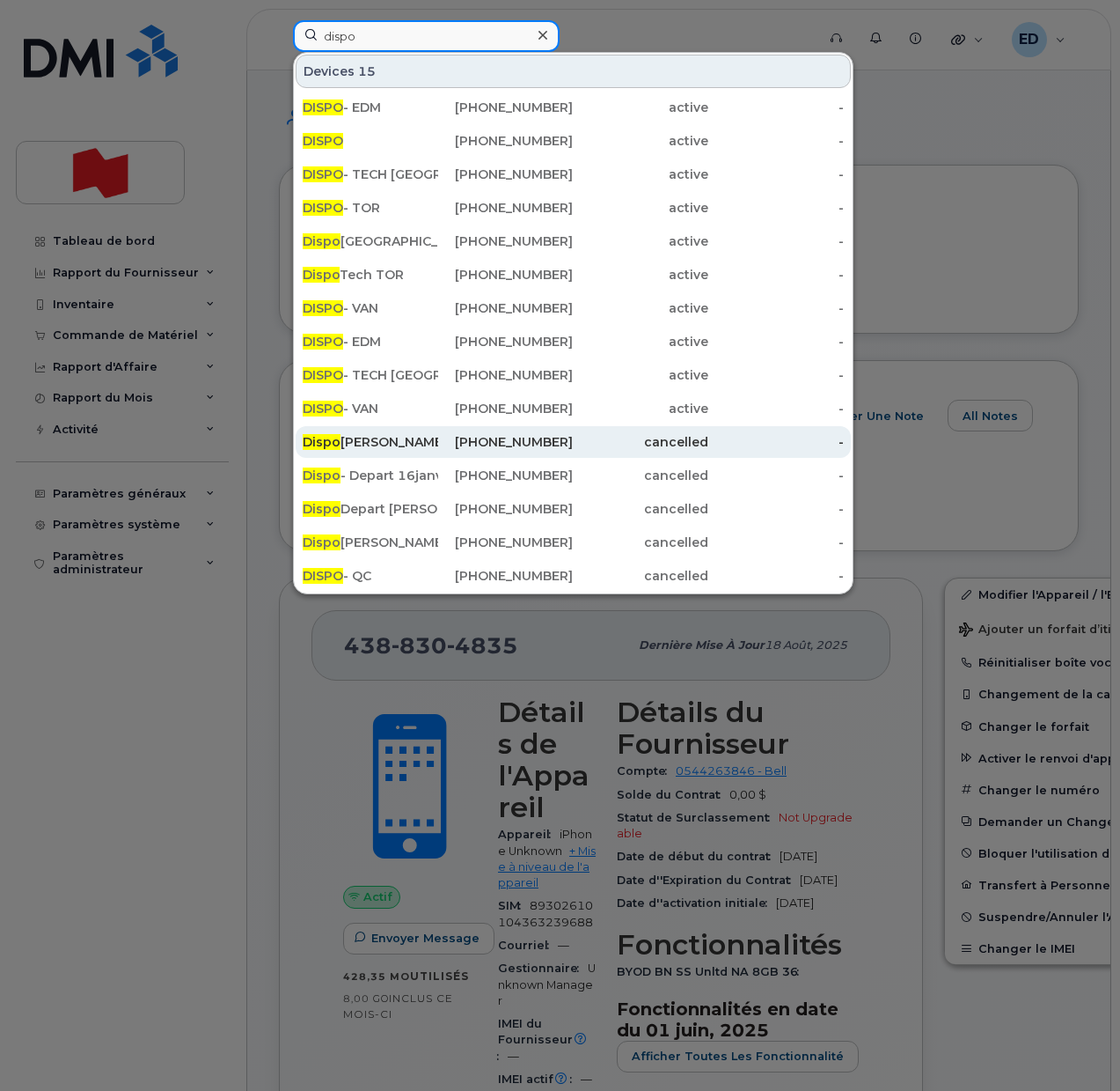
type input "dispo"
click at [375, 440] on div "Dispo Thomas Riley Paterson" at bounding box center [371, 441] width 135 height 17
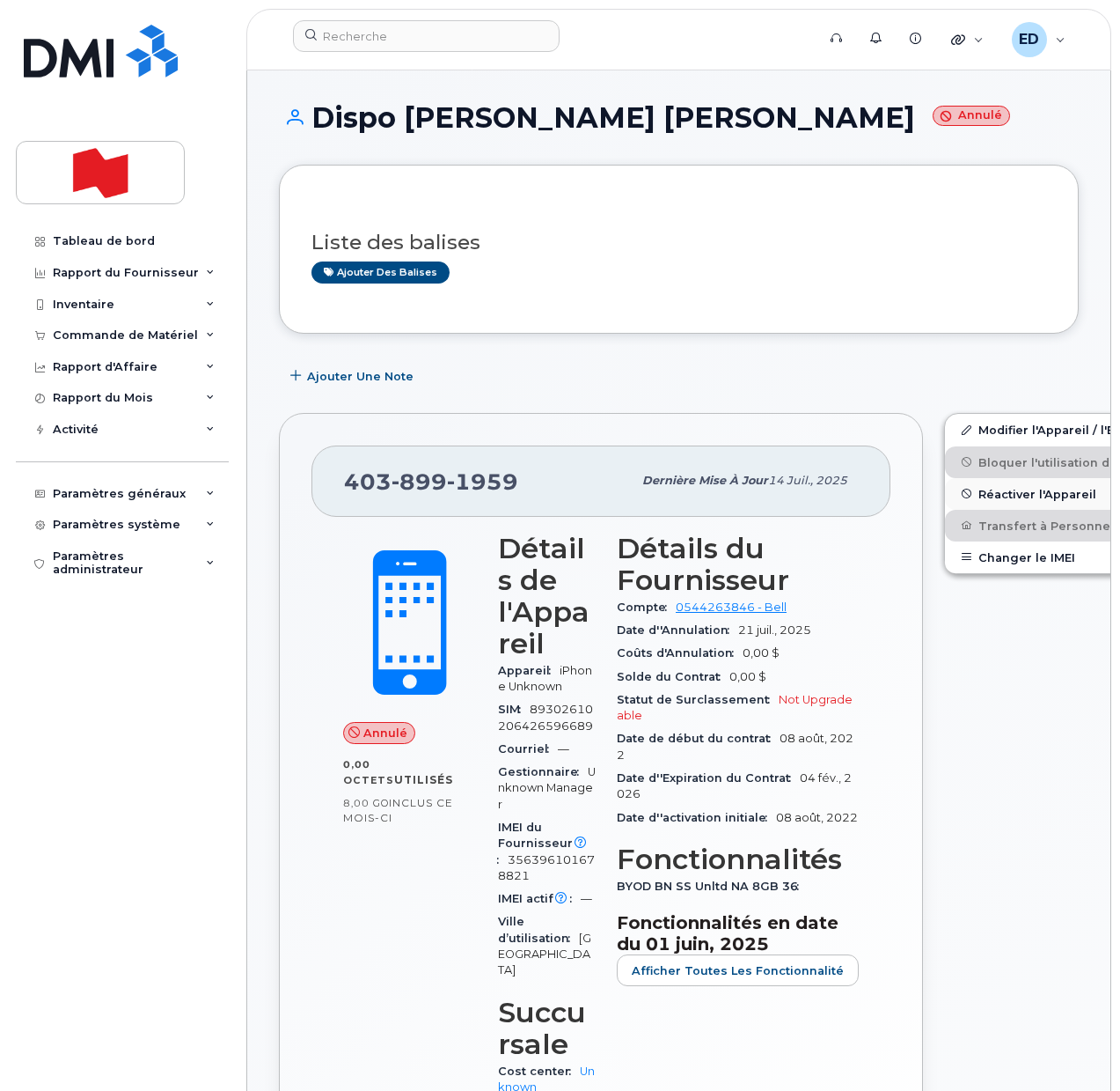
drag, startPoint x: 1028, startPoint y: 496, endPoint x: 954, endPoint y: 499, distance: 74.1
click at [954, 499] on button "Réactiver l'Appareil" at bounding box center [1082, 493] width 273 height 32
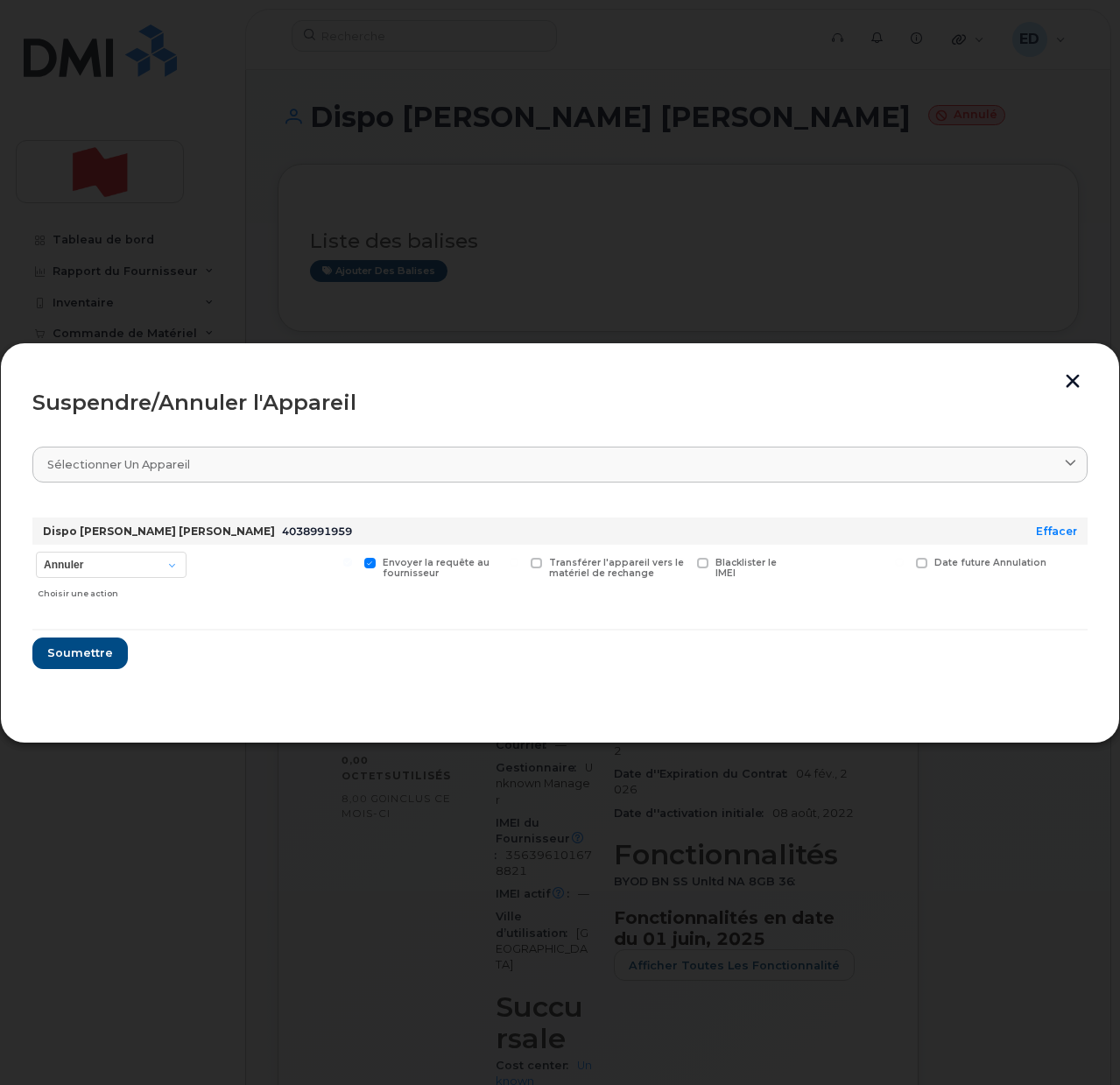
click at [1075, 380] on button "button" at bounding box center [1073, 383] width 26 height 18
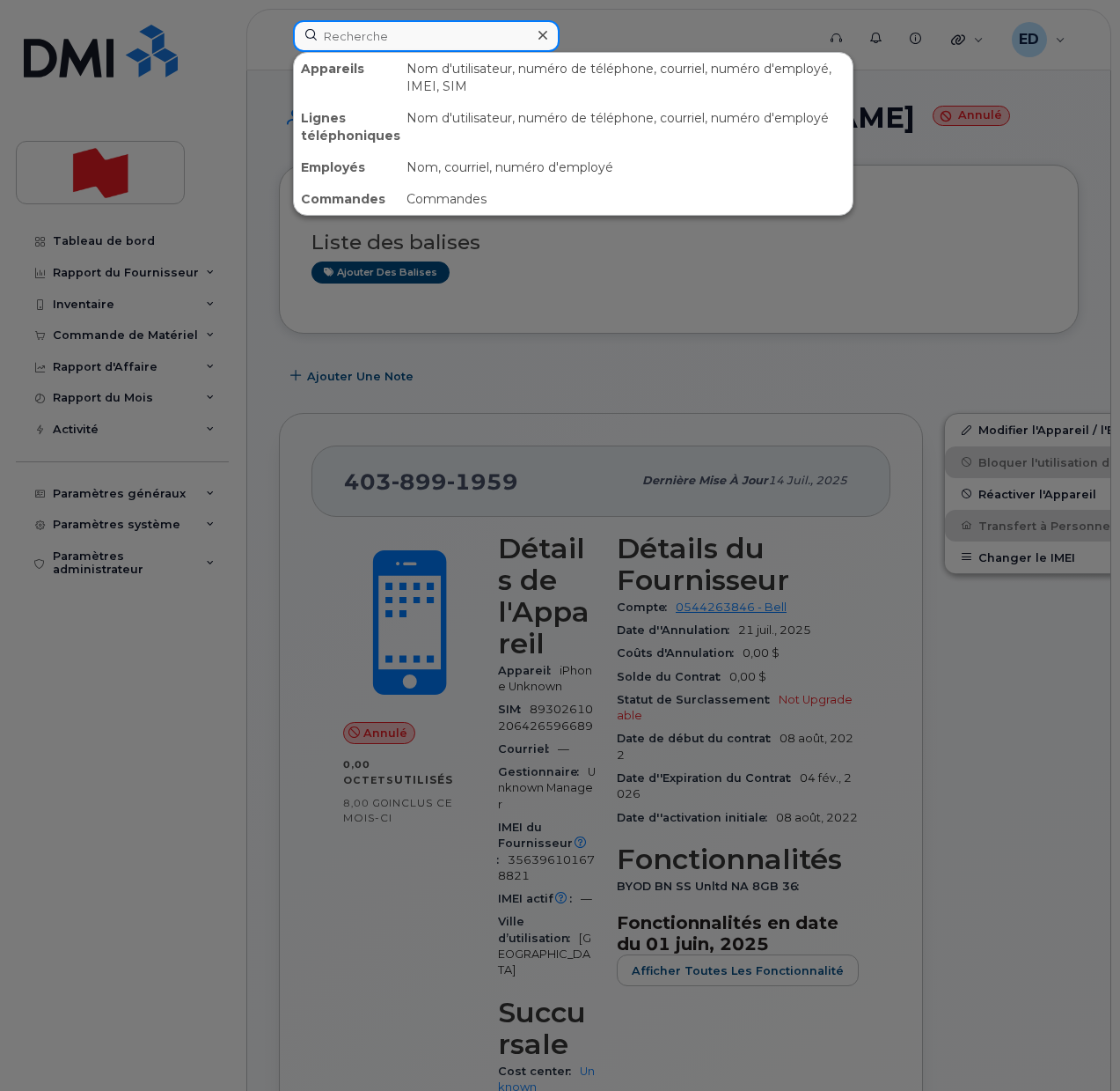
click at [380, 37] on input at bounding box center [425, 36] width 266 height 32
paste input "4388304835"
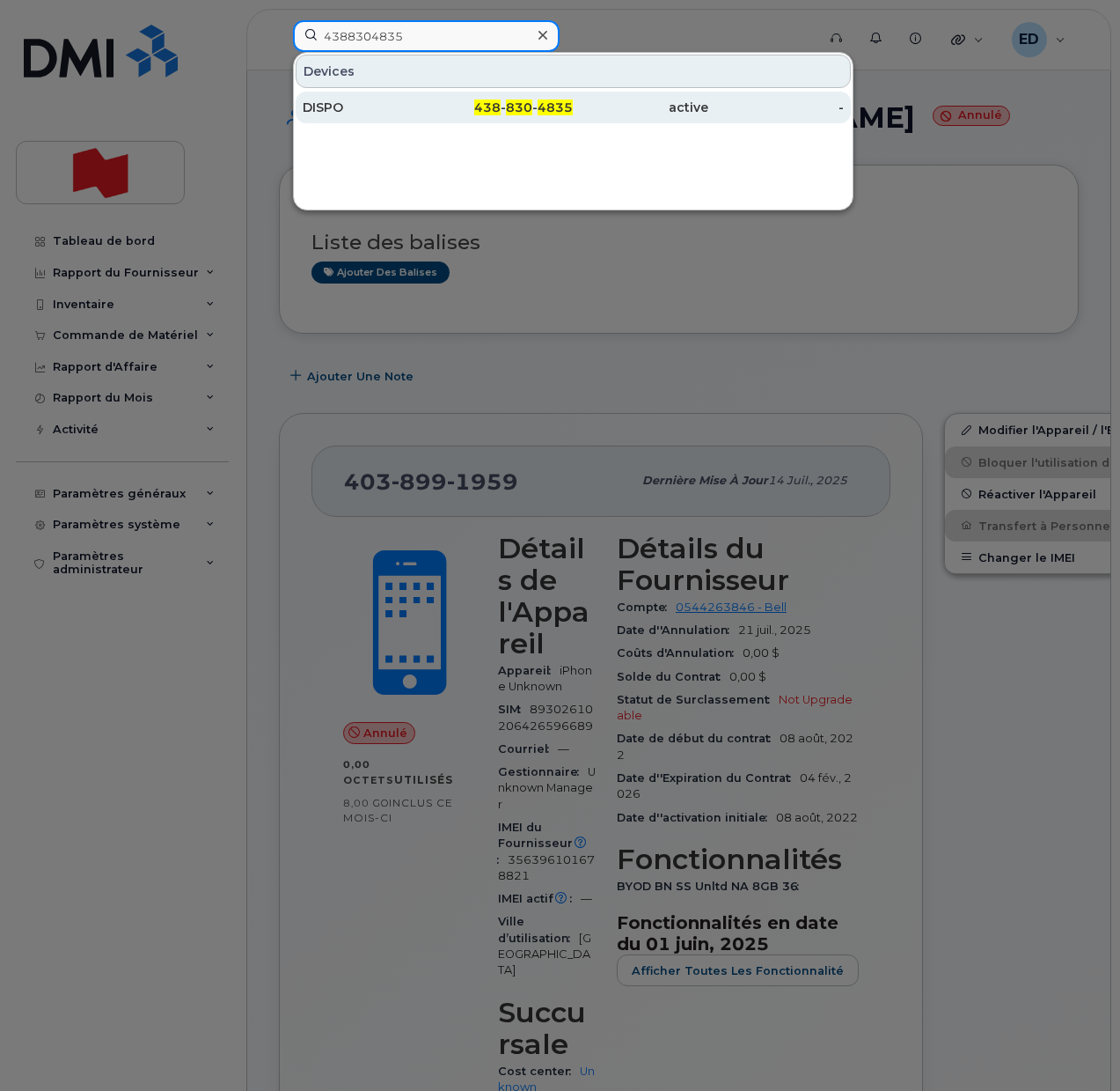
type input "4388304835"
click at [391, 106] on div "DISPO" at bounding box center [371, 107] width 135 height 17
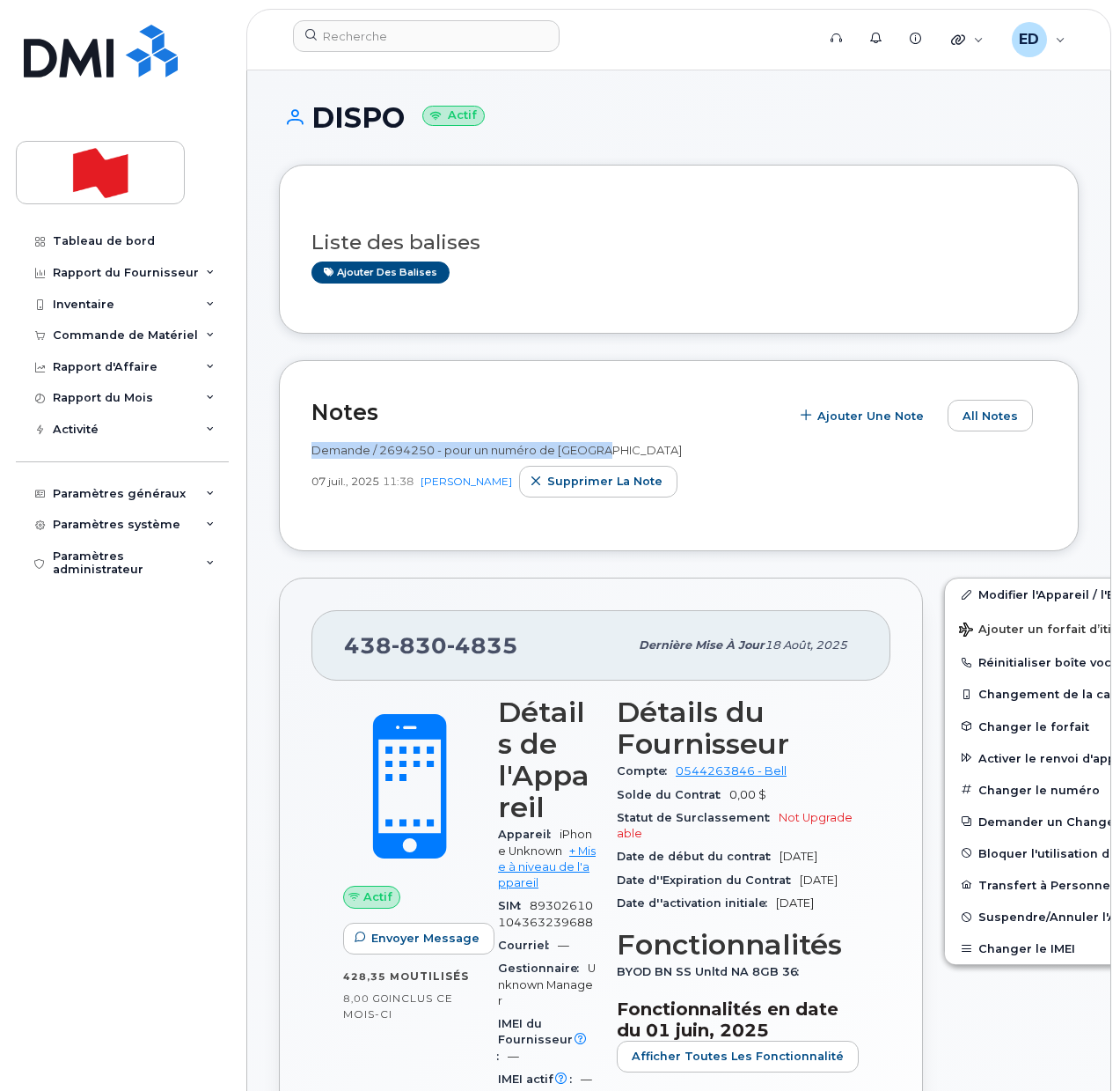
drag, startPoint x: 632, startPoint y: 444, endPoint x: 312, endPoint y: 454, distance: 320.2
click at [312, 454] on div "Demande / 2694250 - pour un numéro de [GEOGRAPHIC_DATA]" at bounding box center [678, 450] width 735 height 16
click at [978, 914] on span "Suspendre/Annuler l'Appareil" at bounding box center [1069, 916] width 181 height 13
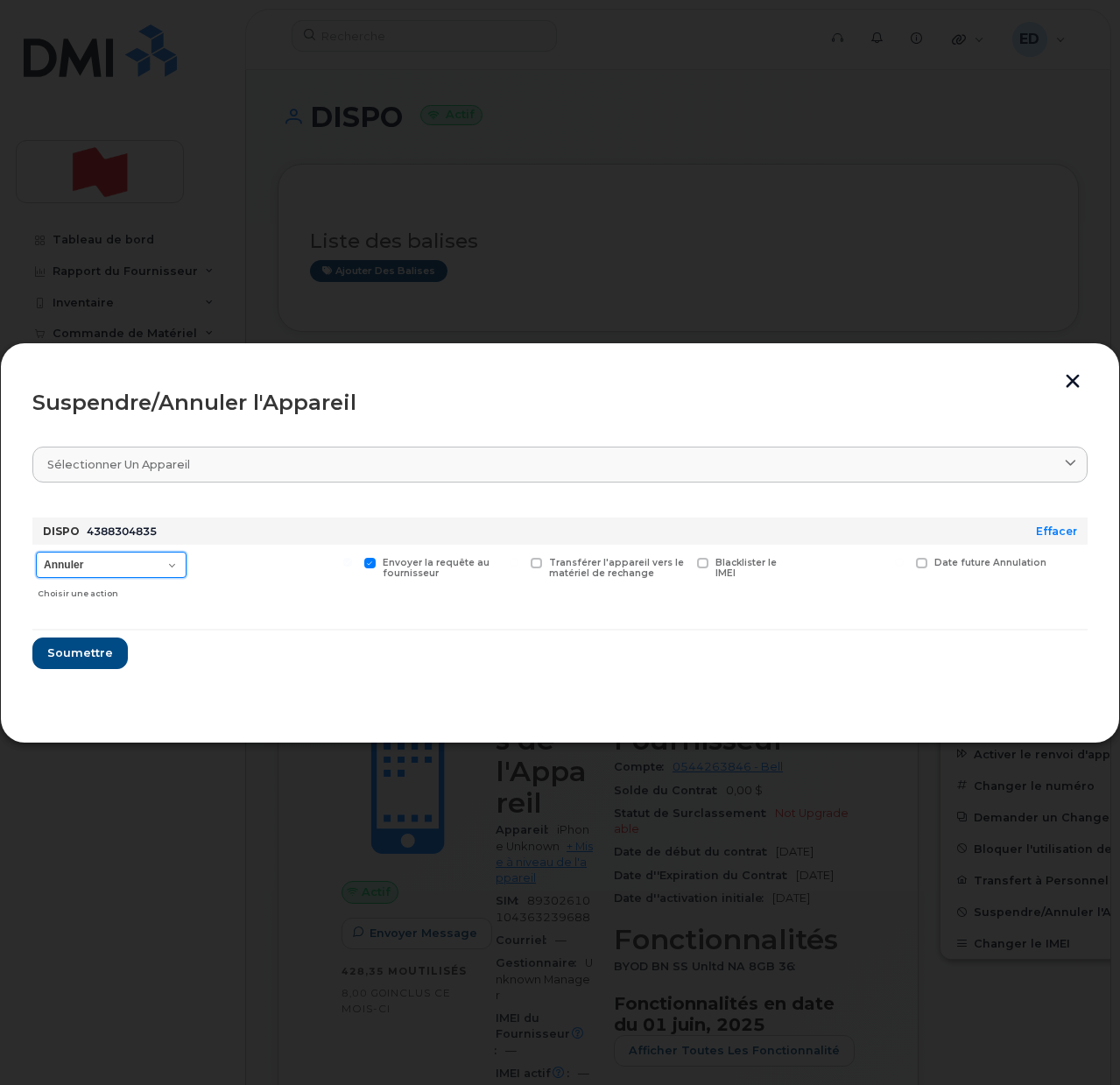
click at [170, 565] on select "Annuler Suspendre - Prolonger la suspension Suspendre - Tarif réduit Suspendre …" at bounding box center [110, 564] width 150 height 26
select select "[object Object]"
click at [36, 552] on select "Annuler Suspendre - Prolonger la suspension Suspendre - Tarif réduit Suspendre …" at bounding box center [110, 564] width 150 height 26
click at [86, 653] on span "Soumettre" at bounding box center [79, 653] width 66 height 16
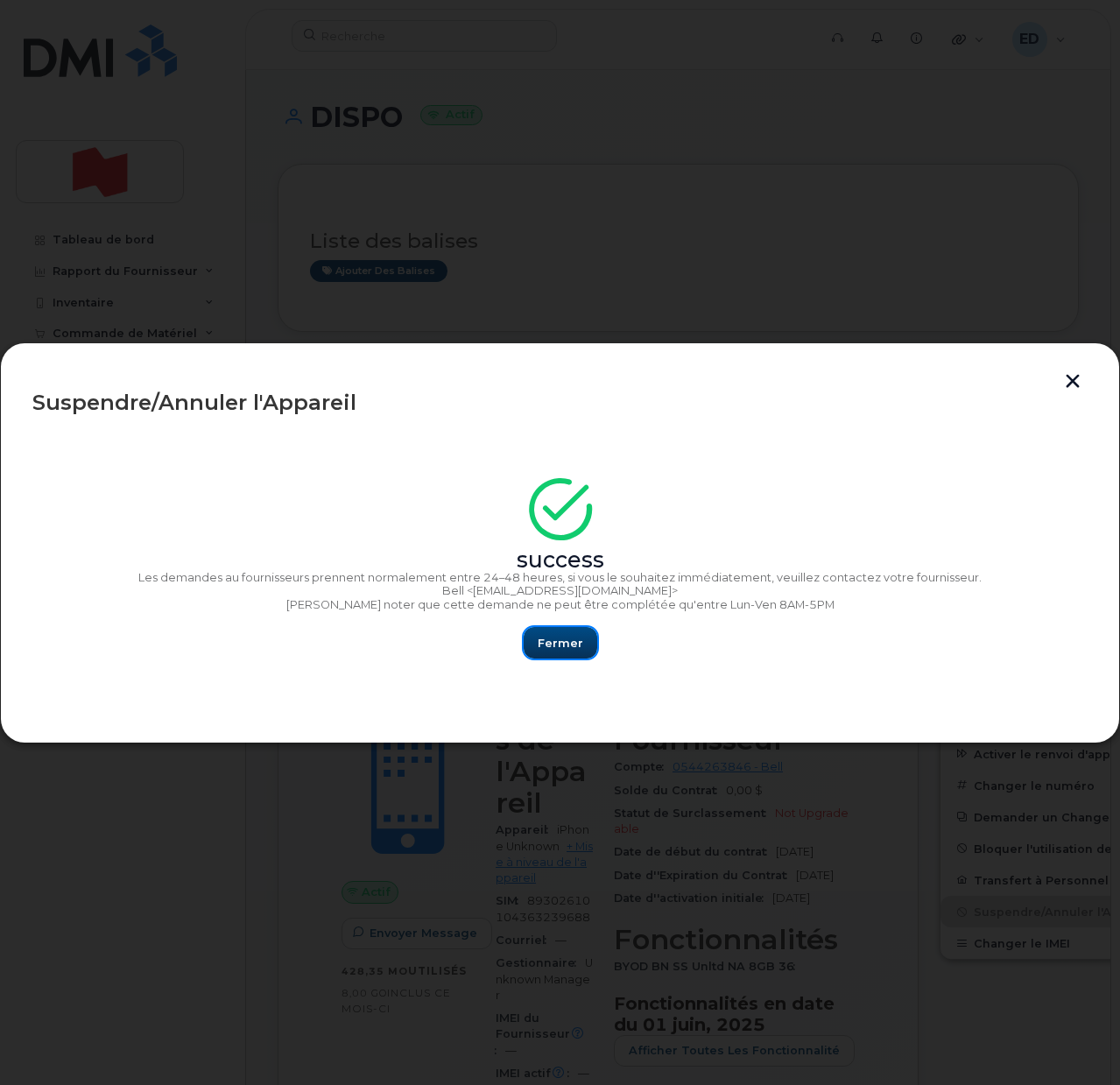
drag, startPoint x: 577, startPoint y: 638, endPoint x: 583, endPoint y: 650, distance: 13.4
click at [576, 637] on span "Fermer" at bounding box center [561, 643] width 46 height 16
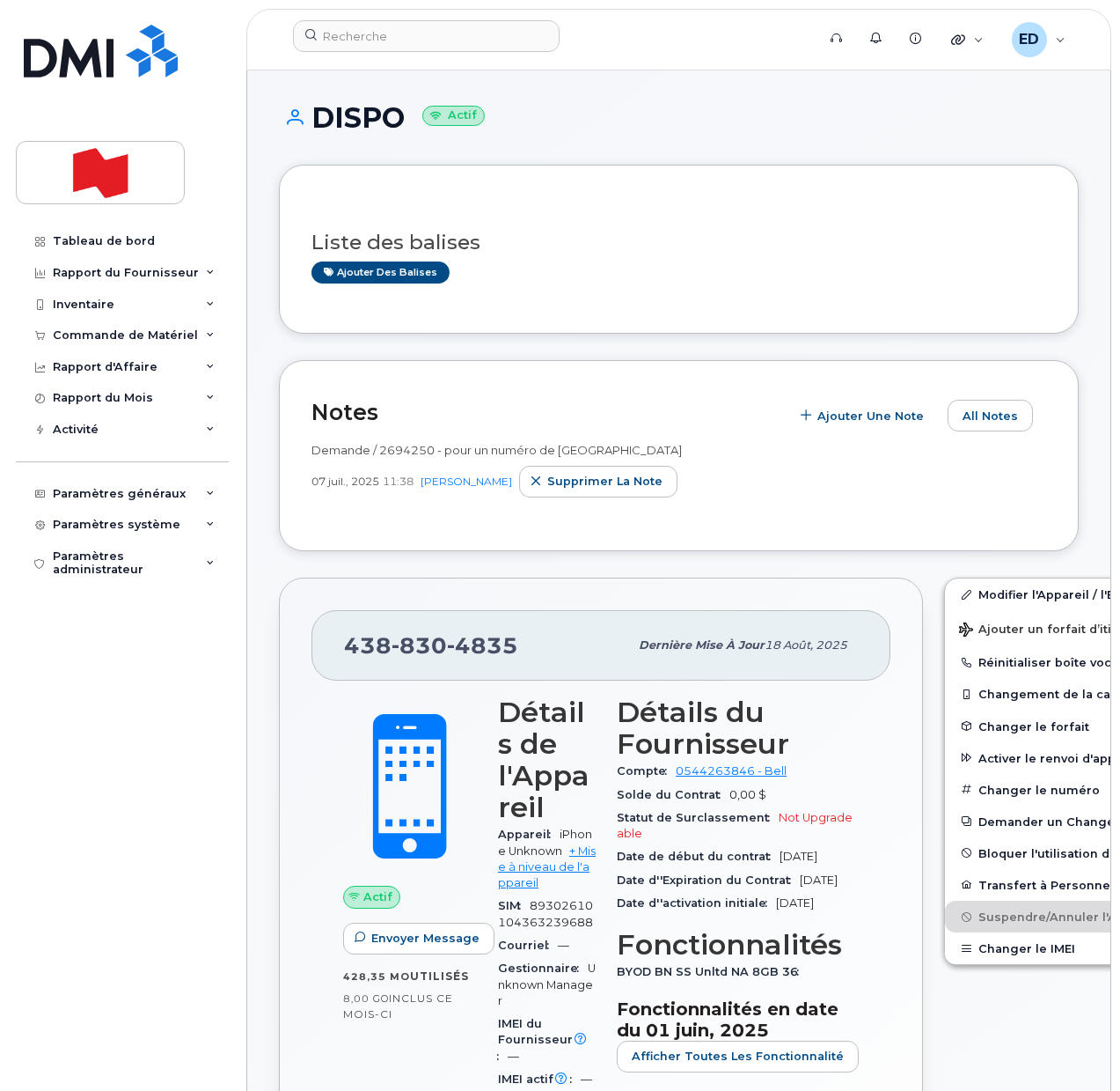
click at [806, 504] on div "Demande / 2694250 - pour un numéro de Toronto 07 juil., 2025 11:38 Nancy Robita…" at bounding box center [678, 474] width 735 height 87
drag, startPoint x: 616, startPoint y: 444, endPoint x: 317, endPoint y: 455, distance: 299.2
click at [317, 455] on div "Demande / 2694250 - pour un numéro de Toronto" at bounding box center [678, 450] width 735 height 16
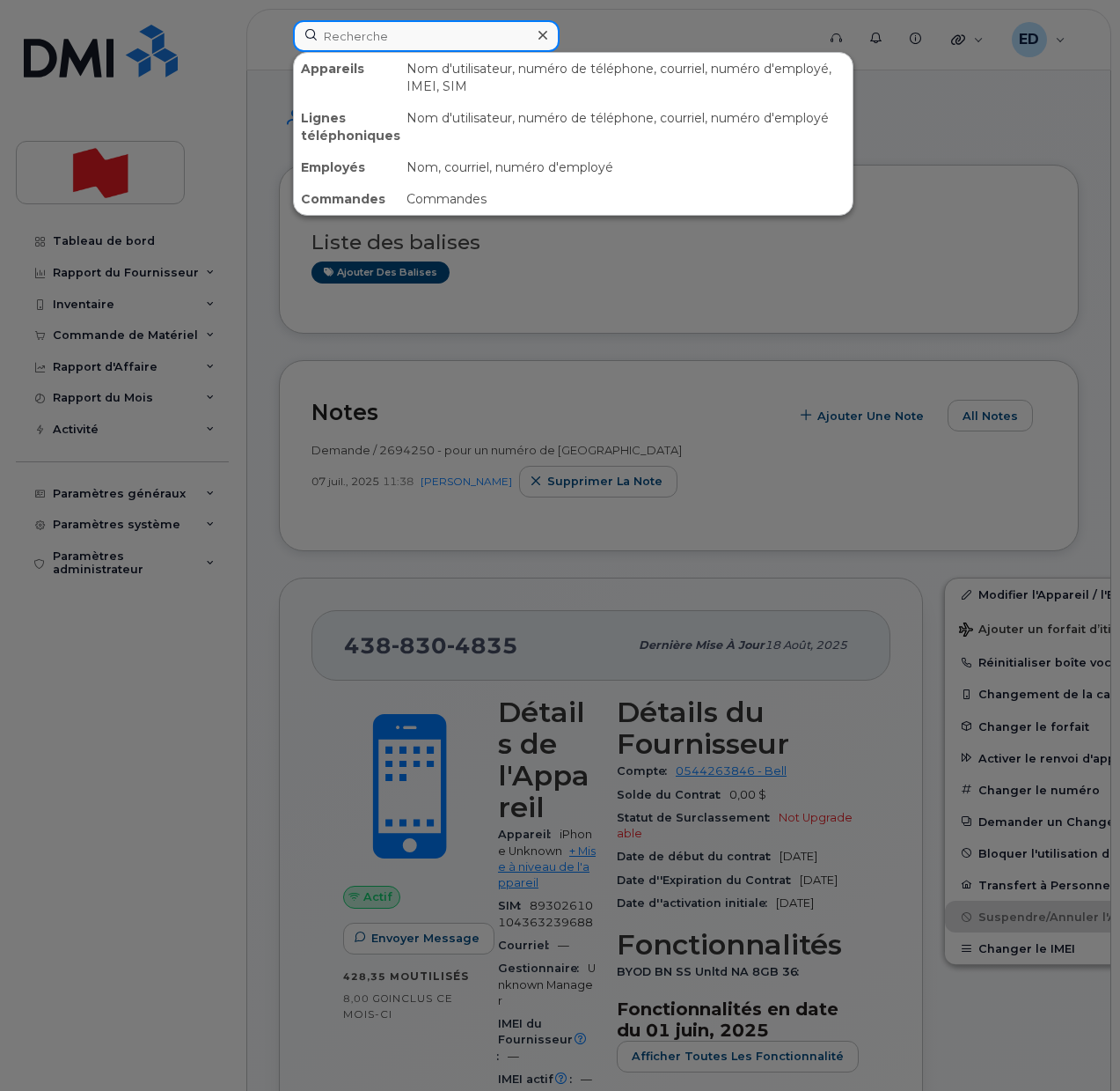
click at [367, 42] on input at bounding box center [425, 36] width 266 height 32
paste input "4388304835"
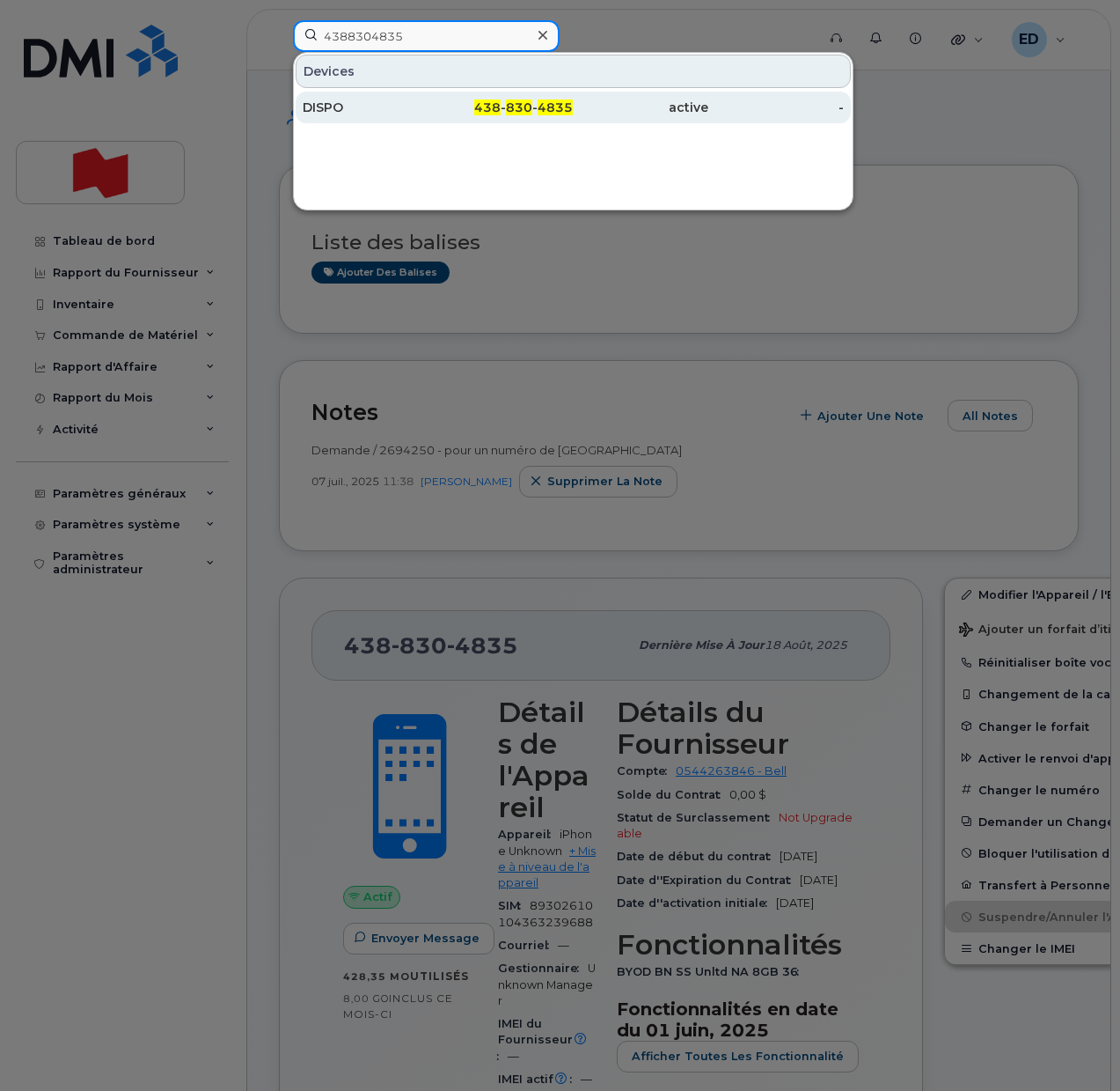
type input "4388304835"
click at [377, 113] on div "DISPO" at bounding box center [371, 107] width 135 height 17
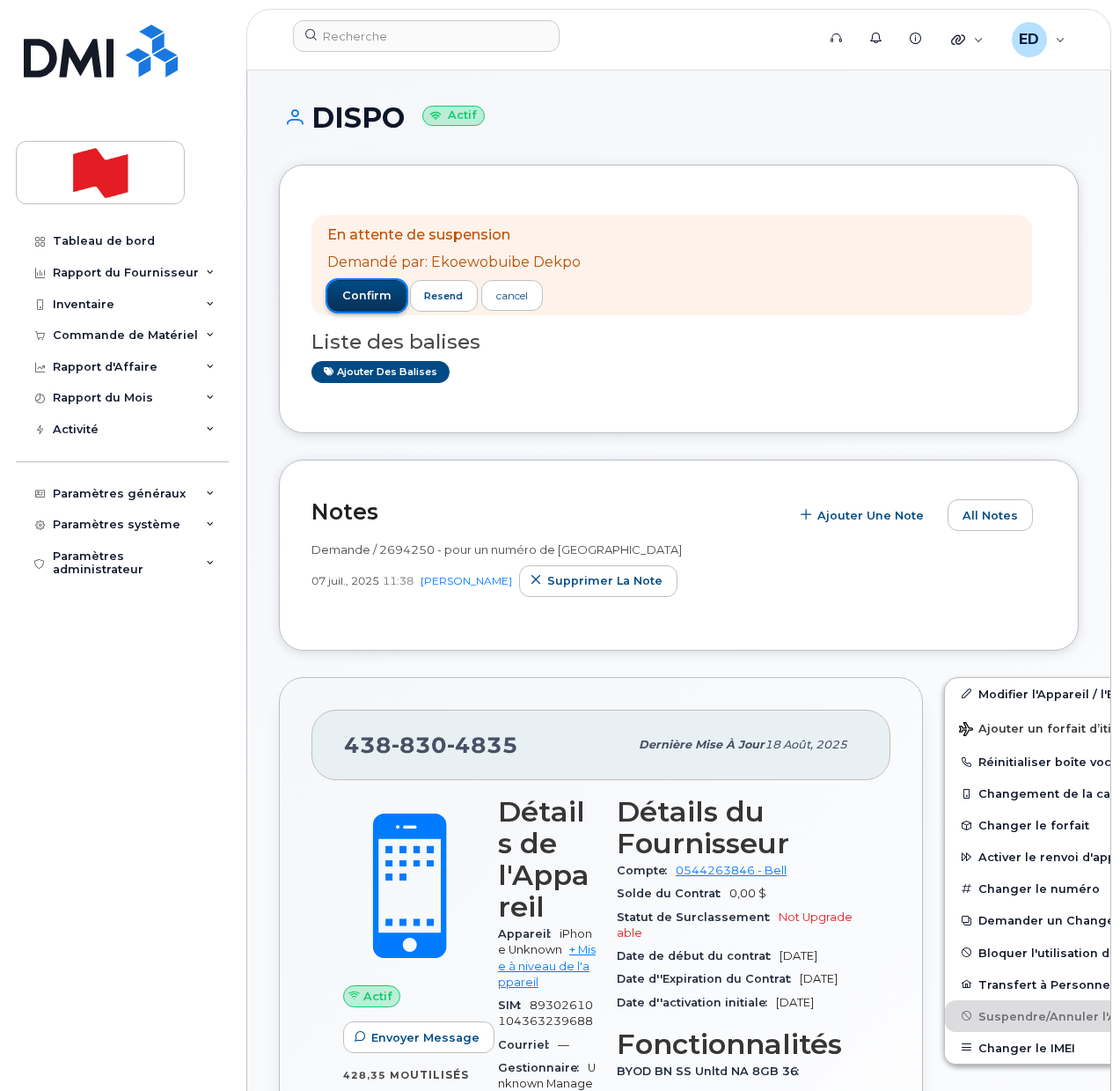
click at [363, 292] on span "confirm" at bounding box center [367, 295] width 49 height 16
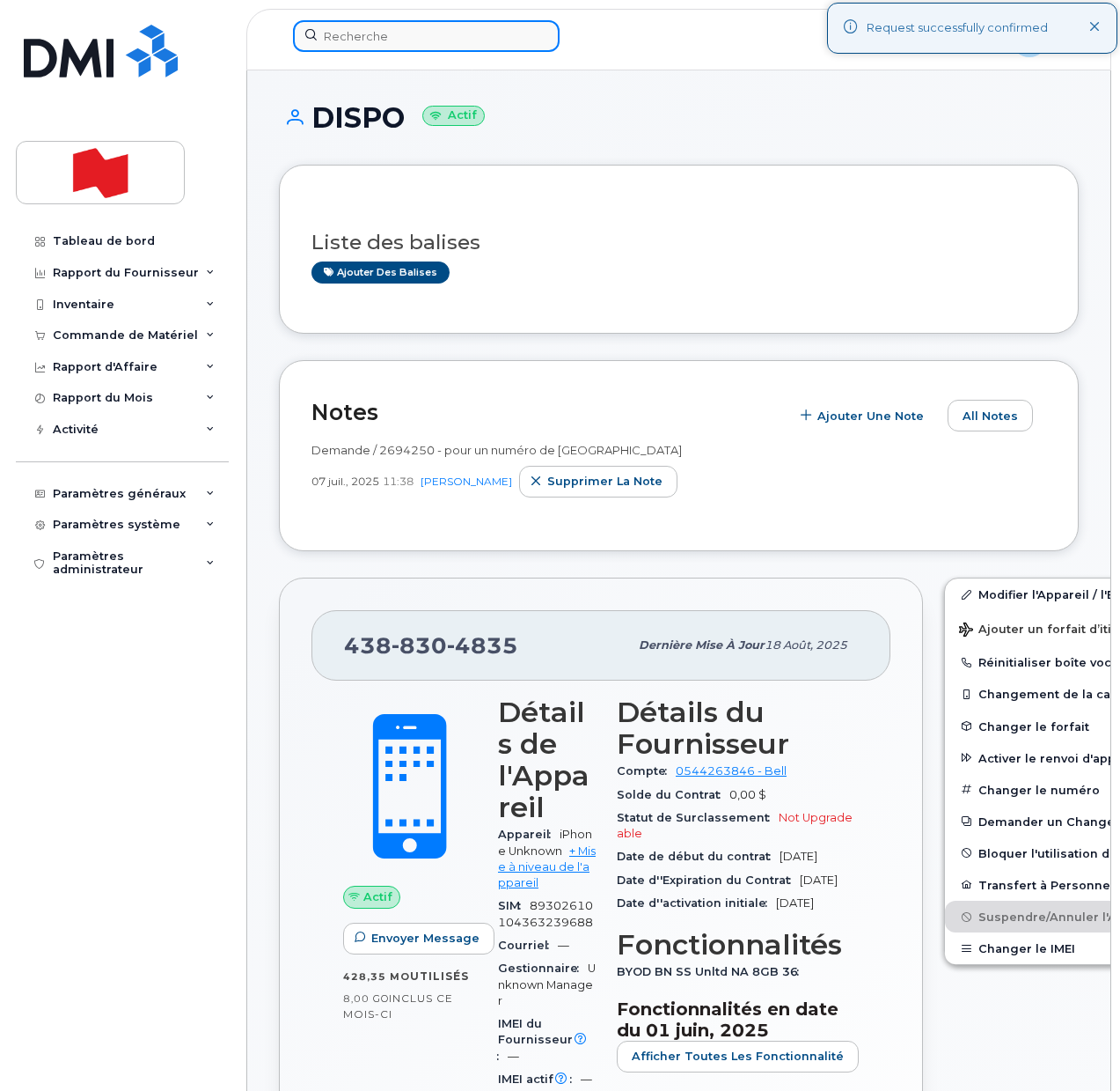
click at [369, 29] on input at bounding box center [425, 36] width 266 height 32
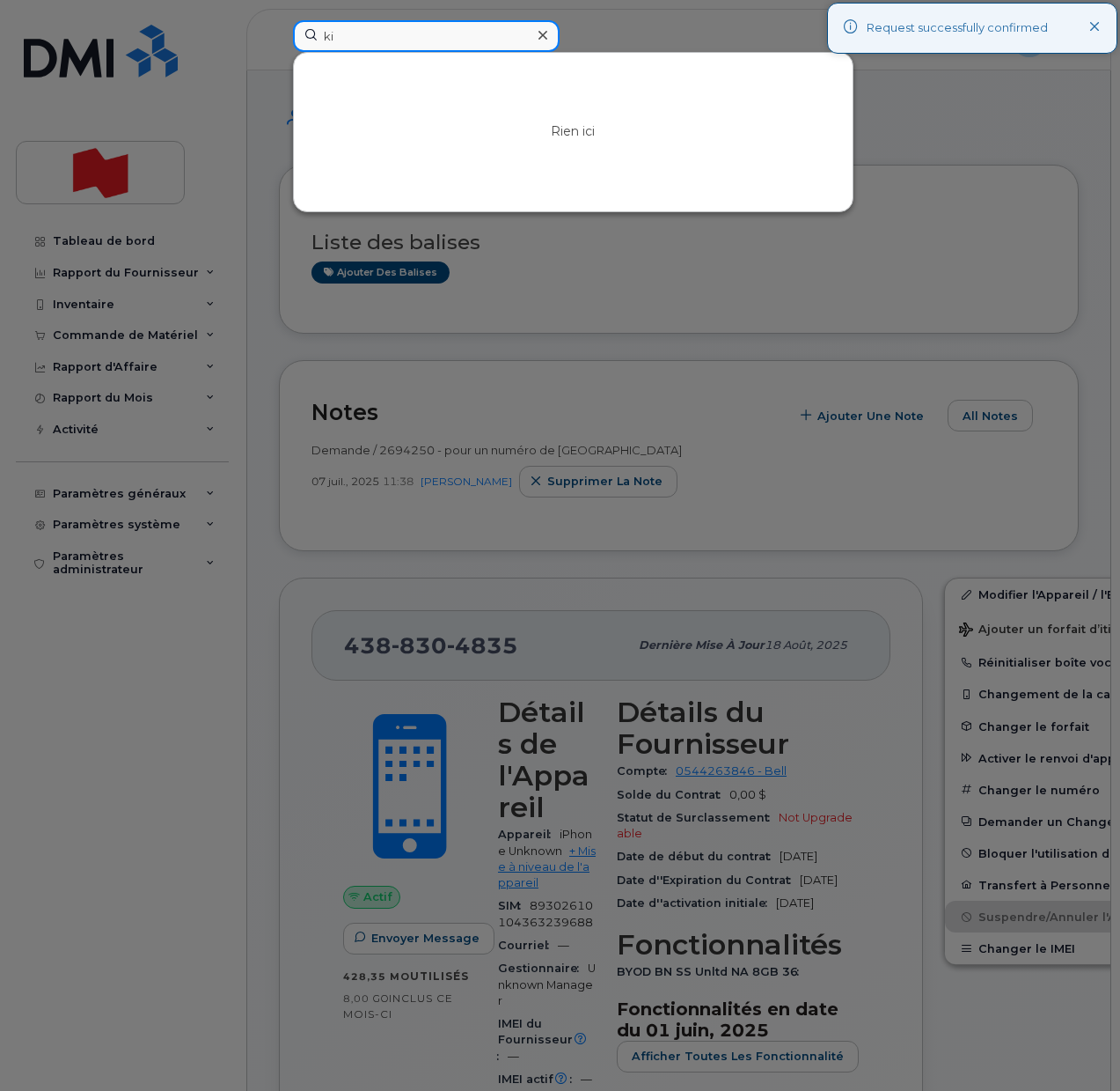
type input "k"
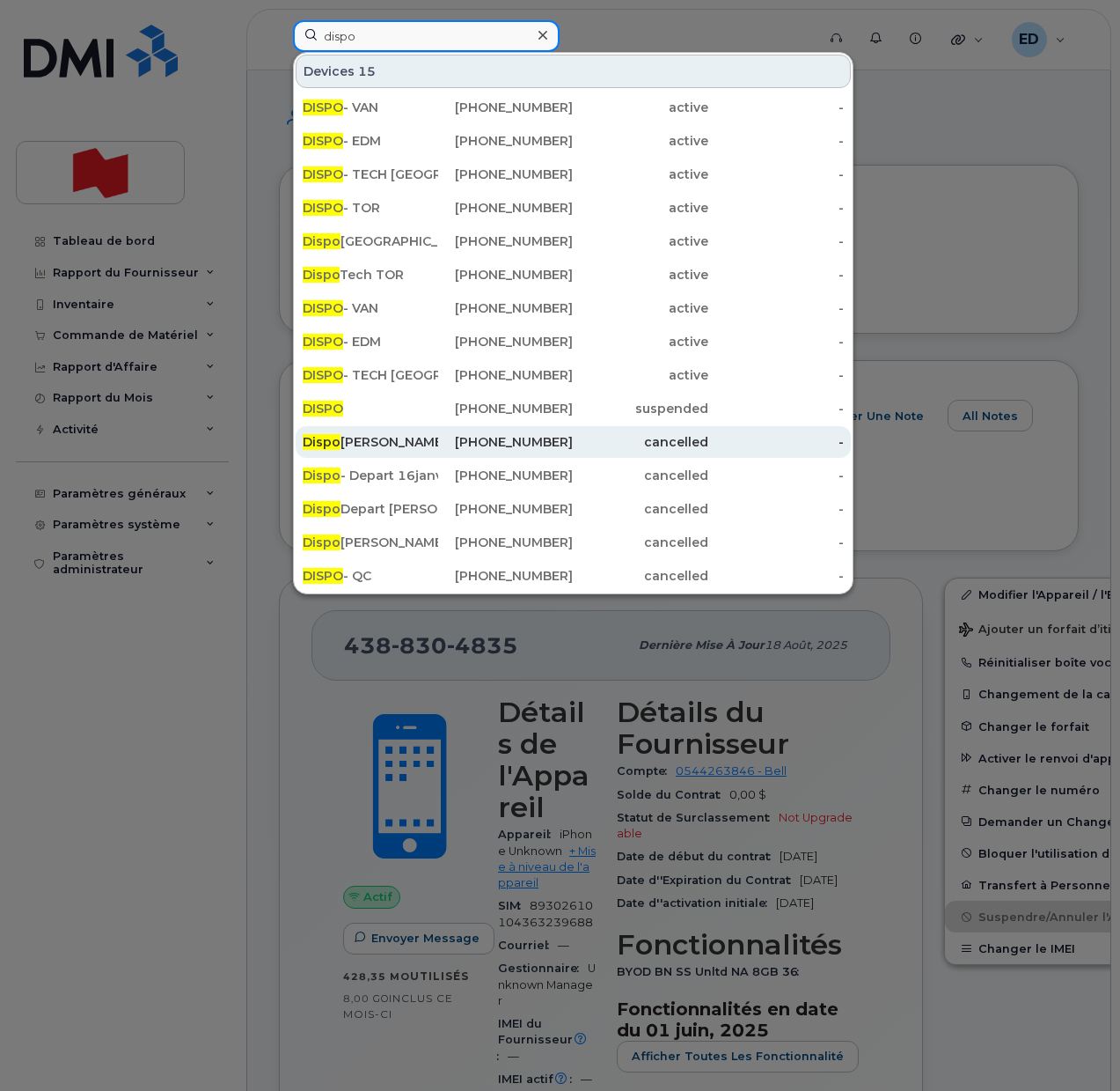
type input "dispo"
click at [364, 437] on div "Dispo Thomas Riley Paterson" at bounding box center [371, 441] width 135 height 17
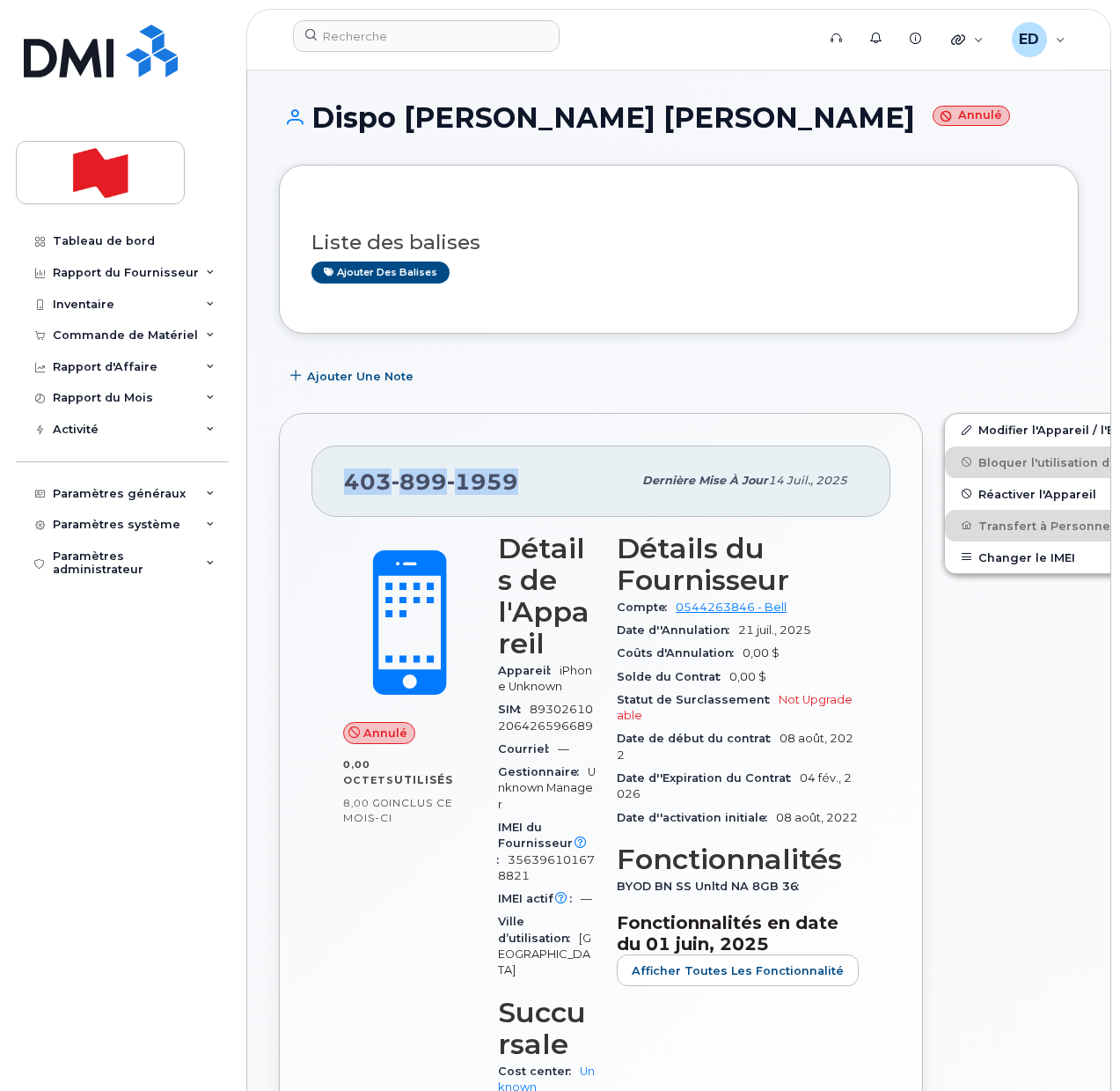
drag, startPoint x: 524, startPoint y: 484, endPoint x: 349, endPoint y: 489, distance: 175.1
click at [349, 489] on div "[PHONE_NUMBER]" at bounding box center [488, 481] width 287 height 37
copy span "[PHONE_NUMBER]"
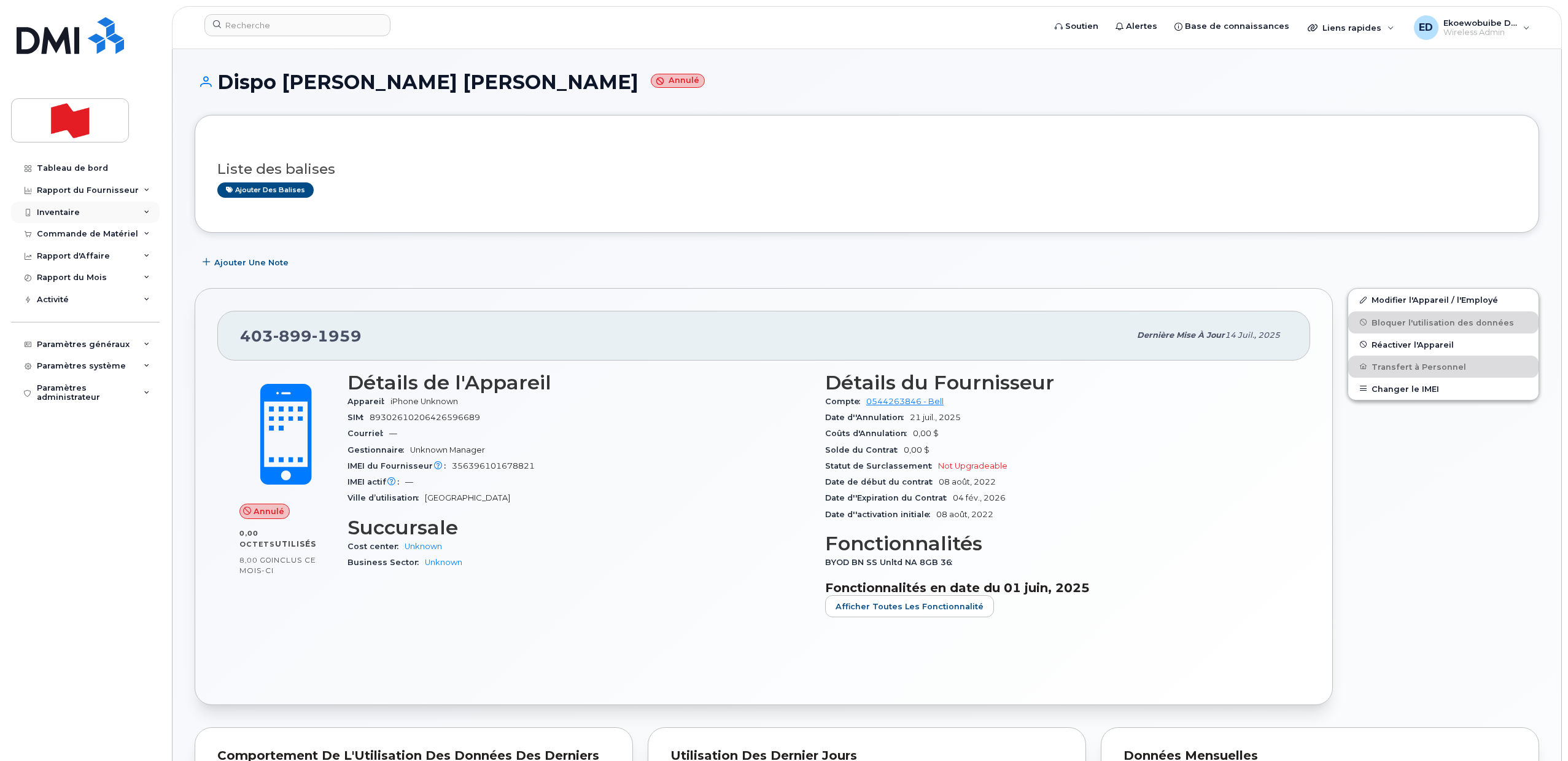
click at [142, 216] on div "Inventaire" at bounding box center [85, 212] width 149 height 22
click at [105, 280] on div "Matériel de Rechange" at bounding box center [89, 282] width 94 height 11
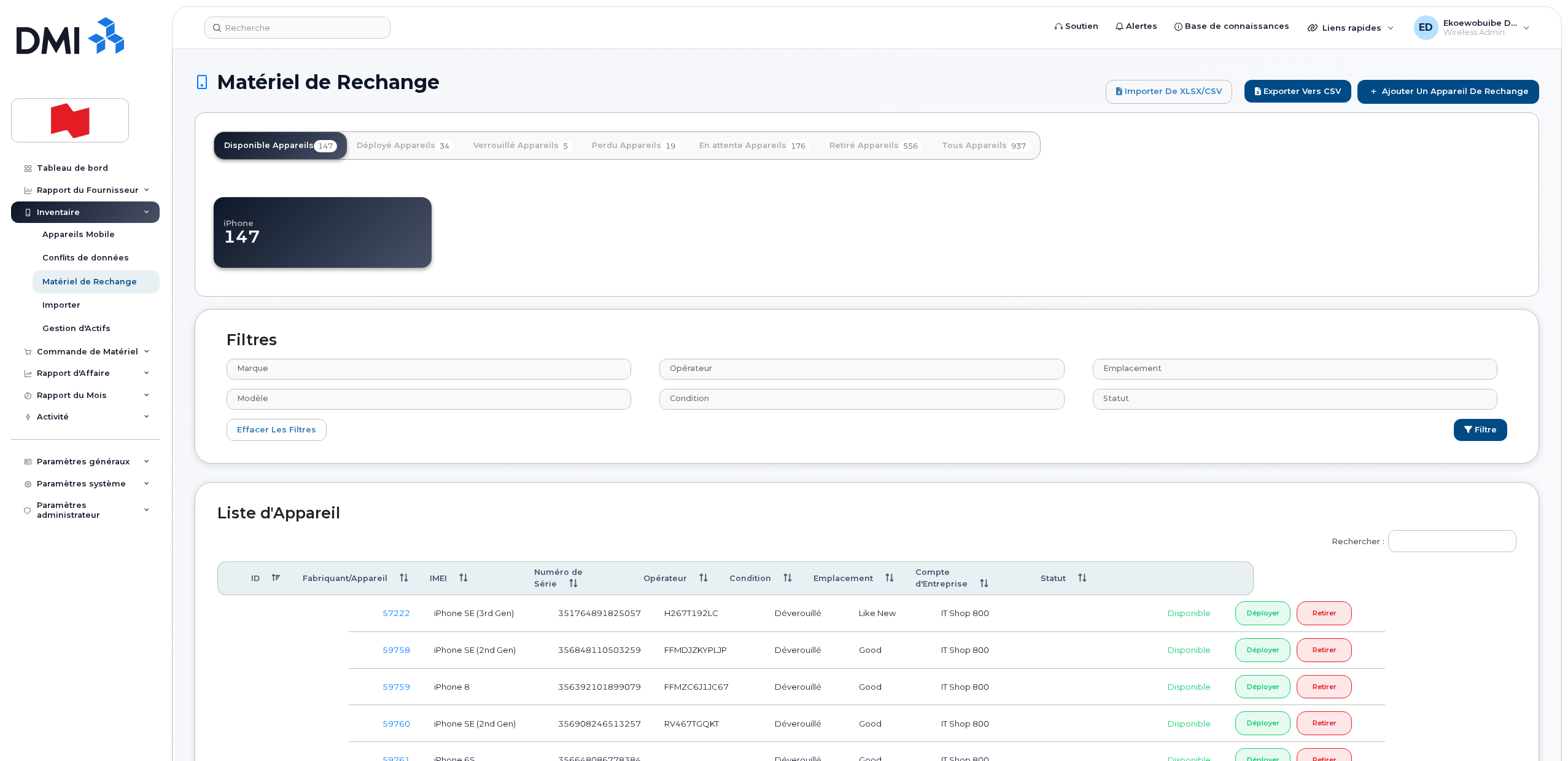
select select
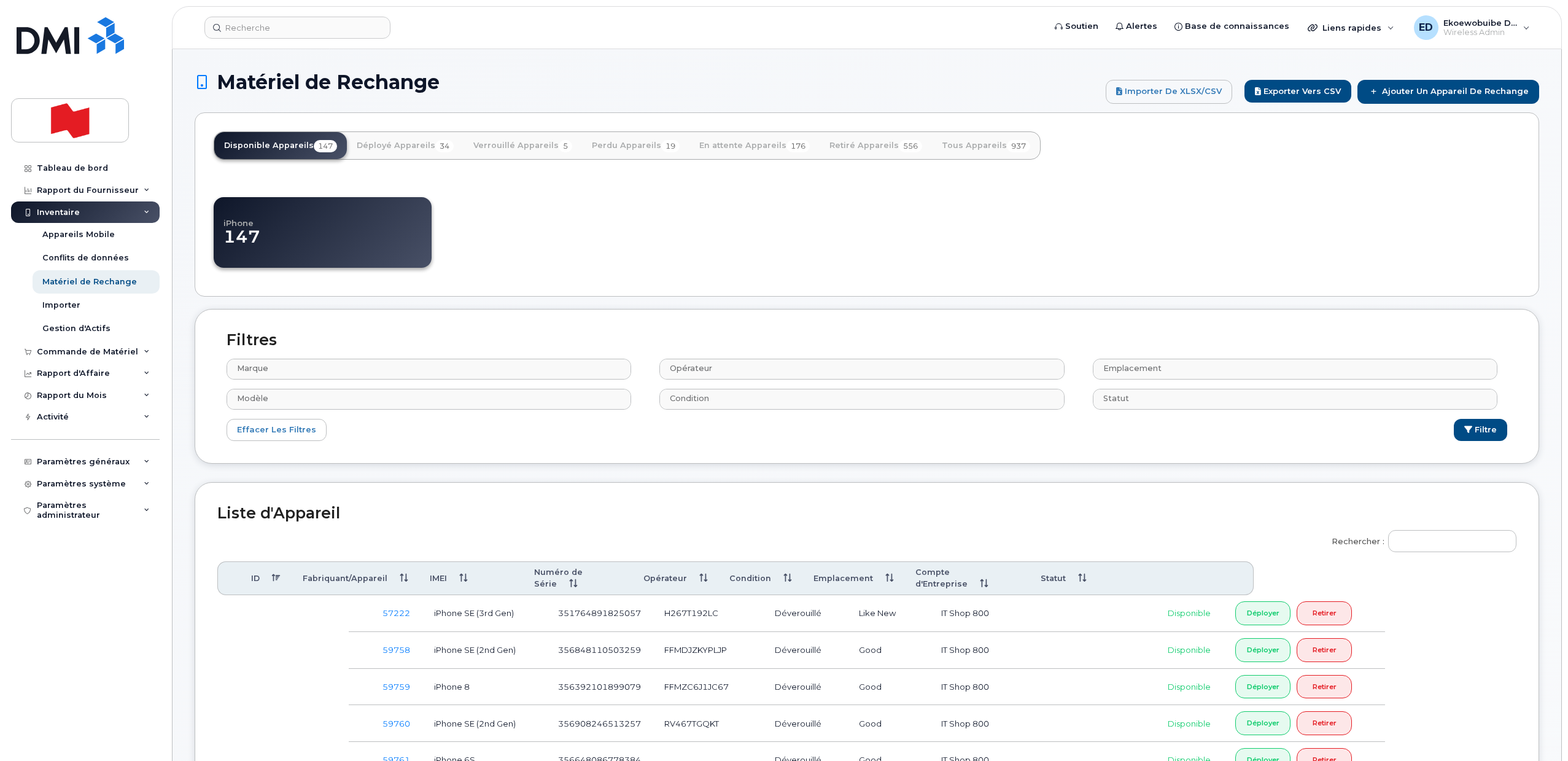
select select
click at [663, 231] on div "iPhone 147" at bounding box center [867, 230] width 1307 height 96
click at [953, 147] on link "Tous Appareils 937" at bounding box center [986, 146] width 108 height 27
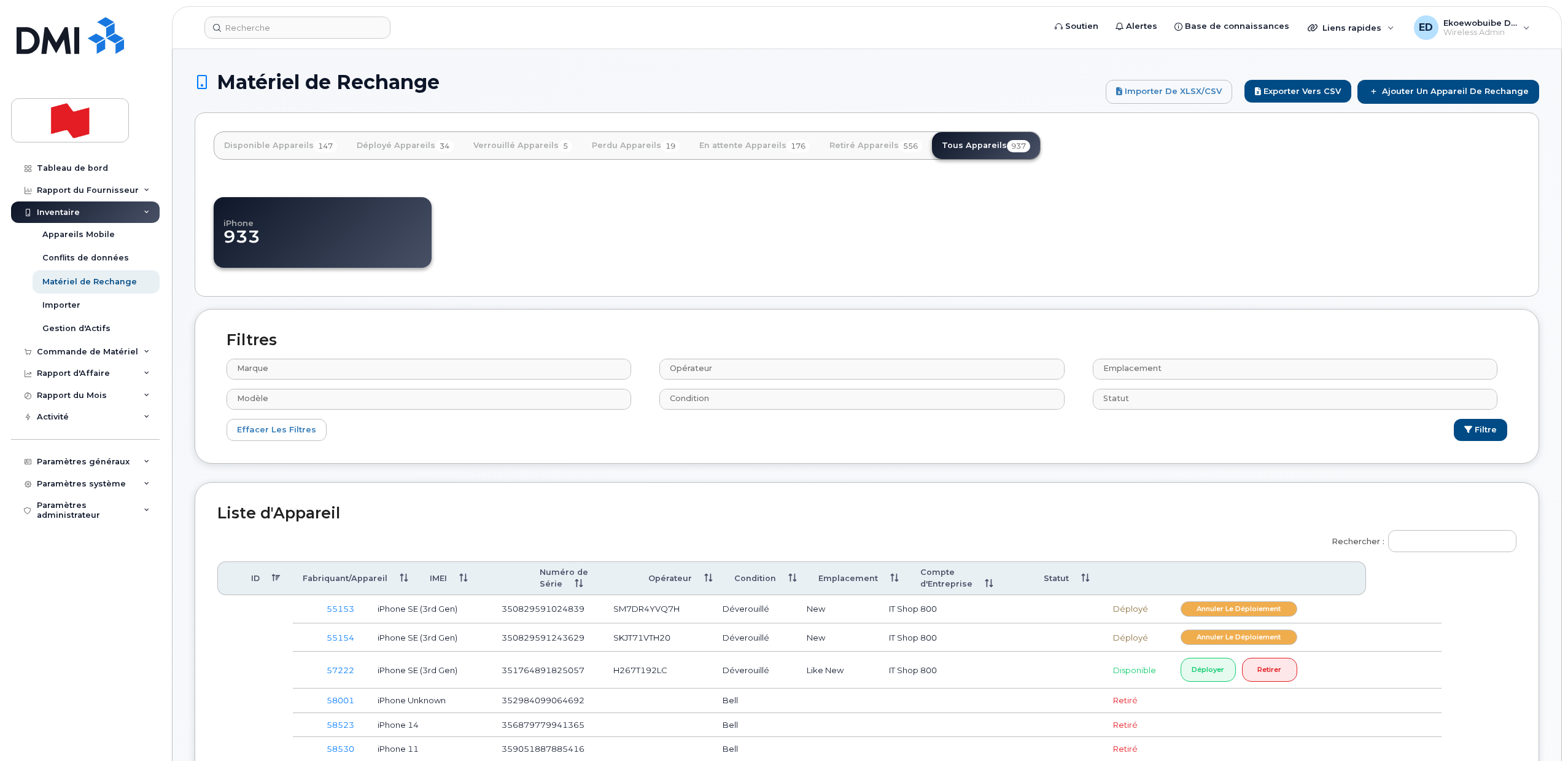
select select
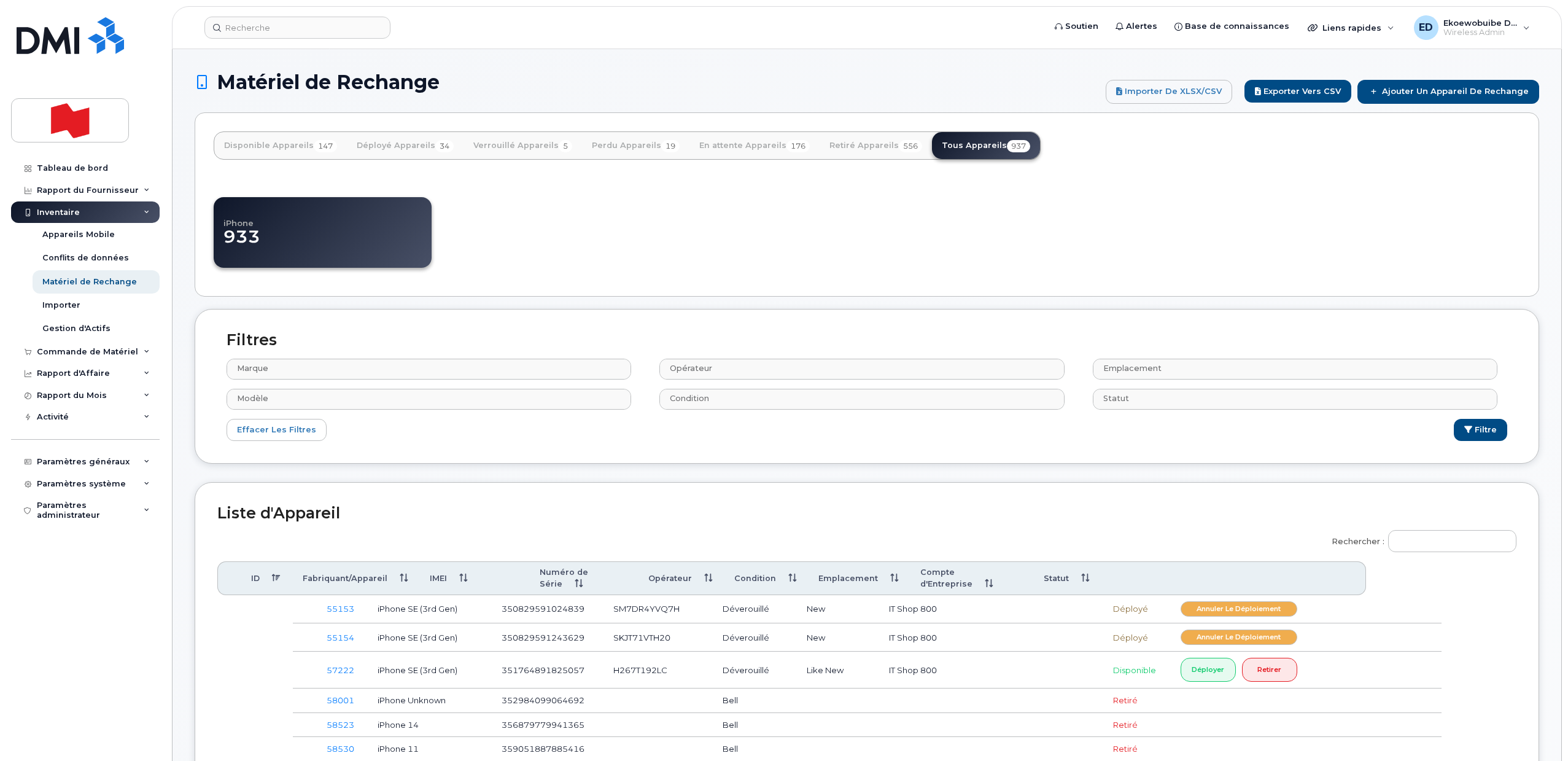
select select
click at [1425, 543] on input "Rechercher :" at bounding box center [1452, 541] width 128 height 22
click at [1427, 543] on input "Rechercher :" at bounding box center [1452, 541] width 128 height 22
type input "-"
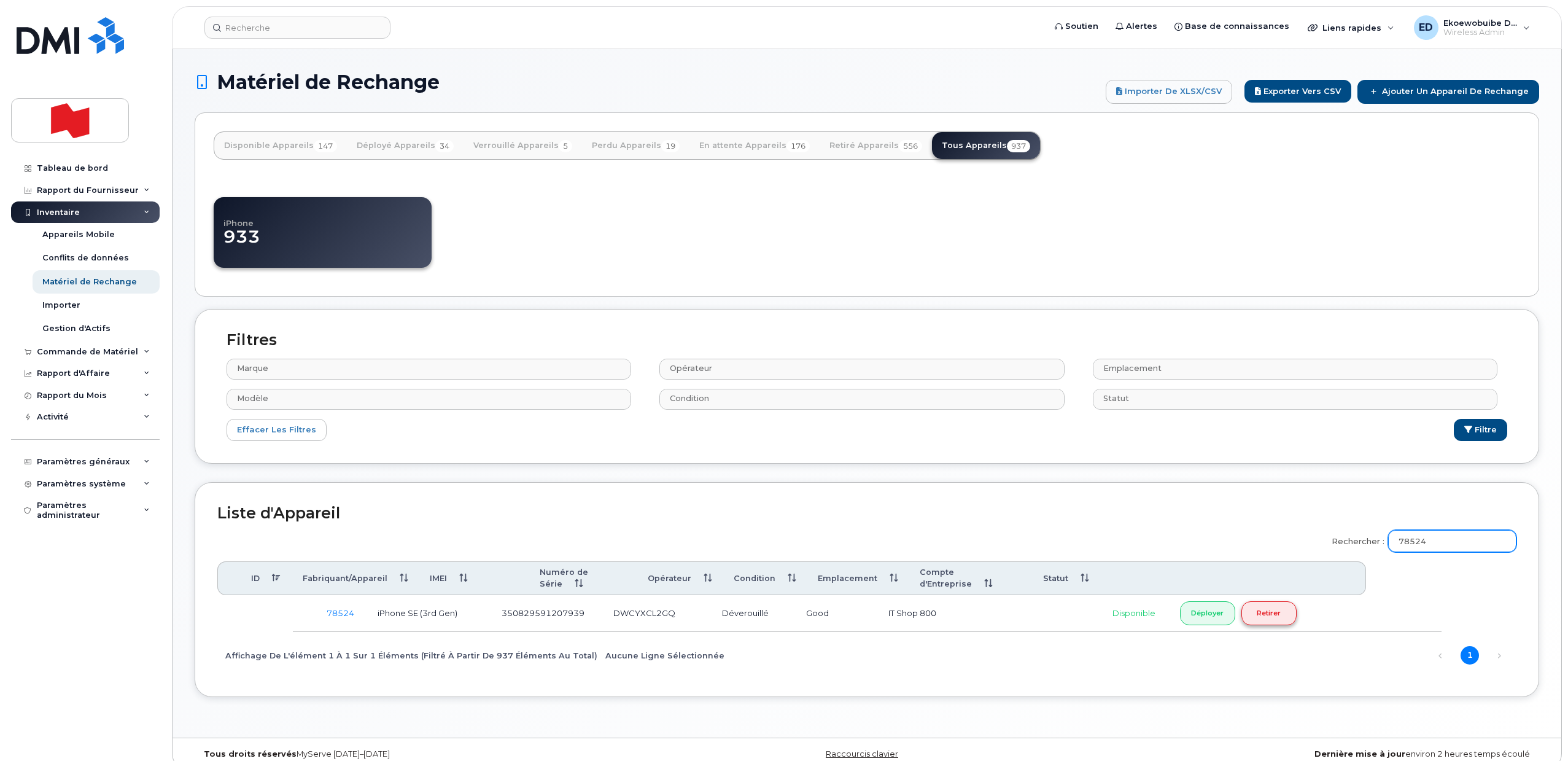
type input "78524"
click at [1273, 617] on link "Retirer" at bounding box center [1269, 614] width 56 height 24
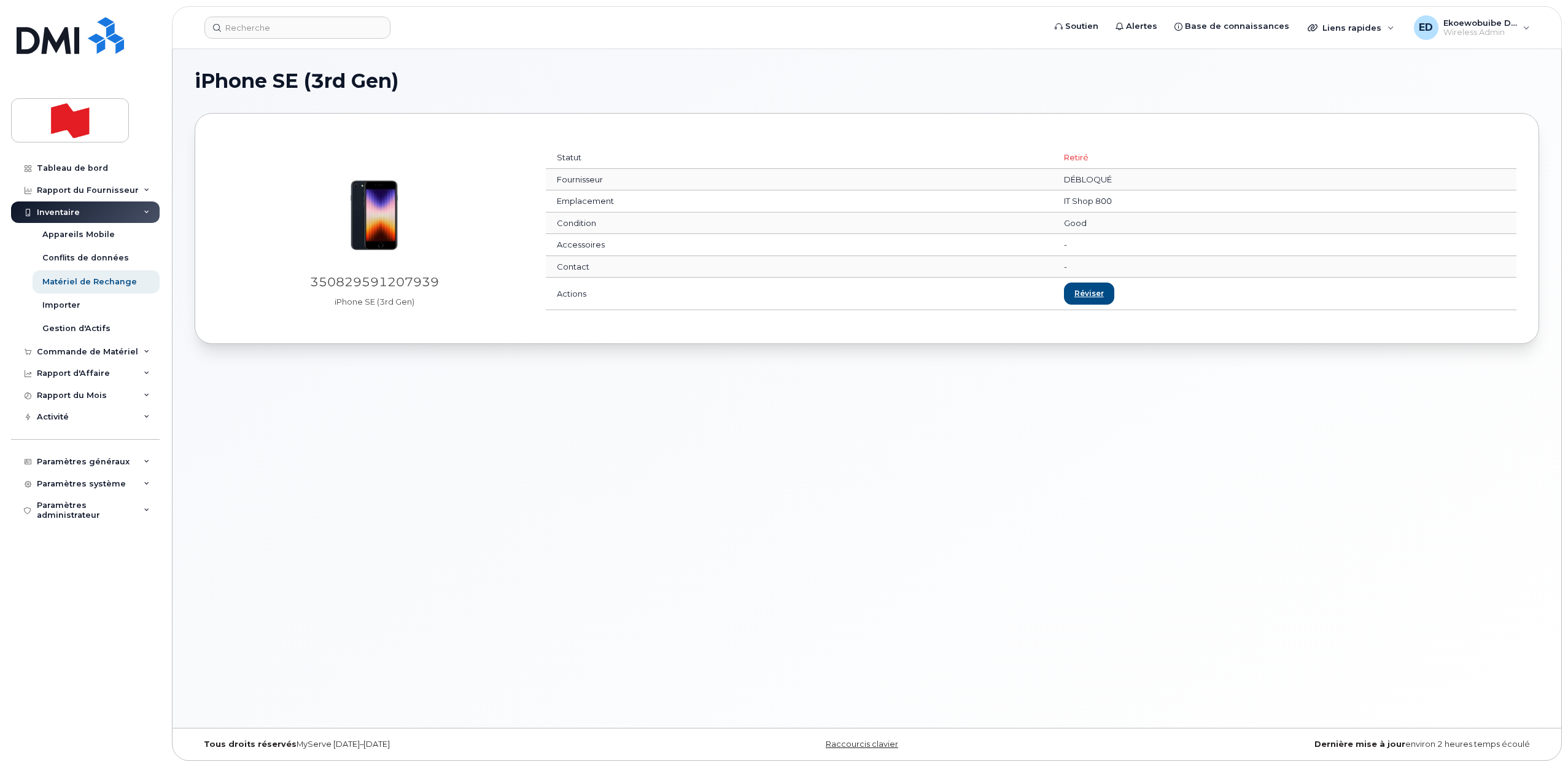
click at [769, 469] on div "iPhone SE (3rd Gen) 350829591207939 iPhone SE (3rd Gen) Statut Retiré Fournisse…" at bounding box center [866, 388] width 1389 height 679
click at [1037, 509] on div "iPhone SE (3rd Gen) 350829591207939 iPhone SE (3rd Gen) Statut Retiré Fournisse…" at bounding box center [866, 388] width 1389 height 679
click at [84, 207] on div "Inventaire" at bounding box center [85, 212] width 149 height 22
click at [147, 201] on div "Inventaire" at bounding box center [85, 212] width 149 height 22
click at [79, 283] on div "Matériel de Rechange" at bounding box center [89, 282] width 94 height 11
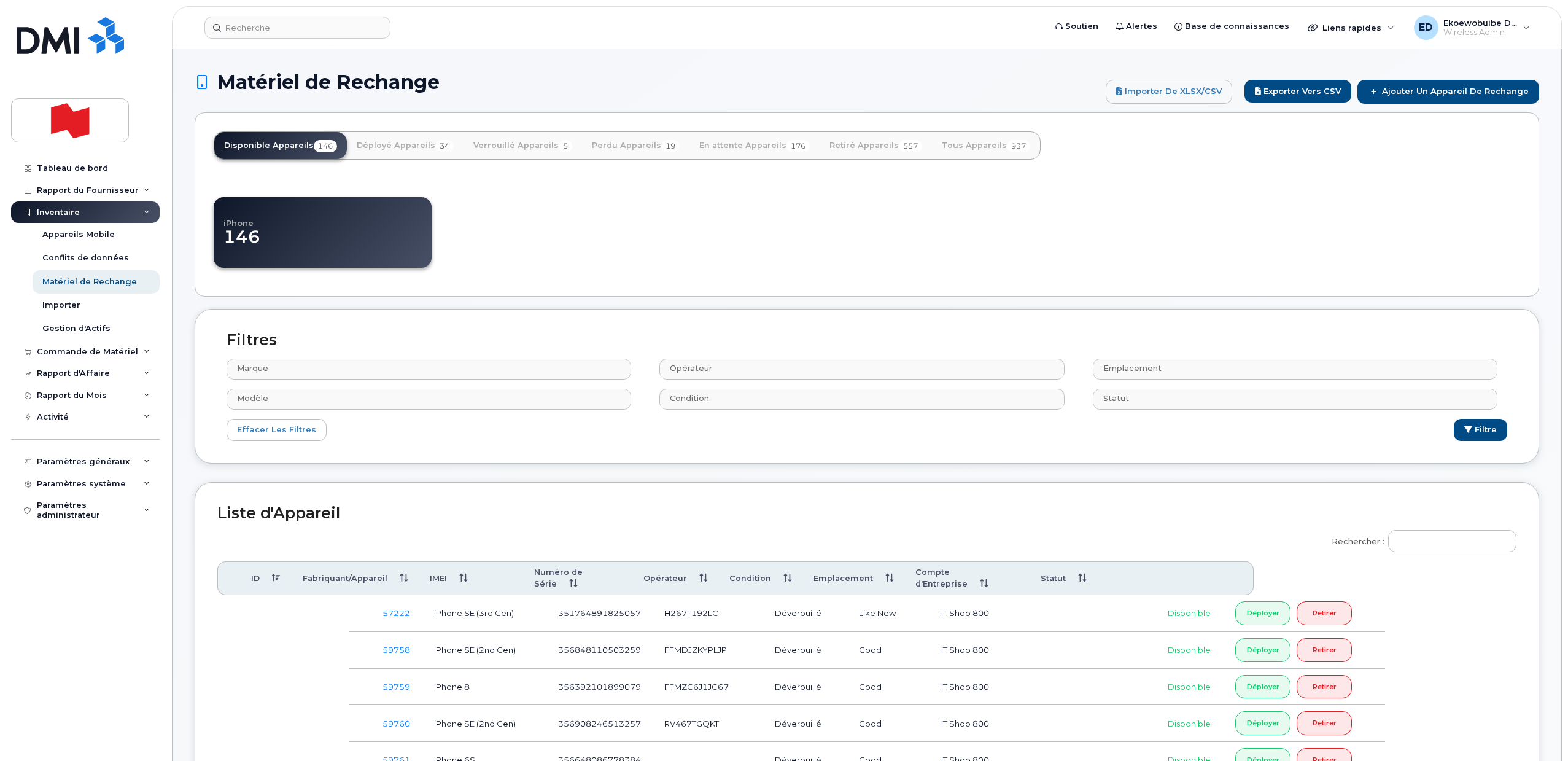
select select
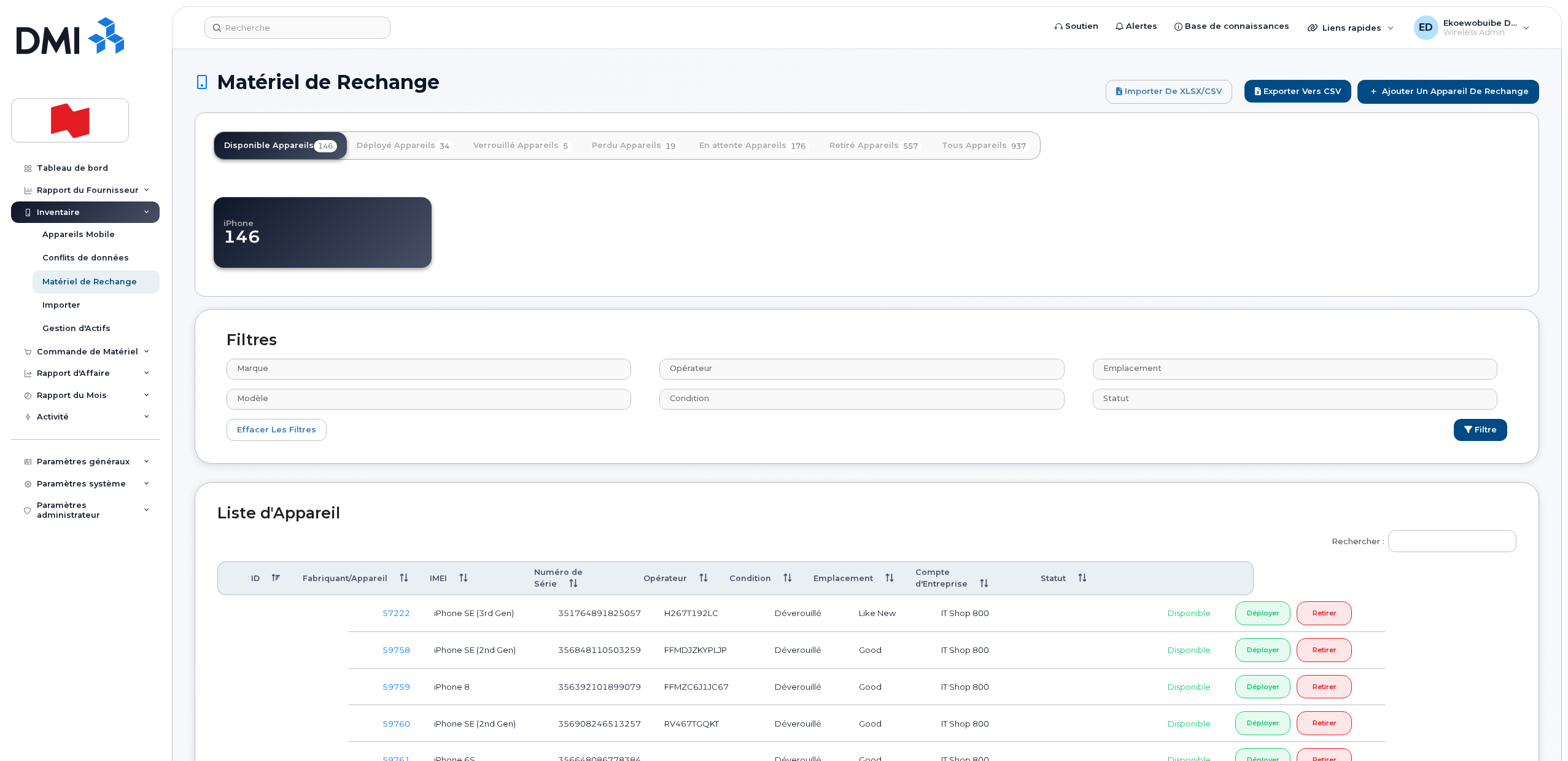
select select
click at [946, 146] on link "Tous Appareils 937" at bounding box center [986, 146] width 108 height 27
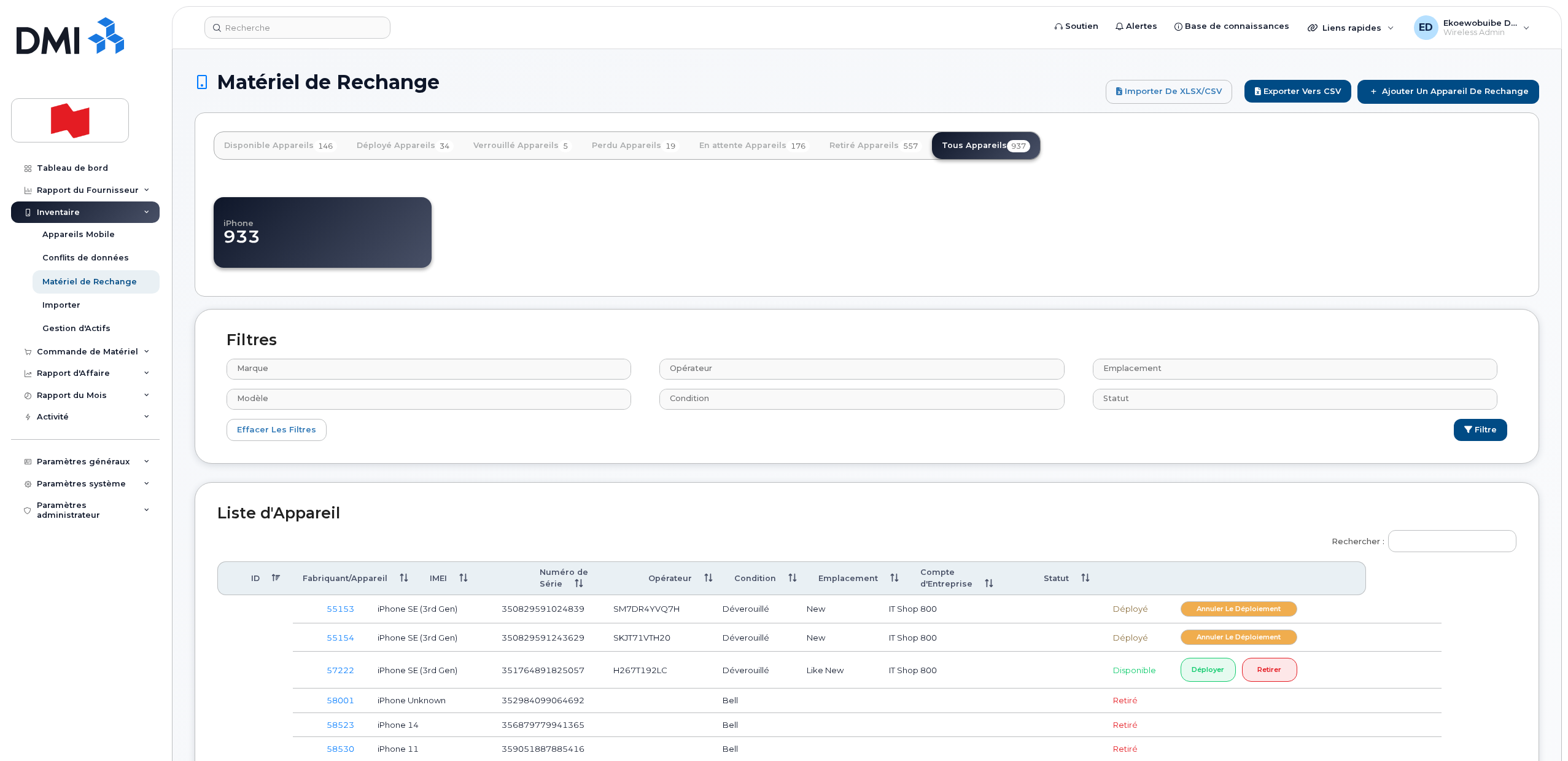
select select
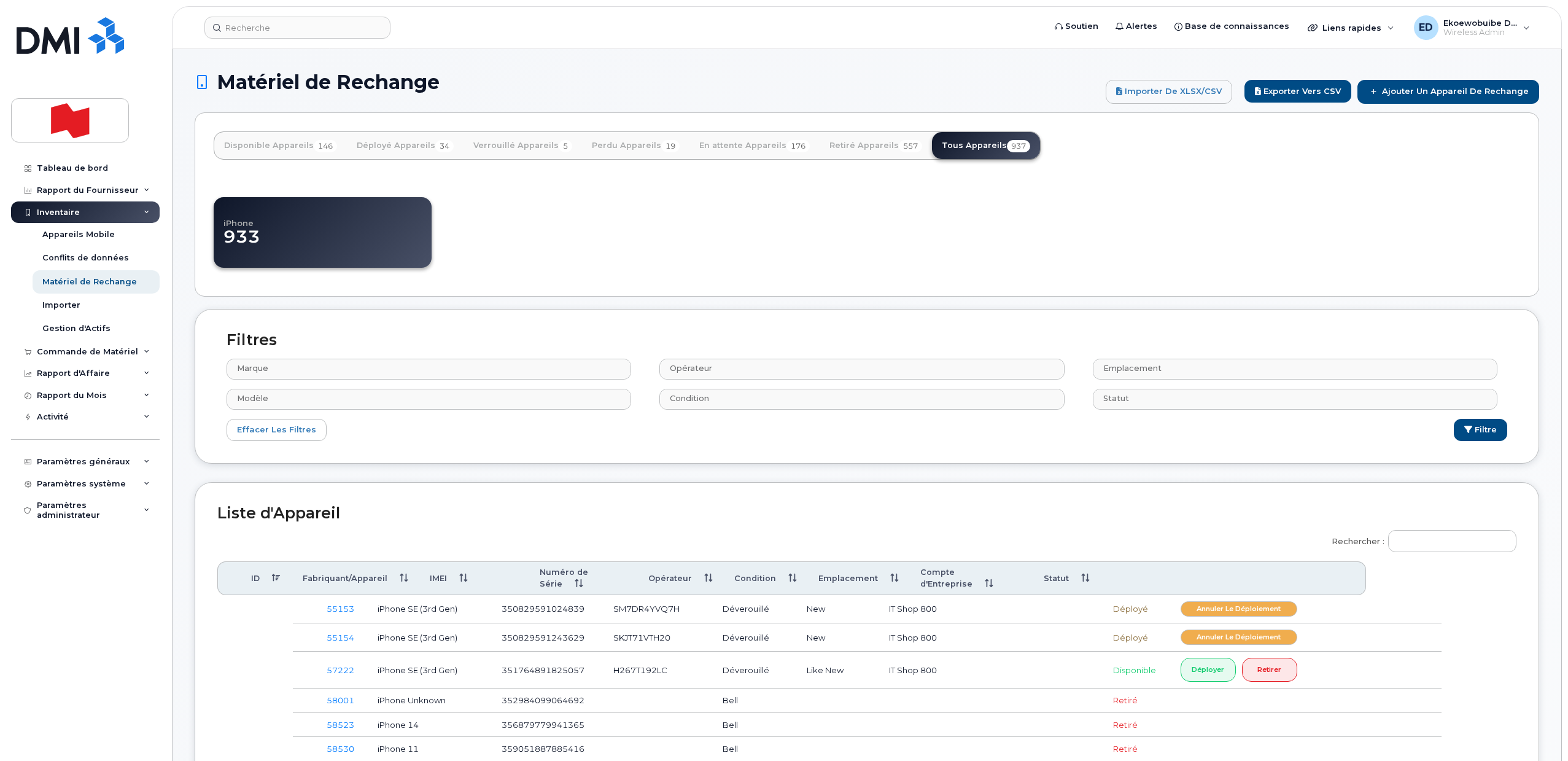
select select
click at [1432, 543] on input "Rechercher :" at bounding box center [1452, 541] width 128 height 22
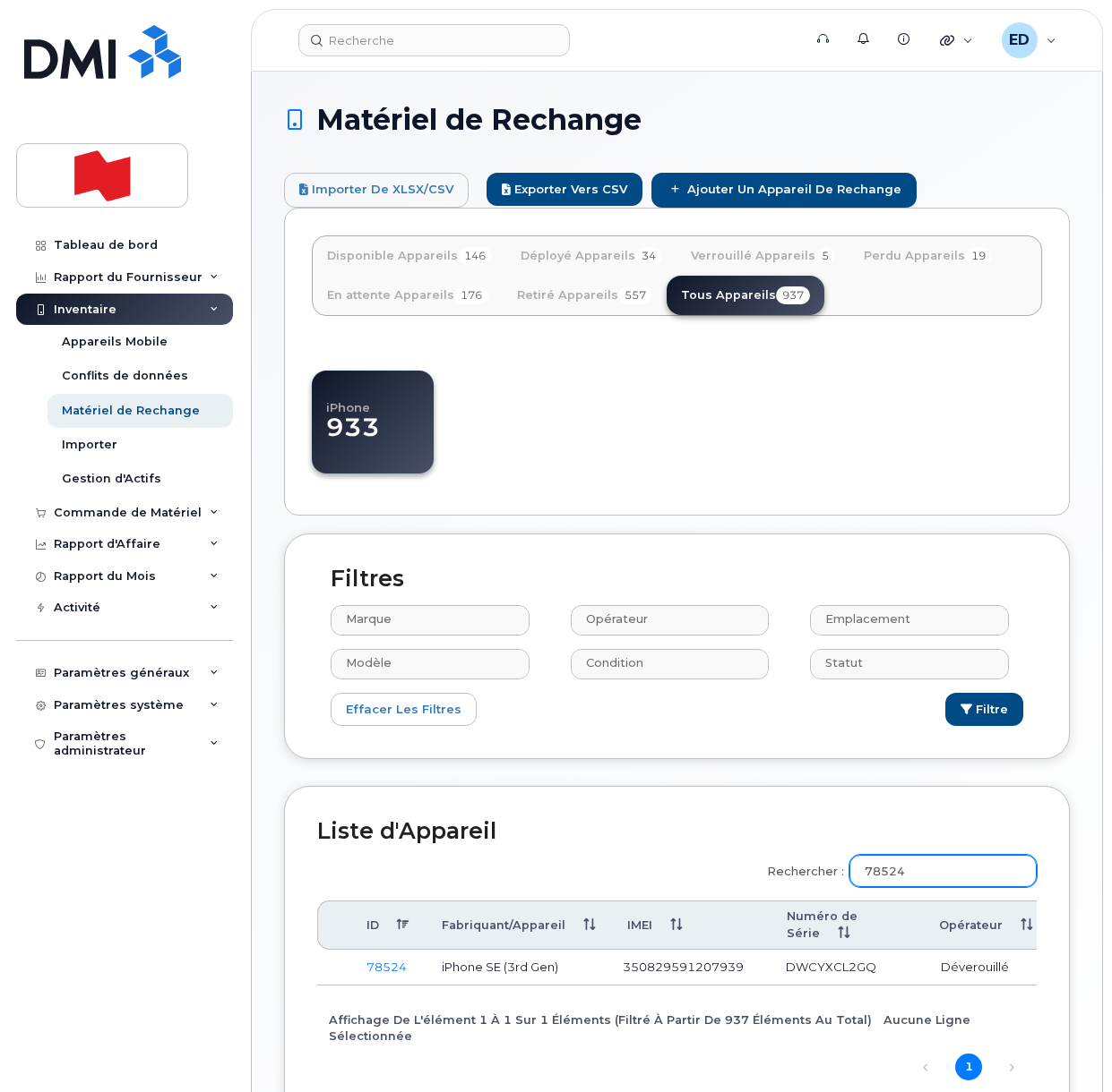
type input "78524"
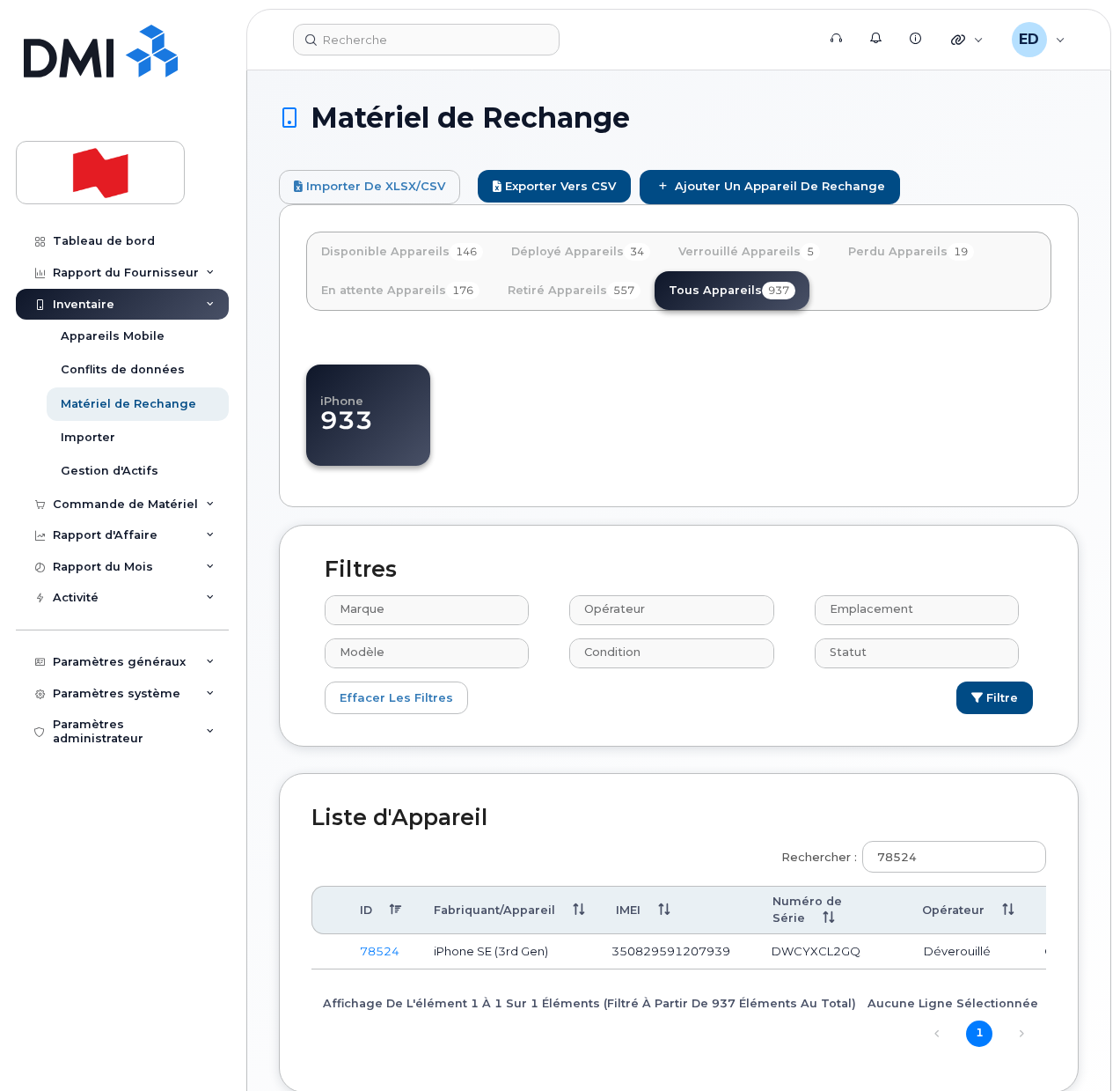
click at [814, 365] on div "iPhone 933" at bounding box center [679, 411] width 746 height 137
click at [1100, 546] on div "Matériel de Rechange Importer de XLSX/CSV Exporter vers CSV Ajouter un Appareil…" at bounding box center [678, 610] width 863 height 1080
click at [1093, 766] on div "Matériel de Rechange Importer de XLSX/CSV Exporter vers CSV Ajouter un Appareil…" at bounding box center [678, 610] width 863 height 1080
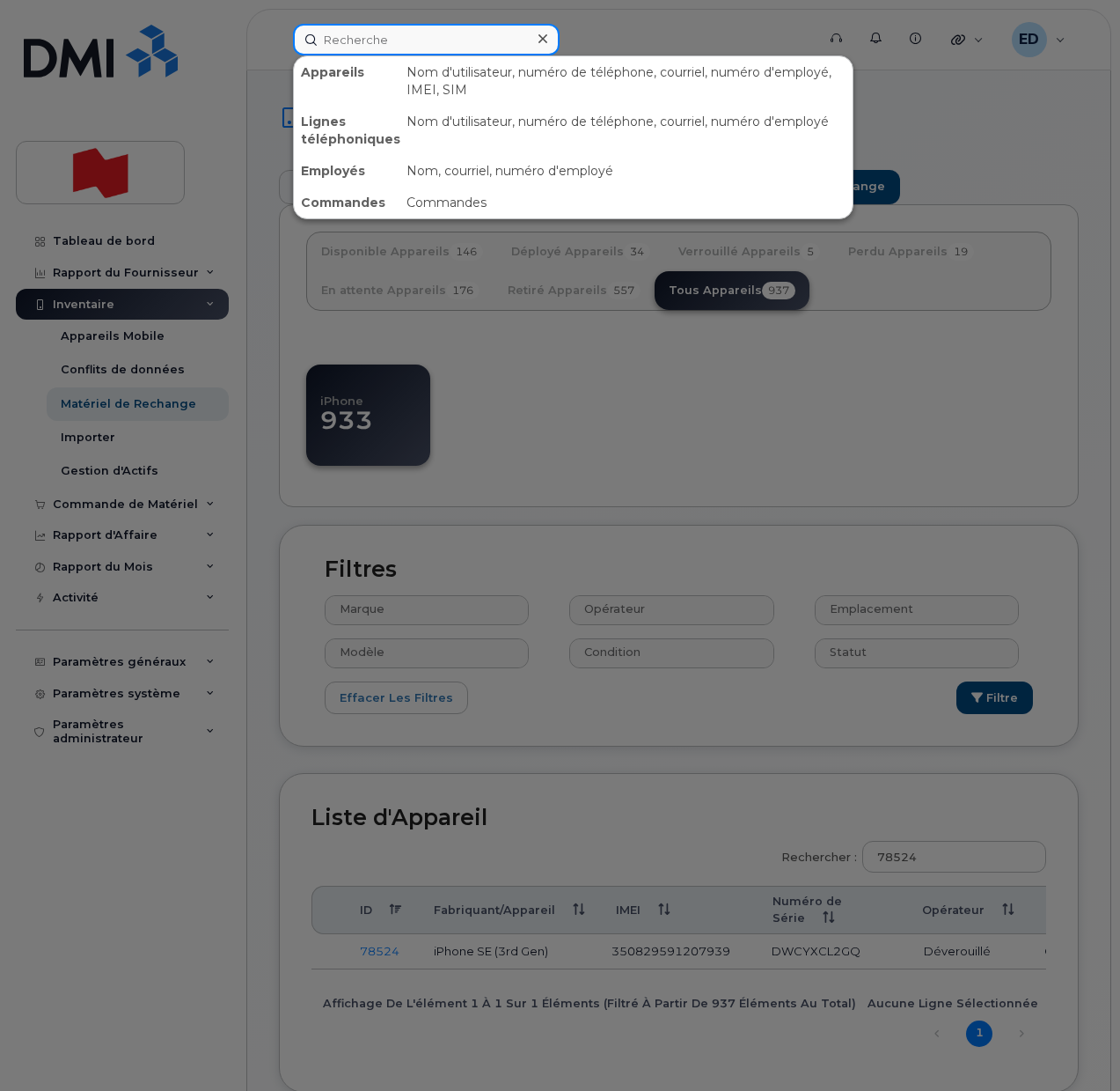
click at [364, 36] on input at bounding box center [425, 39] width 266 height 32
paste input "4374480882"
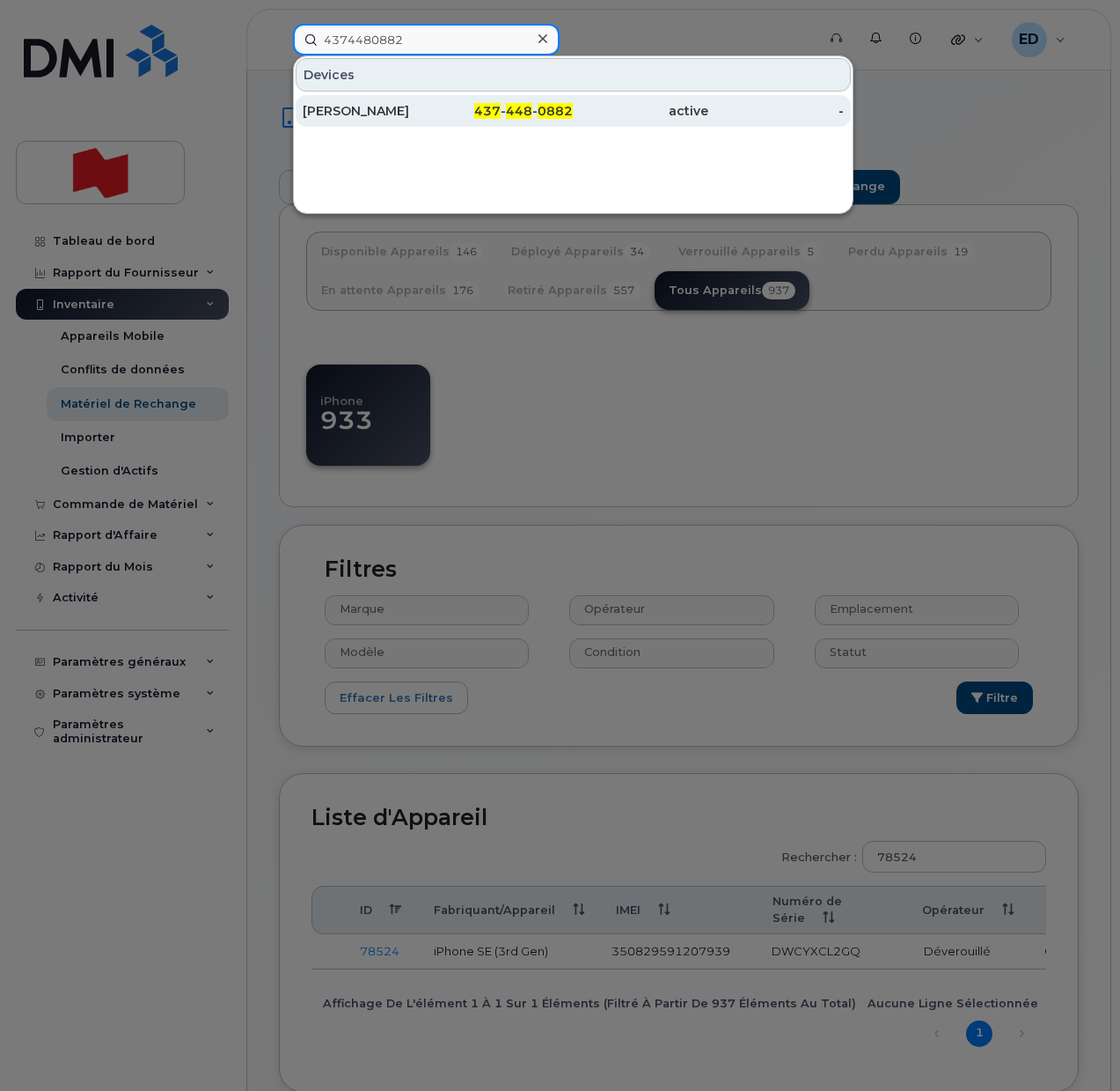
type input "4374480882"
click at [349, 116] on div "[PERSON_NAME]" at bounding box center [371, 111] width 135 height 17
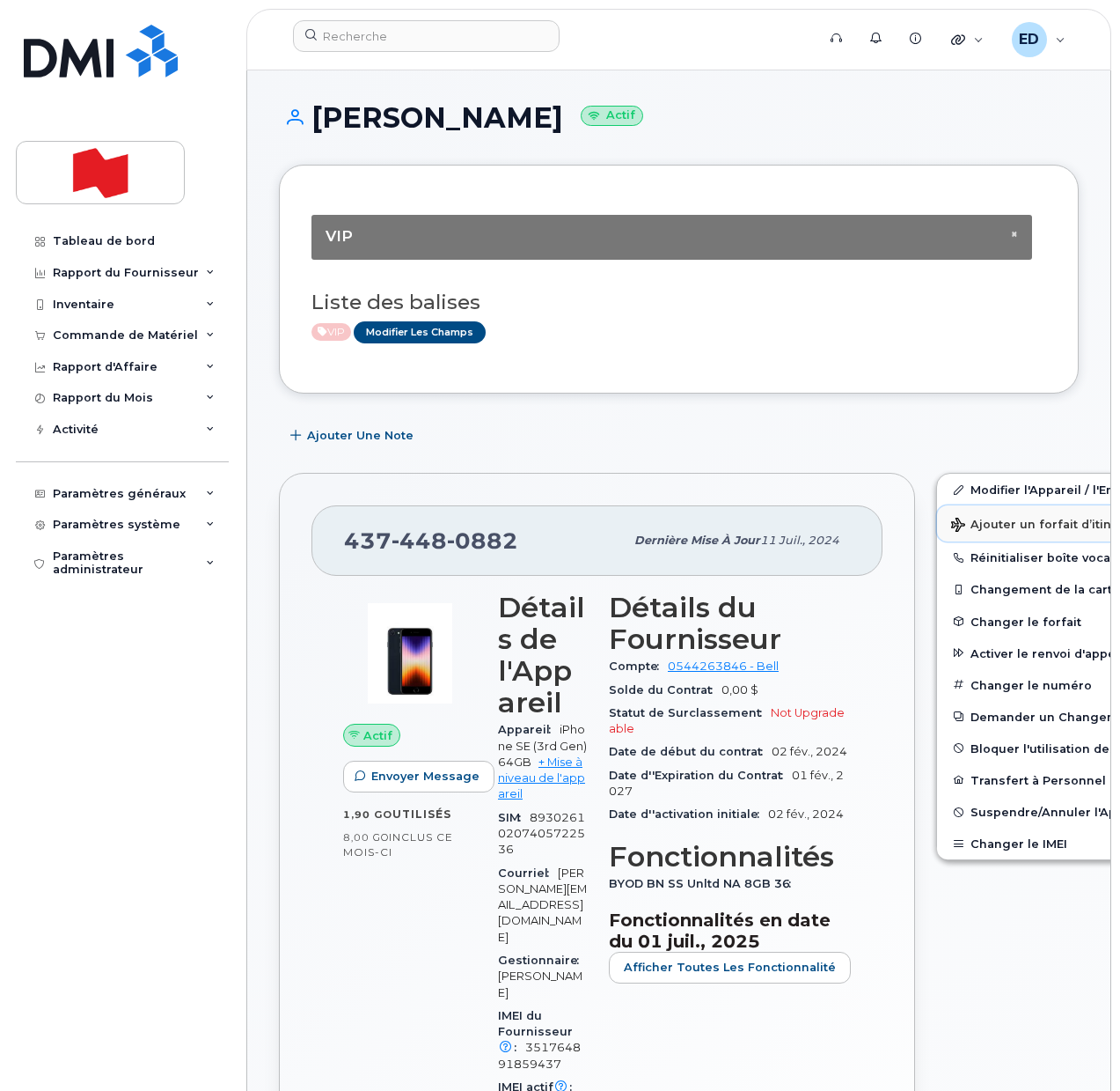
click at [952, 521] on span "Ajouter un forfait d’itinérance" at bounding box center [1052, 526] width 202 height 16
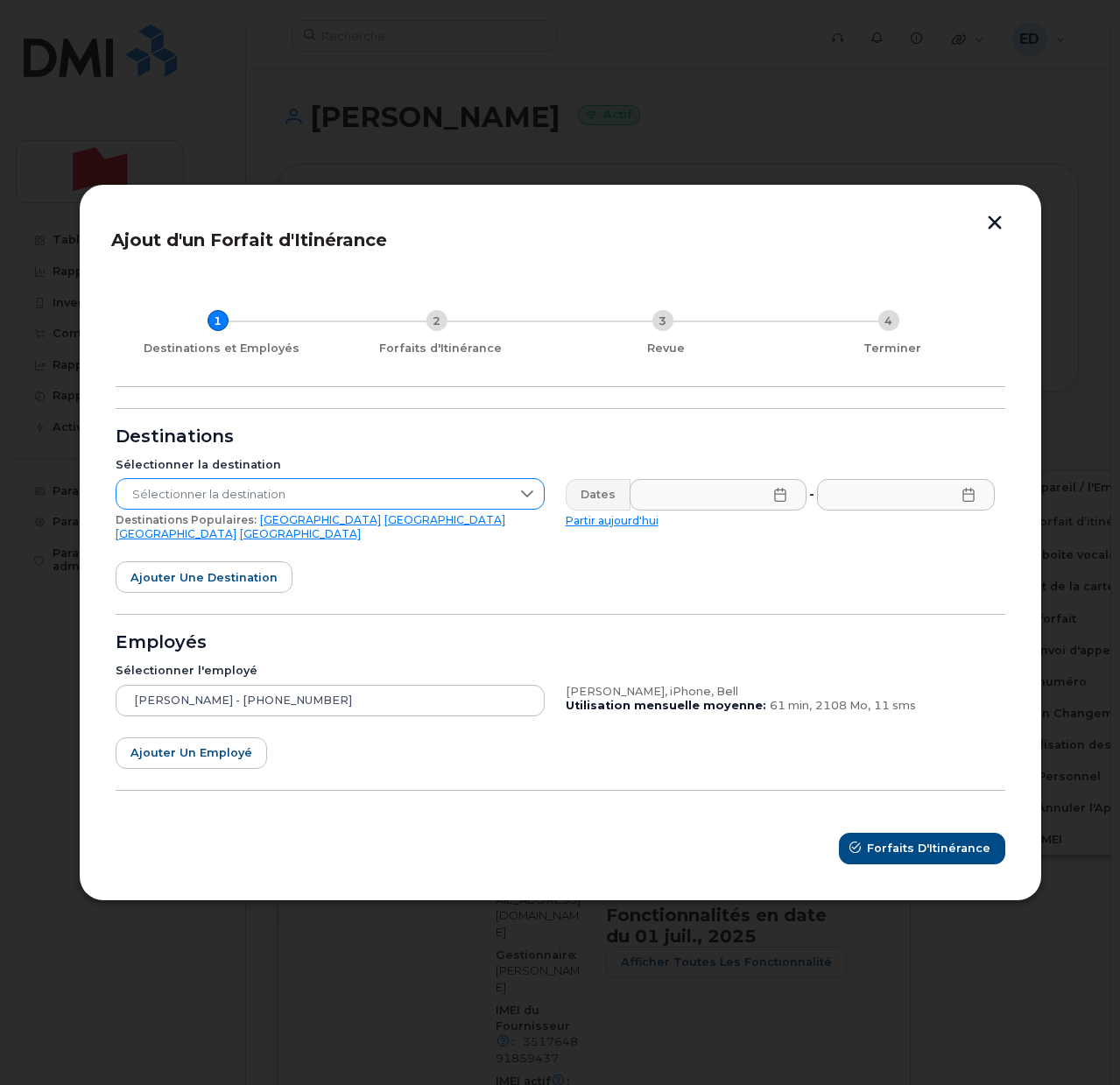
click at [354, 499] on span "Sélectionner la destination" at bounding box center [313, 494] width 394 height 32
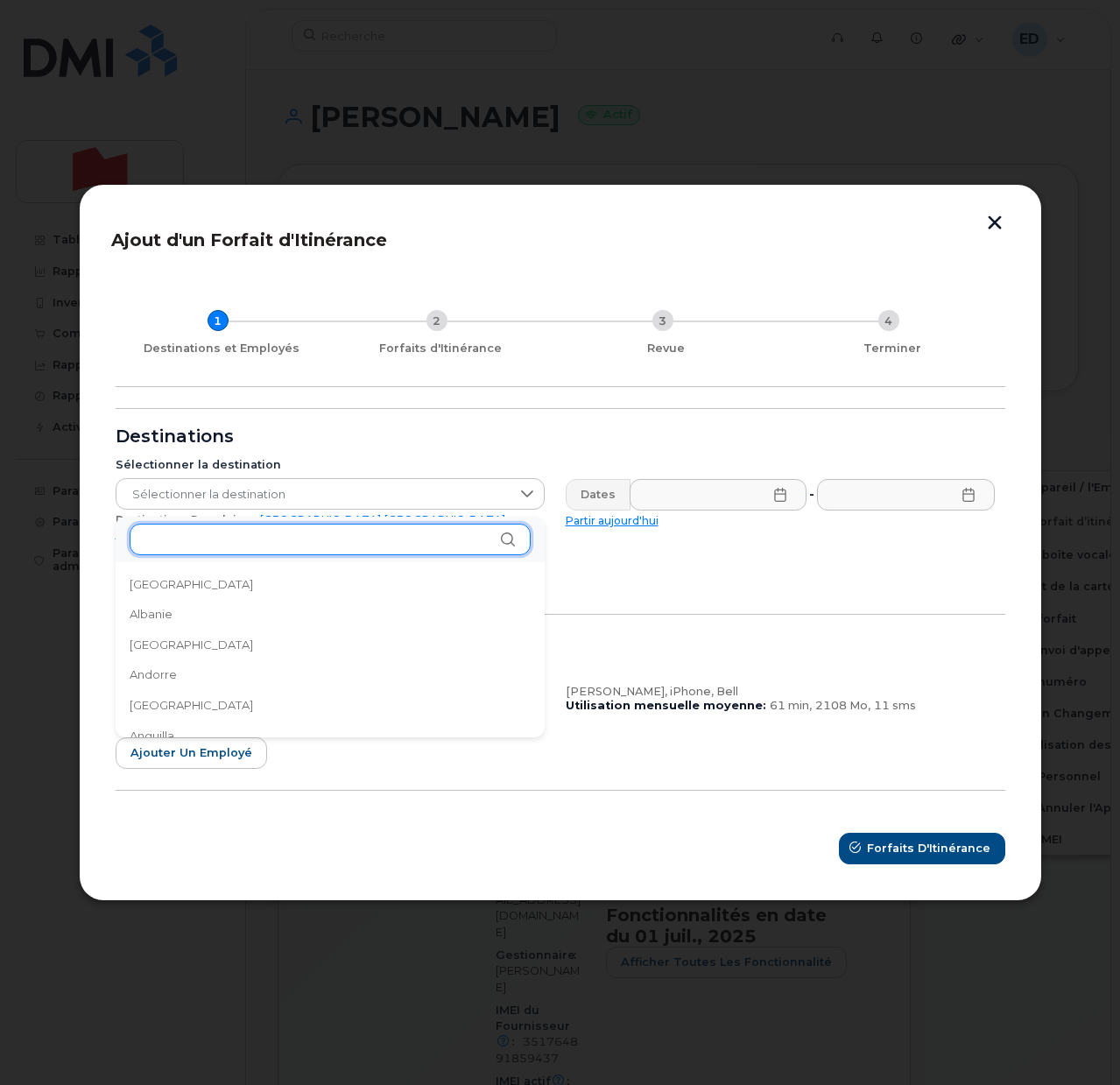
click at [281, 536] on input "text" at bounding box center [330, 539] width 401 height 32
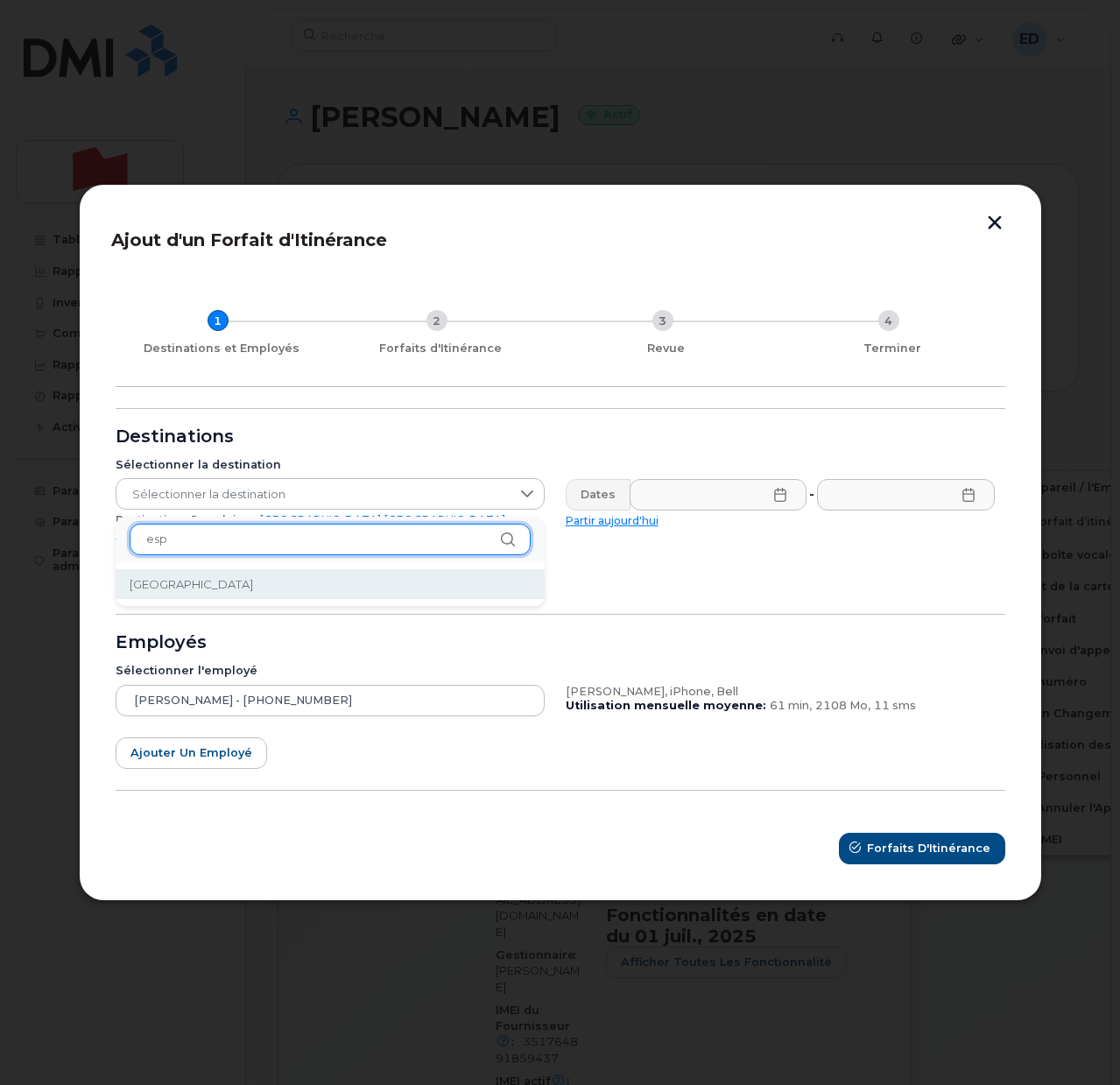
type input "esp"
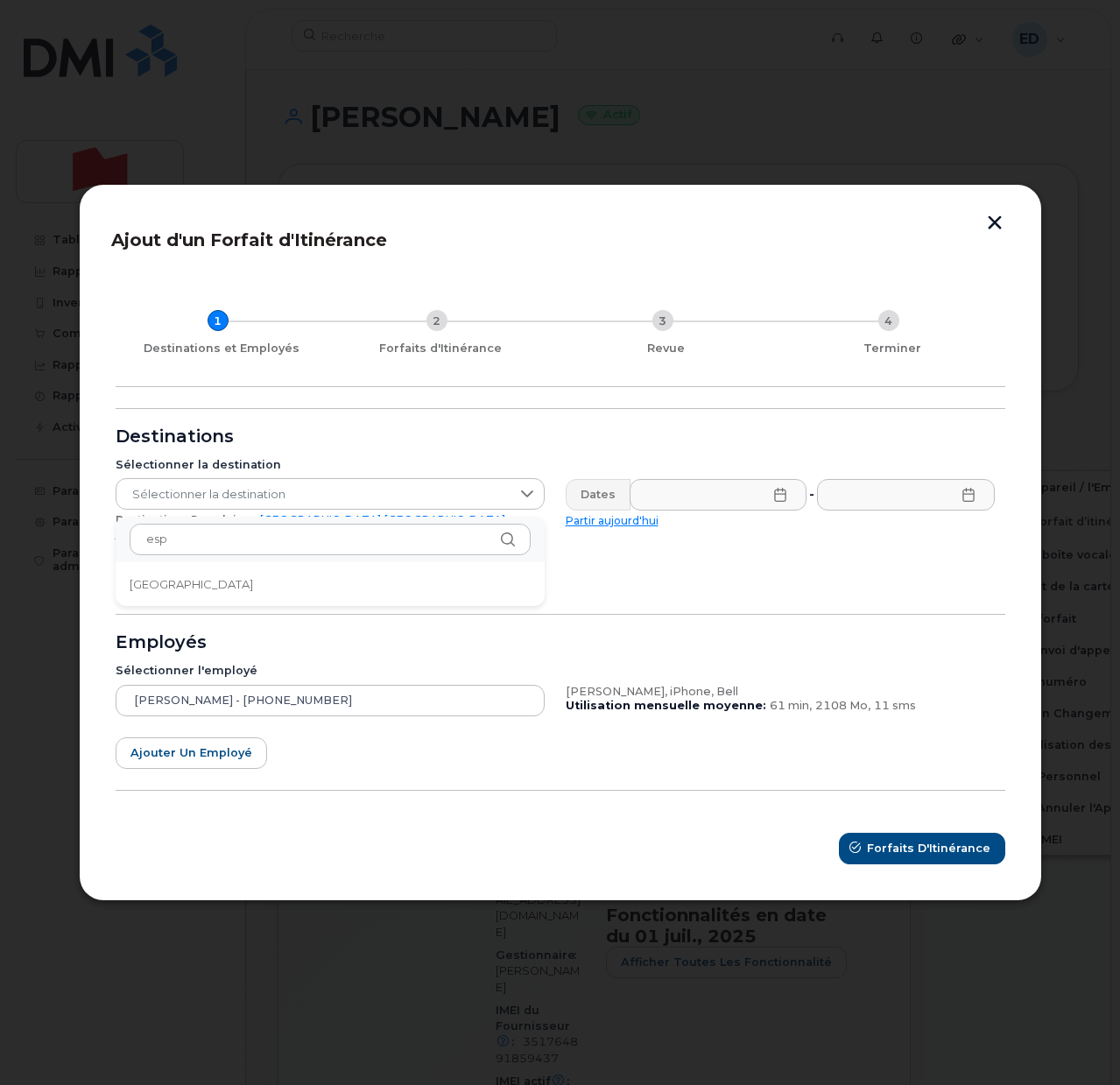
click at [205, 579] on li "[GEOGRAPHIC_DATA]" at bounding box center [330, 584] width 429 height 31
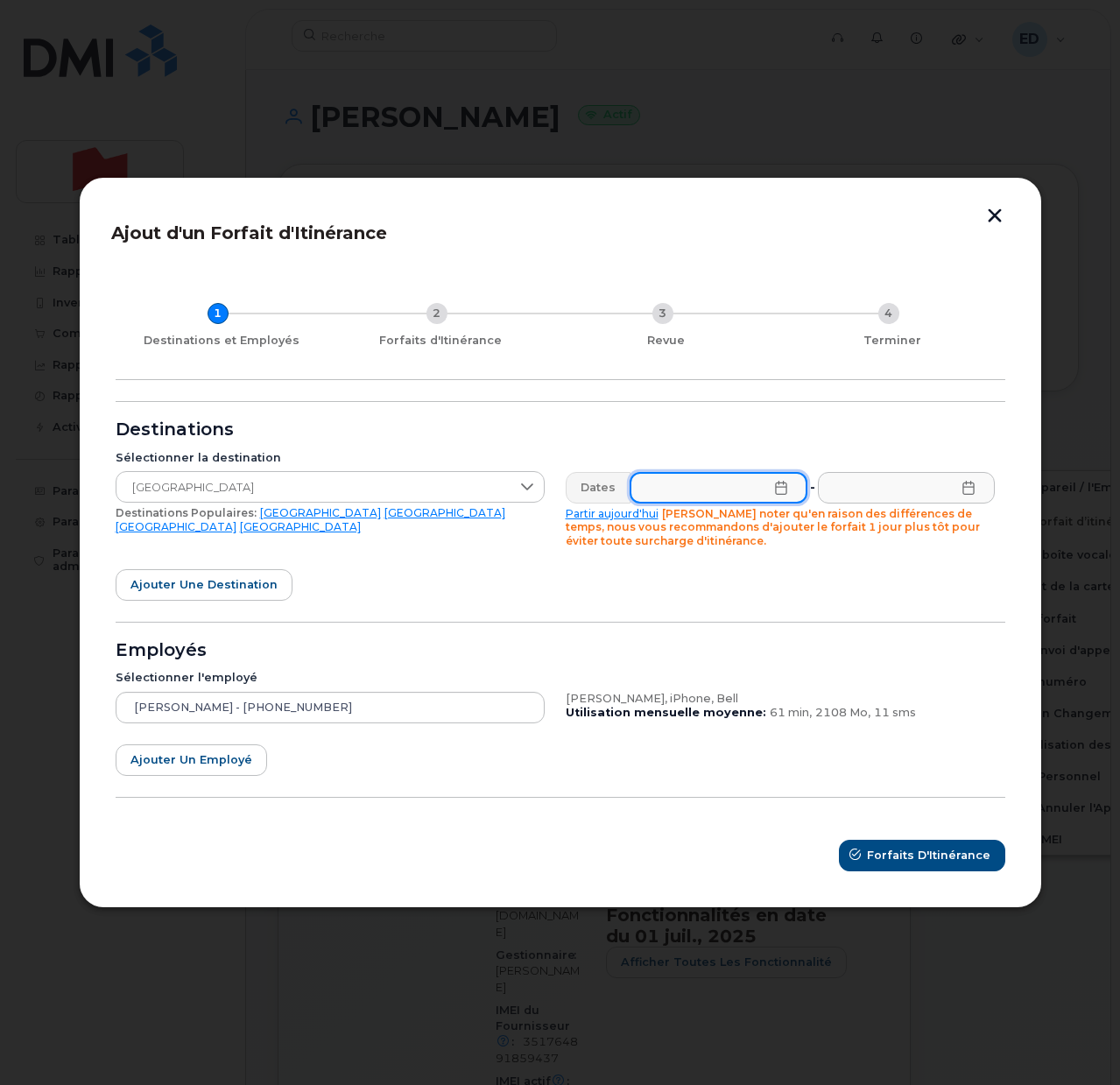
click at [776, 494] on input "text" at bounding box center [718, 487] width 178 height 32
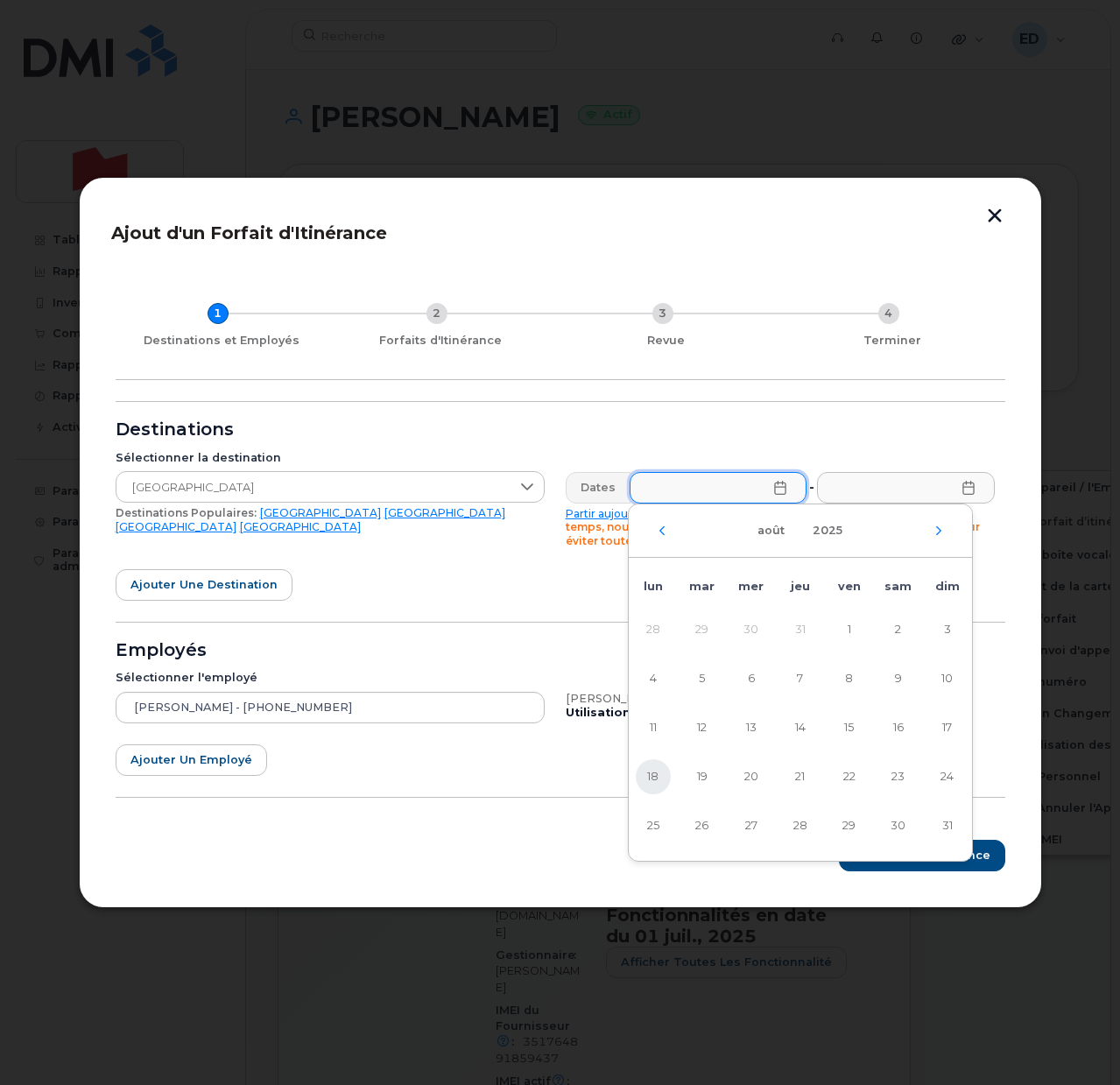
click at [658, 777] on span "18" at bounding box center [653, 776] width 35 height 35
type input "[DATE]"
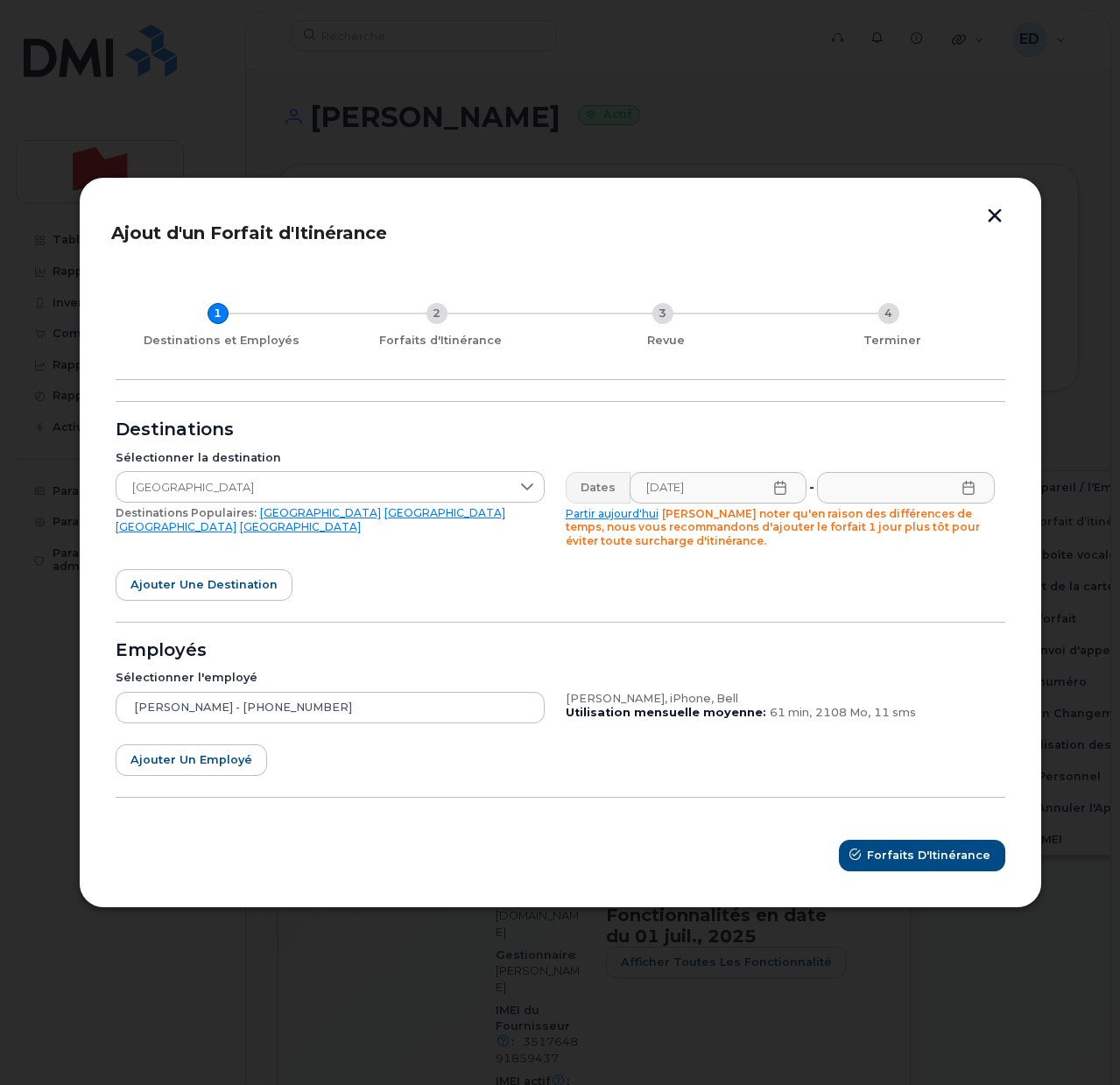
click at [972, 492] on icon at bounding box center [968, 487] width 14 height 14
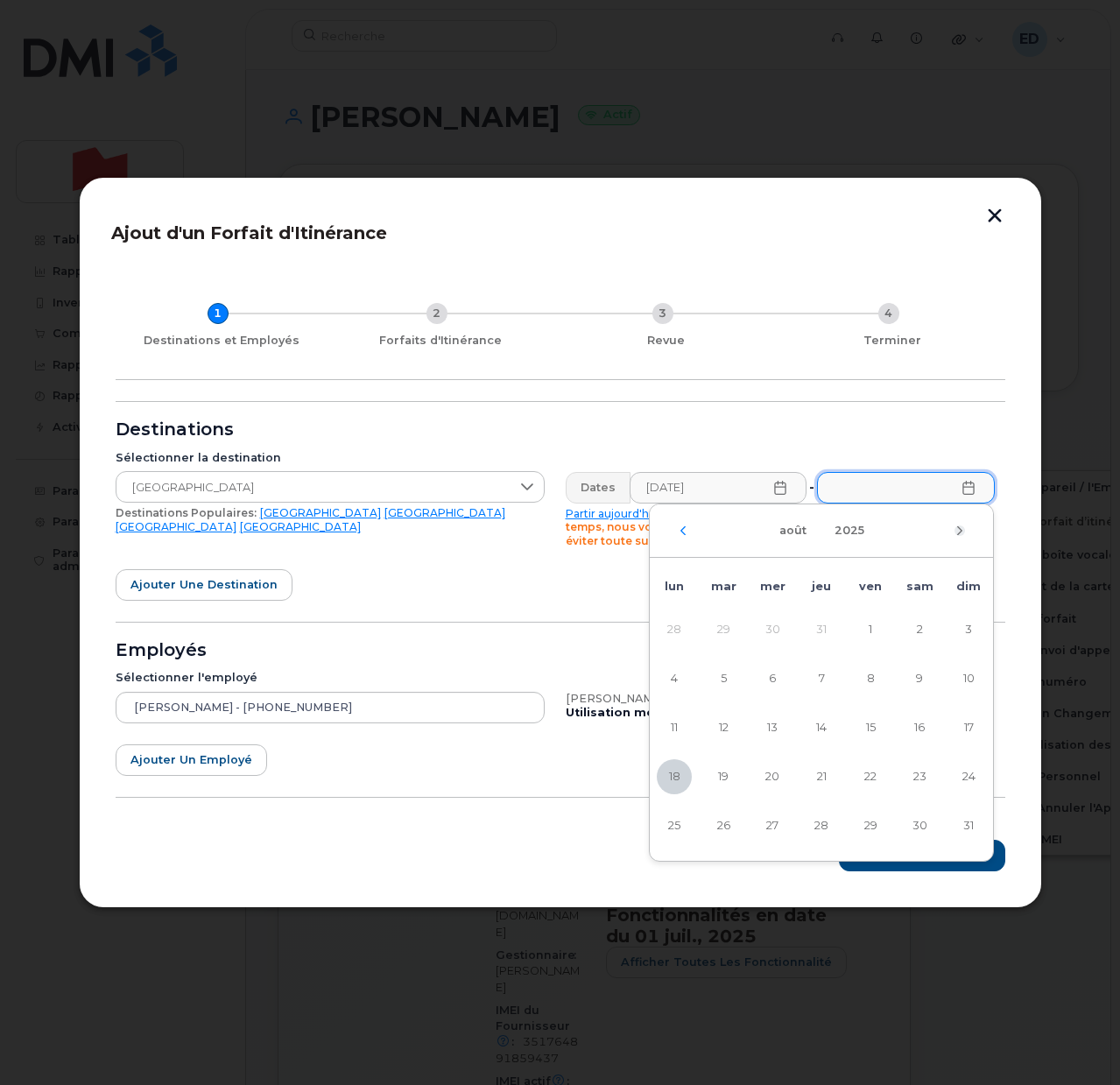
click at [955, 527] on icon "Mois suivant" at bounding box center [960, 530] width 11 height 14
click at [677, 681] on span "8" at bounding box center [674, 678] width 35 height 35
type input "[DATE]"
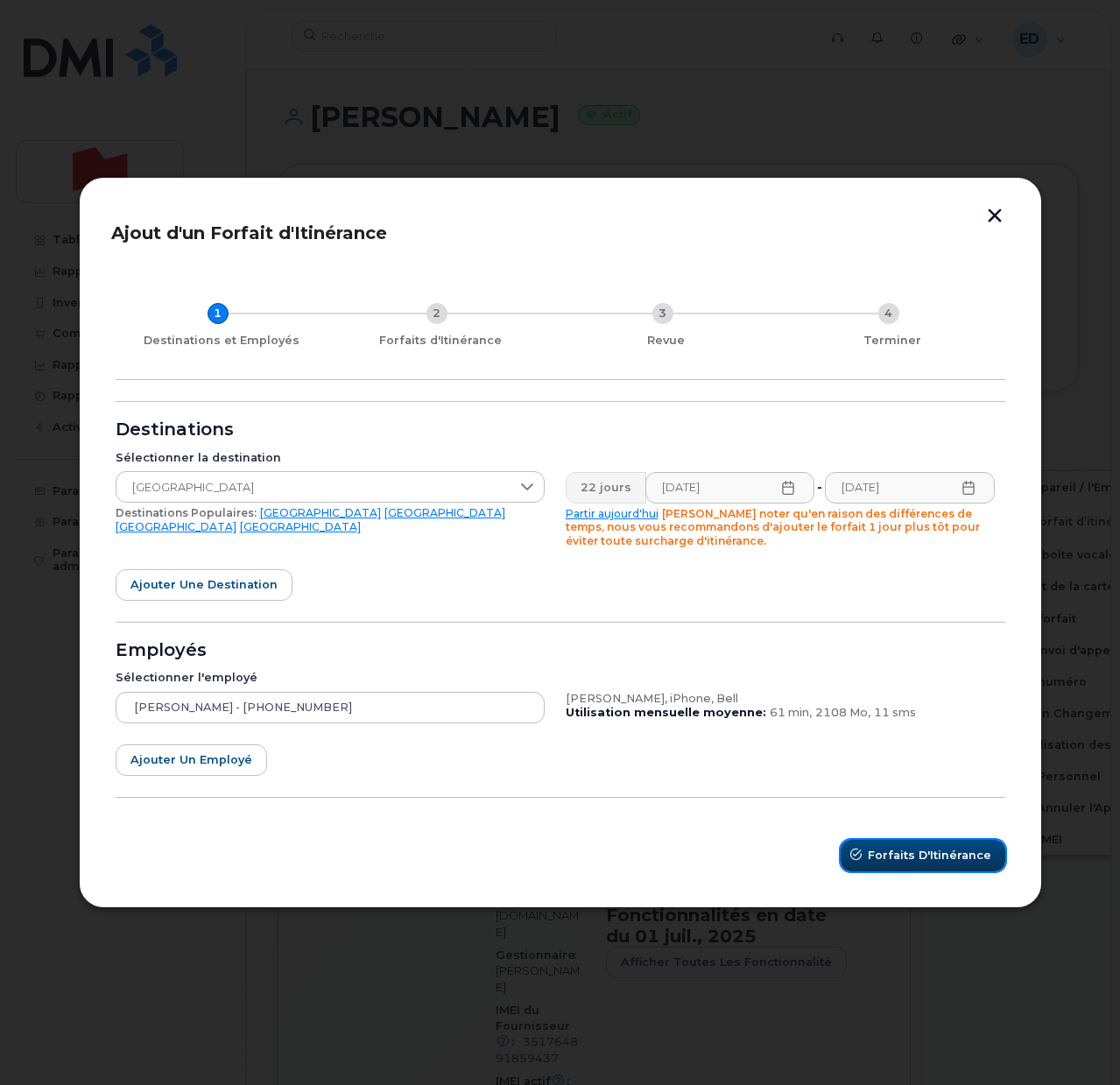
click at [893, 849] on span "Forfaits d'Itinérance" at bounding box center [930, 855] width 124 height 16
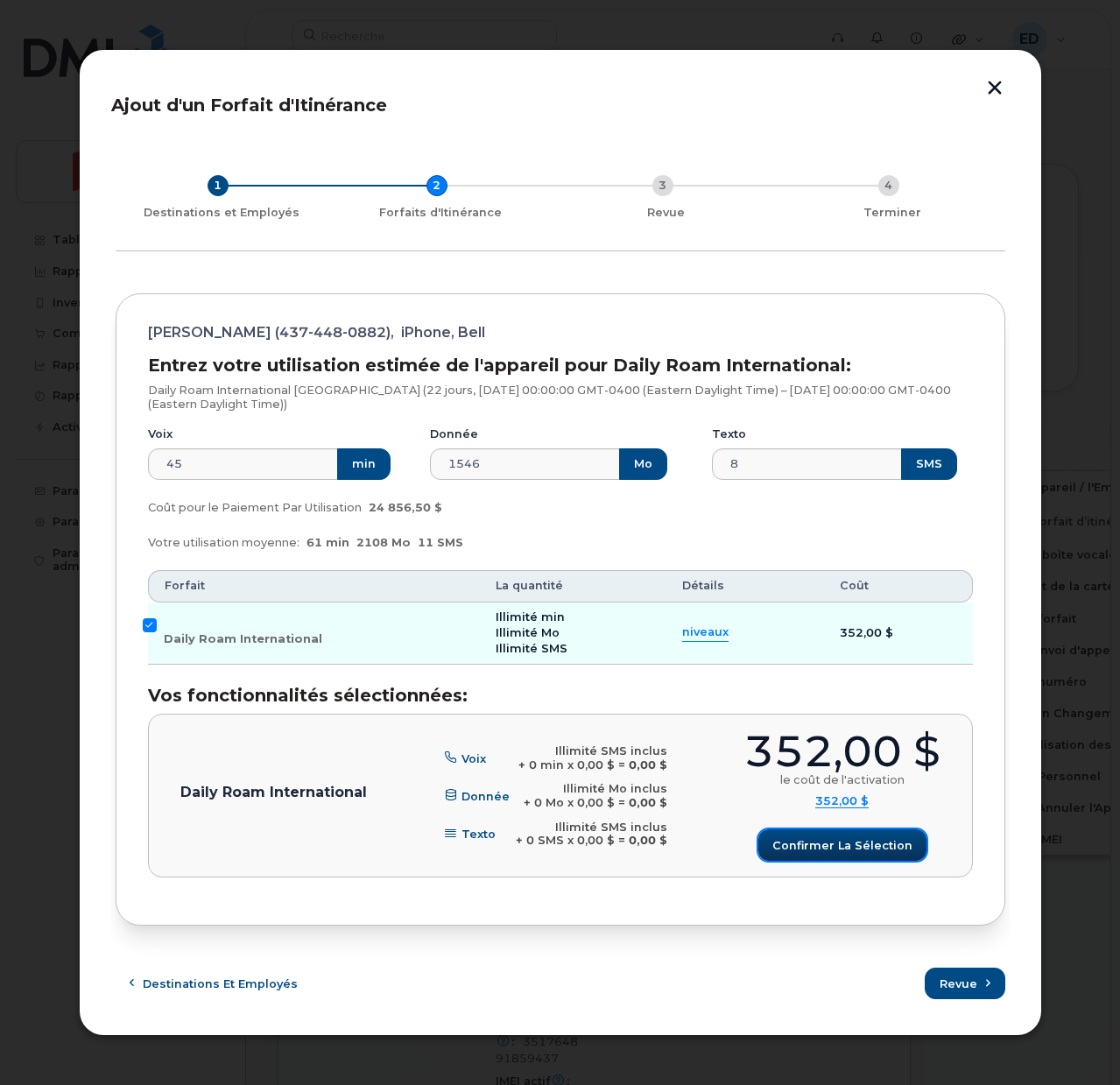
click at [814, 842] on span "Confirmer la sélection" at bounding box center [842, 845] width 140 height 16
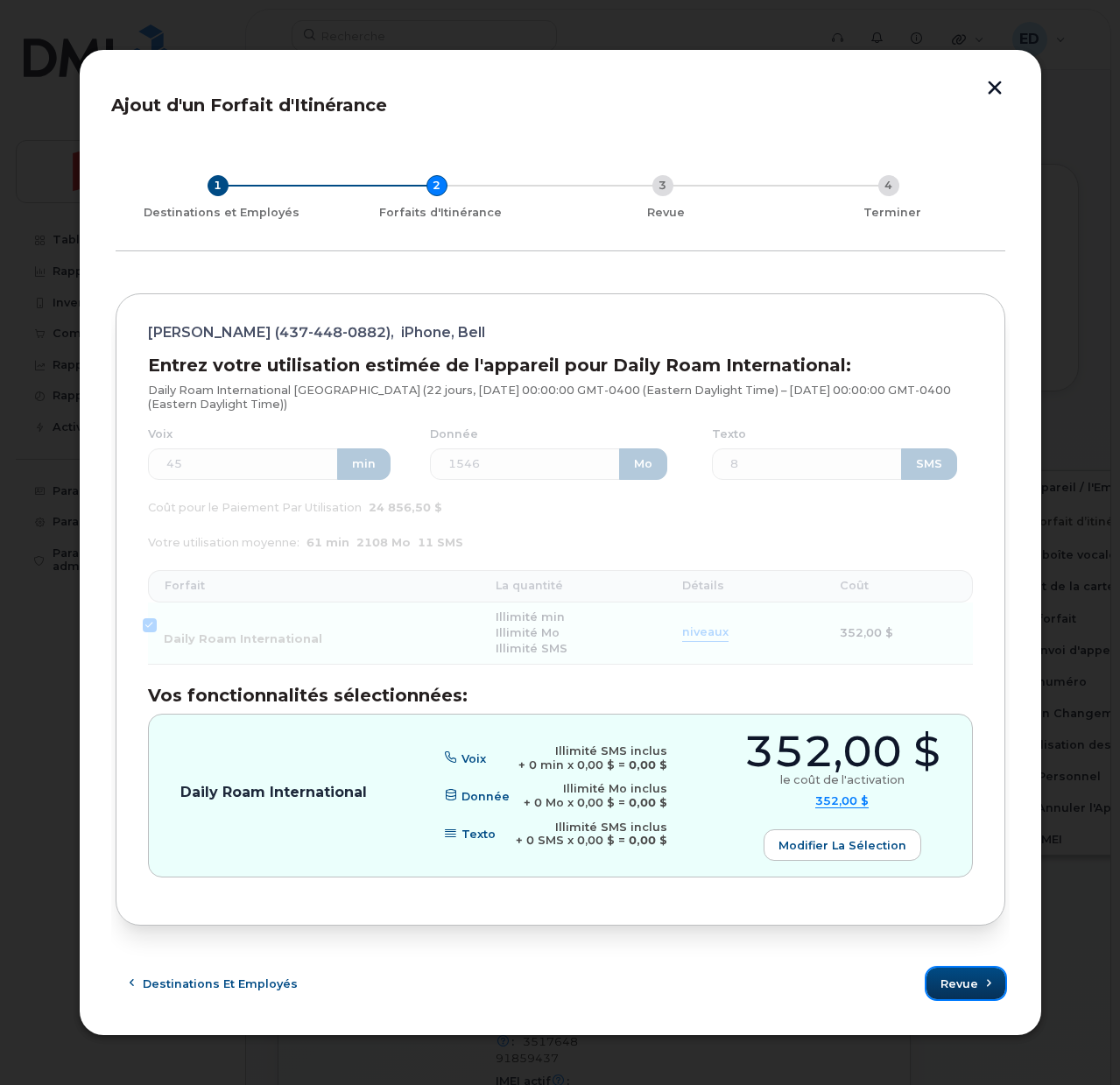
click at [957, 984] on span "Revue" at bounding box center [959, 983] width 37 height 16
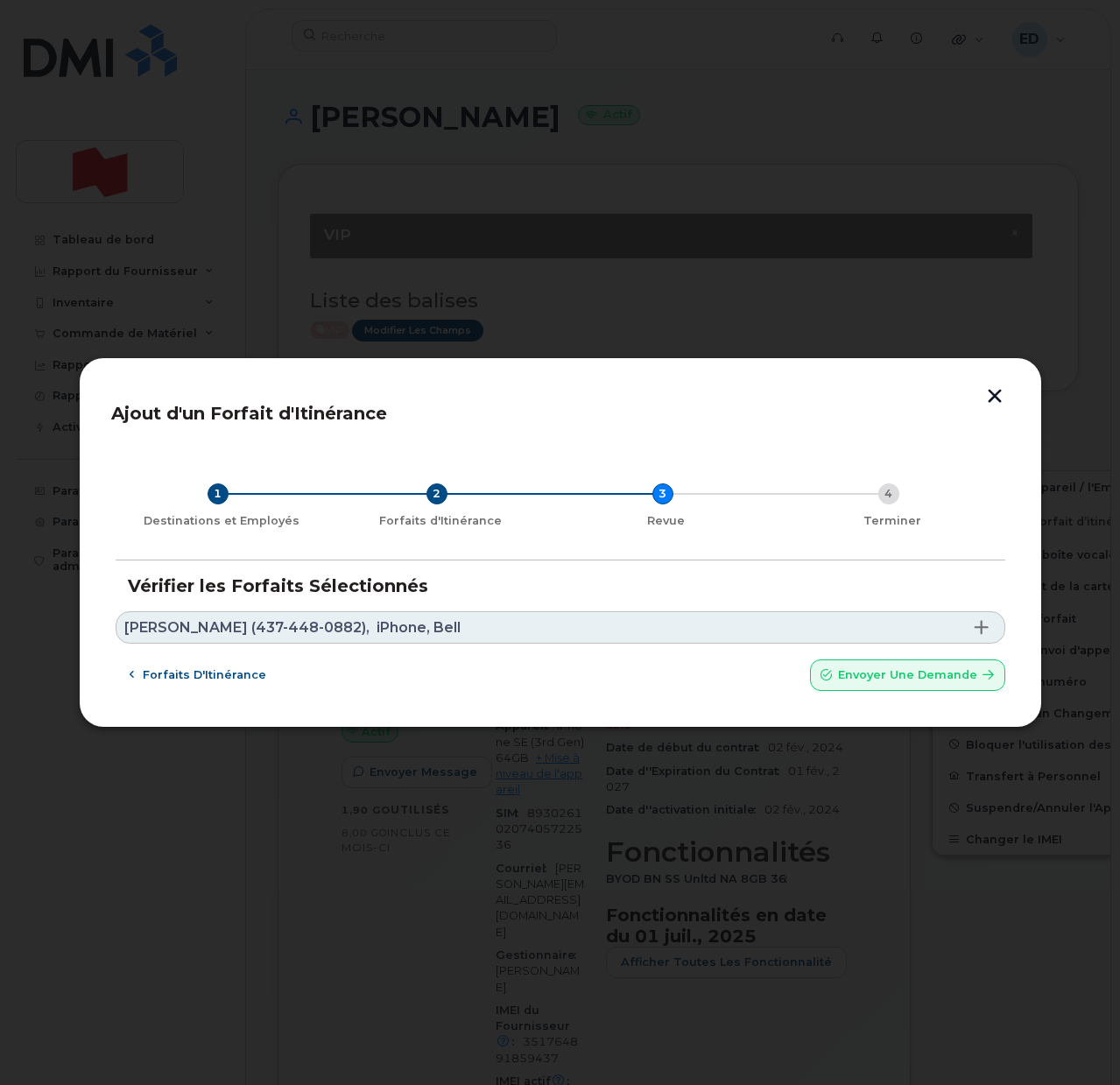
click at [484, 620] on link "Mohamed Sidibe (437-448-0882), iPhone, Bell" at bounding box center [560, 627] width 890 height 33
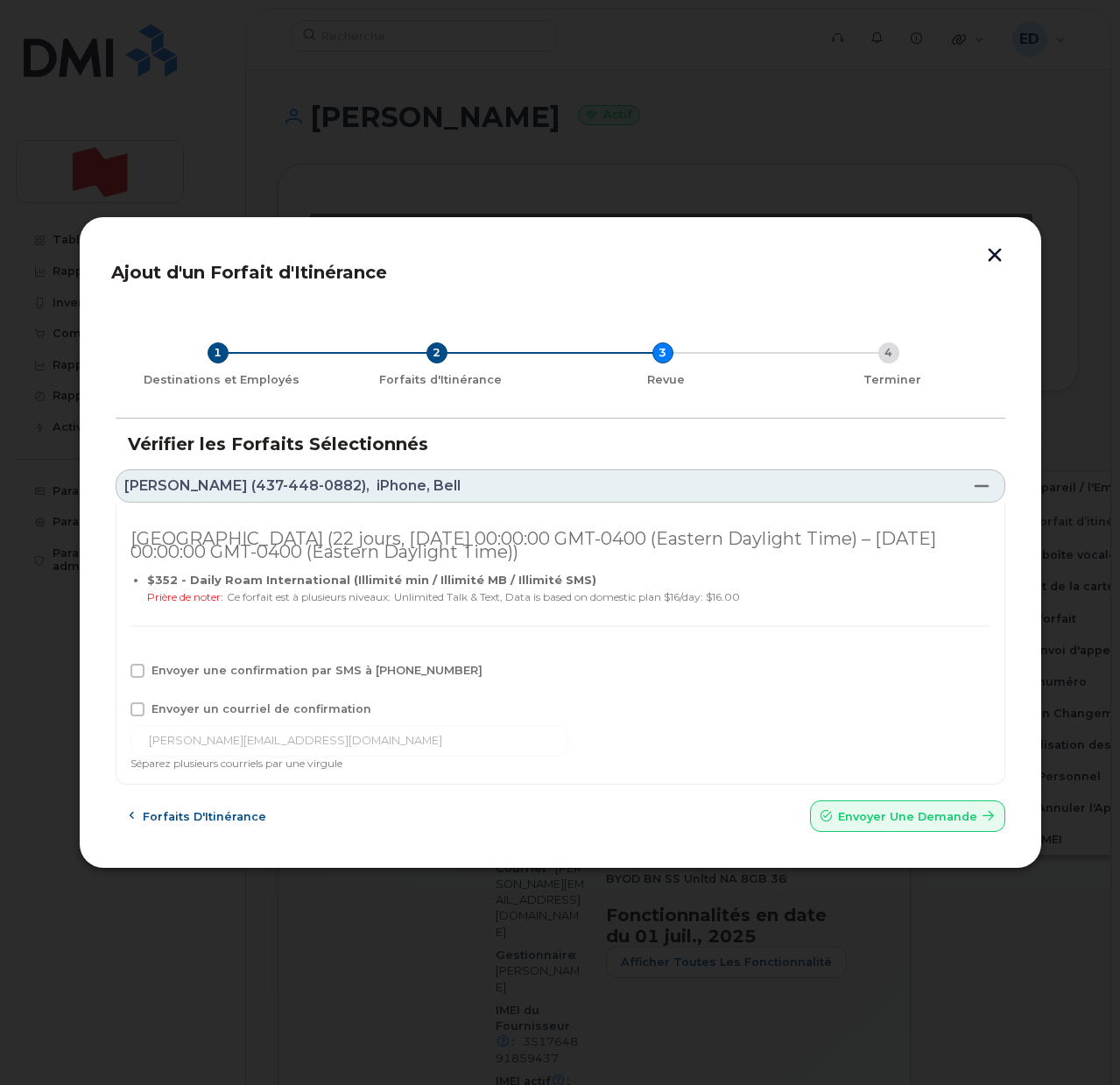
drag, startPoint x: 137, startPoint y: 665, endPoint x: 135, endPoint y: 684, distance: 19.1
click at [135, 665] on span at bounding box center [137, 670] width 14 height 14
click at [118, 665] on input "Envoyer une confirmation par SMS à 437-448-0882" at bounding box center [114, 668] width 9 height 9
checkbox input "true"
click at [133, 707] on span at bounding box center [137, 708] width 14 height 14
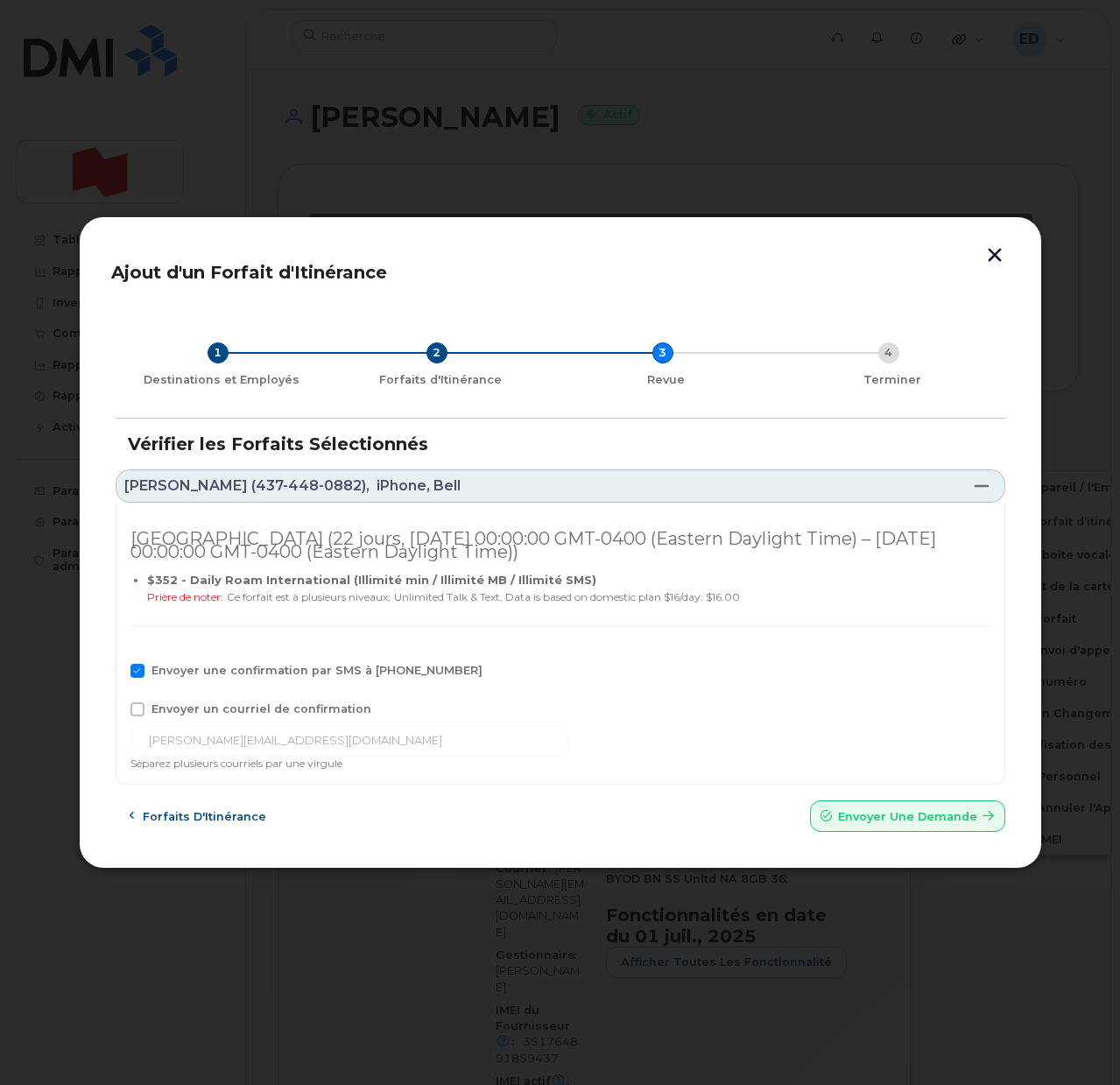
click at [118, 707] on input "Envoyer un courriel de confirmation" at bounding box center [114, 706] width 9 height 9
checkbox input "true"
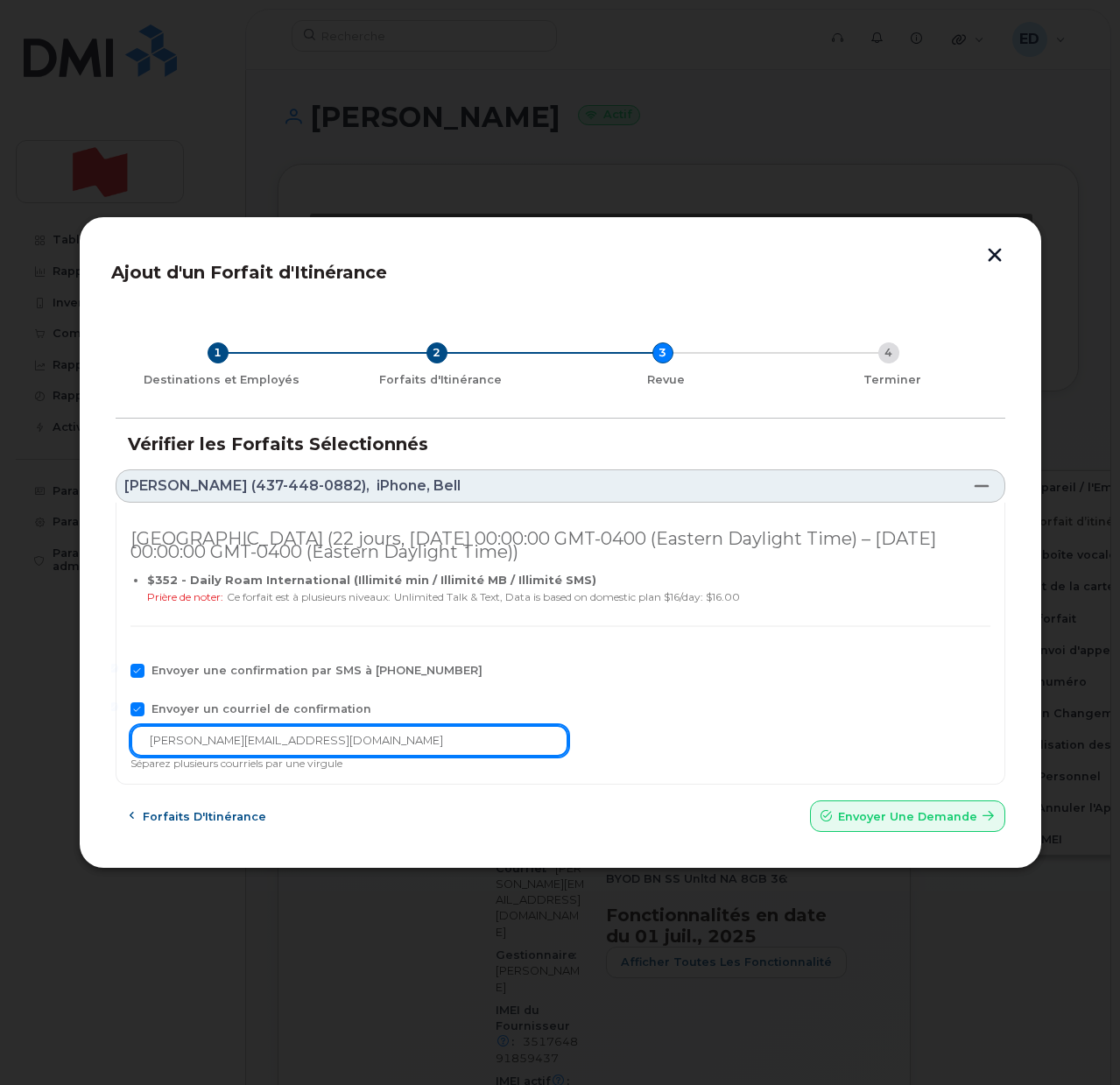
drag, startPoint x: 329, startPoint y: 735, endPoint x: 14, endPoint y: 744, distance: 315.1
click at [14, 745] on div "Ajout d'un Forfait d'Itinérance 1 Destinations et Employés 2 Forfaits d'Itinéra…" at bounding box center [560, 542] width 1120 height 1085
paste input "telecom-voix@bn"
type input "[EMAIL_ADDRESS][DOMAIN_NAME]"
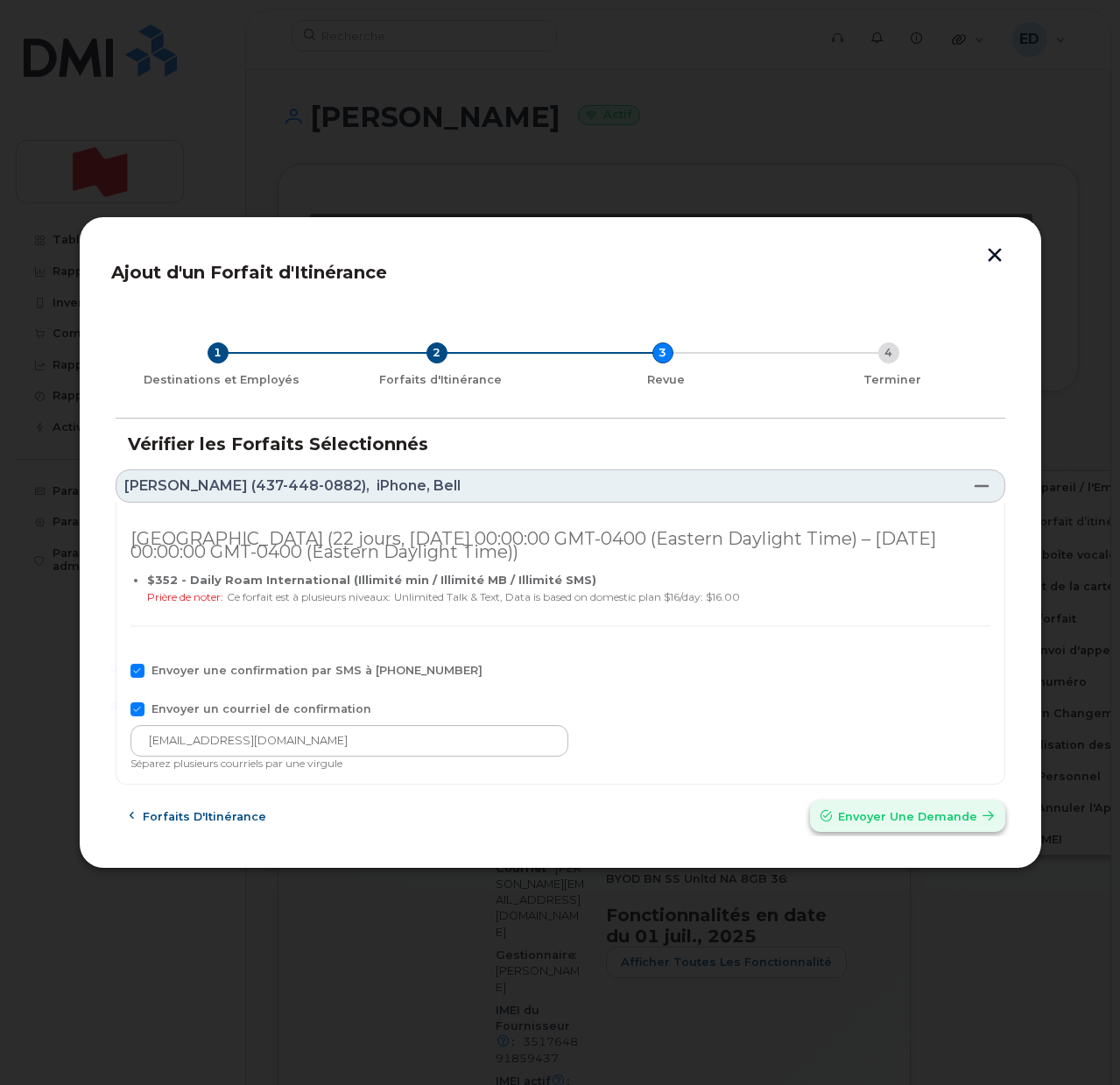
click at [873, 812] on span "Envoyer une Demande" at bounding box center [907, 816] width 139 height 16
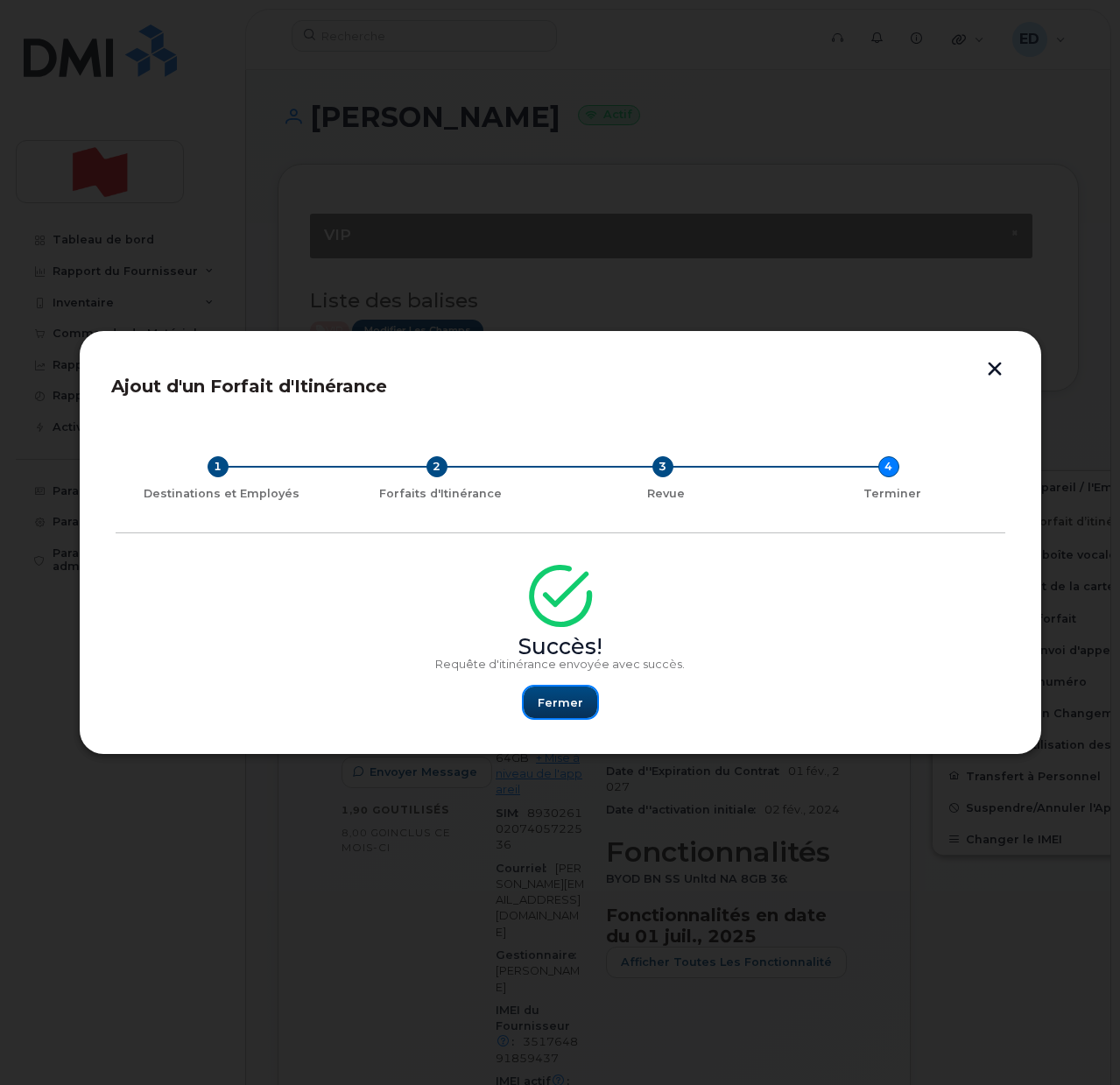
click at [551, 697] on span "Fermer" at bounding box center [561, 703] width 46 height 16
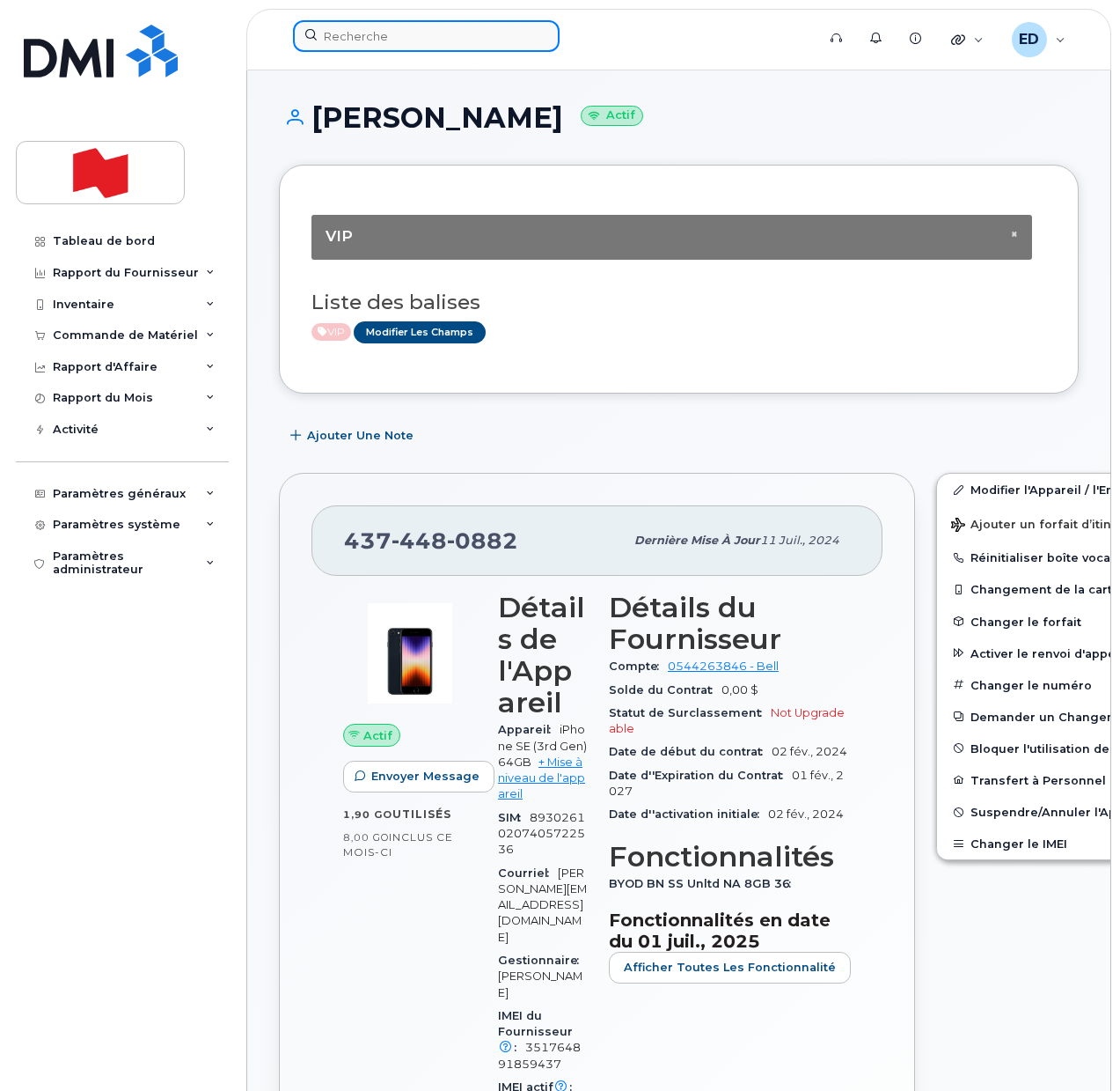
click at [362, 36] on input at bounding box center [425, 36] width 266 height 32
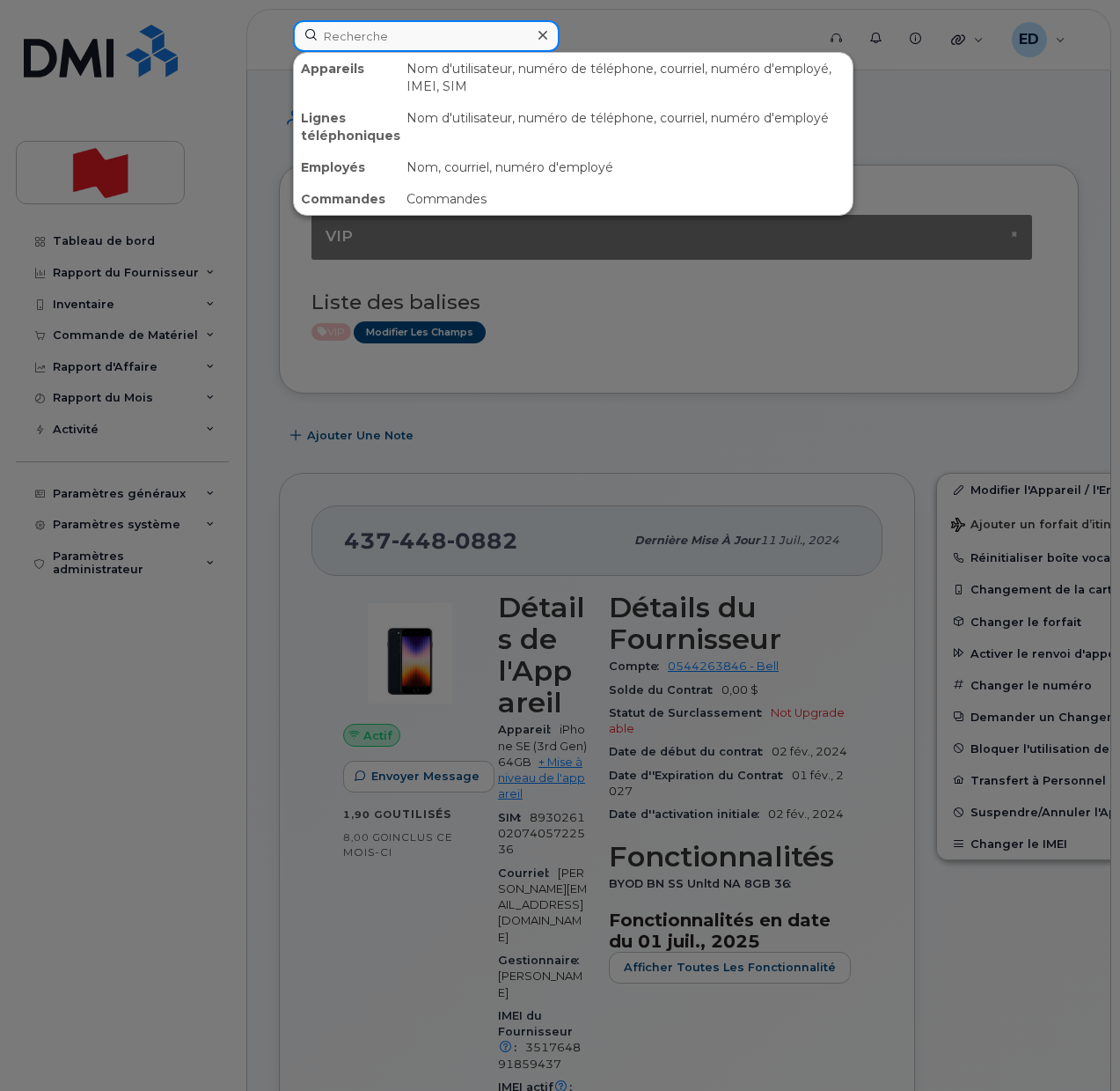
paste input "6474570279"
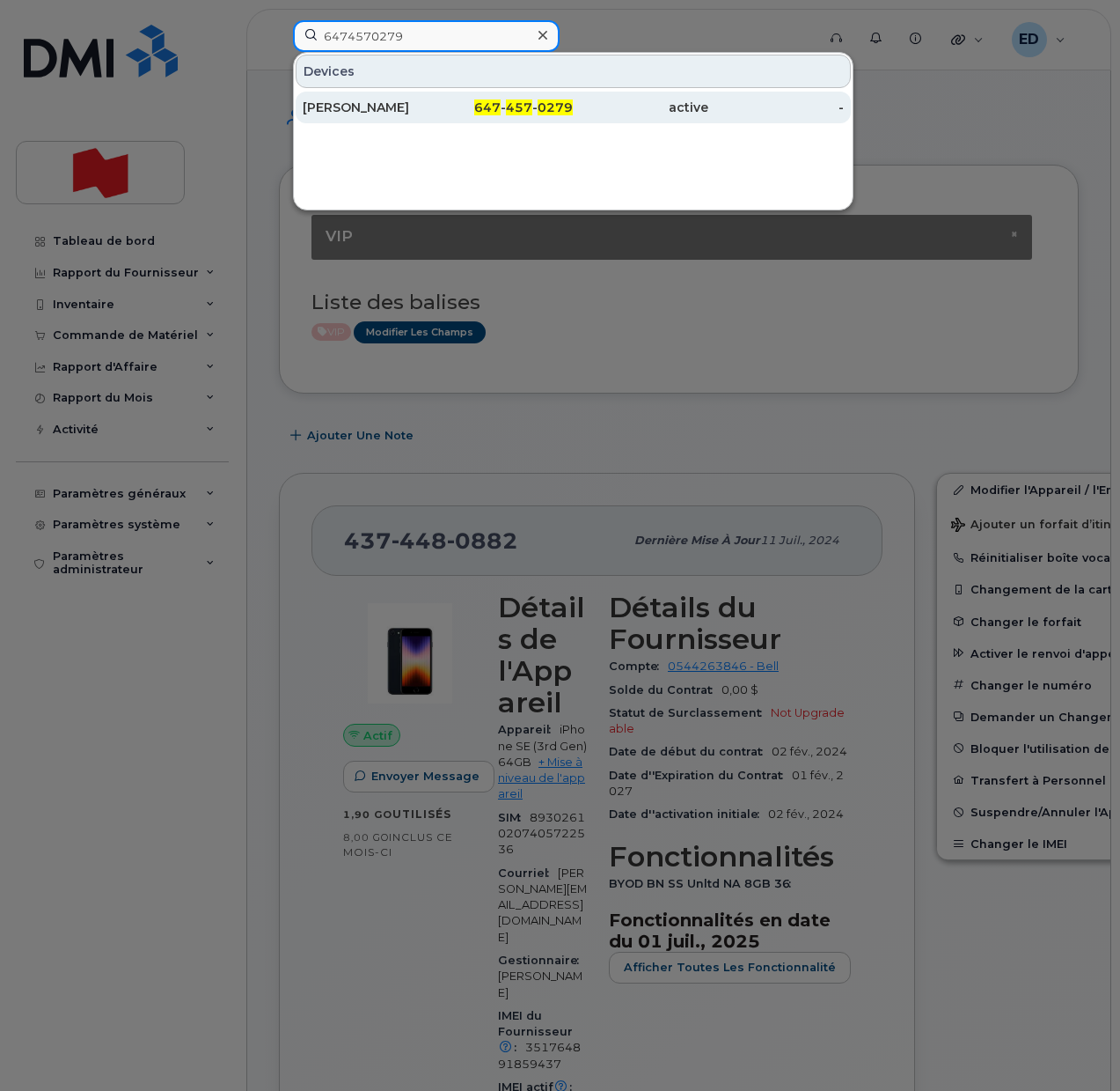
type input "6474570279"
click at [367, 108] on div "[PERSON_NAME]" at bounding box center [371, 107] width 135 height 17
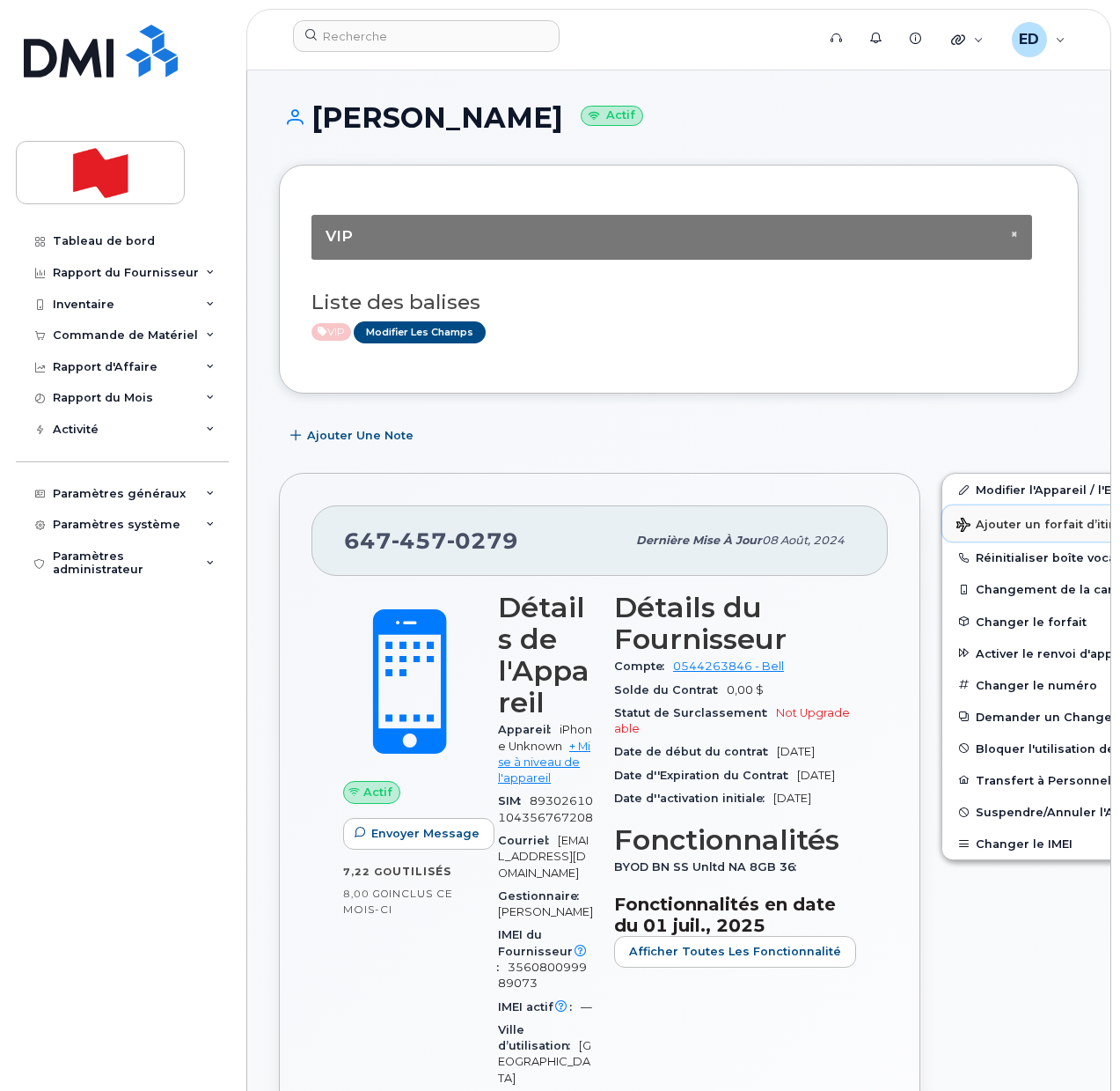
click at [971, 519] on span "Ajouter un forfait d’itinérance" at bounding box center [1057, 526] width 202 height 16
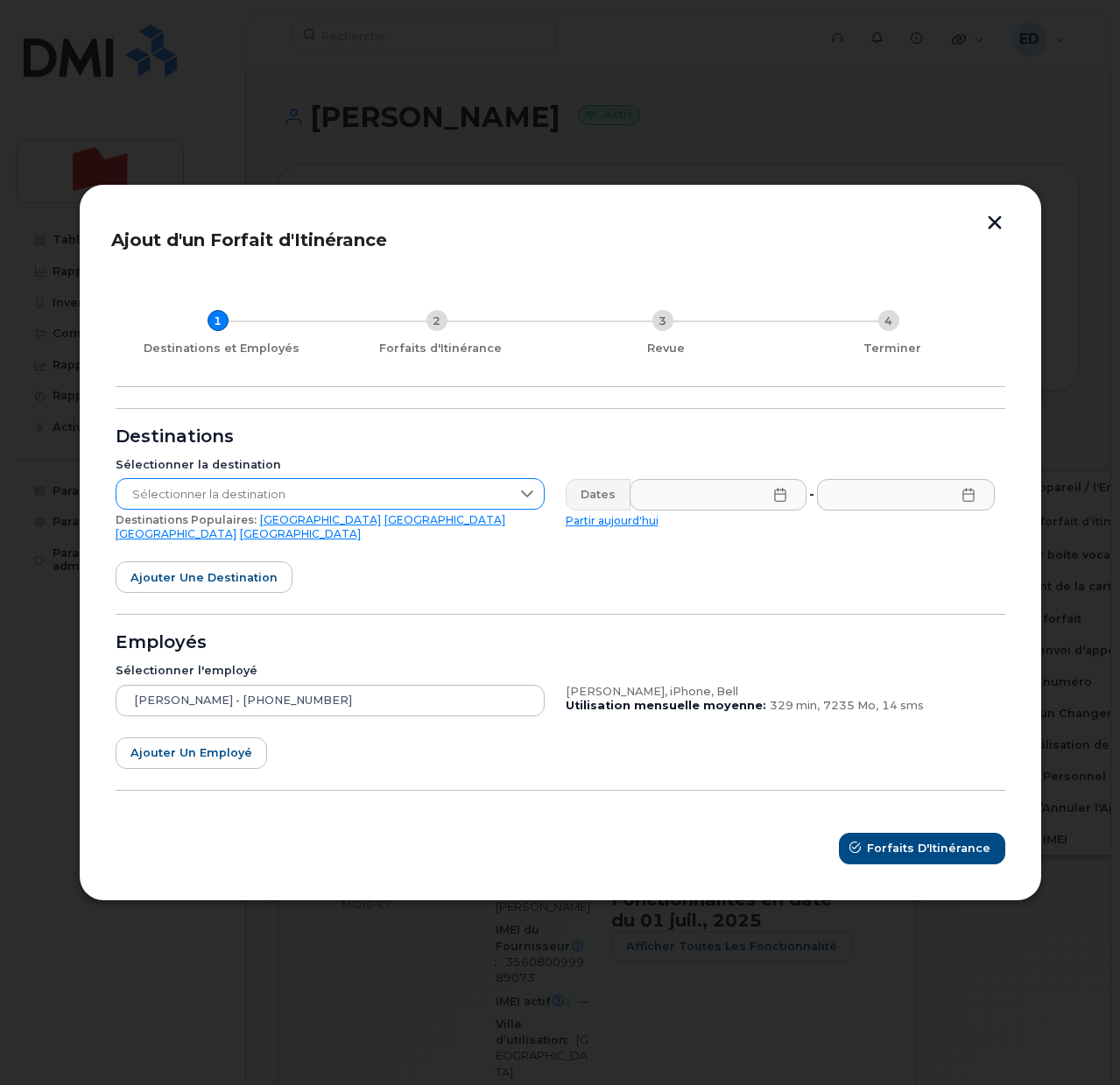
click at [468, 502] on span "Sélectionner la destination" at bounding box center [313, 494] width 394 height 32
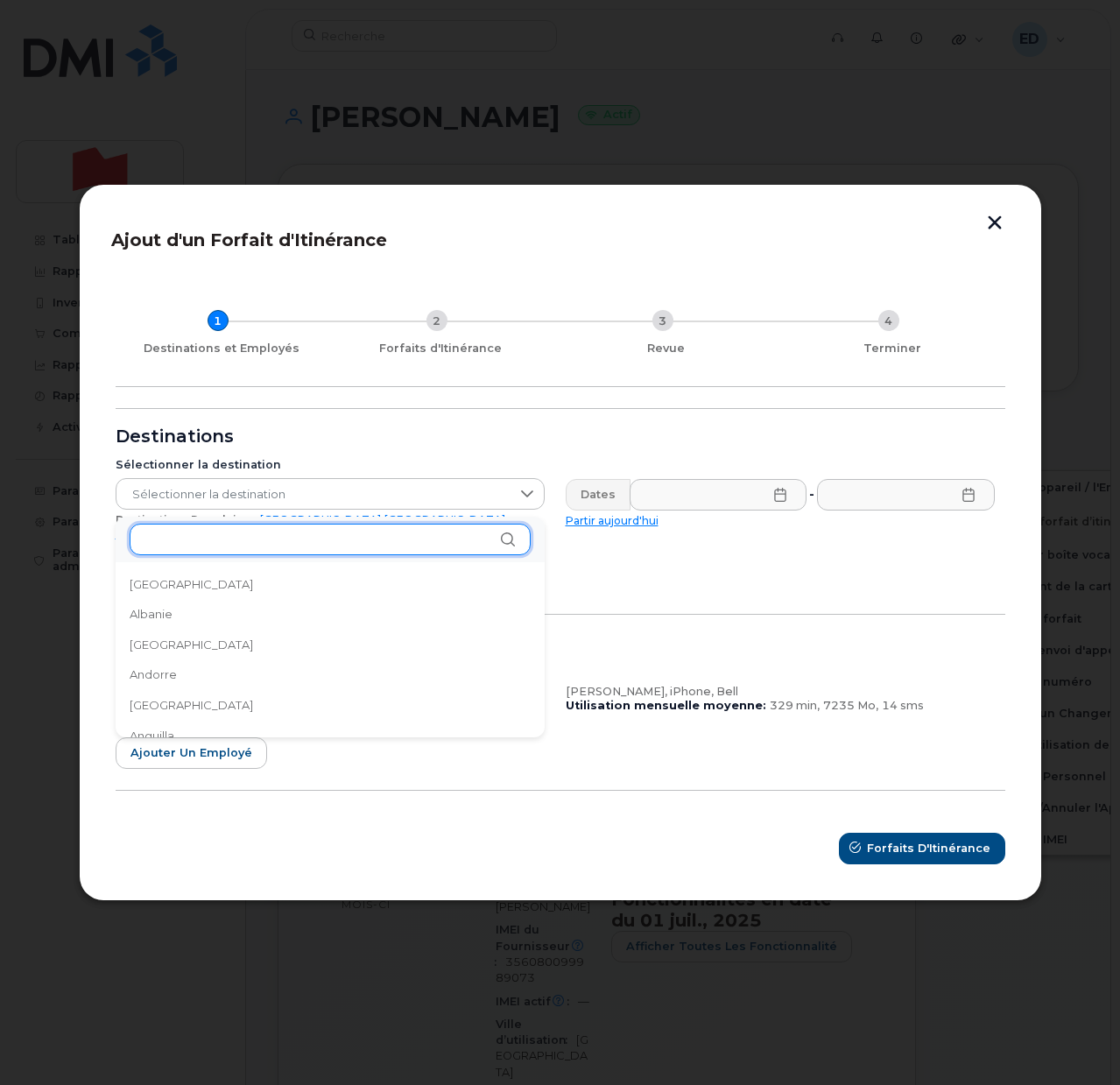
click at [200, 546] on input "text" at bounding box center [330, 539] width 401 height 32
type input "bra"
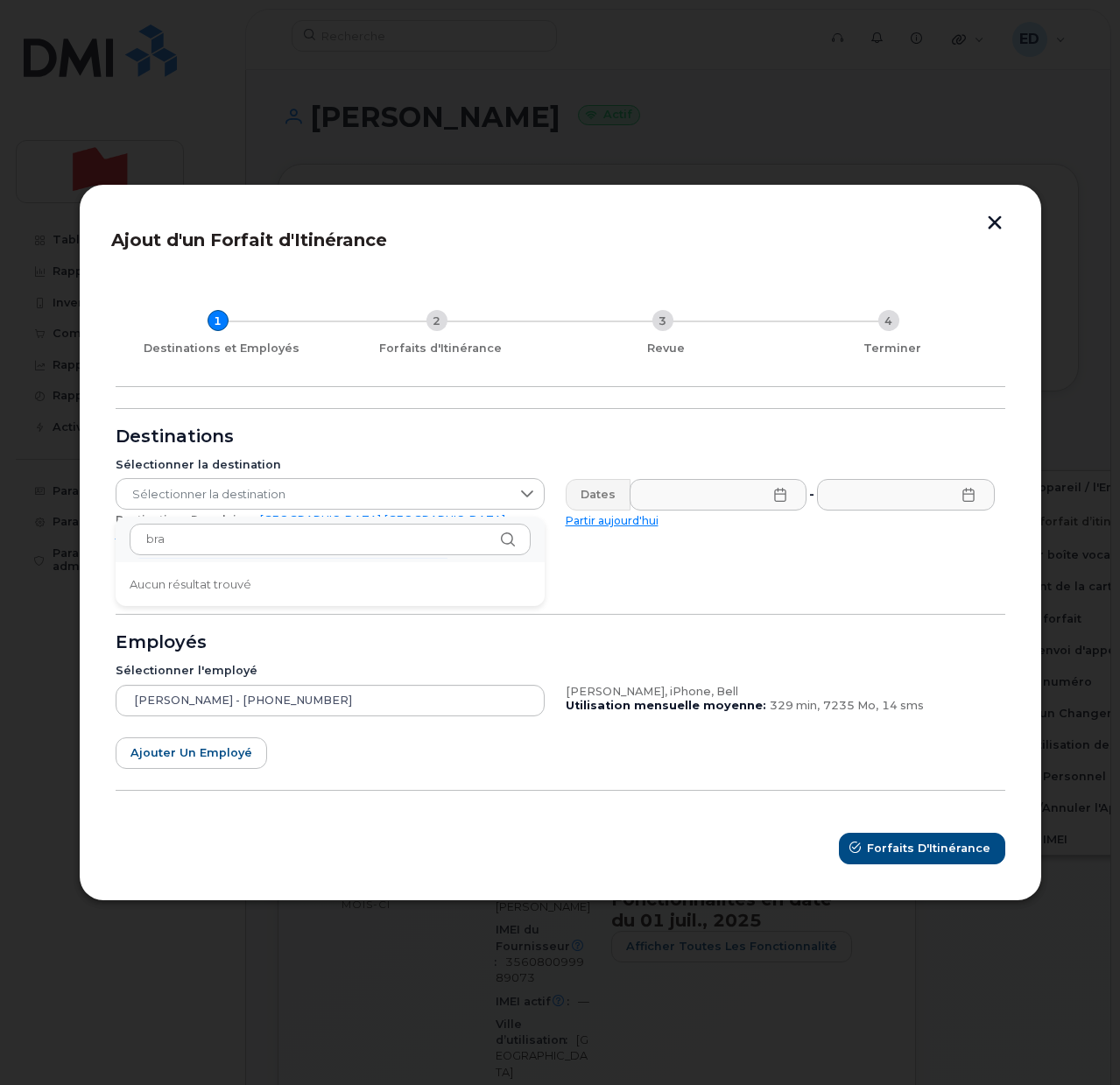
click at [997, 228] on button "button" at bounding box center [994, 225] width 26 height 18
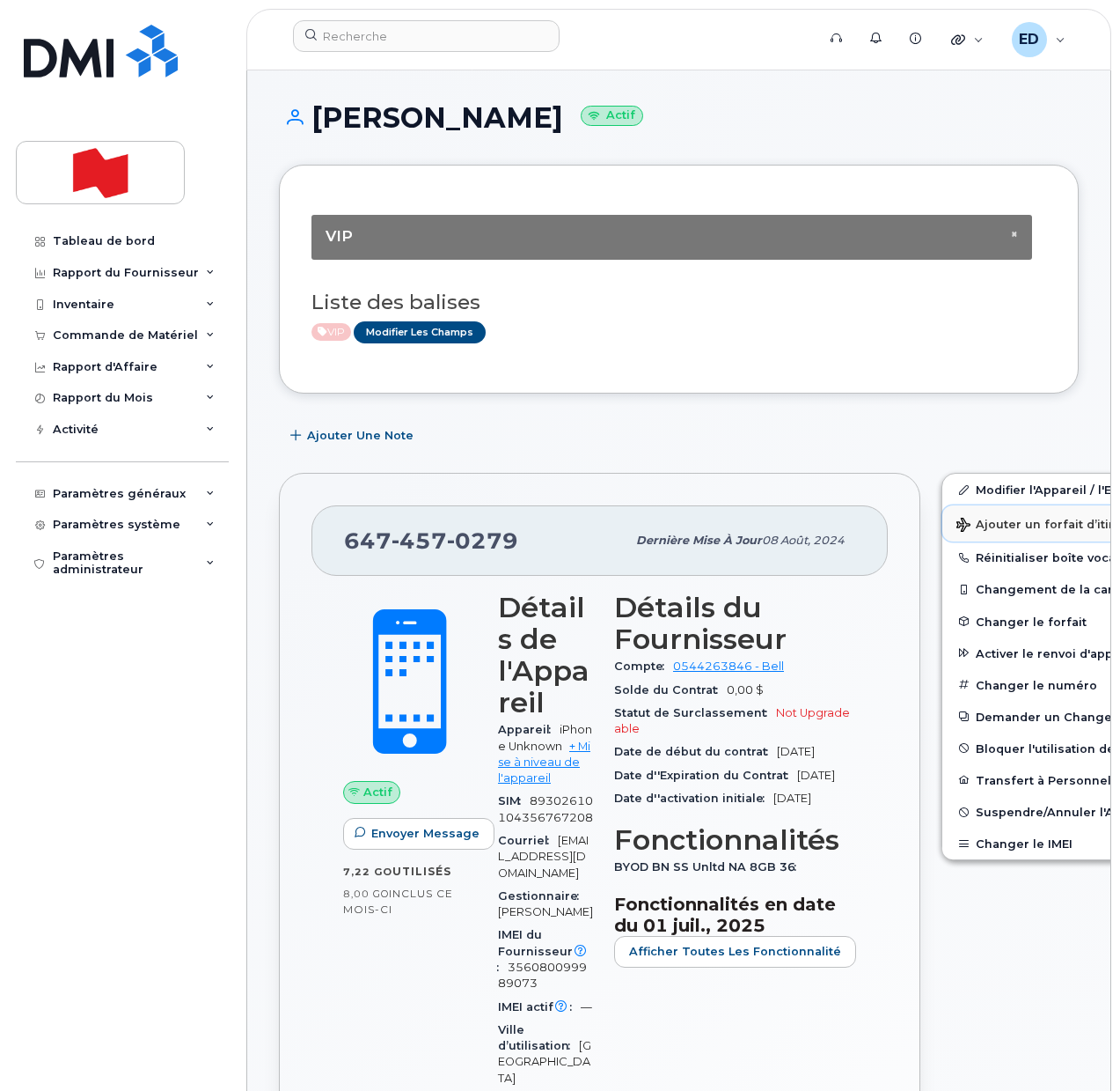
click at [961, 522] on span "Ajouter un forfait d’itinérance" at bounding box center [1057, 526] width 202 height 16
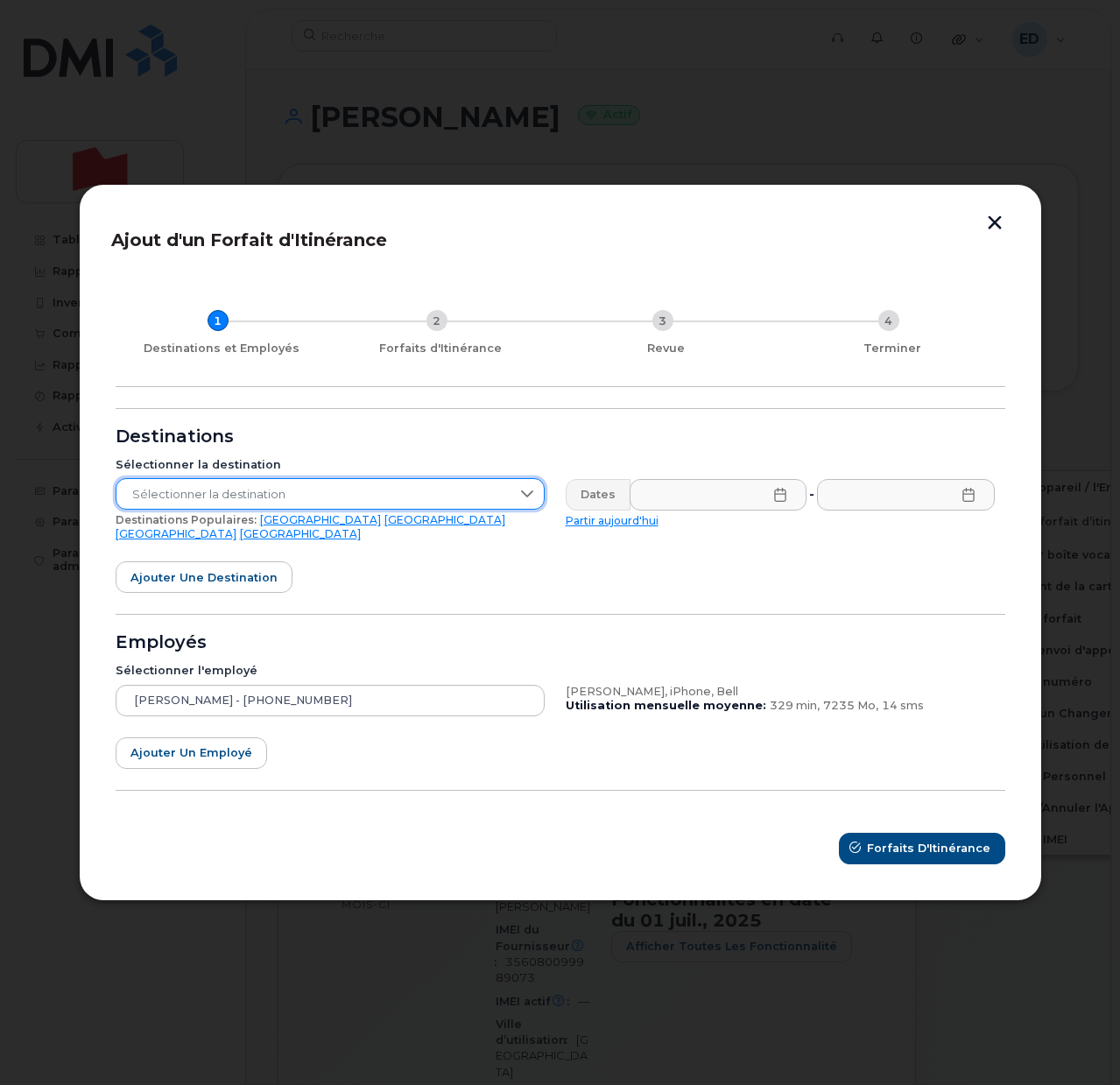
drag, startPoint x: 292, startPoint y: 502, endPoint x: 293, endPoint y: 515, distance: 13.0
click at [293, 502] on span "Sélectionner la destination" at bounding box center [313, 494] width 394 height 32
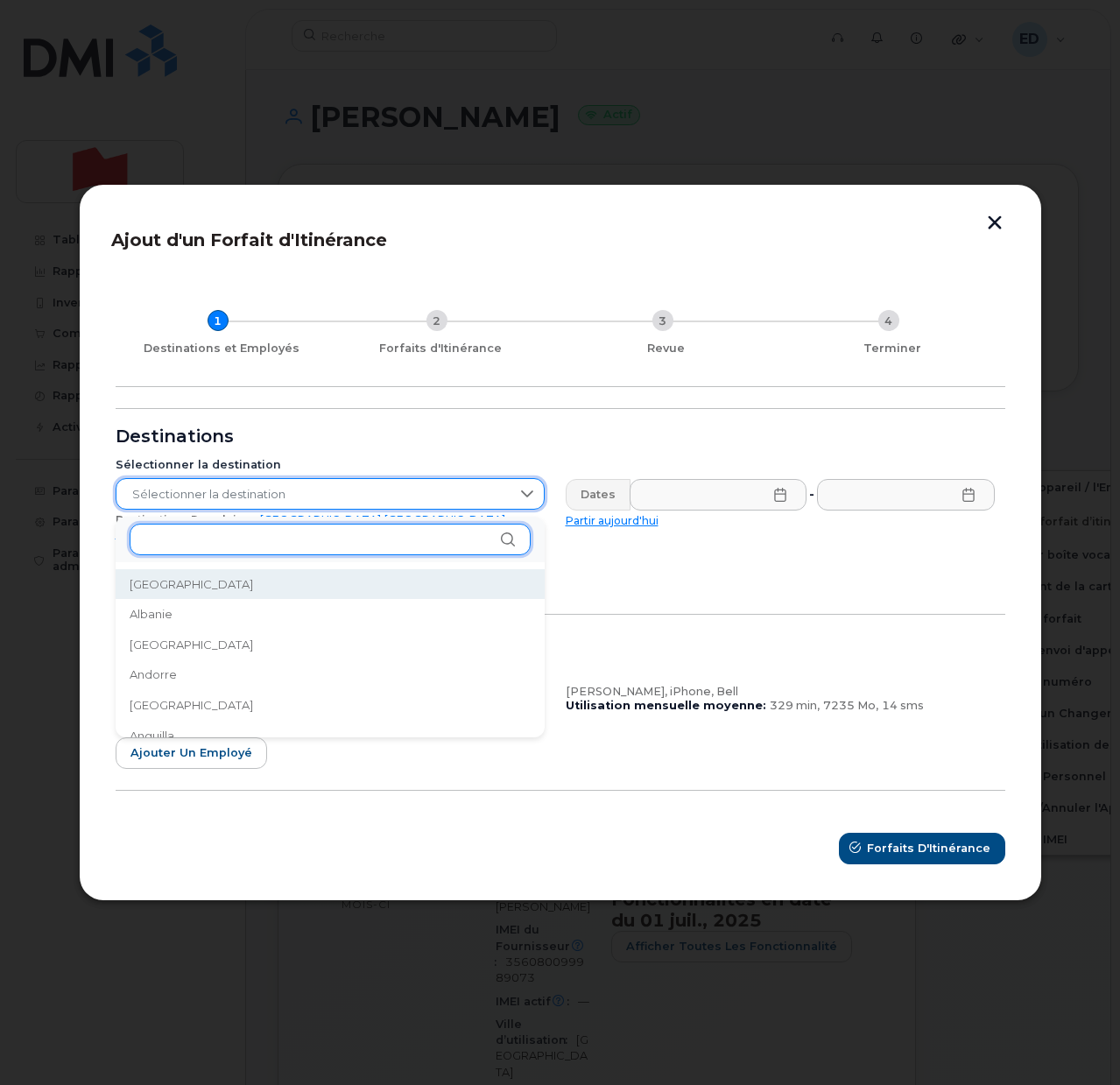
click at [192, 538] on input "text" at bounding box center [330, 539] width 401 height 32
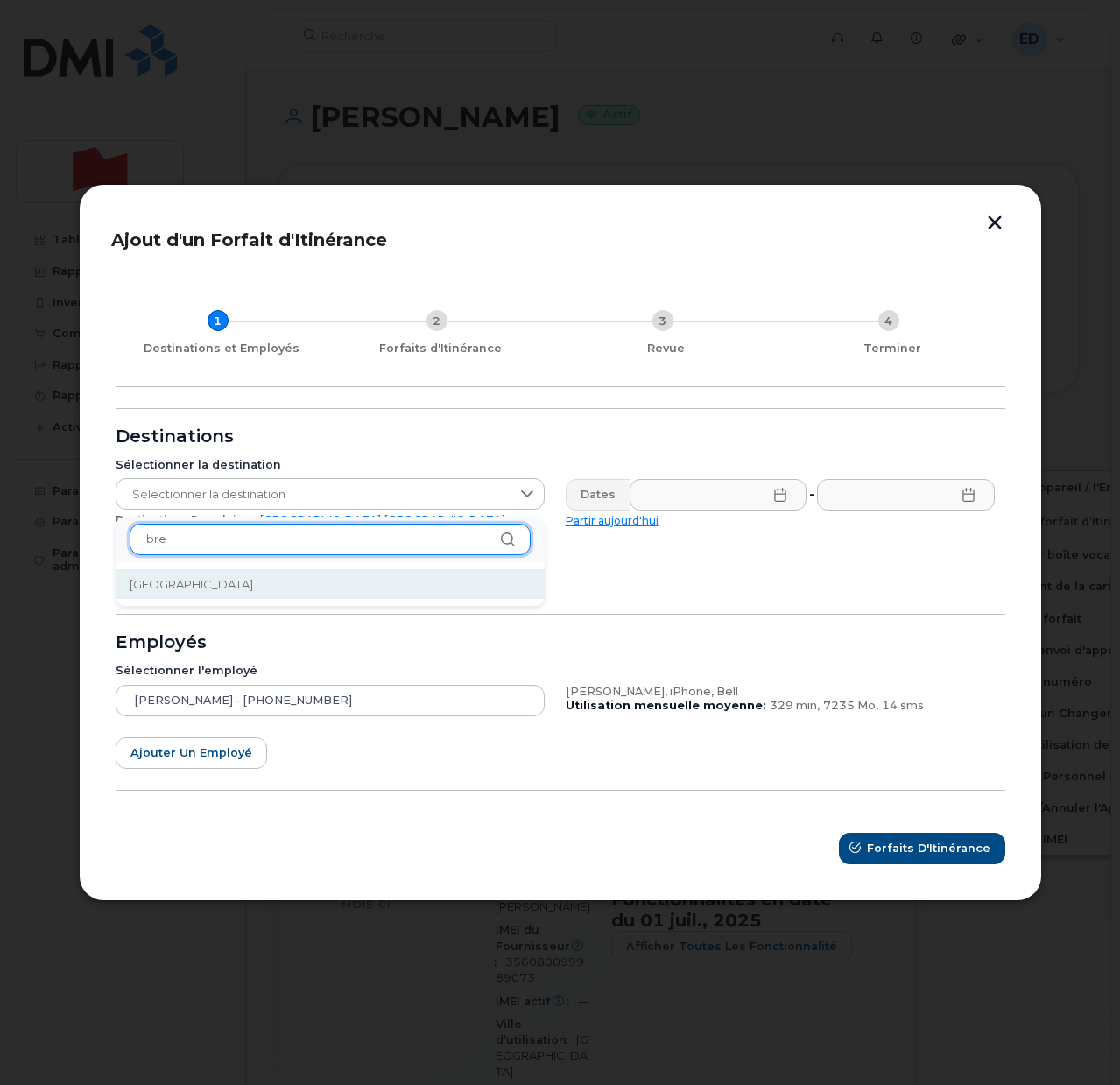
type input "bre"
click at [179, 587] on li "[GEOGRAPHIC_DATA]" at bounding box center [330, 584] width 429 height 31
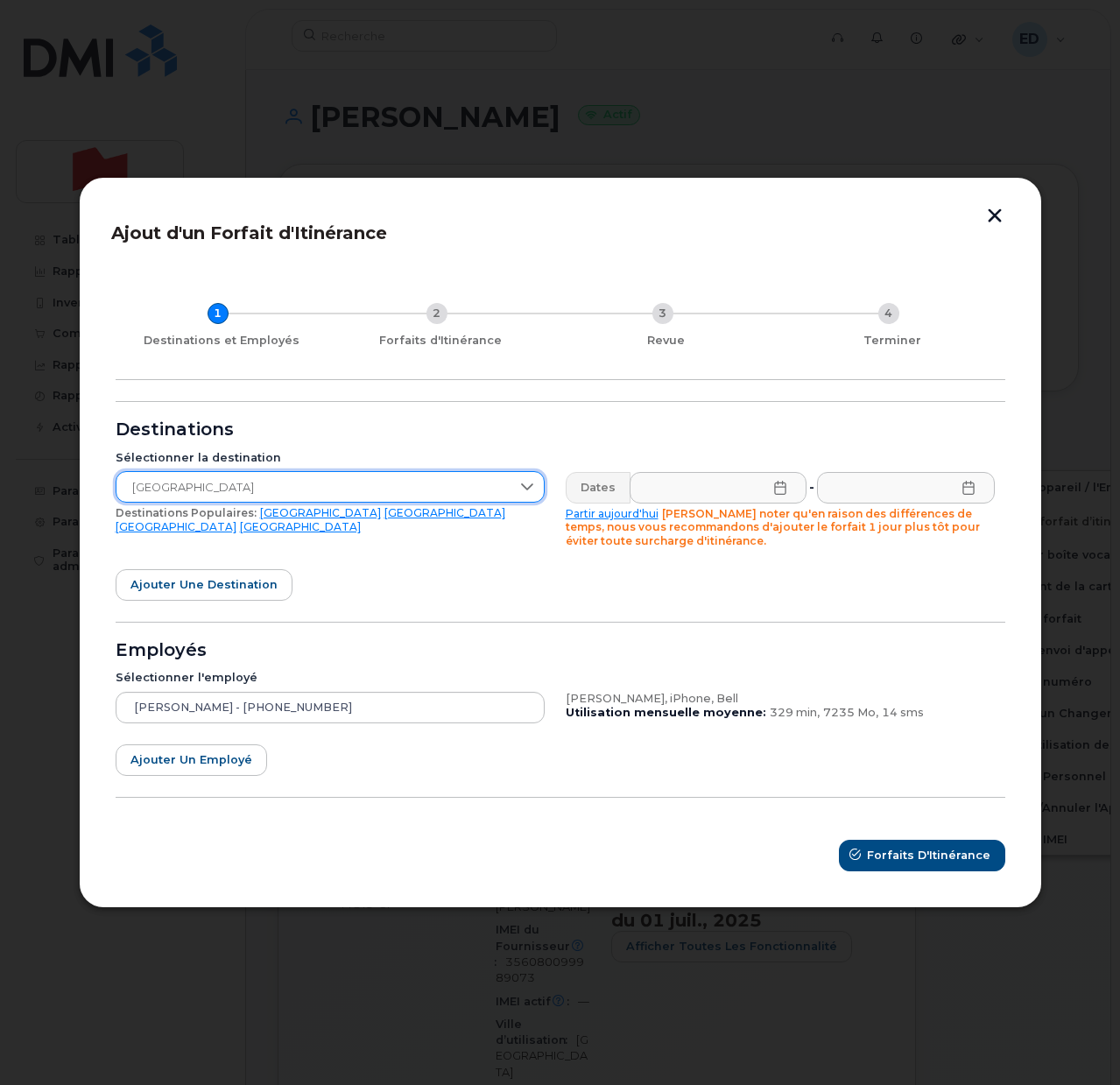
click at [776, 485] on icon at bounding box center [779, 487] width 14 height 14
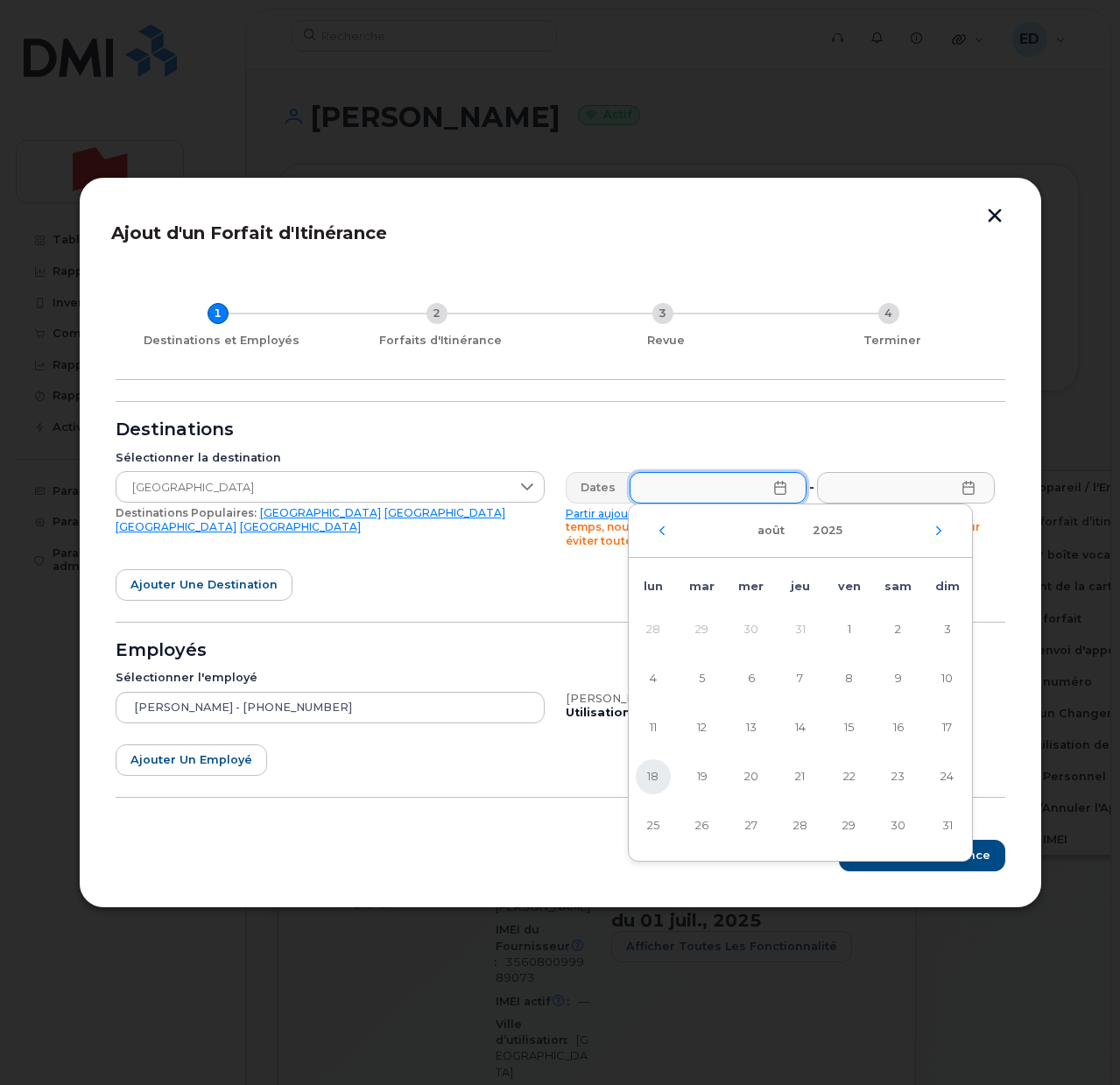
click at [652, 774] on span "18" at bounding box center [653, 776] width 35 height 35
type input "[DATE]"
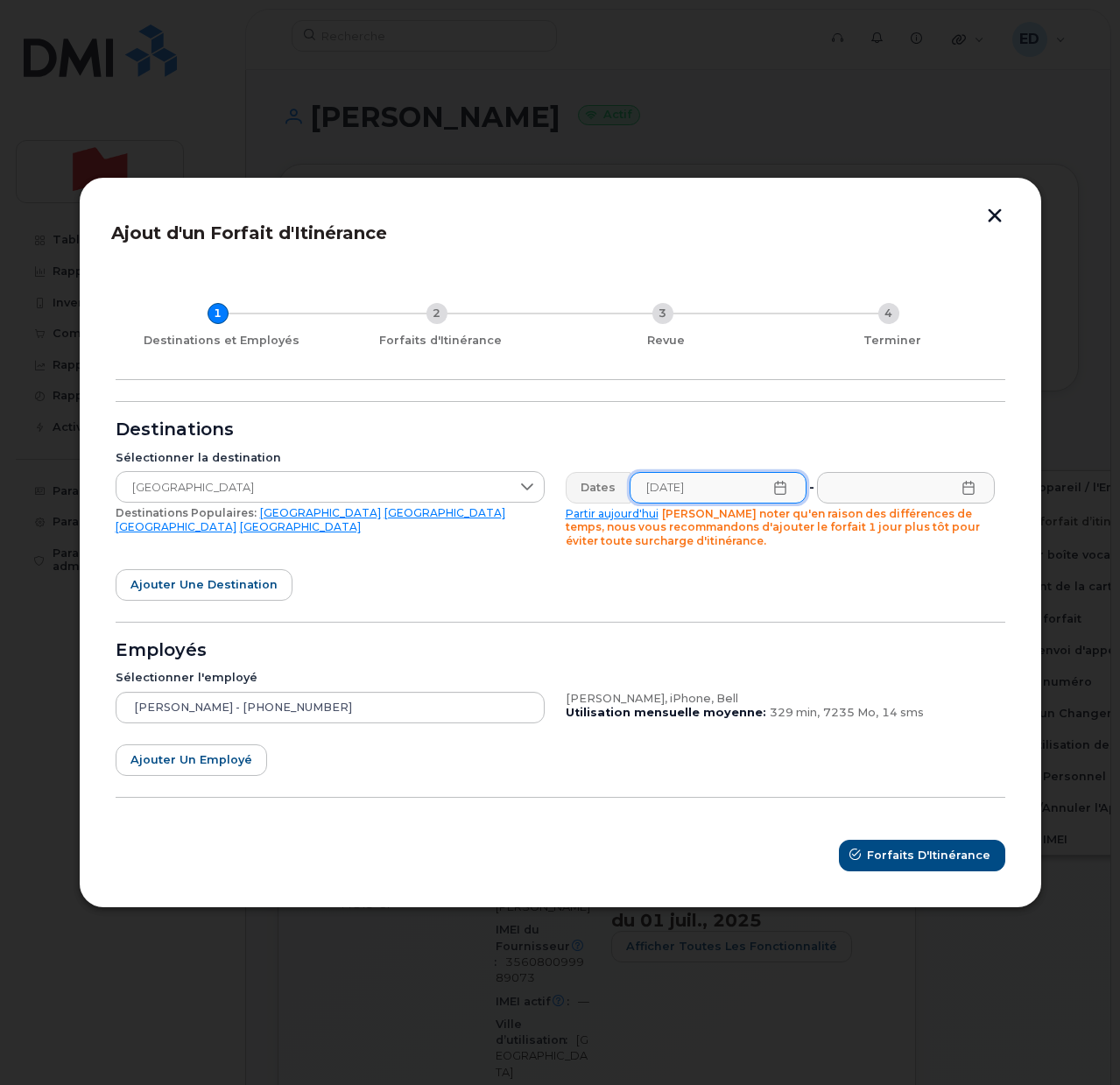
click at [967, 488] on icon at bounding box center [968, 487] width 14 height 14
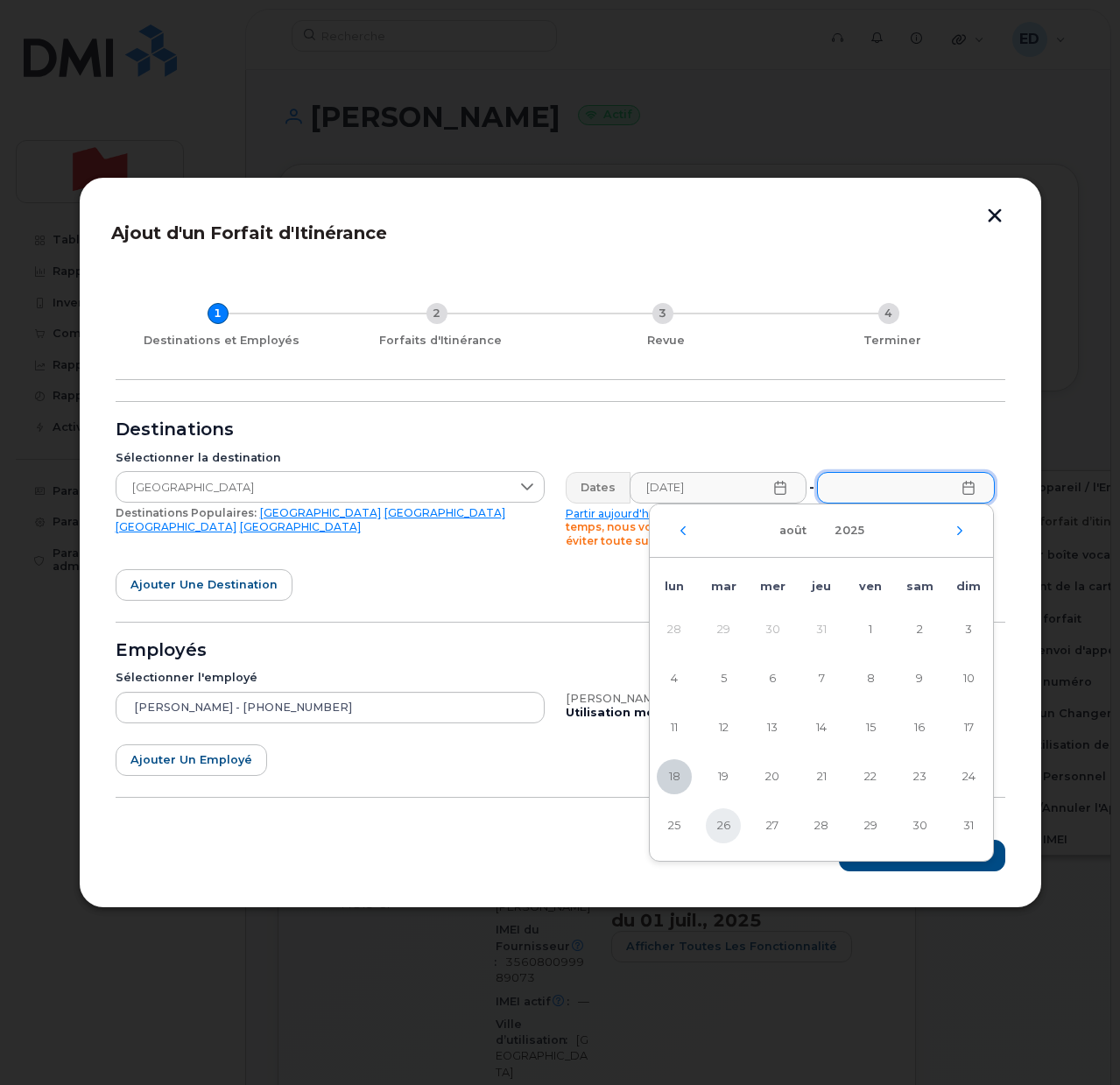
click at [731, 821] on span "26" at bounding box center [723, 826] width 35 height 35
type input "[DATE]"
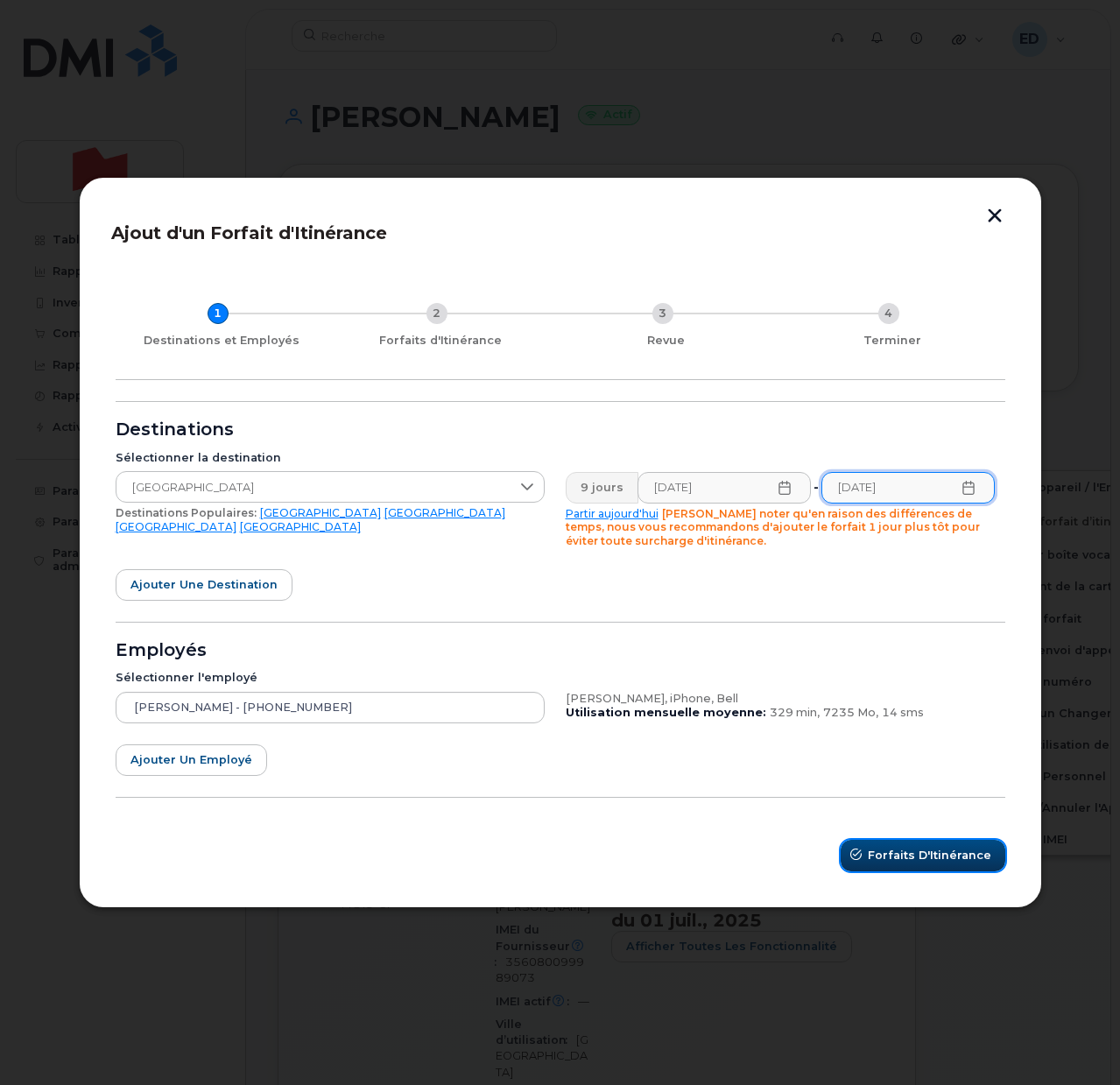
click at [913, 866] on button "Forfaits d'Itinérance" at bounding box center [922, 855] width 165 height 32
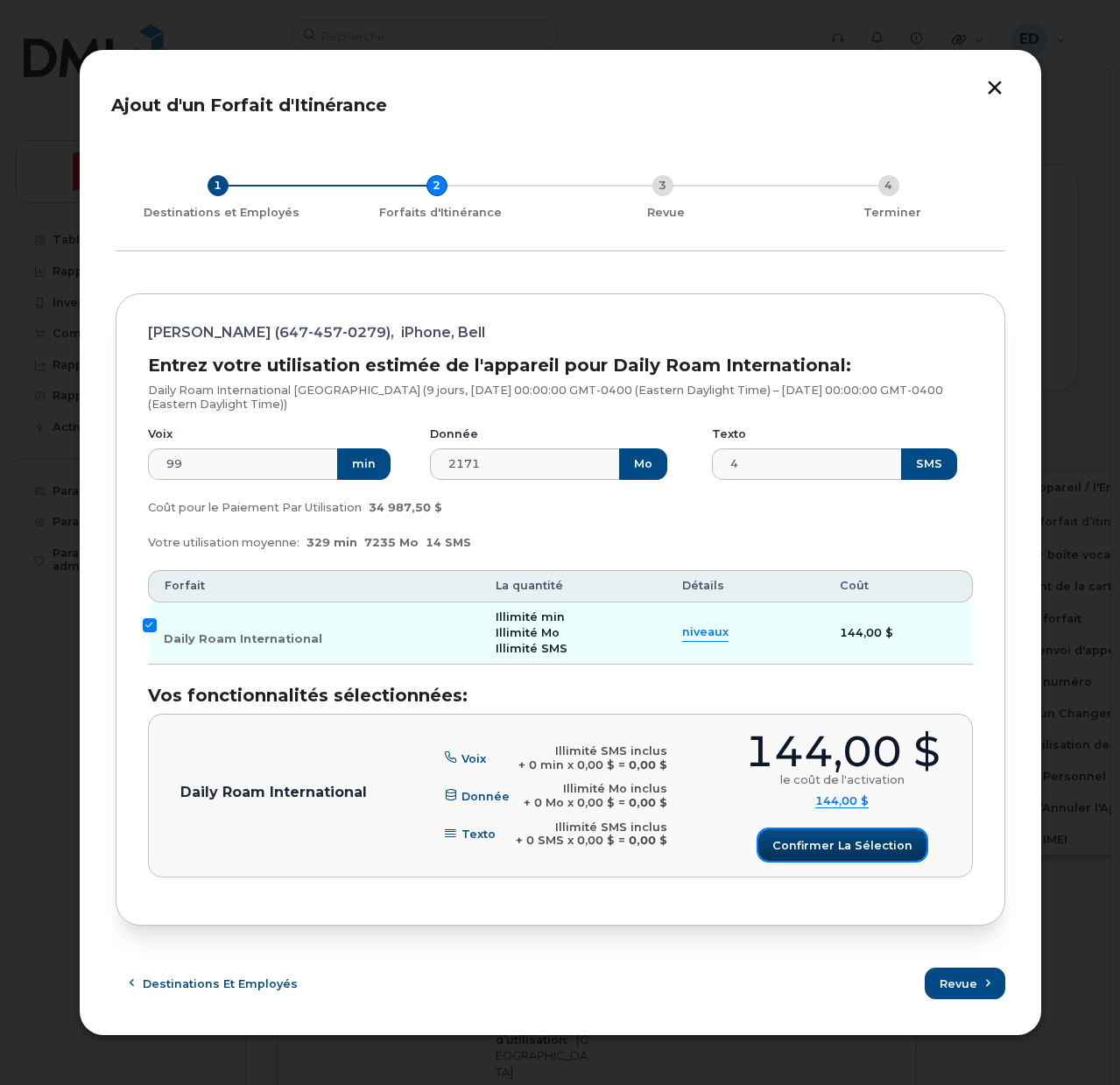
click at [826, 836] on button "Confirmer la sélection" at bounding box center [842, 845] width 168 height 32
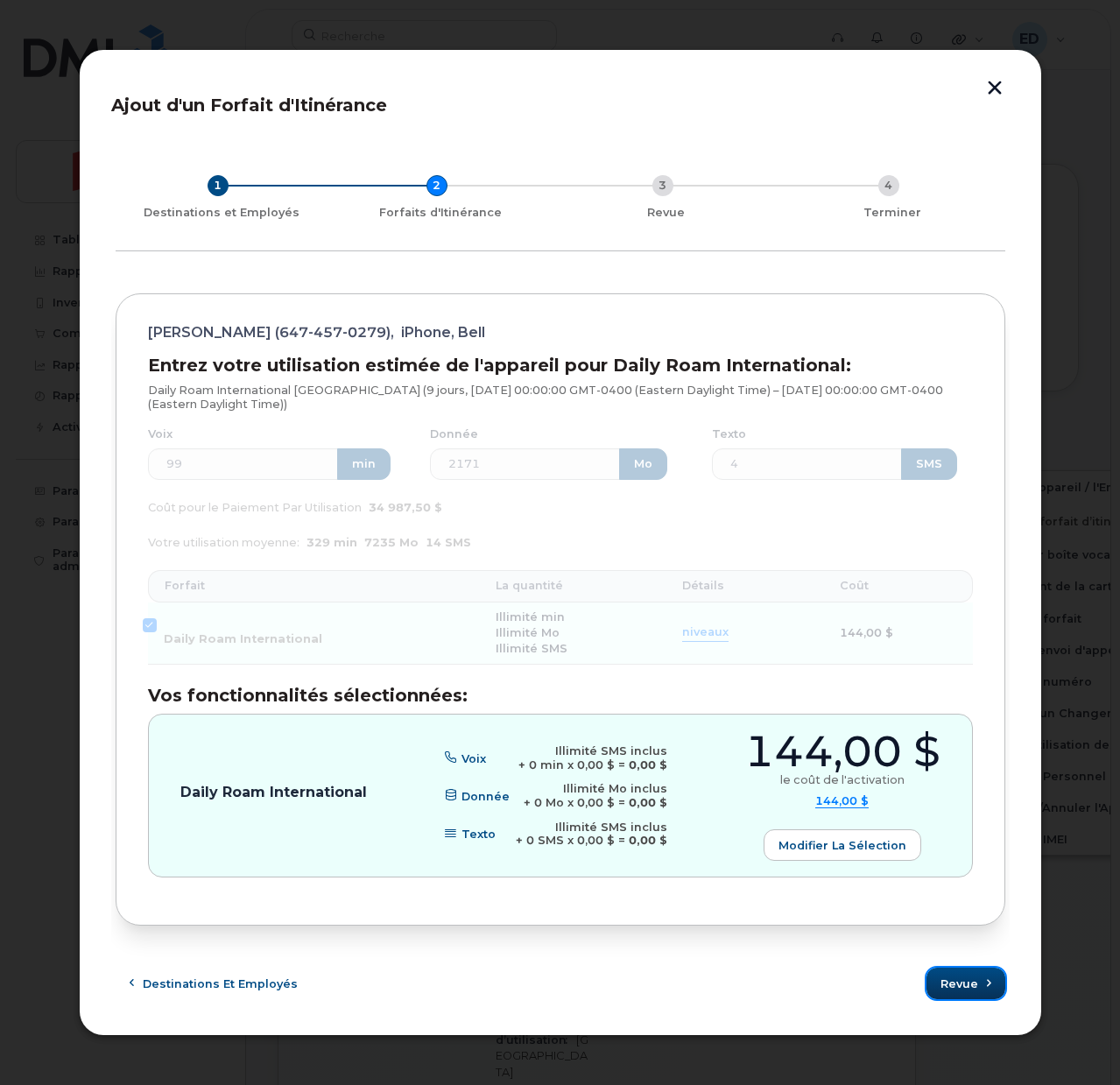
click at [962, 978] on span "Revue" at bounding box center [959, 983] width 37 height 16
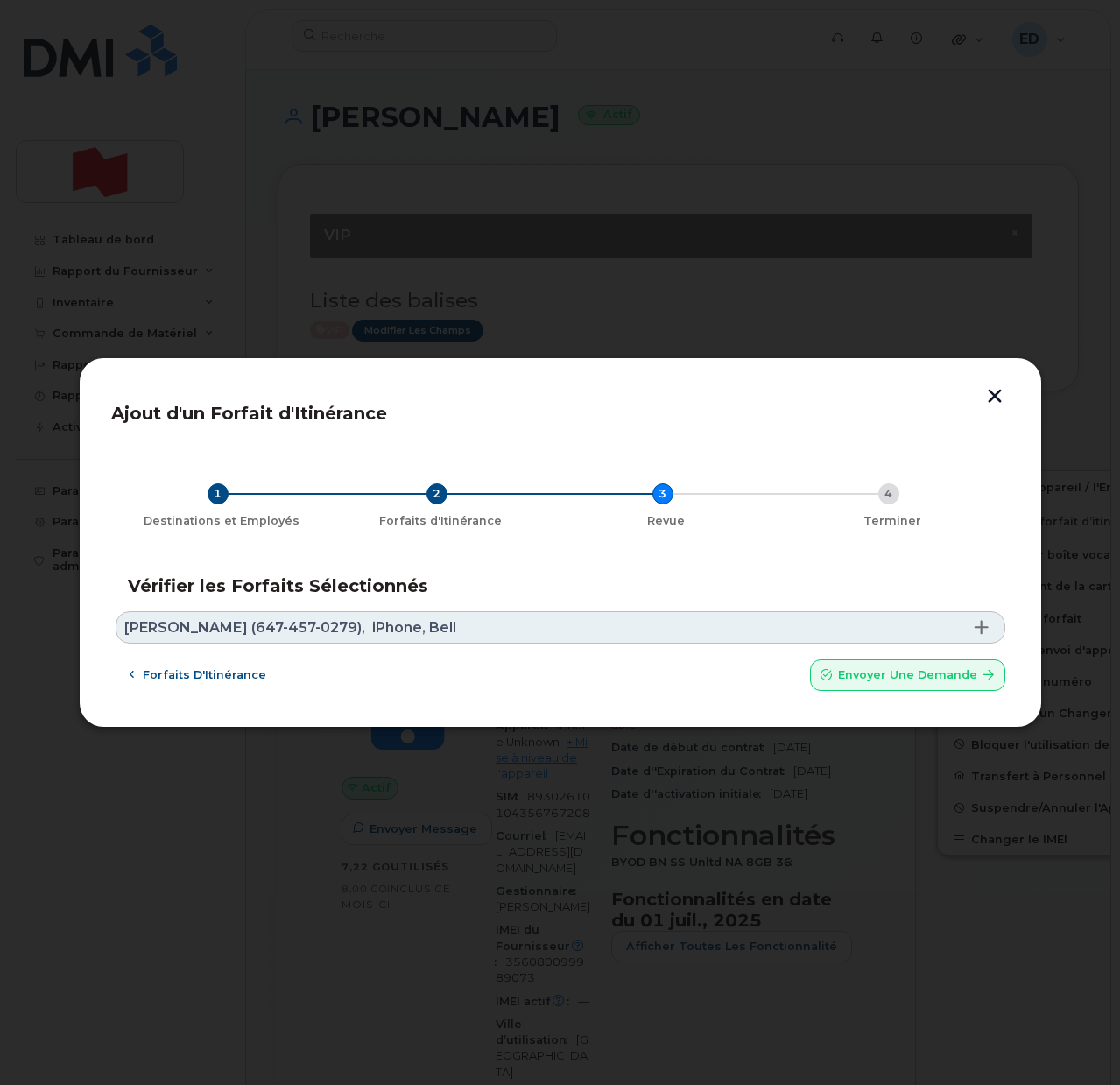
click at [450, 637] on link "[PERSON_NAME] (647-457-0279), iPhone, Bell" at bounding box center [560, 627] width 890 height 33
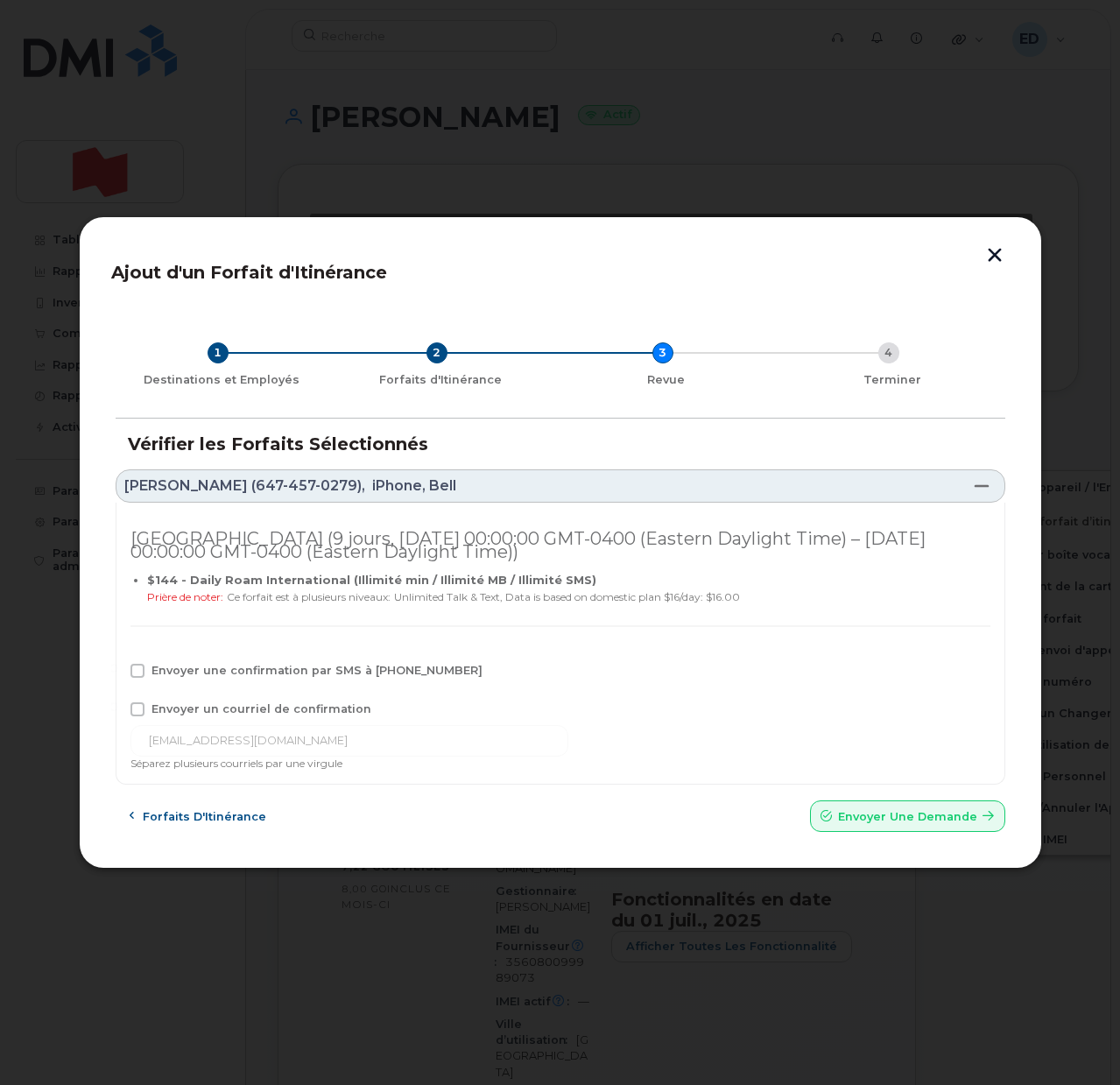
click at [144, 668] on span at bounding box center [137, 670] width 14 height 14
click at [118, 668] on input "Envoyer une confirmation par SMS à [PHONE_NUMBER]" at bounding box center [114, 668] width 9 height 9
checkbox input "true"
click at [137, 705] on span at bounding box center [137, 708] width 14 height 14
click at [118, 705] on input "Envoyer un courriel de confirmation" at bounding box center [114, 706] width 9 height 9
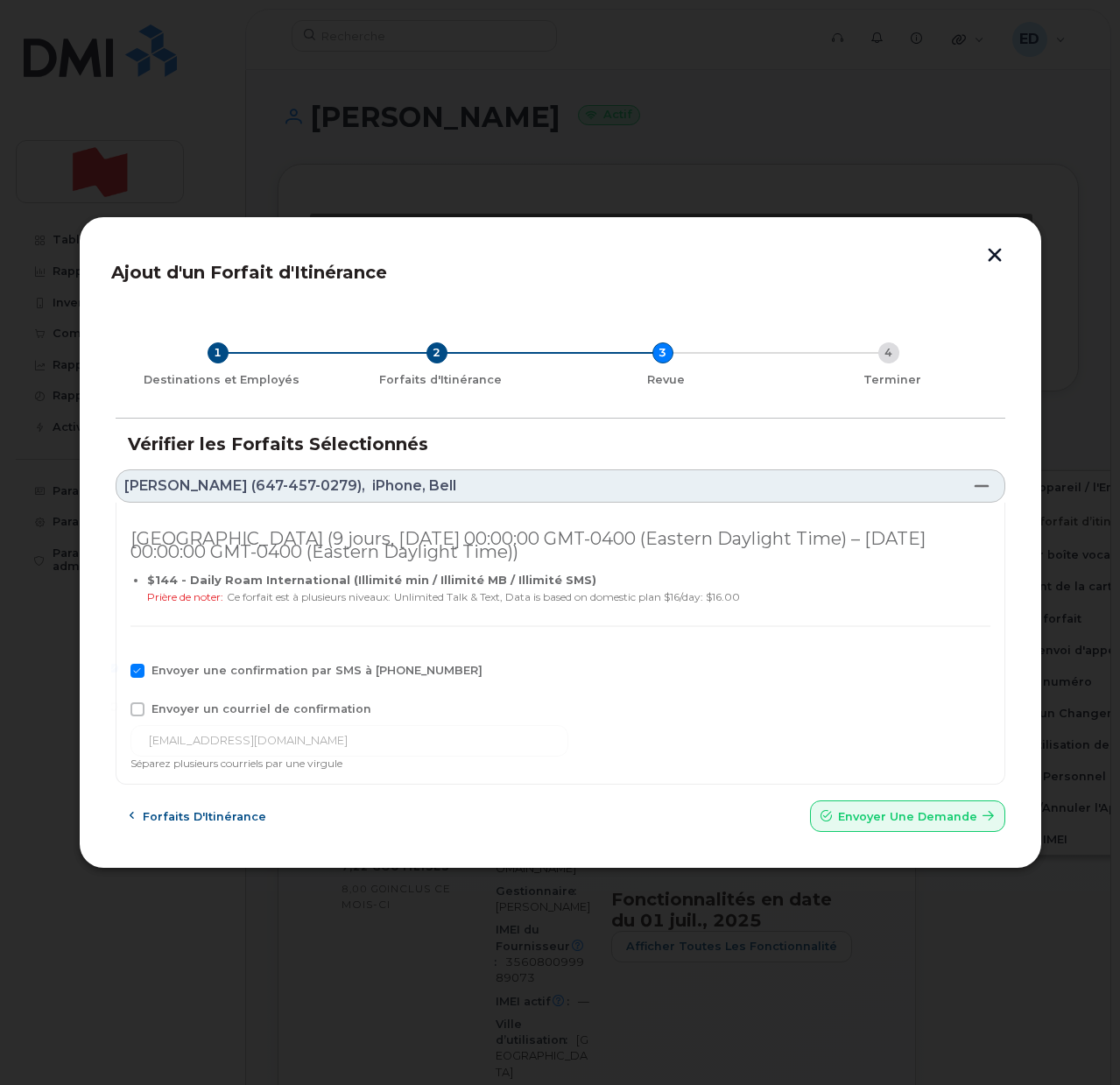
checkbox input "true"
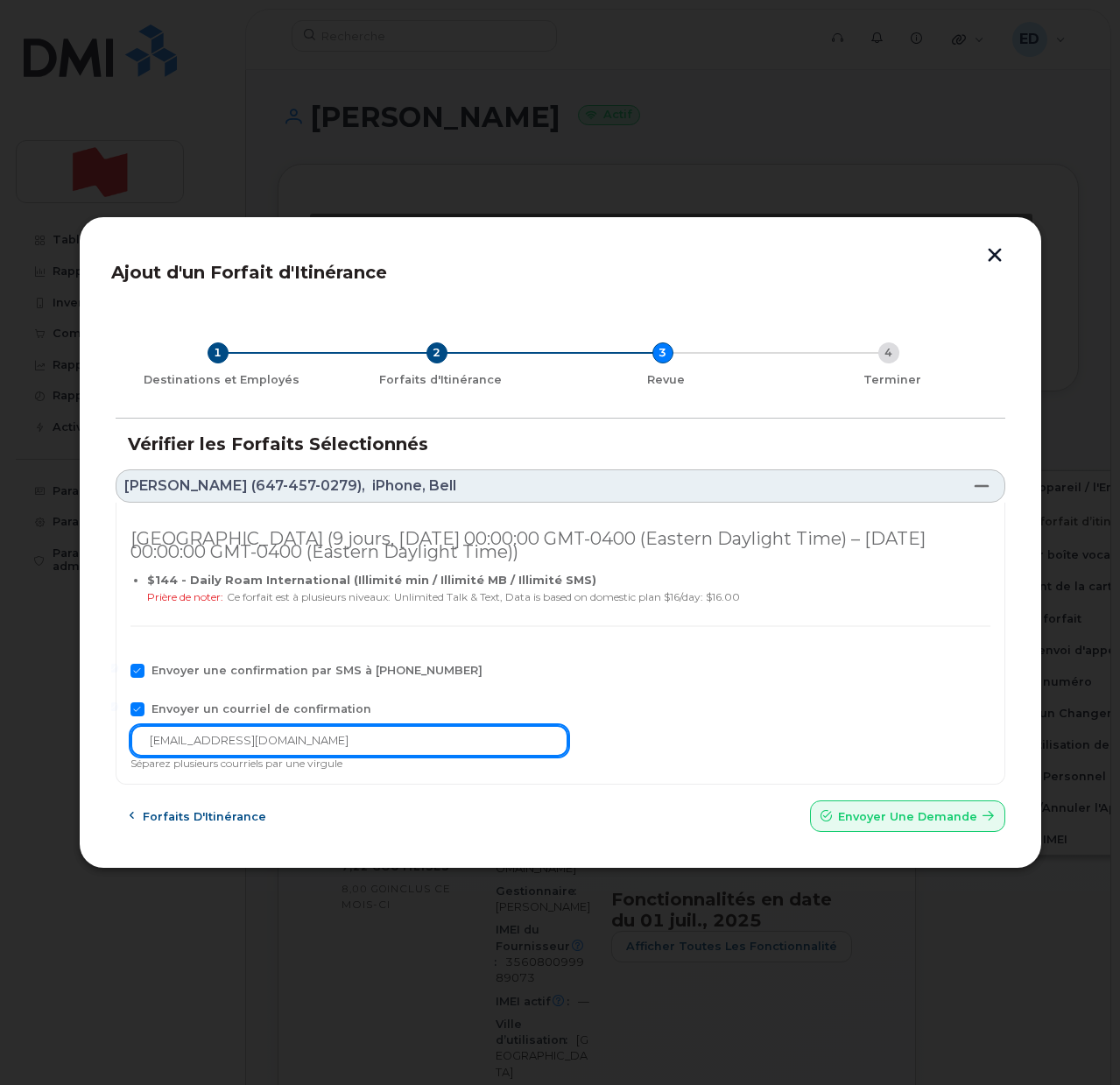
drag, startPoint x: 285, startPoint y: 742, endPoint x: 104, endPoint y: 751, distance: 181.2
click at [104, 751] on div "Ajout d'un Forfait d'Itinérance 1 Destinations et Employés 2 Forfaits d'Itinéra…" at bounding box center [561, 542] width 963 height 653
paste input "telecom-voix@bn"
type input "[EMAIL_ADDRESS][DOMAIN_NAME]"
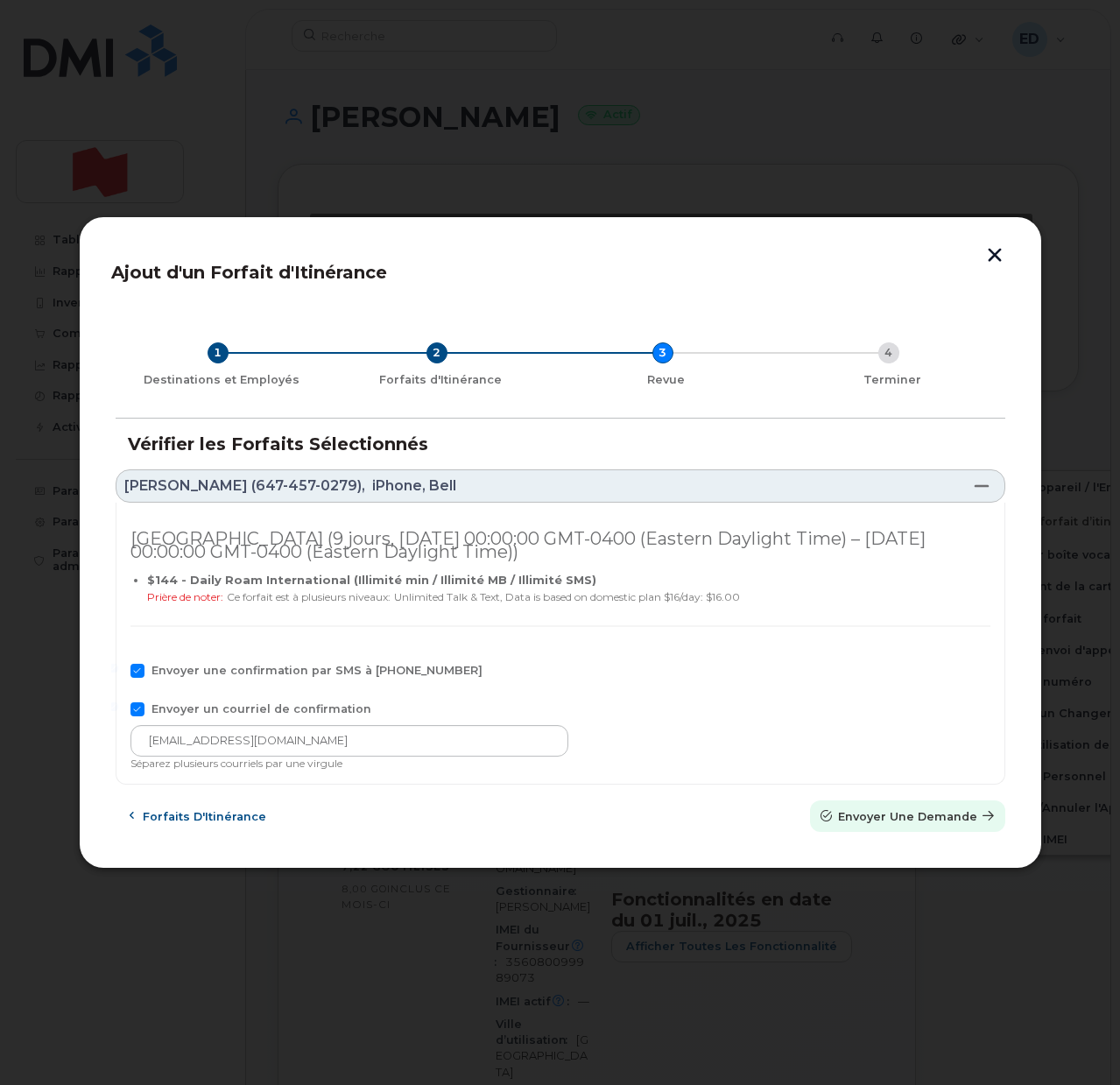
drag, startPoint x: 874, startPoint y: 810, endPoint x: 639, endPoint y: 81, distance: 765.9
click at [870, 810] on span "Envoyer une Demande" at bounding box center [907, 816] width 139 height 16
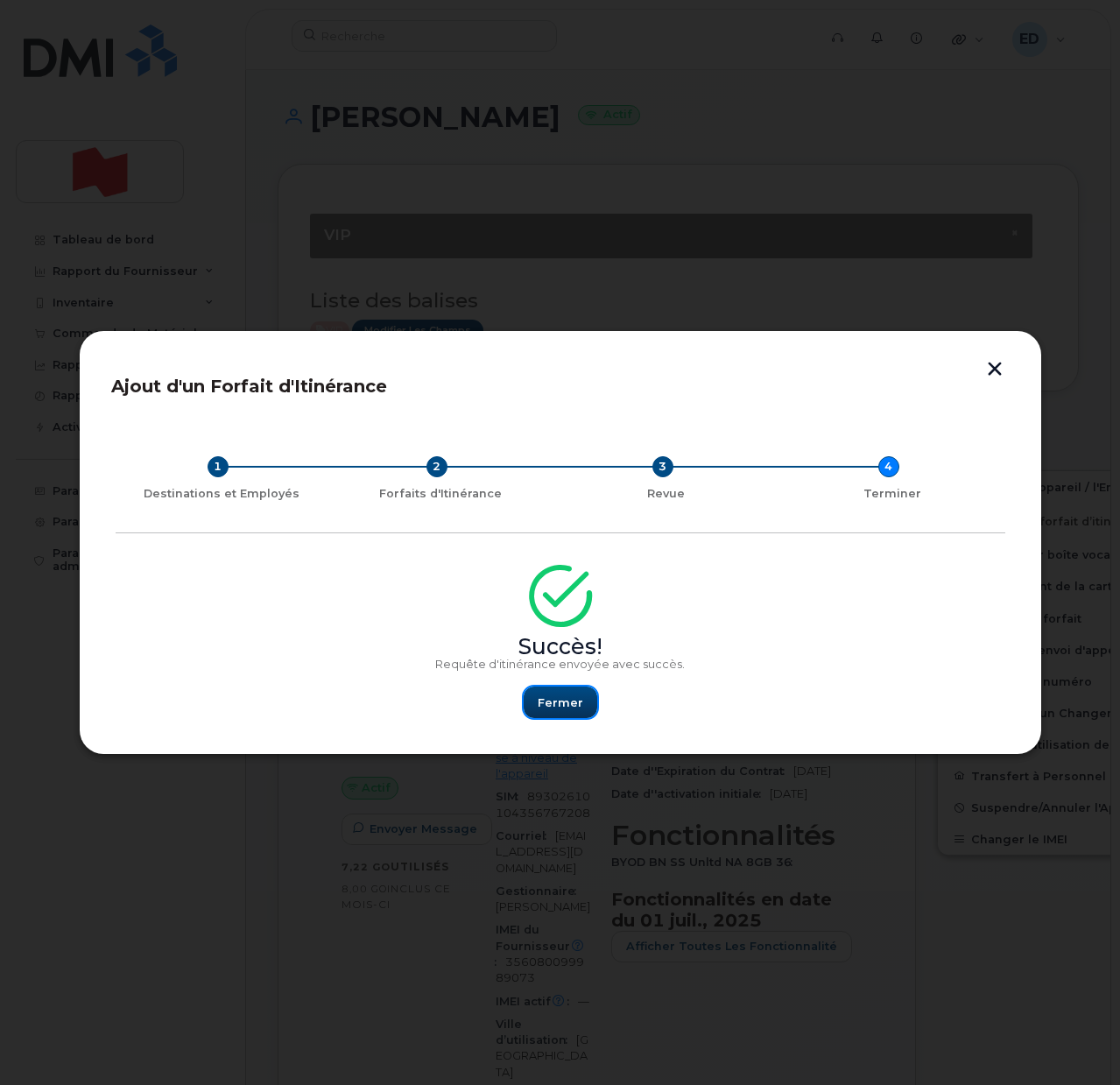
click at [559, 701] on span "Fermer" at bounding box center [561, 703] width 46 height 16
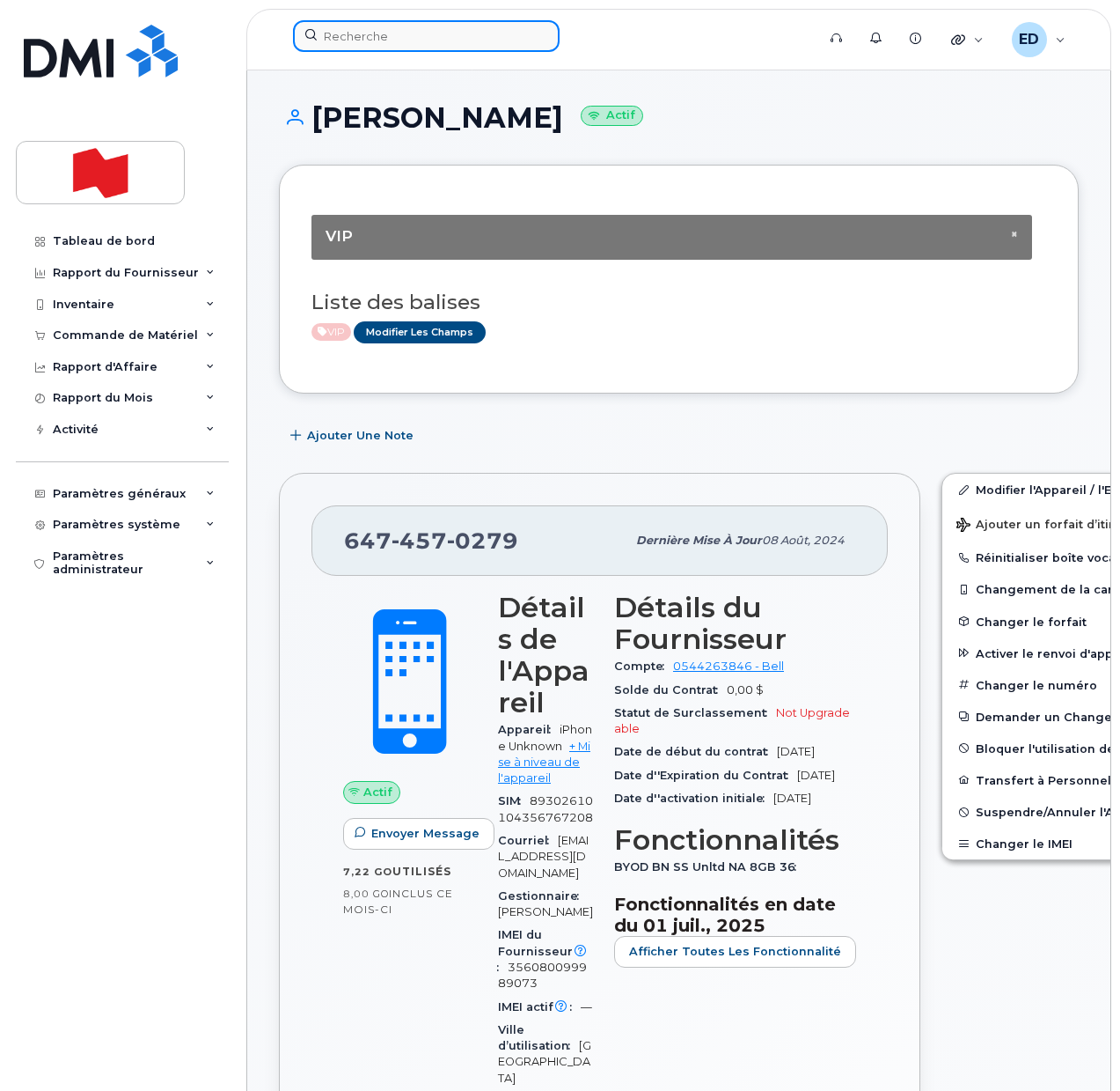
click at [375, 36] on input at bounding box center [425, 36] width 266 height 32
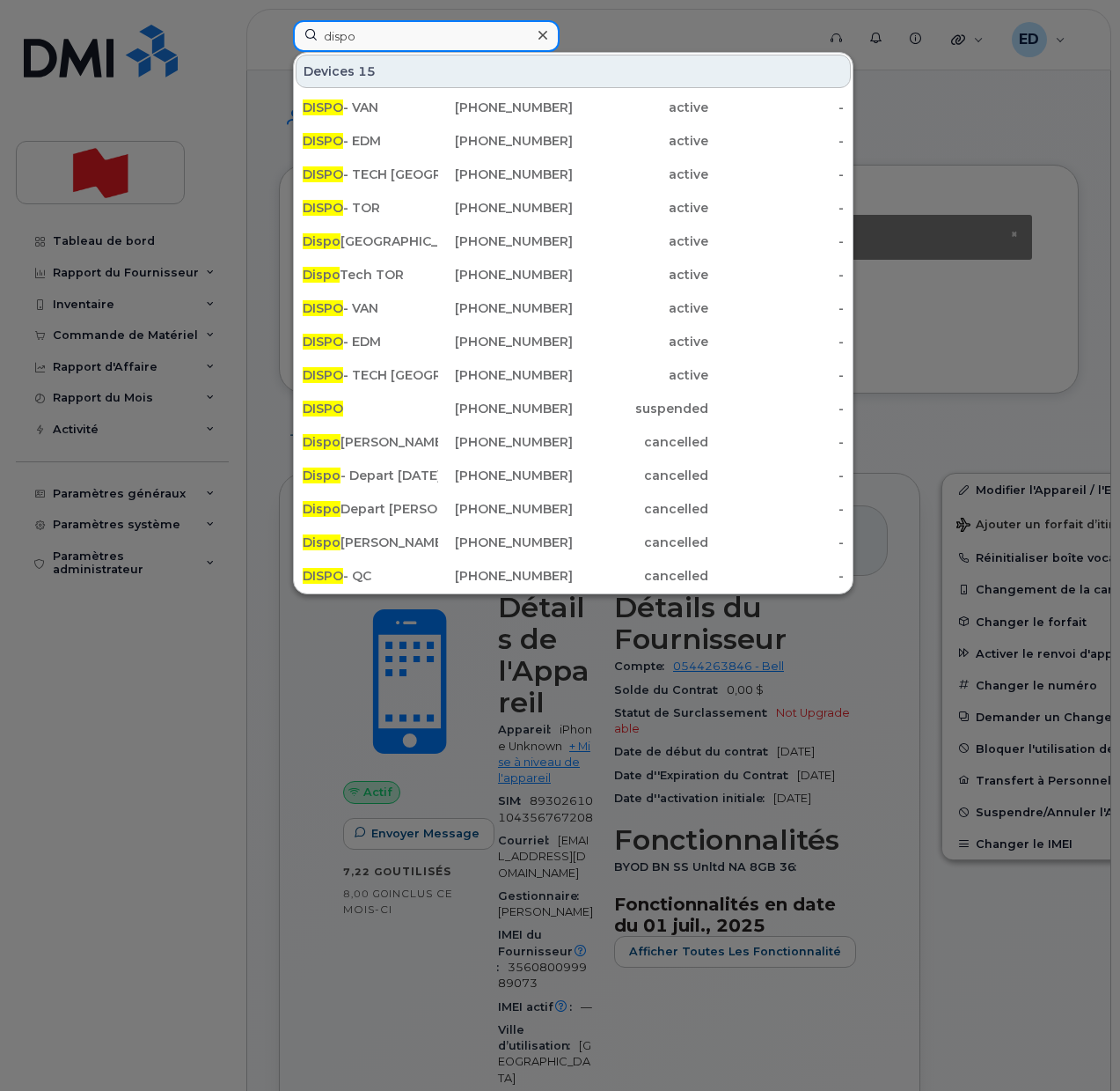
type input "dispo"
